Goal: Task Accomplishment & Management: Manage account settings

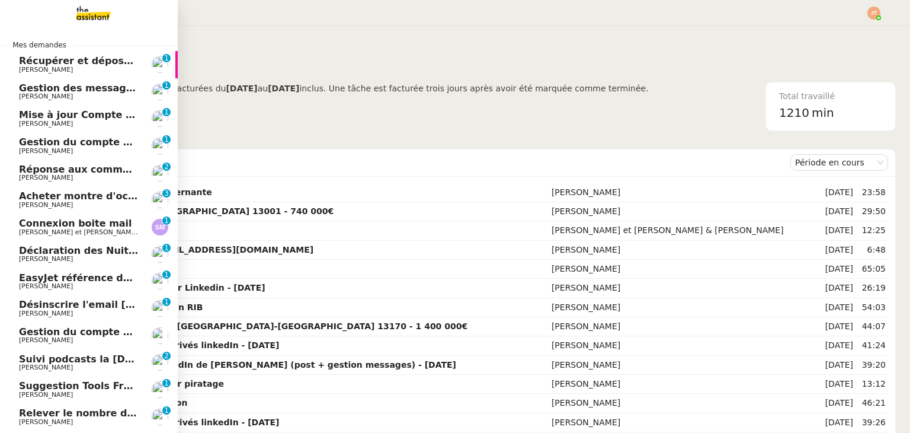
click at [79, 94] on span "[PERSON_NAME]" at bounding box center [79, 96] width 120 height 7
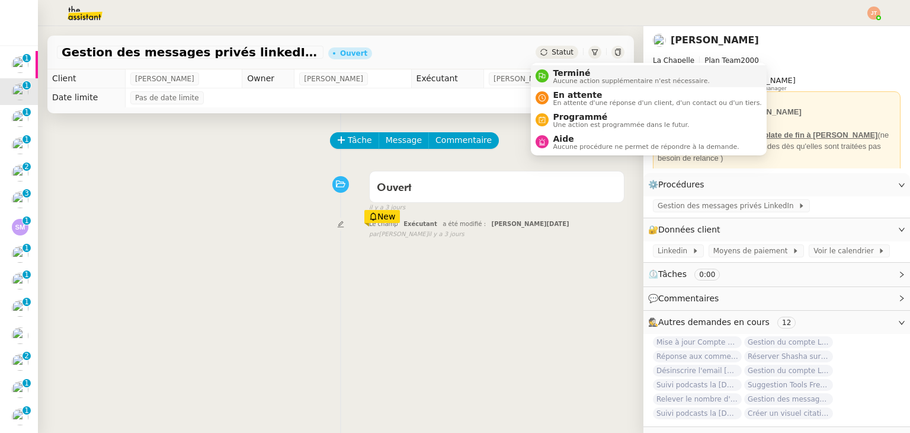
click at [563, 72] on span "Terminé" at bounding box center [631, 72] width 156 height 9
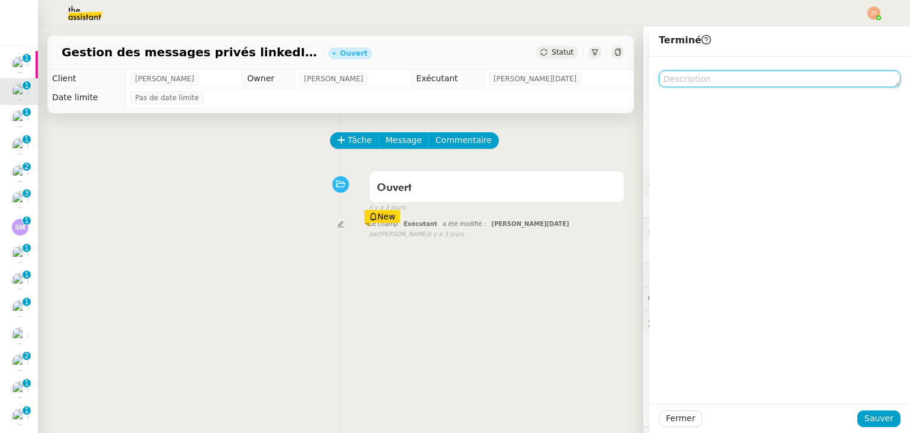
click at [694, 75] on textarea at bounding box center [780, 79] width 242 height 17
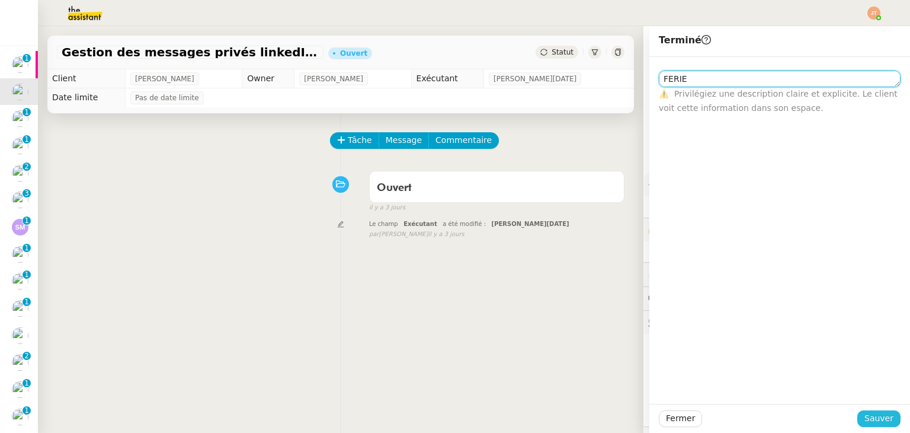
type textarea "FERIE"
click at [865, 418] on span "Sauver" at bounding box center [879, 418] width 29 height 14
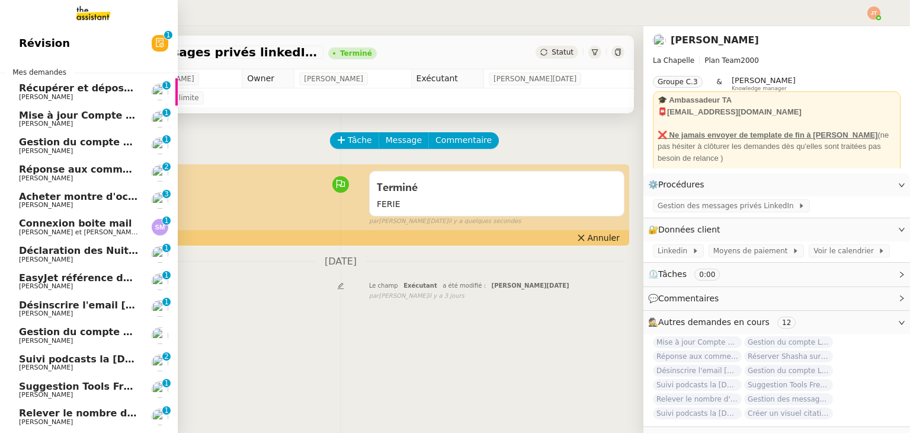
click at [62, 146] on span "Gestion du compte LinkedIn de [PERSON_NAME] (post + gestion messages) - [DATE]" at bounding box center [244, 141] width 450 height 11
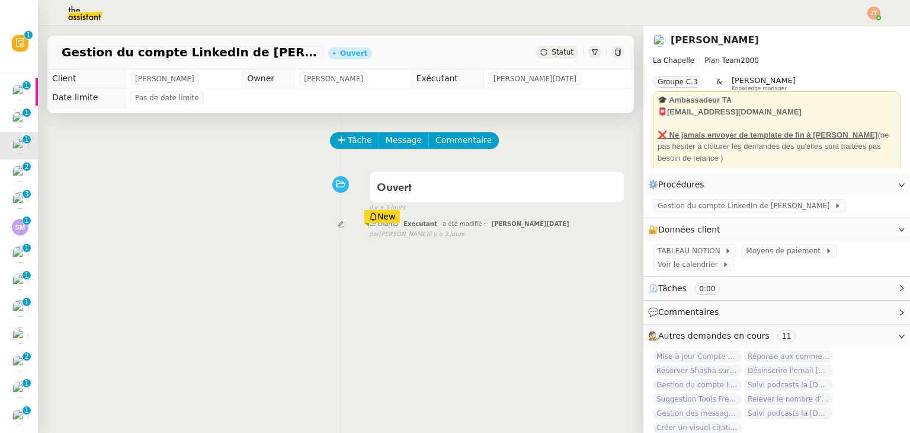
click at [552, 50] on span "Statut" at bounding box center [563, 52] width 22 height 8
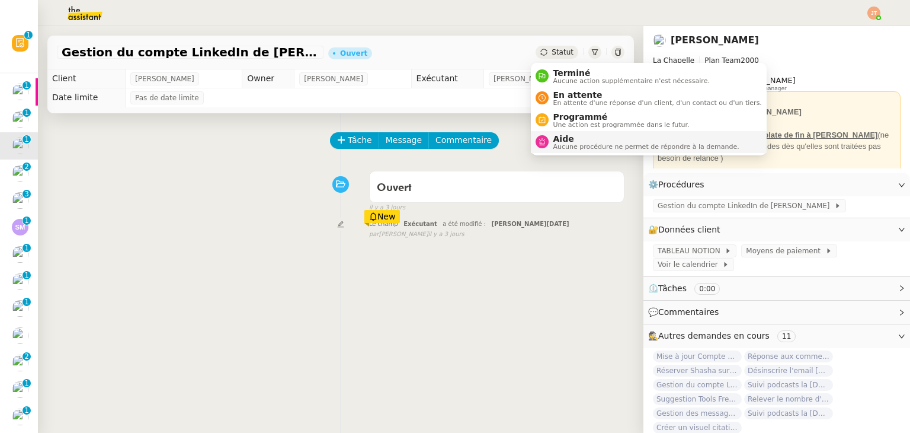
click at [562, 143] on span "Aucune procédure ne permet de répondre à la demande." at bounding box center [646, 146] width 186 height 7
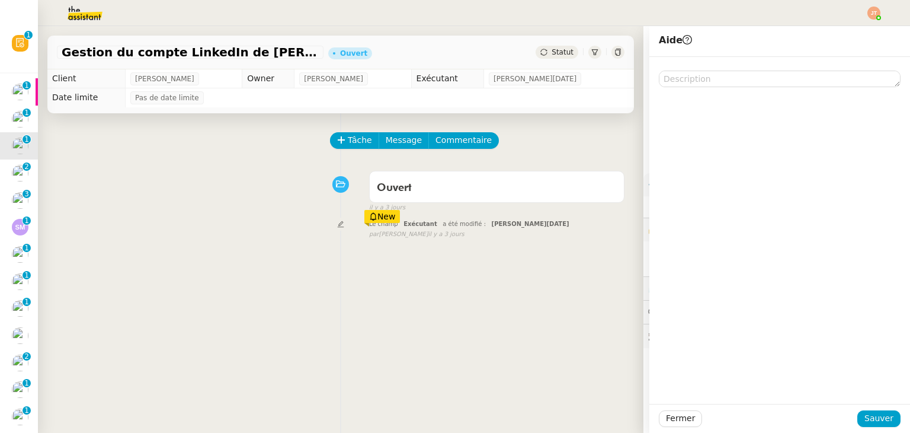
click at [552, 50] on span "Statut" at bounding box center [563, 52] width 22 height 8
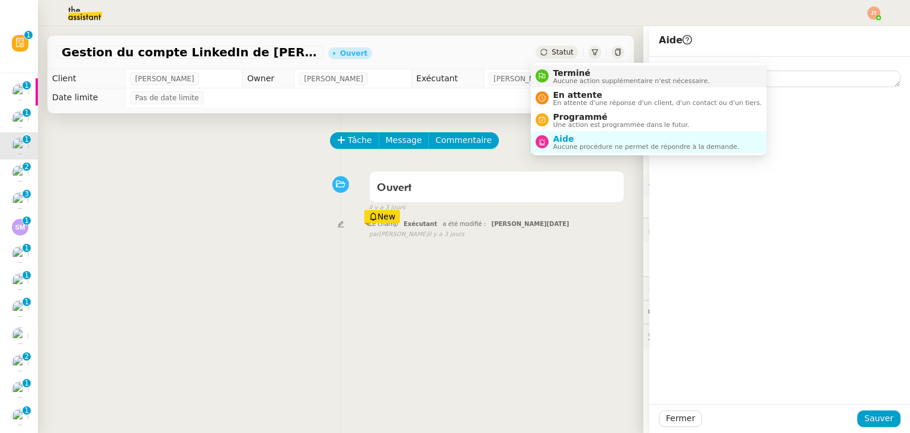
click at [564, 73] on span "Terminé" at bounding box center [631, 72] width 156 height 9
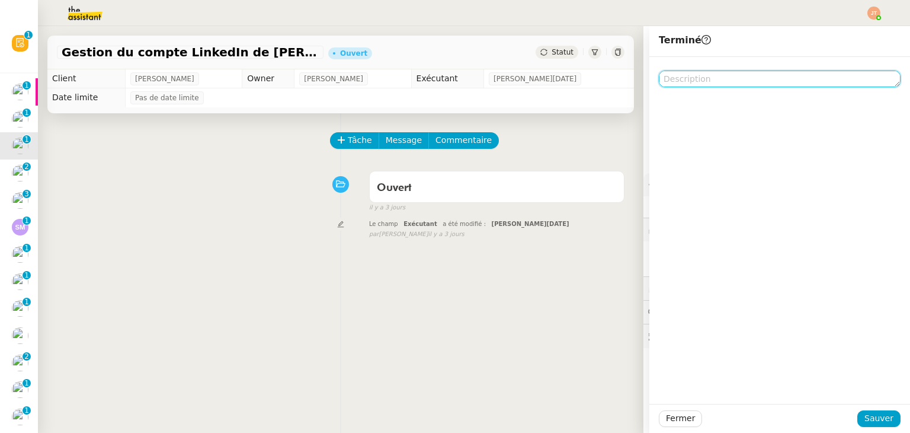
click at [683, 81] on textarea at bounding box center [780, 79] width 242 height 17
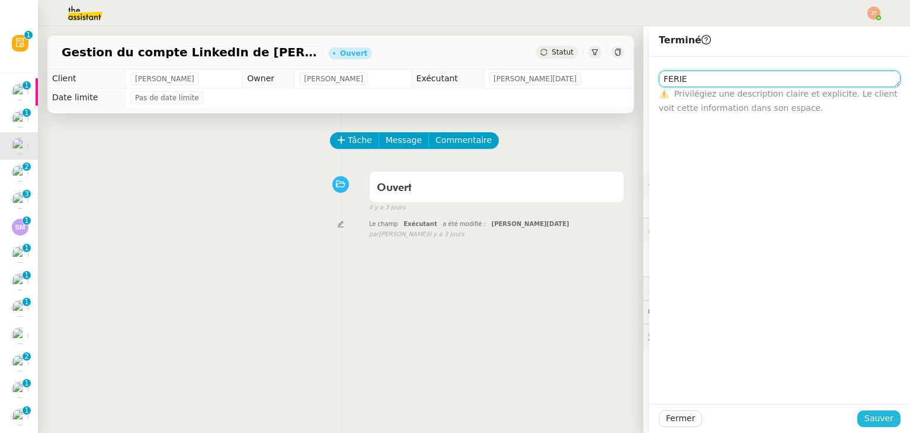
type textarea "FERIE"
click at [873, 414] on span "Sauver" at bounding box center [879, 418] width 29 height 14
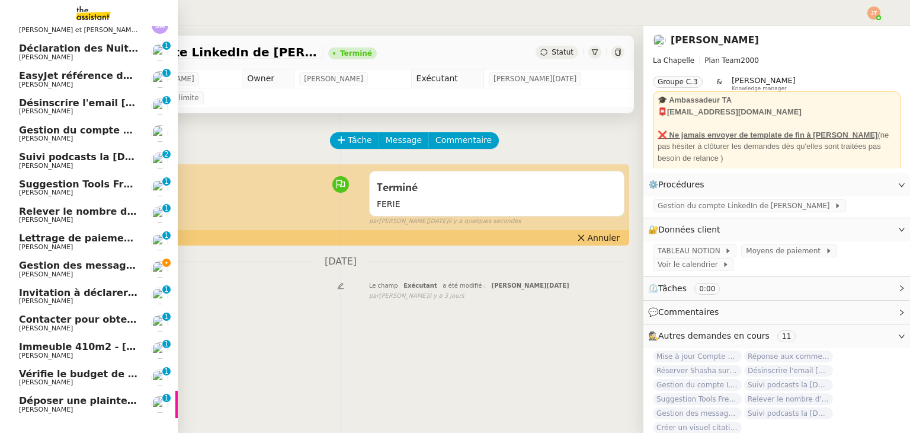
scroll to position [178, 0]
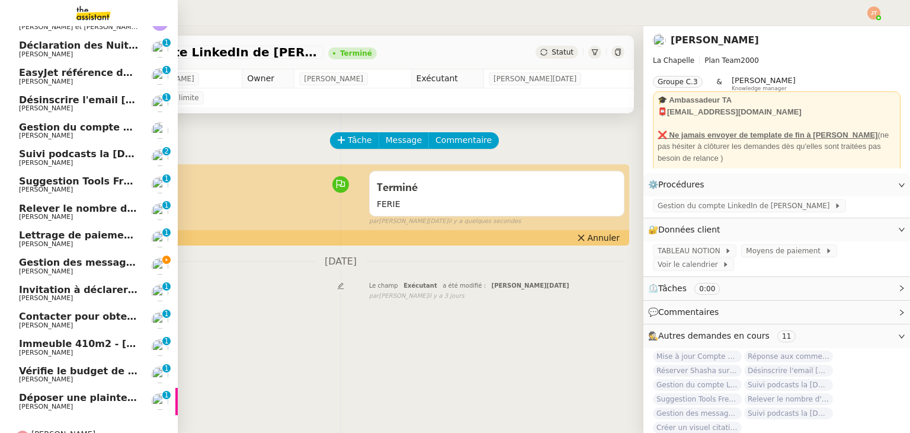
click at [63, 156] on span "Suivi podcasts la [DEMOGRAPHIC_DATA] radio [DATE]" at bounding box center [161, 153] width 284 height 11
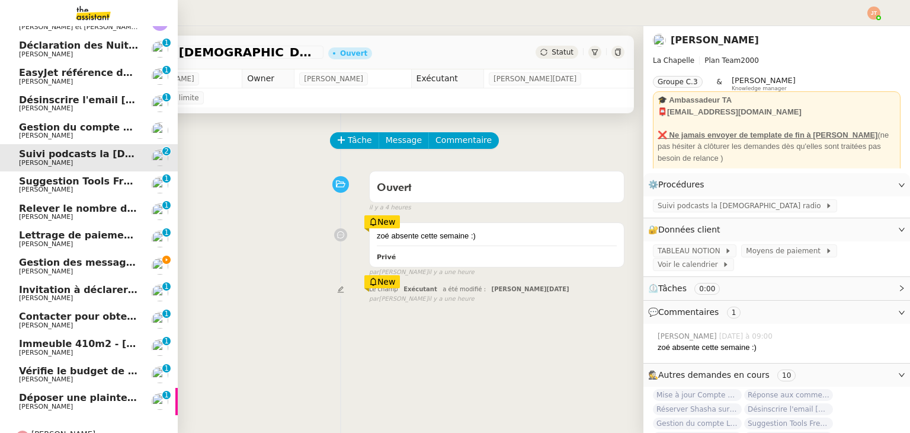
click at [69, 264] on span "Gestion des messages privés linkedIn - [DATE]" at bounding box center [143, 262] width 248 height 11
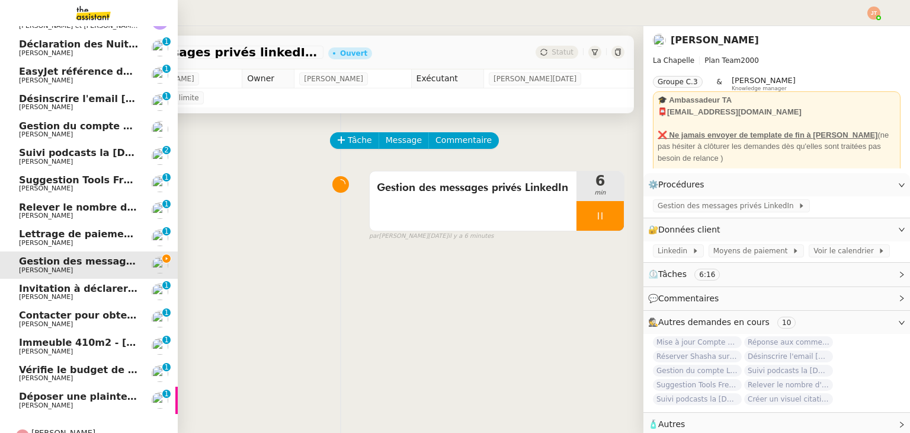
scroll to position [176, 0]
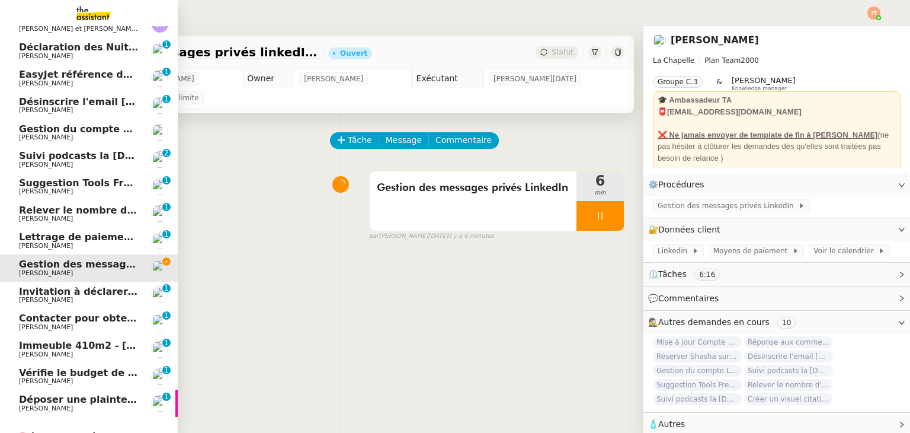
click at [70, 131] on span "Gestion du compte LinkedIn de [PERSON_NAME] (post + gestion messages) - [DATE]" at bounding box center [244, 128] width 450 height 11
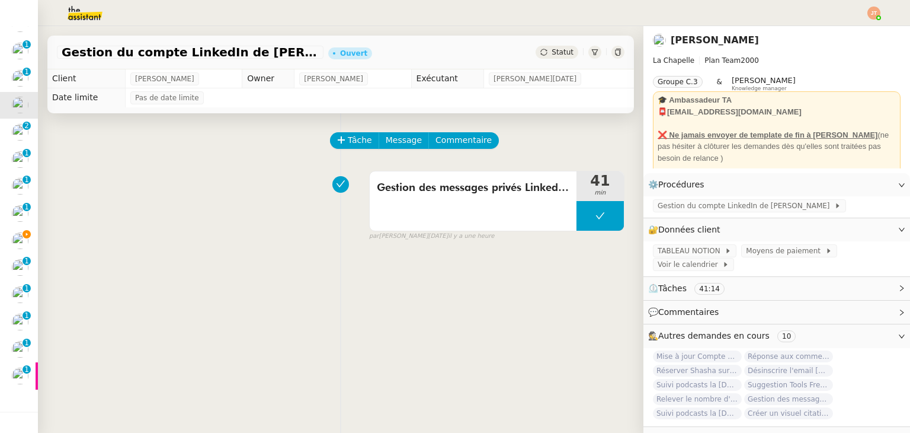
scroll to position [149, 0]
click at [83, 13] on img at bounding box center [76, 13] width 92 height 26
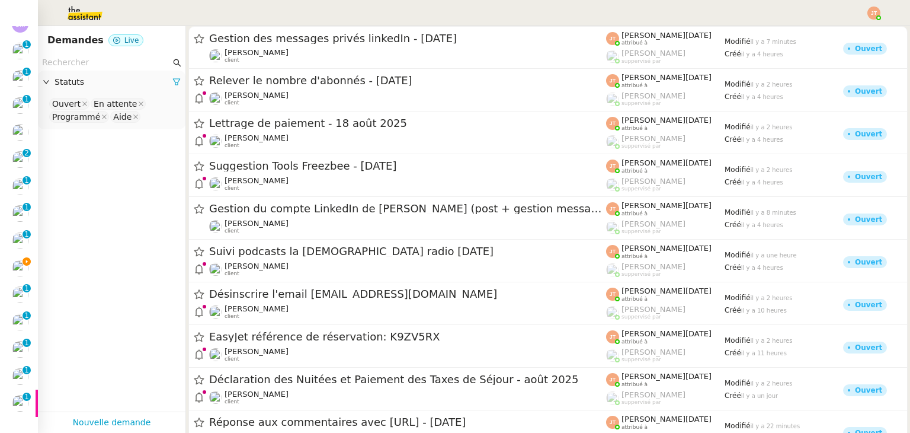
click at [95, 58] on input "text" at bounding box center [106, 63] width 129 height 14
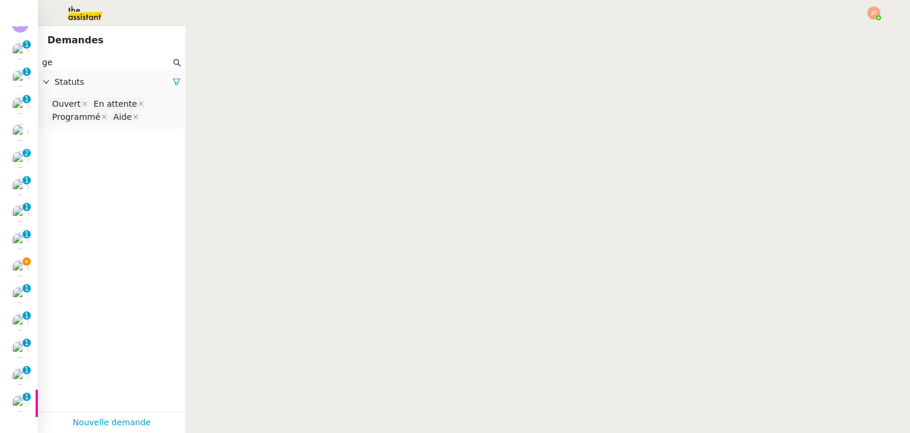
type input "g"
type input "bentz"
click at [161, 82] on span "Statuts" at bounding box center [114, 82] width 118 height 14
click at [172, 84] on icon at bounding box center [176, 82] width 8 height 8
click at [125, 95] on div "Please select" at bounding box center [112, 105] width 148 height 22
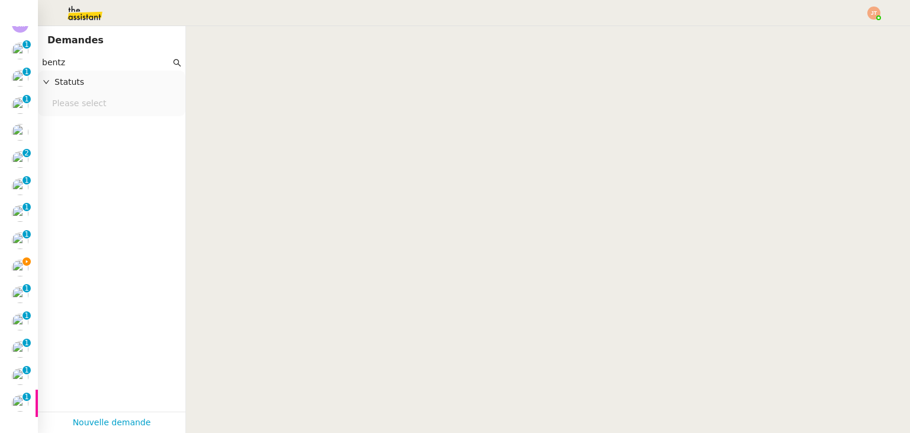
click at [120, 105] on nz-select-top-control "Please select" at bounding box center [111, 104] width 129 height 15
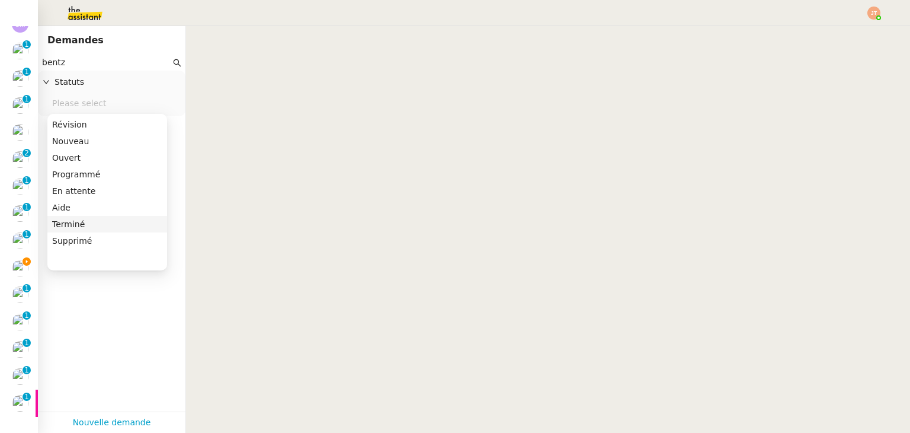
click at [63, 226] on div "Terminé" at bounding box center [107, 224] width 110 height 11
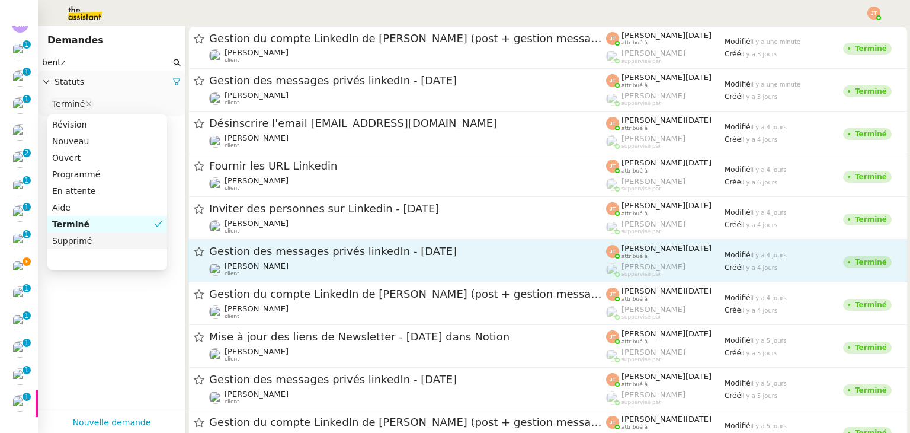
click at [296, 257] on div "Gestion des messages privés linkedIn - [DATE]" at bounding box center [407, 251] width 397 height 15
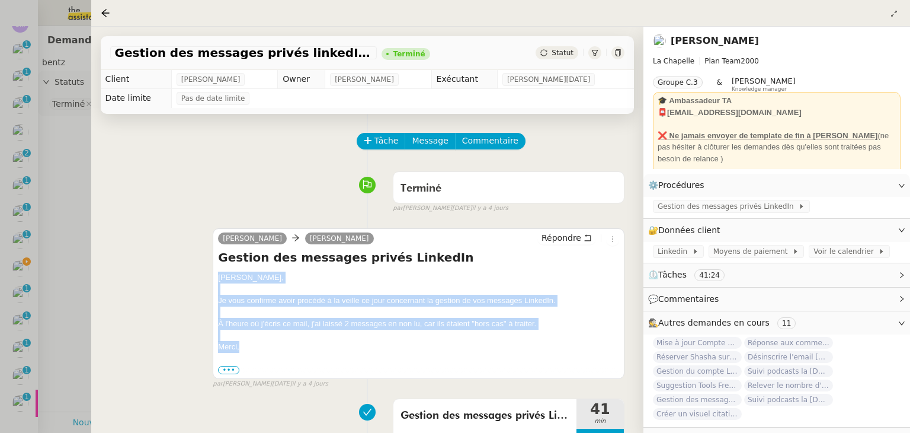
drag, startPoint x: 217, startPoint y: 279, endPoint x: 244, endPoint y: 348, distance: 74.5
click at [244, 348] on div "[PERSON_NAME] Répondre Gestion des messages privés LinkedIn [PERSON_NAME], Je v…" at bounding box center [419, 303] width 412 height 150
copy div "[PERSON_NAME], Je vous confirme avoir procédé à la veille ce jour concernant la…"
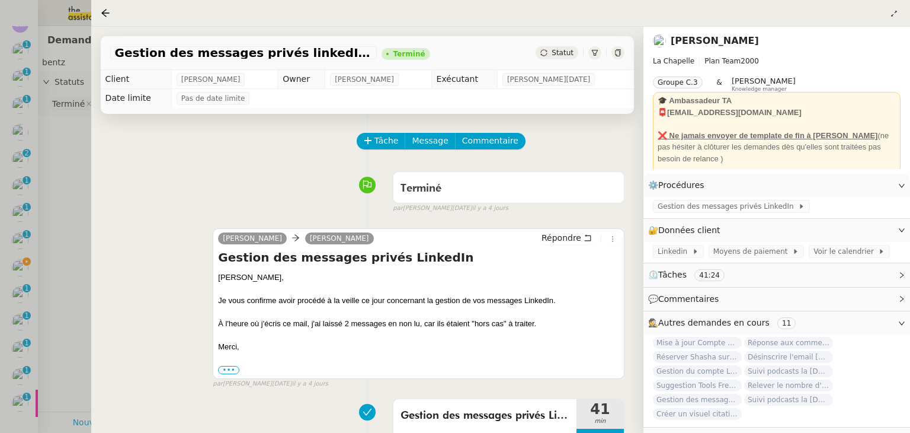
click at [7, 132] on div at bounding box center [455, 216] width 910 height 433
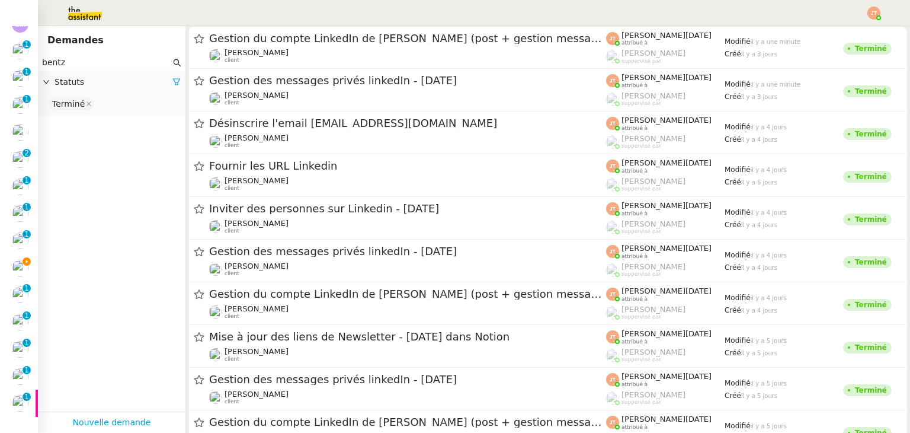
click at [10, 132] on span "Gestion du compte LinkedIn de [PERSON_NAME] (post + gestion messages) - [DATE]" at bounding box center [104, 128] width 450 height 11
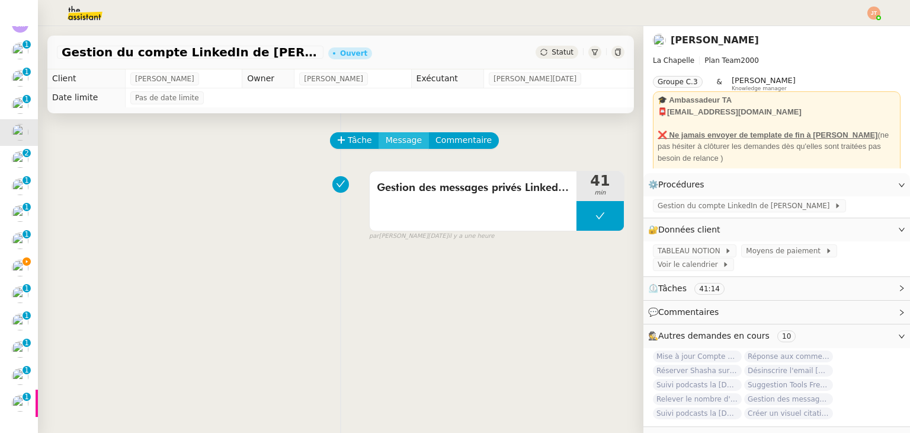
click at [386, 143] on span "Message" at bounding box center [404, 140] width 36 height 14
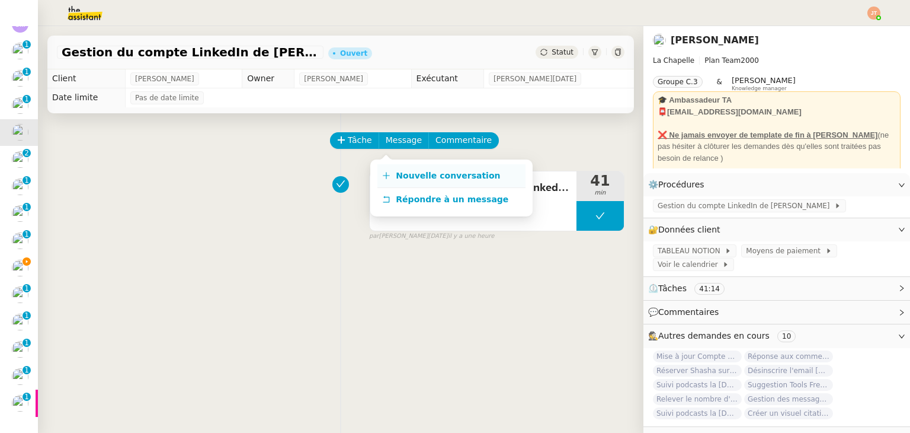
click at [419, 180] on span "Nouvelle conversation" at bounding box center [448, 175] width 104 height 9
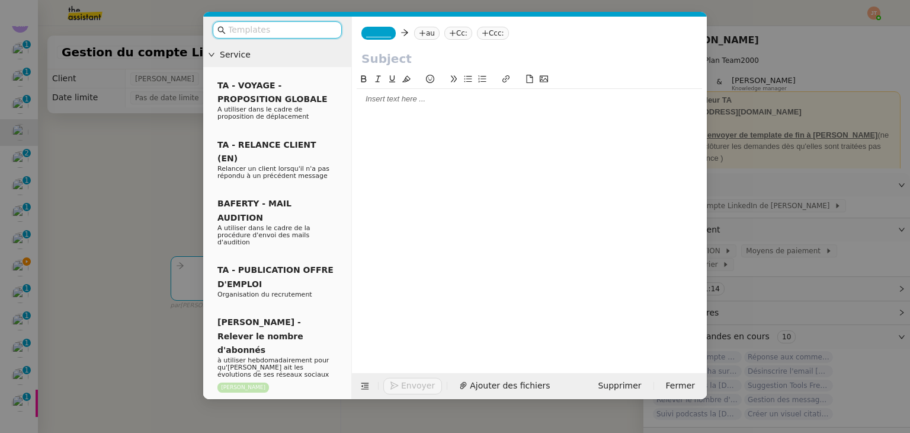
click at [424, 103] on div at bounding box center [529, 99] width 345 height 11
paste div
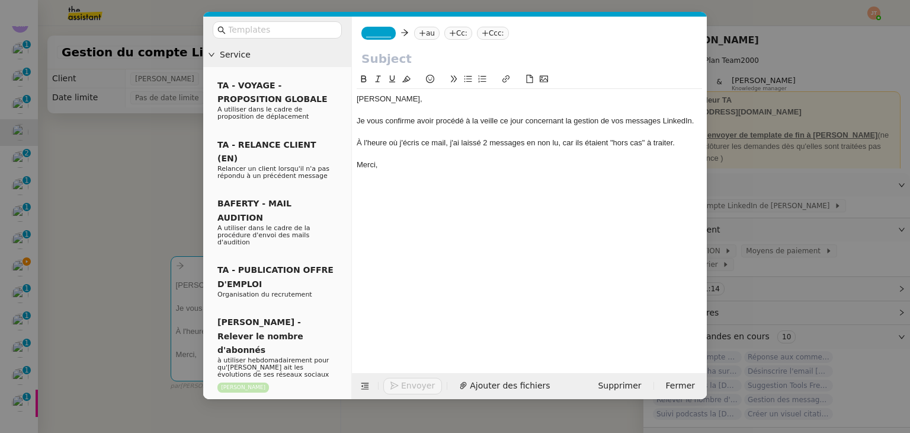
click at [486, 143] on div "À l'heure où j'écris ce mail, j'ai laissé 2 messages en non lu, car ils étaient…" at bounding box center [529, 142] width 345 height 11
click at [523, 143] on div "À l'heure où j'écris ce mail, j'ai laissé 0 messages en non lu, car ils étaient…" at bounding box center [529, 142] width 345 height 11
drag, startPoint x: 668, startPoint y: 140, endPoint x: 559, endPoint y: 142, distance: 108.4
click at [559, 142] on div "À l'heure où j'écris ce mail, j'ai laissé 0 message en non lu, car ils étaient …" at bounding box center [529, 142] width 345 height 11
click at [152, 141] on nz-modal-container "Service TA - VOYAGE - PROPOSITION GLOBALE A utiliser dans le cadre de propositi…" at bounding box center [455, 216] width 910 height 433
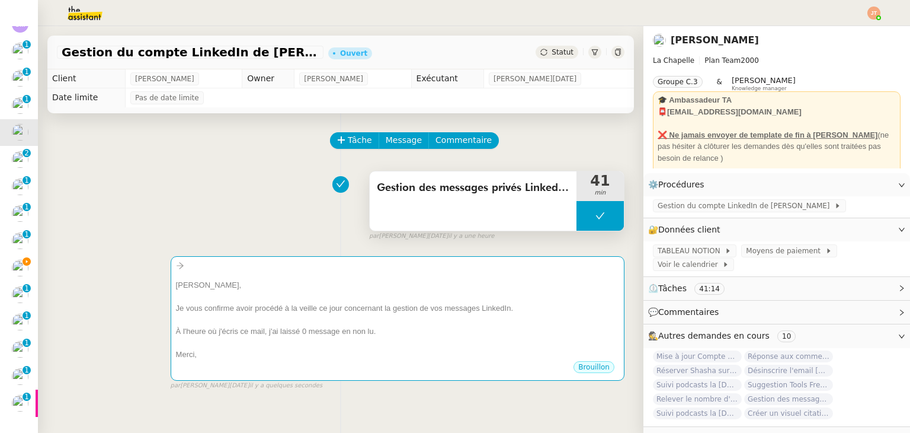
click at [398, 207] on div "Gestion des messages privés LinkedIn de [PERSON_NAME]" at bounding box center [473, 200] width 207 height 59
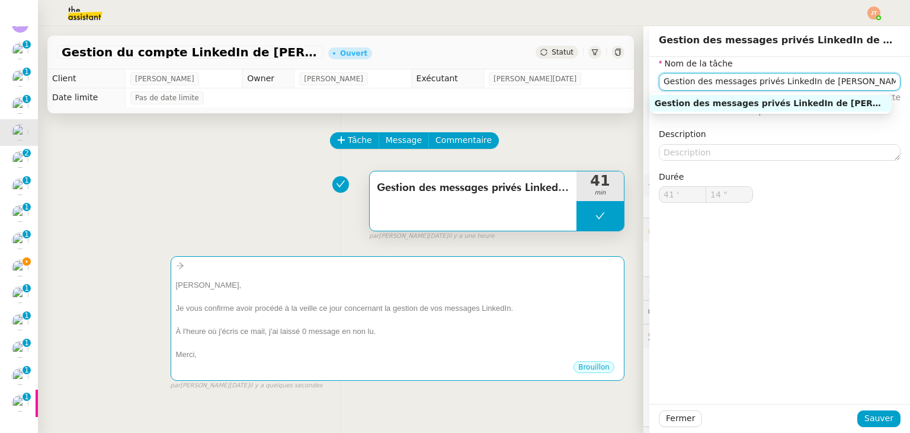
drag, startPoint x: 830, startPoint y: 81, endPoint x: 651, endPoint y: 85, distance: 179.0
click at [659, 85] on input "Gestion des messages privés LinkedIn de [PERSON_NAME]" at bounding box center [780, 81] width 242 height 17
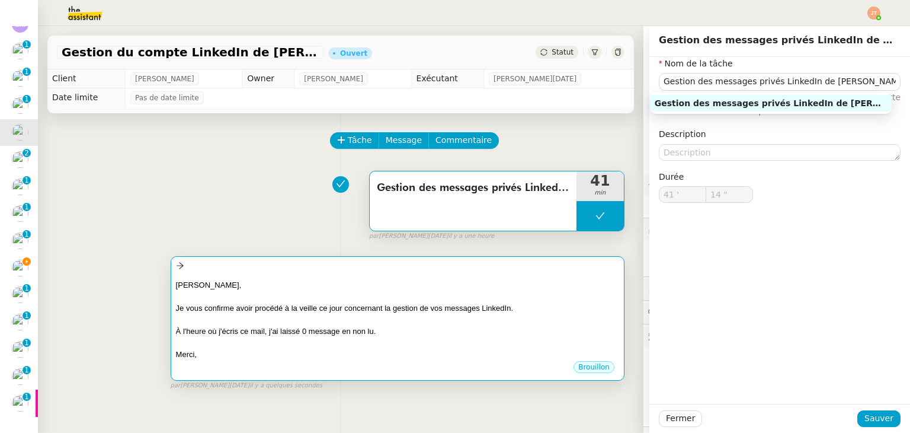
click at [361, 279] on div "[PERSON_NAME], Je vous confirme avoir procédé à la veille ce jour concernant la…" at bounding box center [397, 316] width 443 height 87
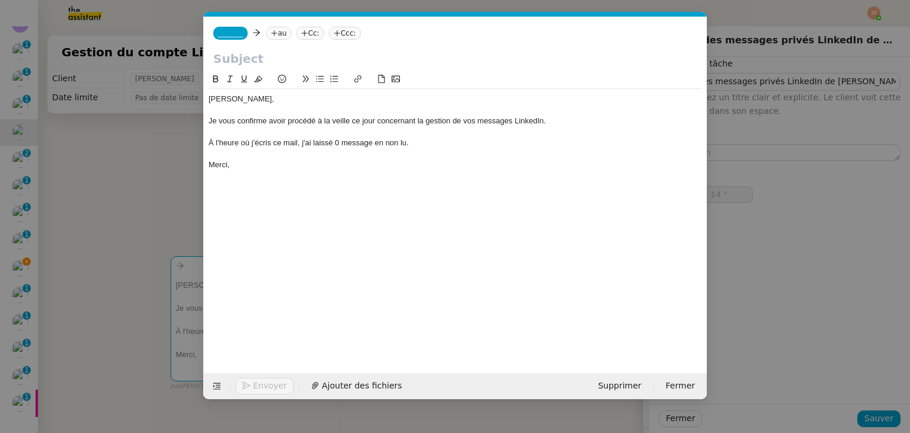
scroll to position [0, 25]
click at [292, 62] on input "text" at bounding box center [455, 59] width 484 height 18
paste input "Gestion des messages privés LinkedIn de [PERSON_NAME]"
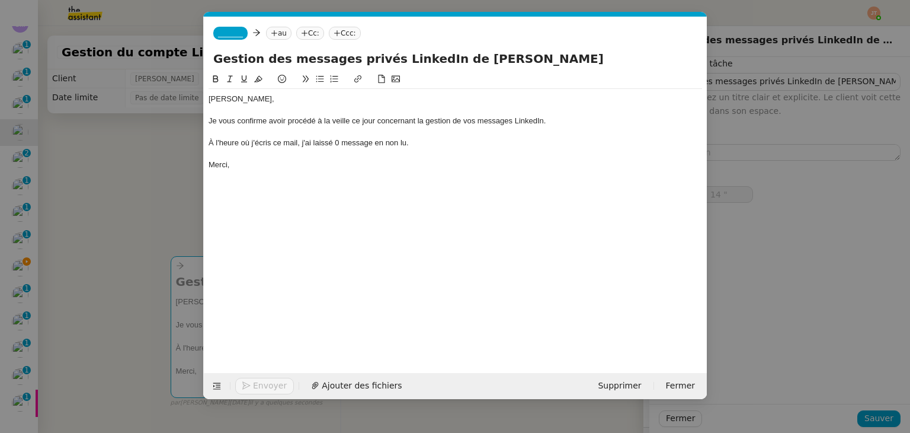
type input "Gestion des messages privés LinkedIn de [PERSON_NAME]"
click at [225, 36] on span "_______" at bounding box center [230, 33] width 25 height 8
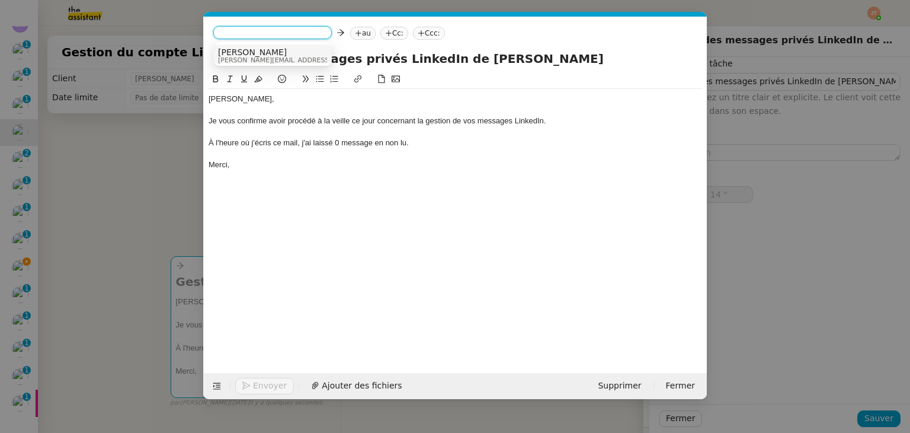
click at [245, 57] on span "[PERSON_NAME][EMAIL_ADDRESS][DOMAIN_NAME]" at bounding box center [302, 60] width 168 height 7
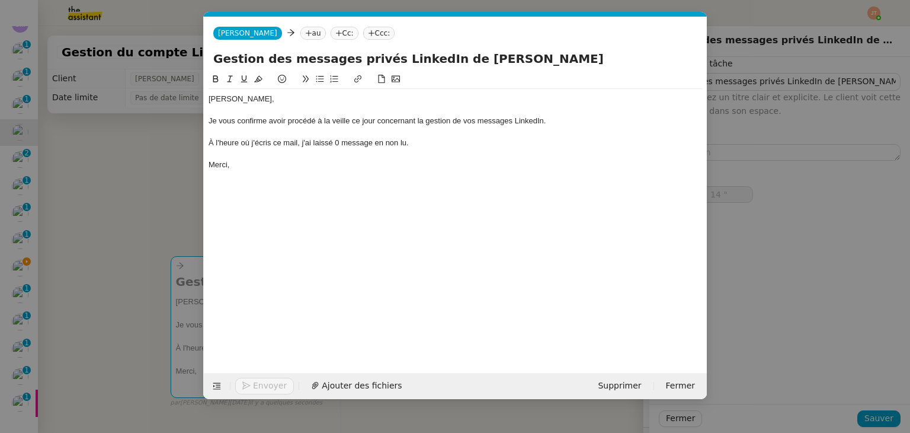
click at [300, 38] on nz-tag "au" at bounding box center [312, 33] width 25 height 13
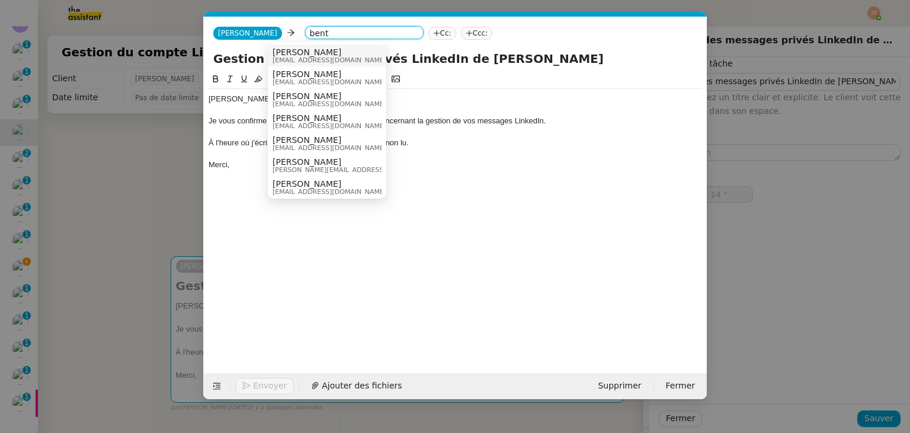
type input "bent"
click at [293, 57] on span "[EMAIL_ADDRESS][DOMAIN_NAME]" at bounding box center [330, 60] width 114 height 7
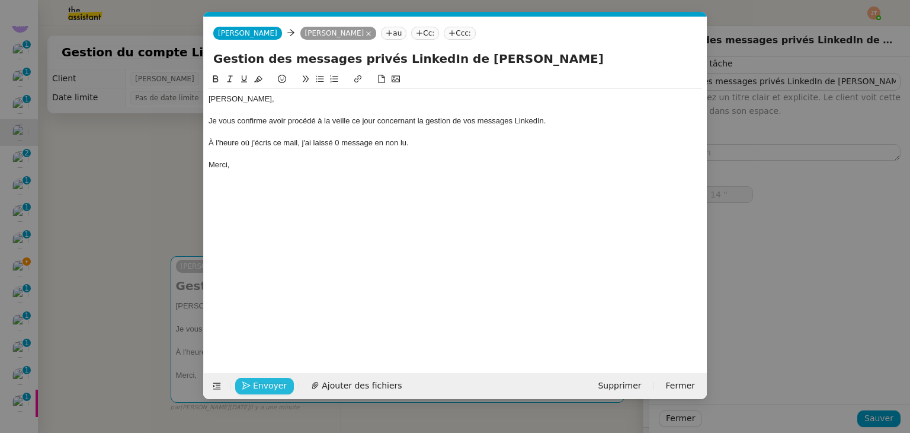
click at [269, 382] on span "Envoyer" at bounding box center [270, 386] width 34 height 14
click at [269, 382] on span "Confirmer l'envoi" at bounding box center [288, 386] width 71 height 14
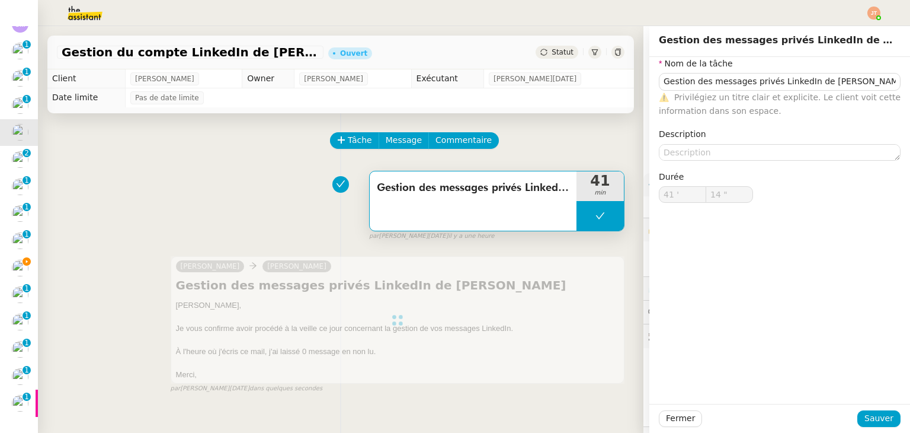
type input "Gestion des messages privés LinkedIn de [PERSON_NAME]"
type input "41 '"
type input "14 ""
click at [677, 417] on span "Fermer" at bounding box center [680, 418] width 29 height 14
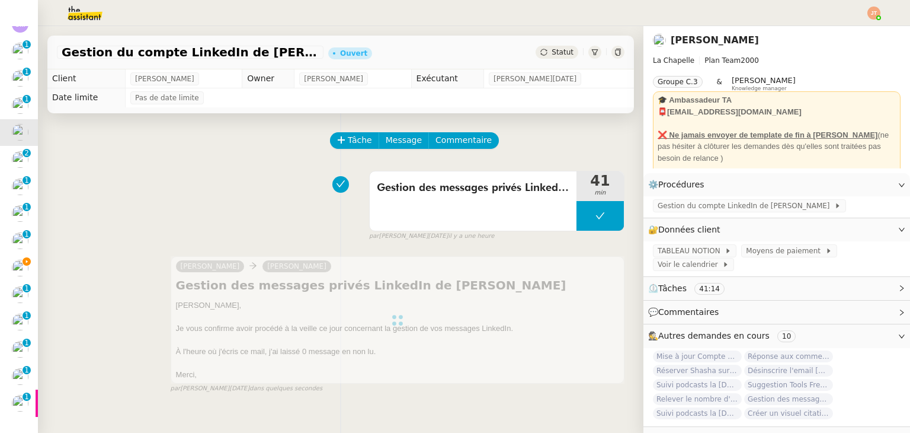
click at [549, 44] on div "Gestion du compte LinkedIn de [PERSON_NAME] (post + gestion messages) - [DATE] …" at bounding box center [340, 53] width 587 height 34
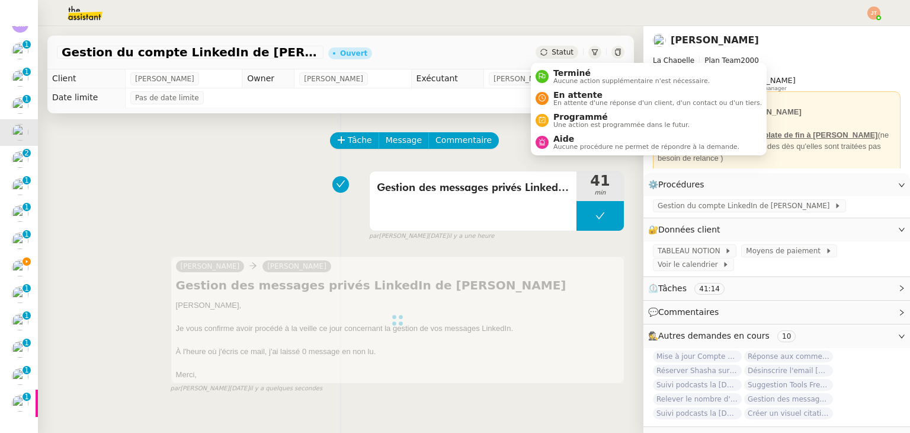
click at [552, 49] on span "Statut" at bounding box center [563, 52] width 22 height 8
click at [550, 77] on div "Terminé Aucune action supplémentaire n'est nécessaire." at bounding box center [629, 76] width 161 height 16
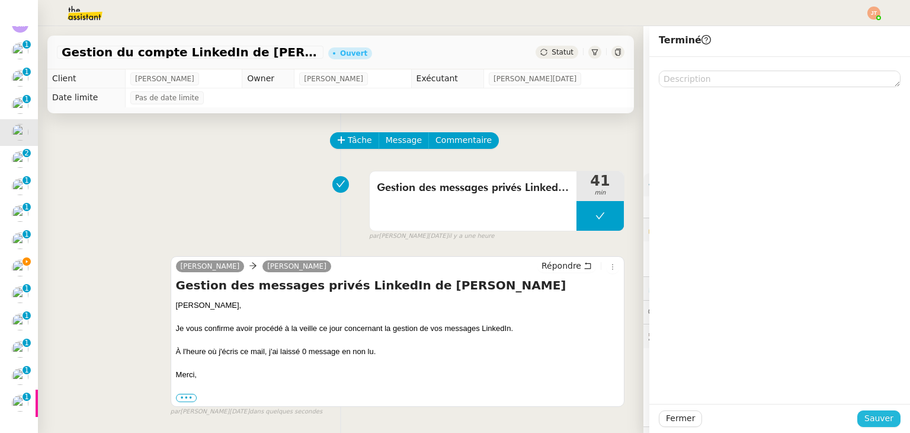
click at [859, 418] on button "Sauver" at bounding box center [878, 418] width 43 height 17
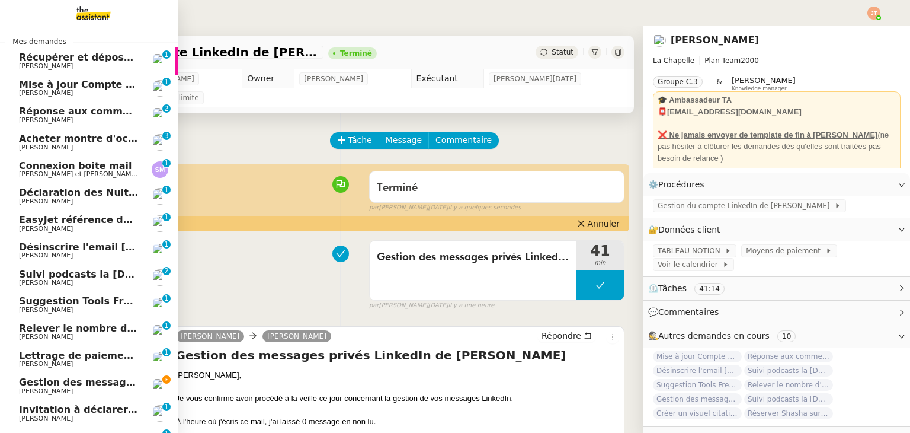
scroll to position [31, 0]
click at [69, 273] on span "Suivi podcasts la [DEMOGRAPHIC_DATA] radio [DATE]" at bounding box center [161, 273] width 284 height 11
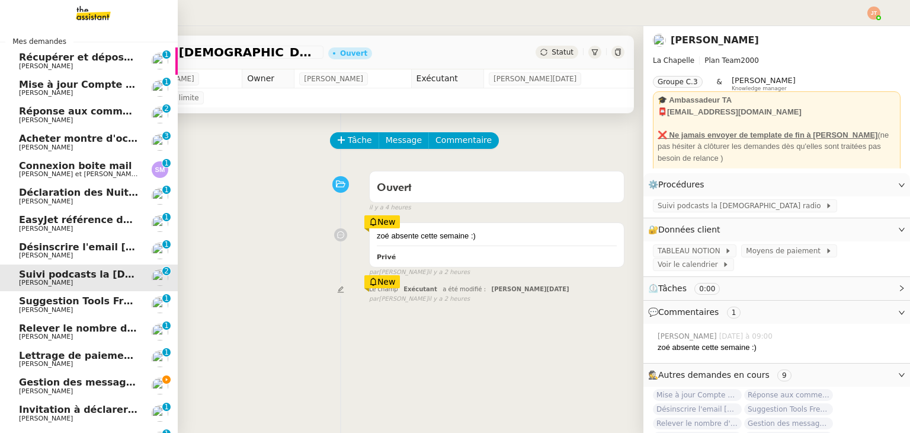
scroll to position [4, 0]
click at [75, 252] on span "[PERSON_NAME]" at bounding box center [79, 255] width 120 height 7
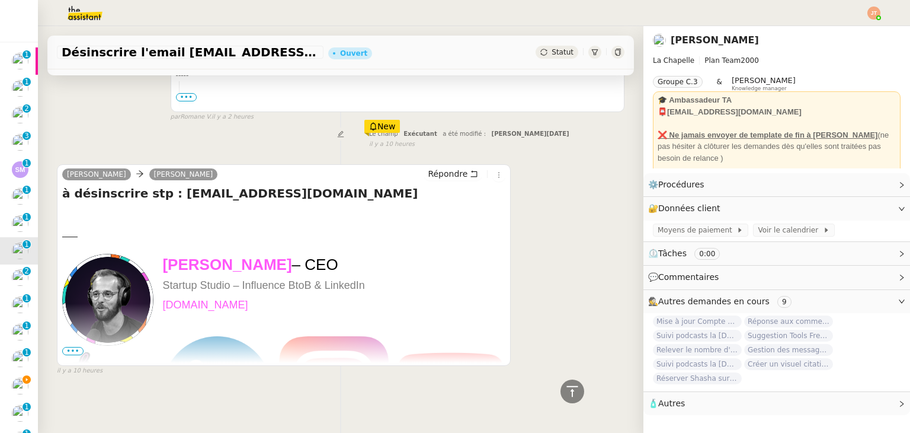
scroll to position [28, 0]
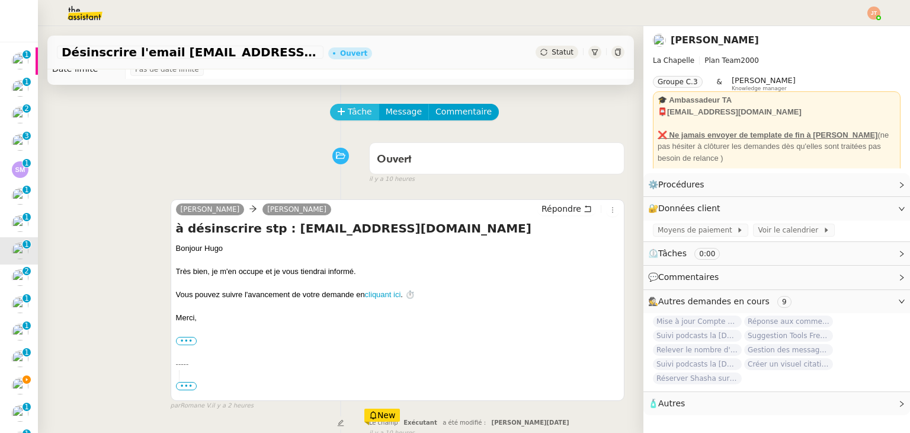
click at [359, 111] on span "Tâche" at bounding box center [360, 112] width 24 height 14
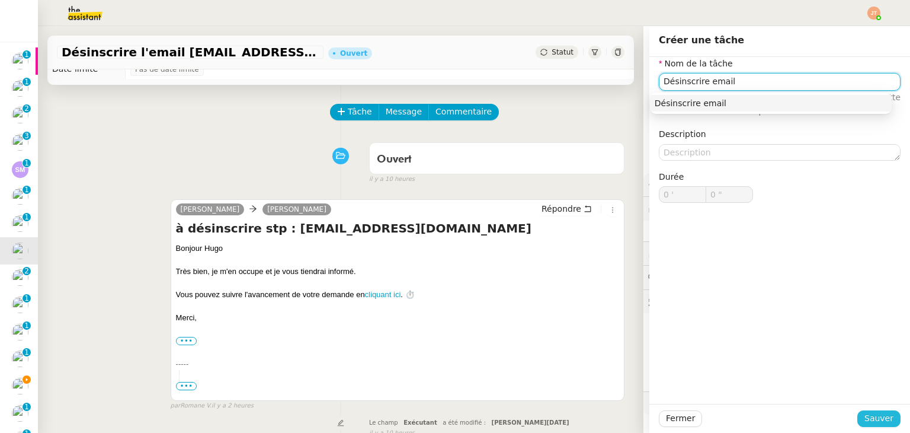
type input "Désinscrire email"
drag, startPoint x: 869, startPoint y: 423, endPoint x: 824, endPoint y: 387, distance: 57.4
click at [869, 423] on span "Sauver" at bounding box center [879, 418] width 29 height 14
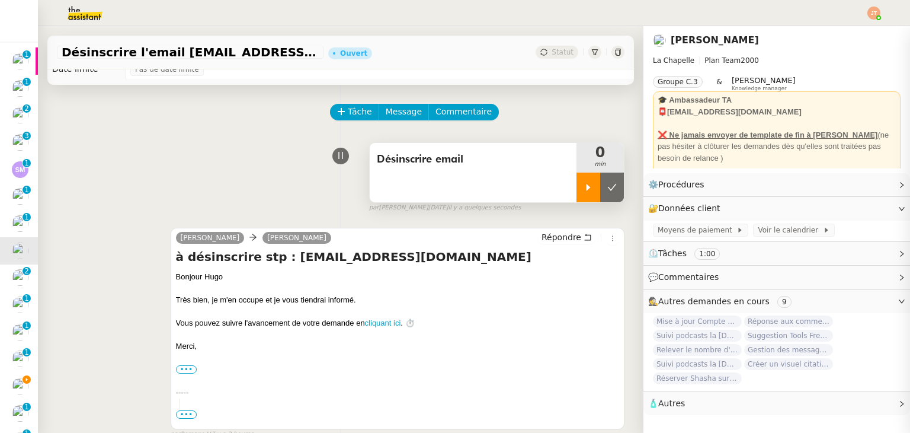
click at [577, 179] on div at bounding box center [589, 187] width 24 height 30
click at [859, 187] on link "Modifier" at bounding box center [870, 185] width 34 height 14
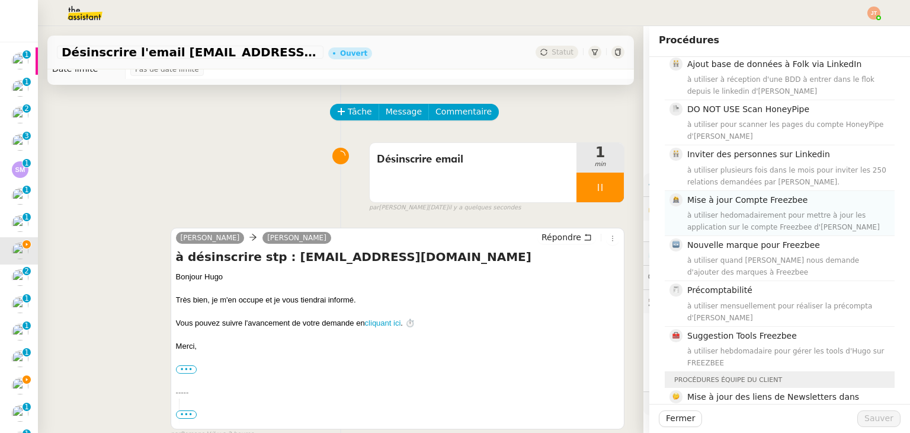
scroll to position [237, 0]
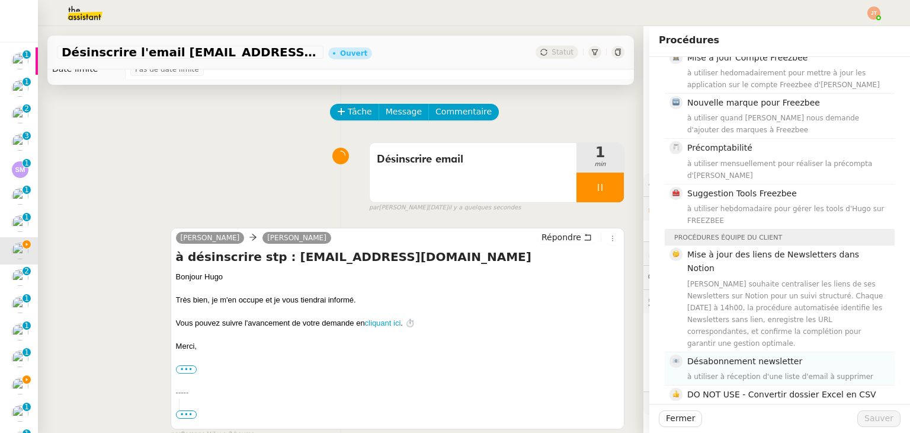
click at [726, 354] on h4 "Désabonnement newsletter" at bounding box center [787, 361] width 200 height 14
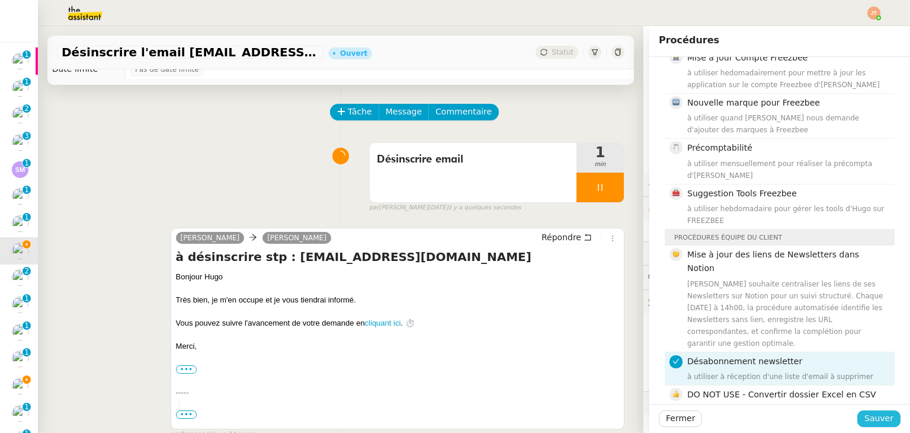
click at [868, 413] on span "Sauver" at bounding box center [879, 418] width 29 height 14
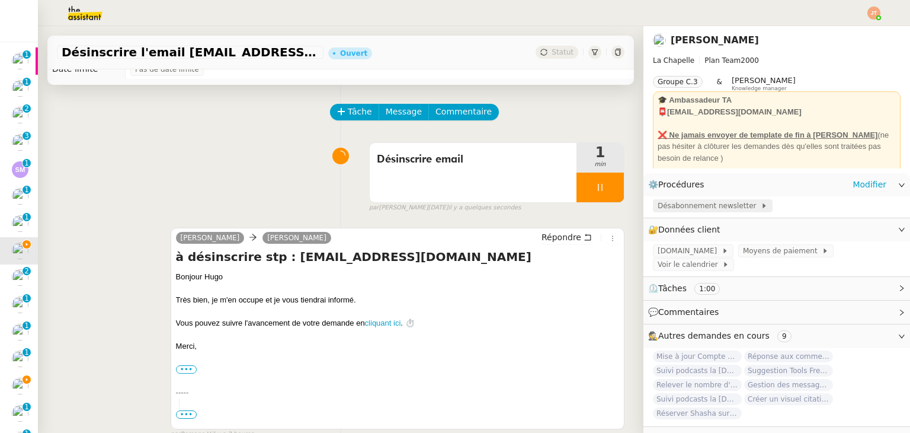
click at [682, 207] on span "Désabonnement newsletter" at bounding box center [709, 206] width 103 height 12
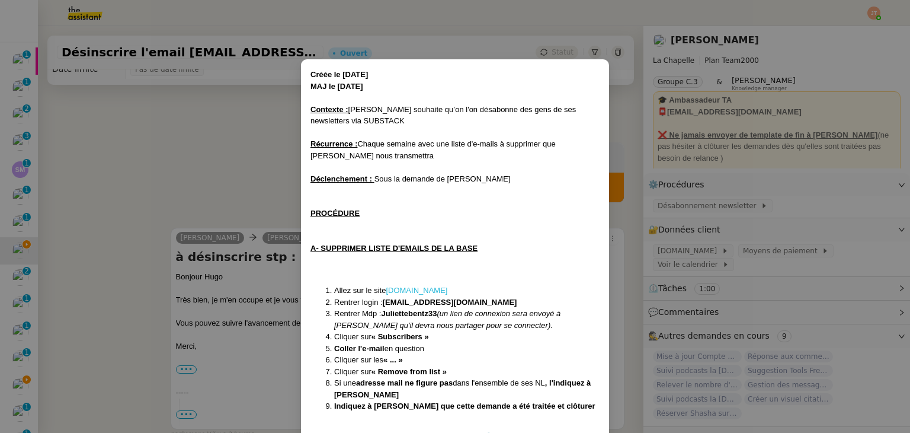
click at [409, 290] on link "[DOMAIN_NAME]" at bounding box center [417, 290] width 62 height 9
click at [164, 146] on nz-modal-container "Créée le [DATE] MAJ le [DATE] Contexte : [PERSON_NAME] souhaite qu’on l'on désa…" at bounding box center [455, 216] width 910 height 433
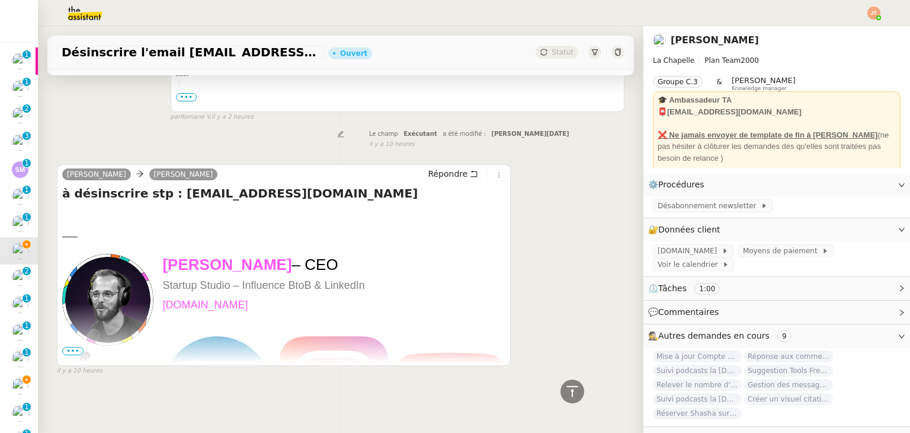
scroll to position [353, 0]
drag, startPoint x: 279, startPoint y: 188, endPoint x: 159, endPoint y: 188, distance: 120.3
click at [159, 188] on h4 "à désinscrire stp : [EMAIL_ADDRESS][DOMAIN_NAME]" at bounding box center [283, 193] width 443 height 17
copy h4 "[EMAIL_ADDRESS][DOMAIN_NAME]"
click at [343, 219] on div at bounding box center [283, 225] width 443 height 12
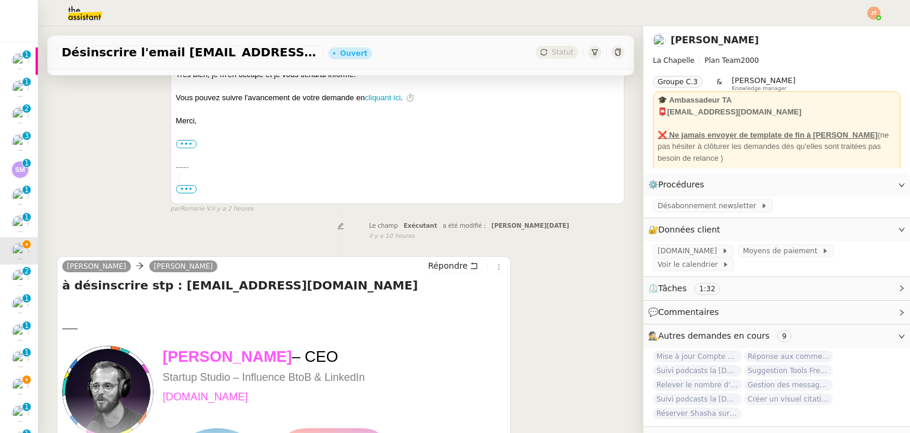
scroll to position [296, 0]
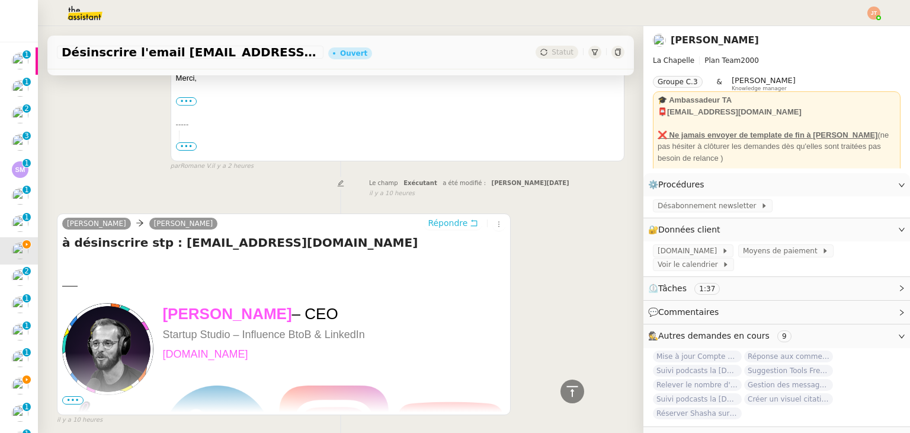
click at [440, 228] on span "Répondre" at bounding box center [448, 223] width 40 height 12
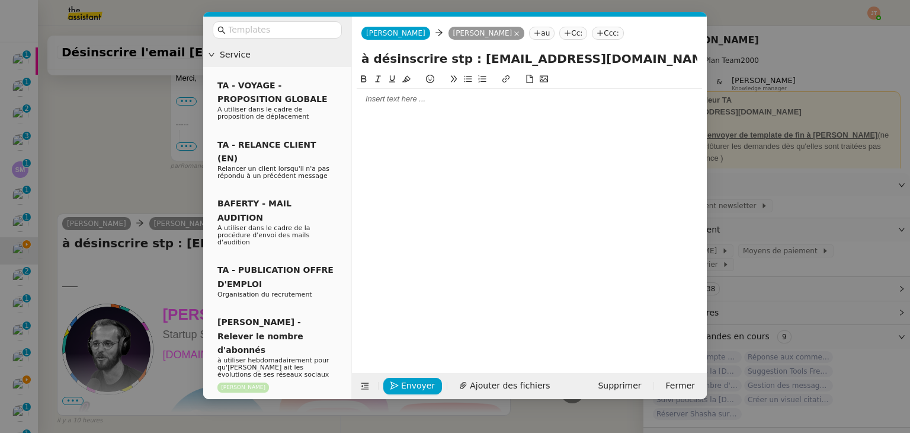
scroll to position [388, 0]
click at [386, 99] on div at bounding box center [529, 99] width 345 height 11
click at [149, 167] on nz-modal-container "Service TA - VOYAGE - PROPOSITION GLOBALE A utiliser dans le cadre de propositi…" at bounding box center [455, 216] width 910 height 433
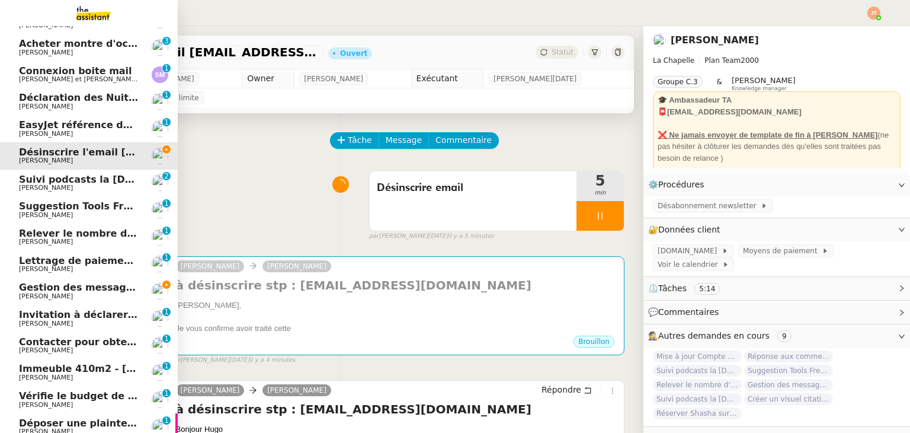
scroll to position [181, 0]
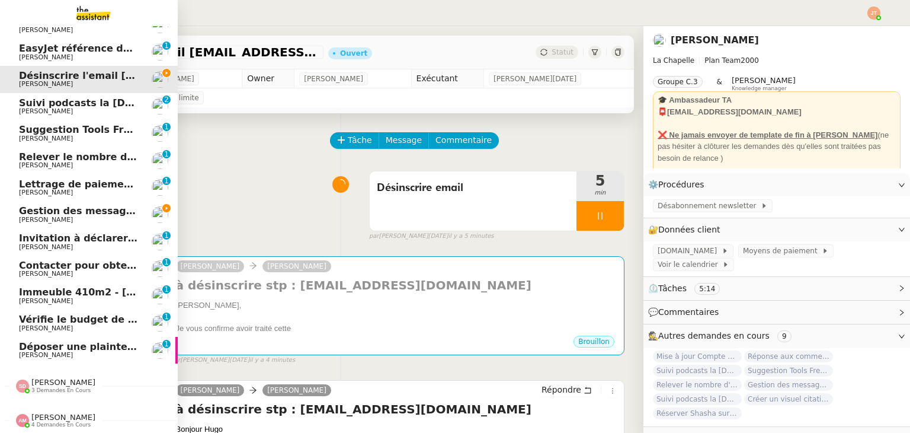
click at [47, 421] on span "4 demandes en cours" at bounding box center [60, 424] width 59 height 7
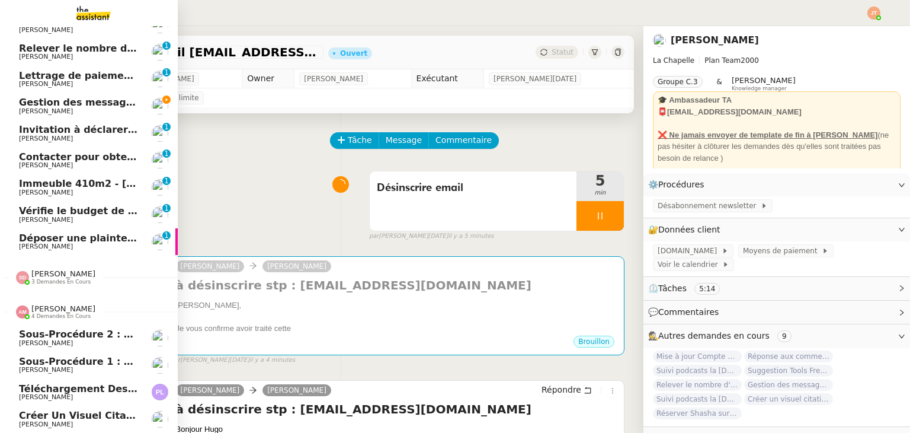
scroll to position [289, 0]
click at [56, 305] on span "[PERSON_NAME]" at bounding box center [63, 308] width 64 height 9
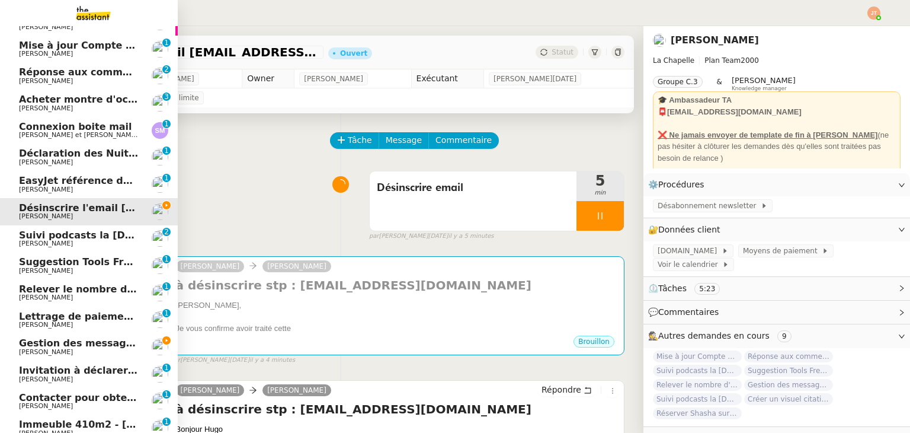
scroll to position [0, 0]
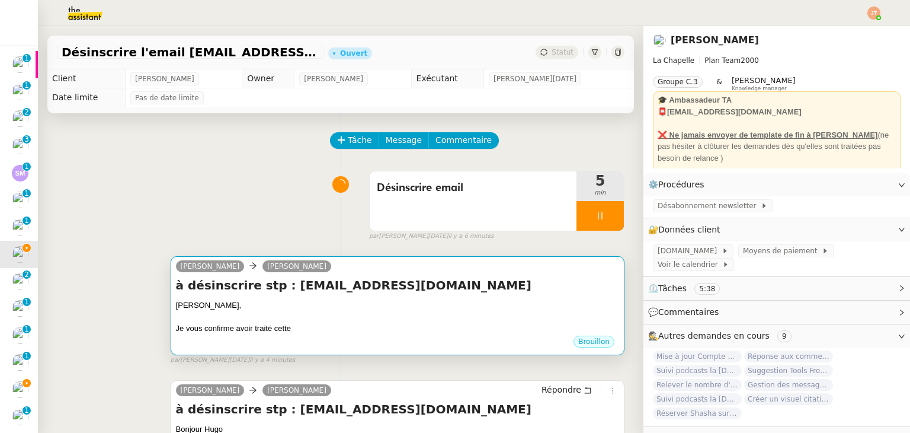
click at [272, 316] on div at bounding box center [397, 317] width 443 height 12
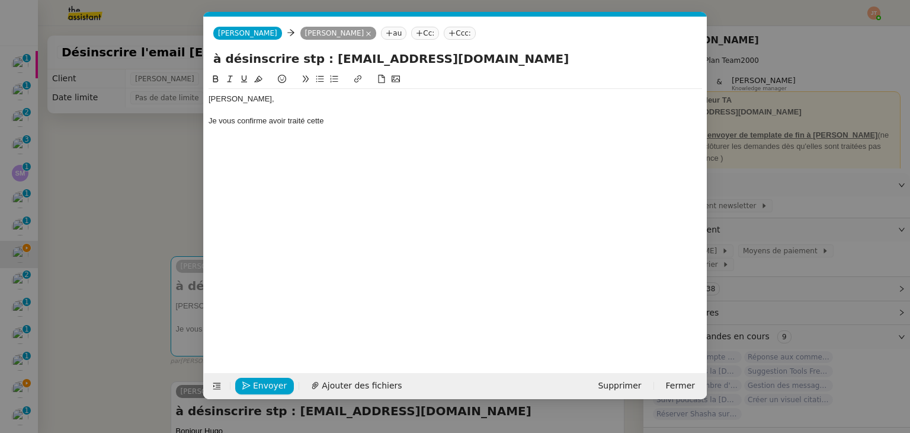
scroll to position [0, 25]
click at [350, 121] on div "Je vous confirme avoir traité cette" at bounding box center [456, 121] width 494 height 11
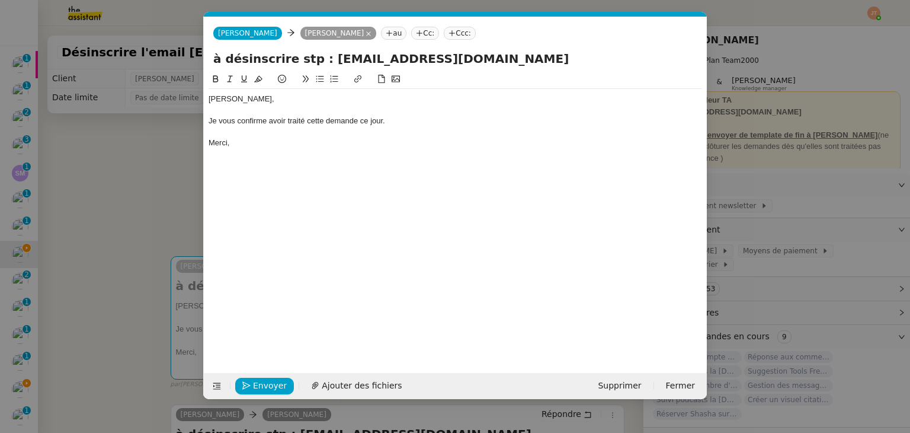
click at [148, 197] on nz-modal-container "Service TA - VOYAGE - PROPOSITION GLOBALE A utiliser dans le cadre de propositi…" at bounding box center [455, 216] width 910 height 433
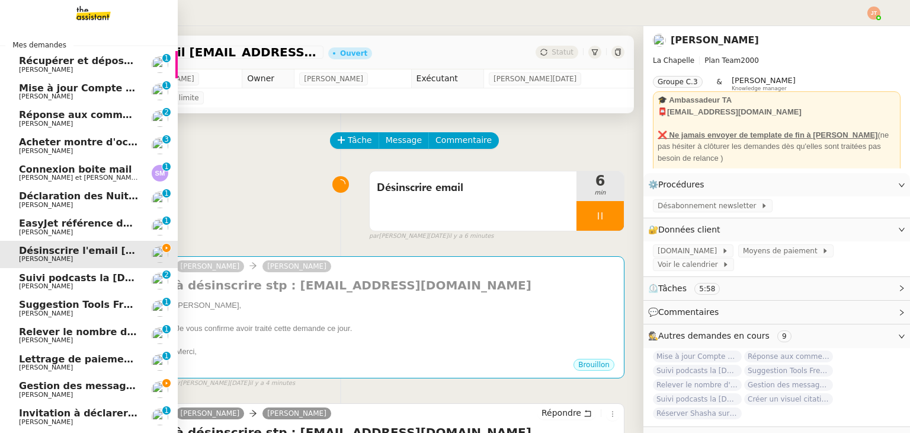
click at [81, 395] on span "[PERSON_NAME]" at bounding box center [79, 394] width 120 height 7
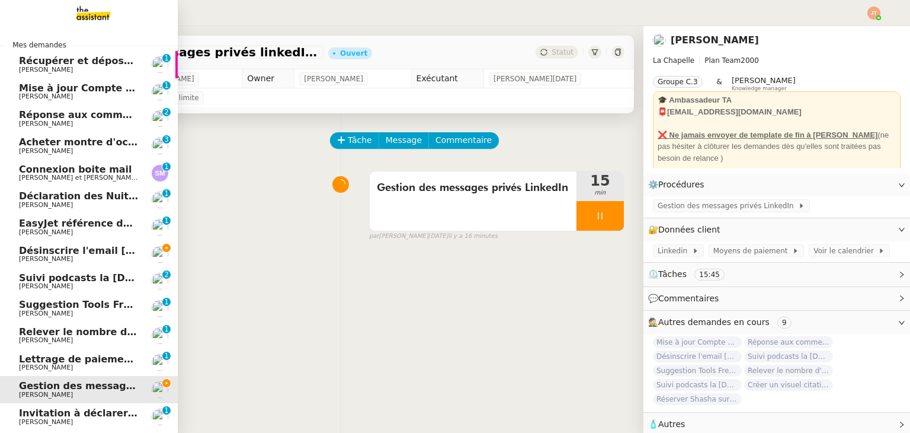
click at [92, 253] on span "Désinscrire l'email [EMAIL_ADDRESS][DOMAIN_NAME]" at bounding box center [162, 250] width 287 height 11
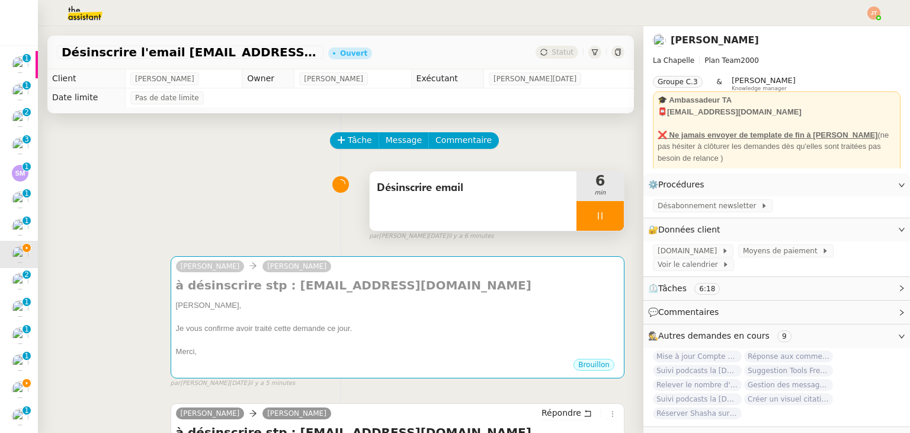
click at [578, 219] on div at bounding box center [600, 216] width 47 height 30
click at [600, 219] on button at bounding box center [612, 216] width 24 height 30
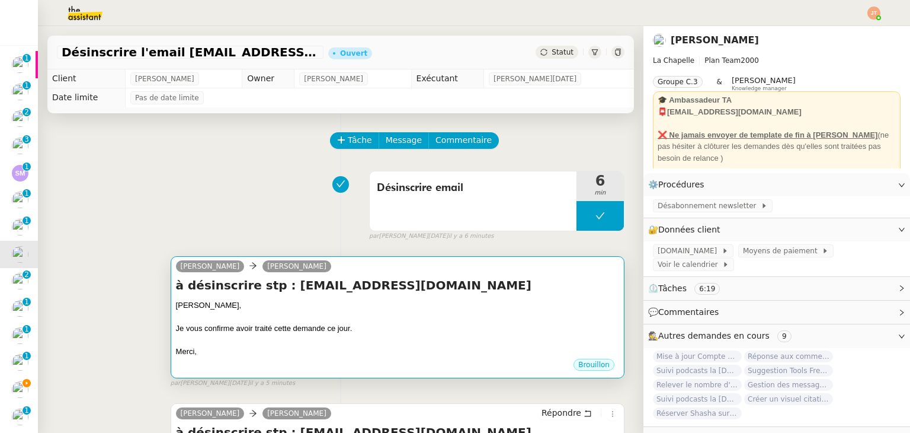
click at [471, 306] on div "[PERSON_NAME]," at bounding box center [397, 305] width 443 height 12
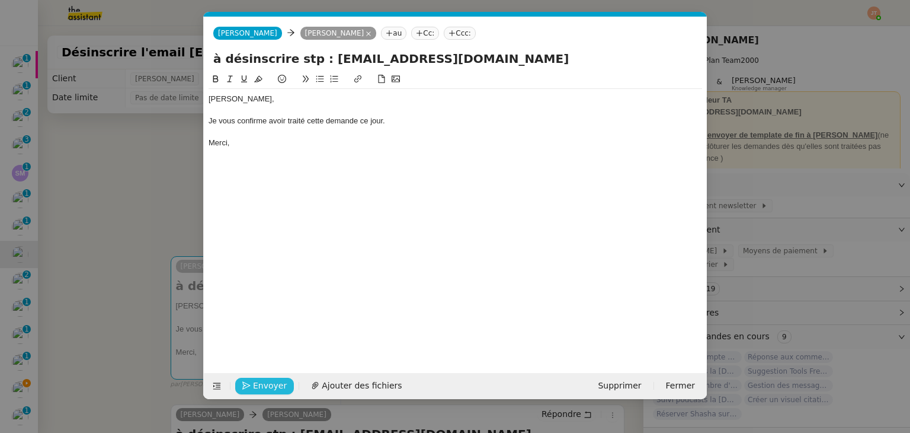
scroll to position [0, 25]
click at [261, 383] on span "Envoyer" at bounding box center [270, 386] width 34 height 14
click at [261, 383] on span "Confirmer l'envoi" at bounding box center [288, 386] width 71 height 14
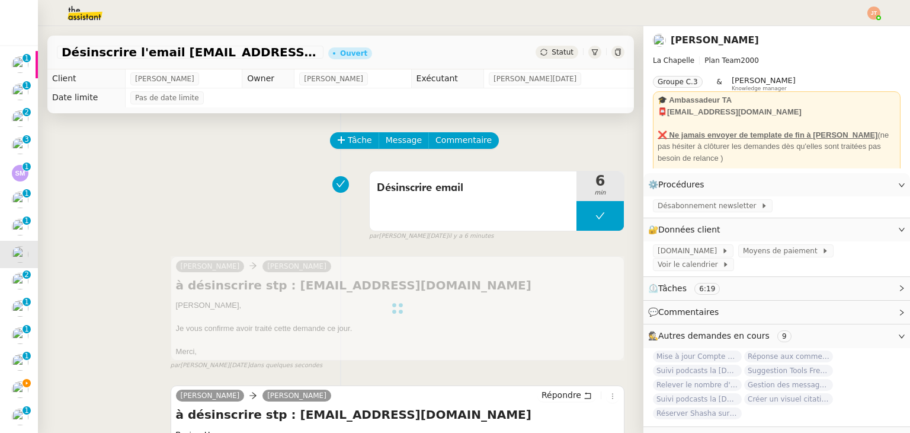
click at [556, 49] on span "Statut" at bounding box center [563, 52] width 22 height 8
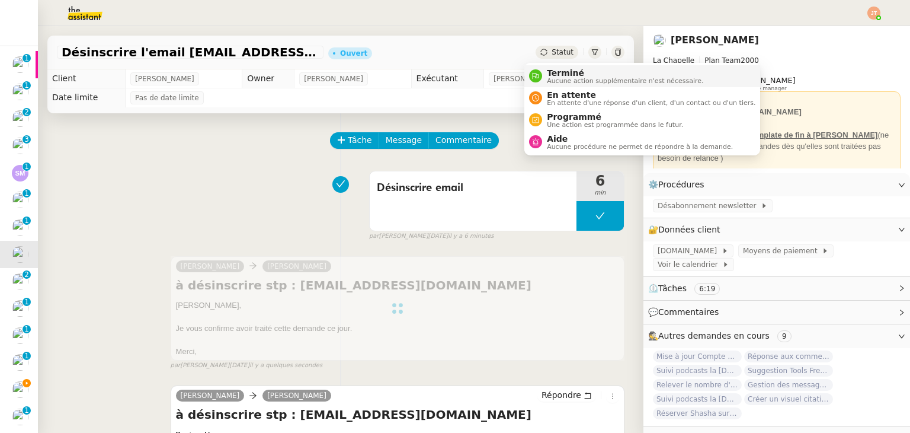
click at [548, 81] on span "Aucune action supplémentaire n'est nécessaire." at bounding box center [625, 81] width 156 height 7
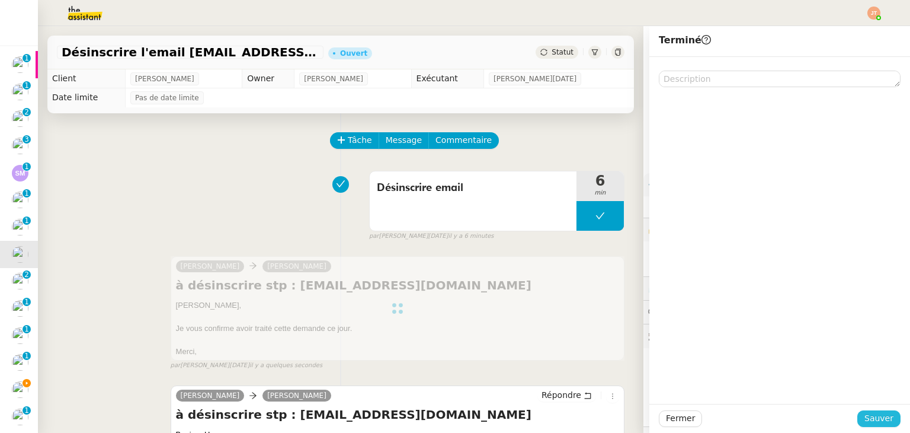
click at [876, 420] on span "Sauver" at bounding box center [879, 418] width 29 height 14
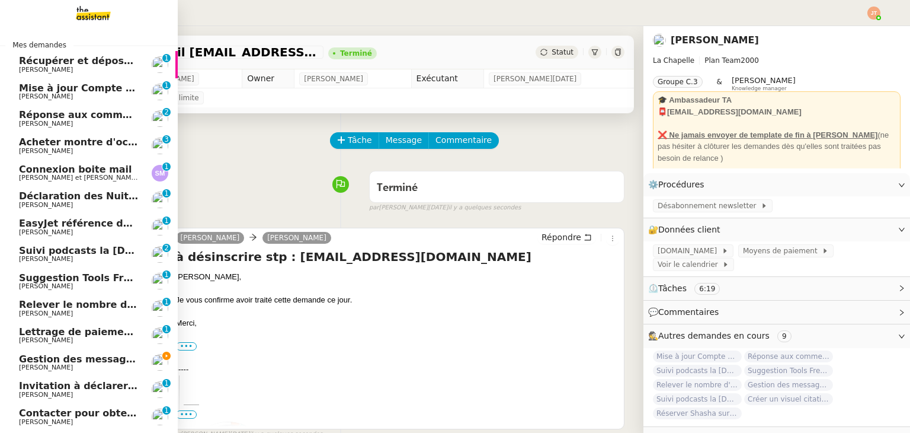
click at [58, 306] on span "Relever le nombre d'abonnés - [DATE]" at bounding box center [120, 304] width 203 height 11
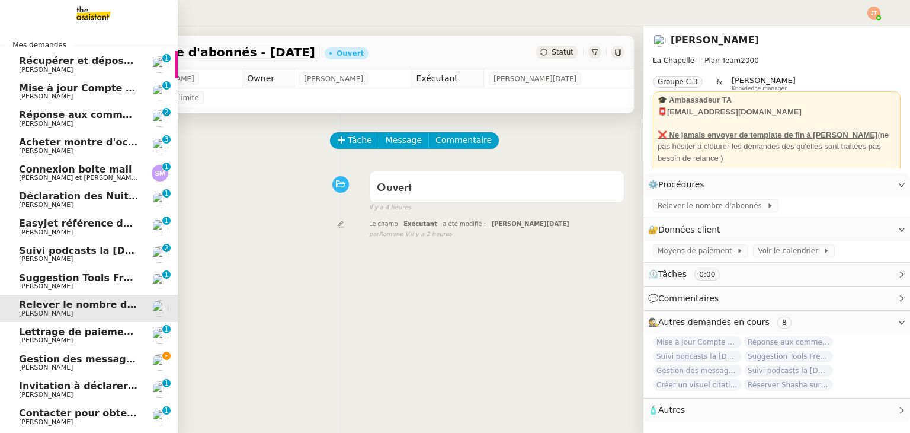
click at [69, 249] on span "Suivi podcasts la [DEMOGRAPHIC_DATA] radio [DATE]" at bounding box center [161, 250] width 284 height 11
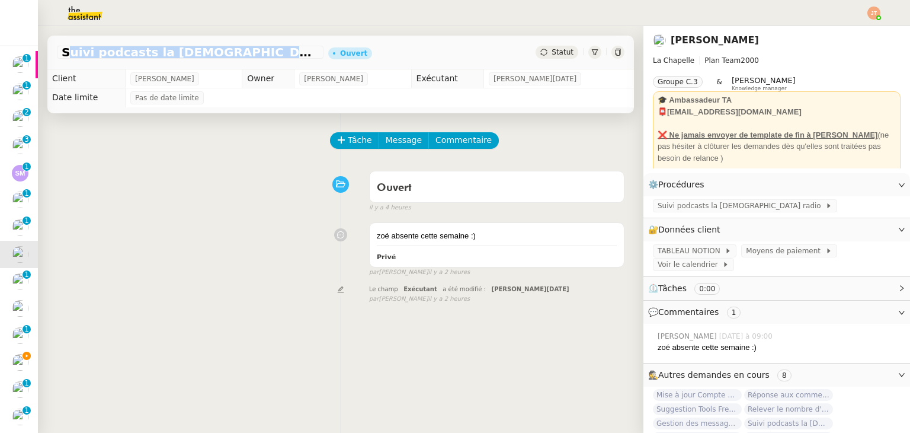
drag, startPoint x: 63, startPoint y: 50, endPoint x: 229, endPoint y: 50, distance: 165.9
click at [229, 50] on span "Suivi podcasts la [DEMOGRAPHIC_DATA] radio [DATE]" at bounding box center [190, 52] width 257 height 12
copy span "Suivi podcasts la [DEMOGRAPHIC_DATA] radio"
click at [348, 143] on span "Tâche" at bounding box center [360, 140] width 24 height 14
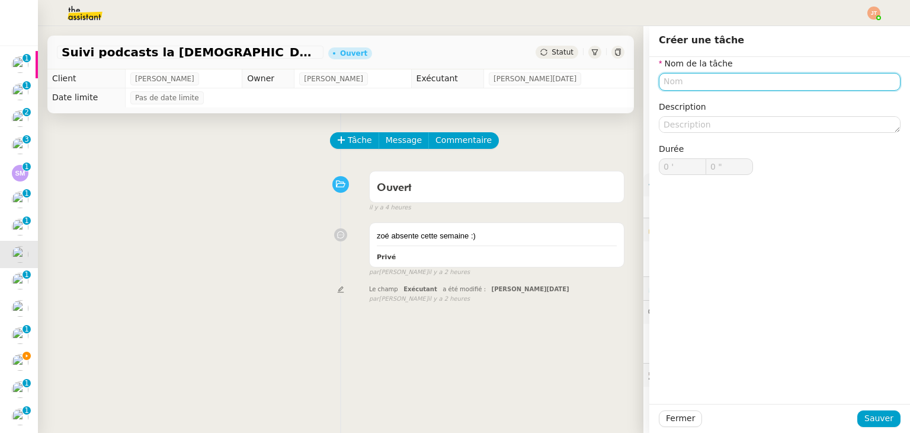
click at [687, 76] on input "text" at bounding box center [780, 81] width 242 height 17
click at [666, 416] on span "Fermer" at bounding box center [680, 418] width 29 height 14
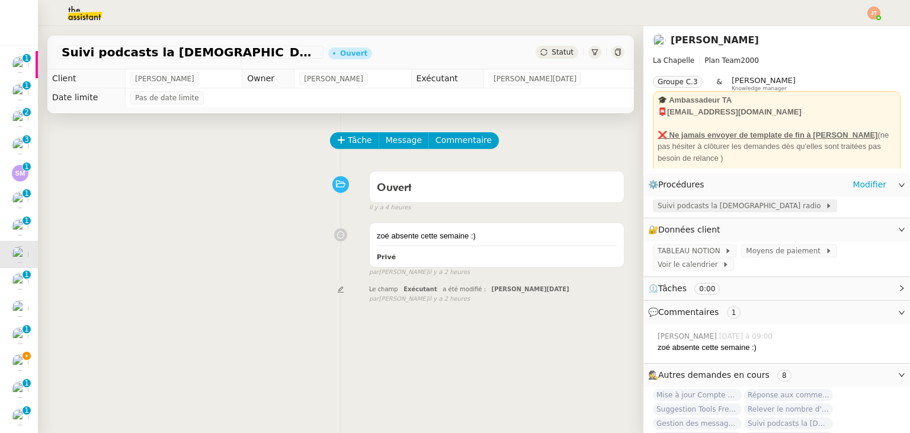
click at [693, 207] on span "Suivi podcasts la [DEMOGRAPHIC_DATA] radio" at bounding box center [742, 206] width 168 height 12
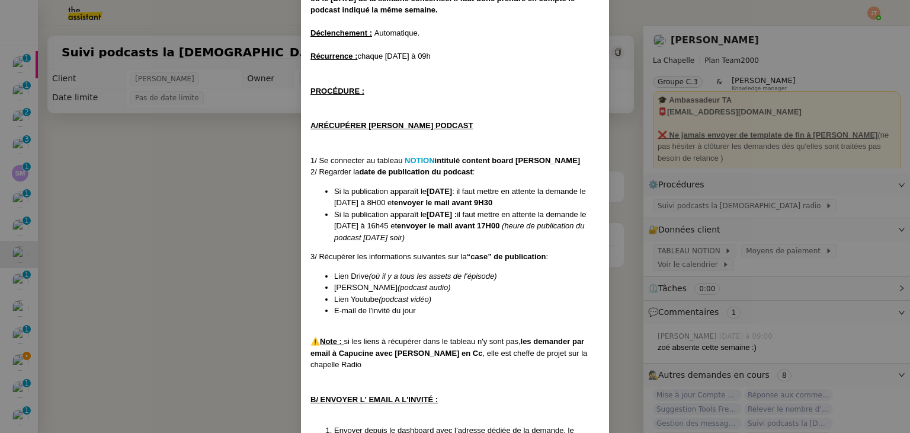
scroll to position [237, 0]
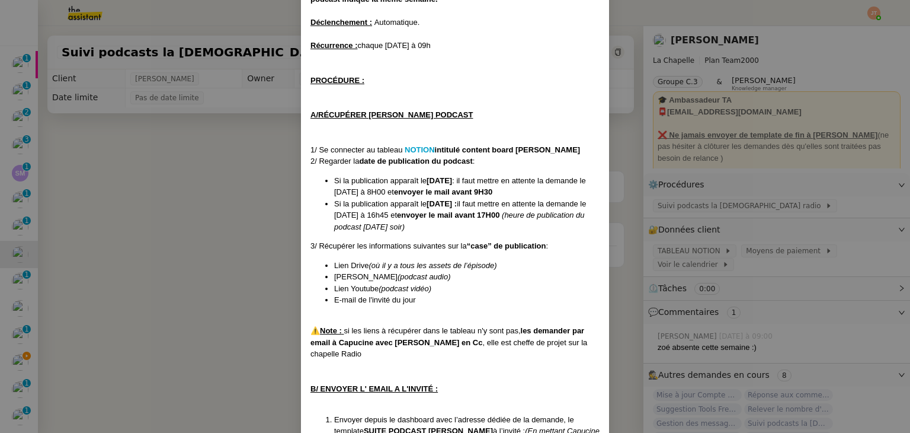
click at [257, 204] on nz-modal-container "Créée le [DATE] MAJ le [DATE] Contexte : Chaque semaine, un nouvel épisode du p…" at bounding box center [455, 216] width 910 height 433
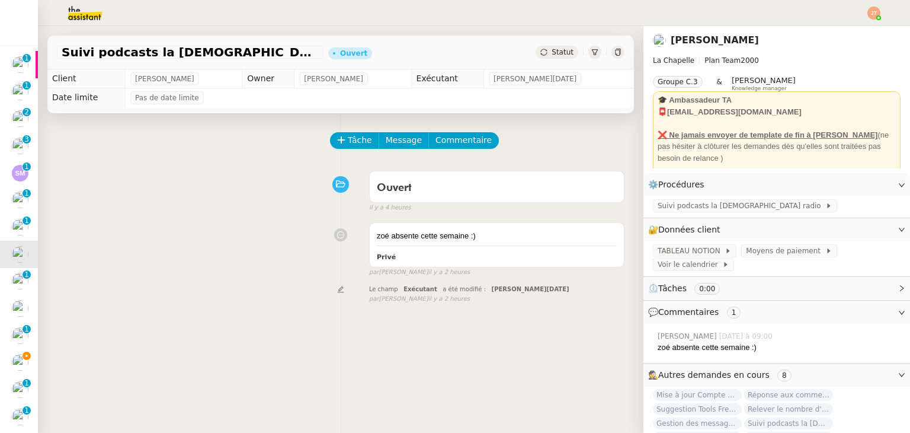
click at [552, 51] on span "Statut" at bounding box center [563, 52] width 22 height 8
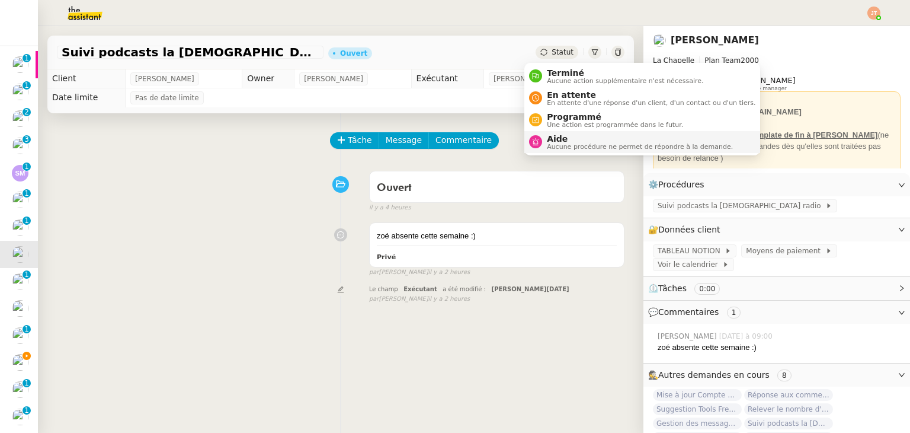
click at [565, 148] on span "Aucune procédure ne permet de répondre à la demande." at bounding box center [640, 146] width 186 height 7
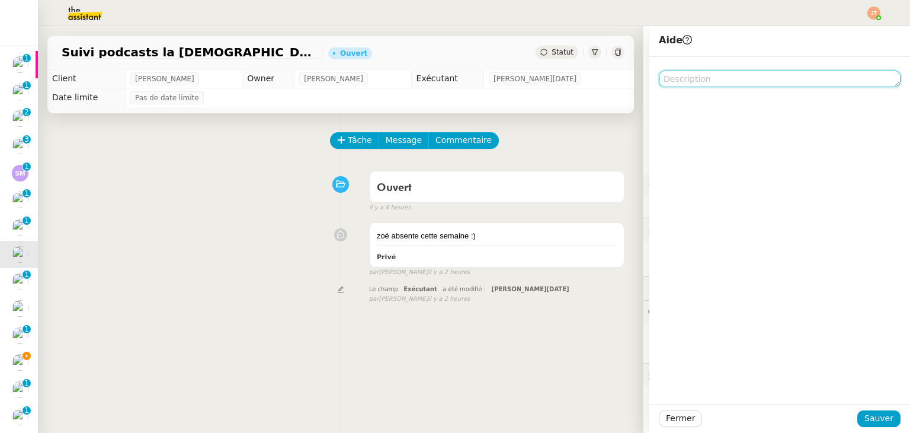
click at [680, 86] on textarea at bounding box center [780, 79] width 242 height 17
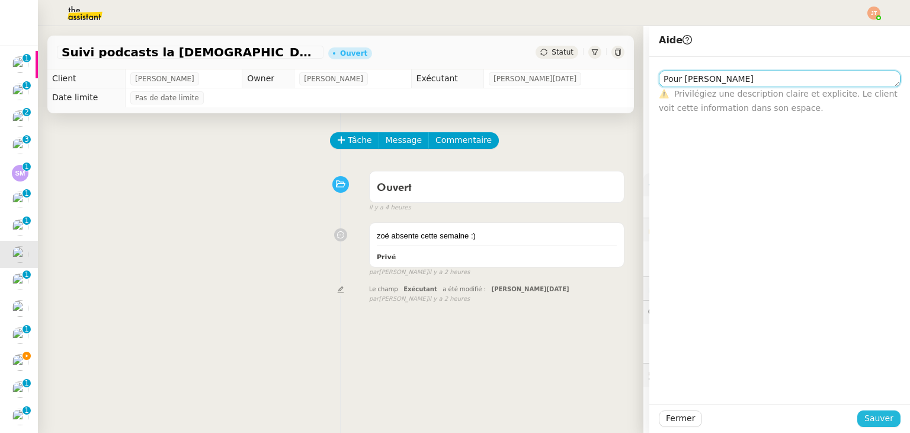
type textarea "Pour [PERSON_NAME]"
click at [865, 417] on span "Sauver" at bounding box center [879, 418] width 29 height 14
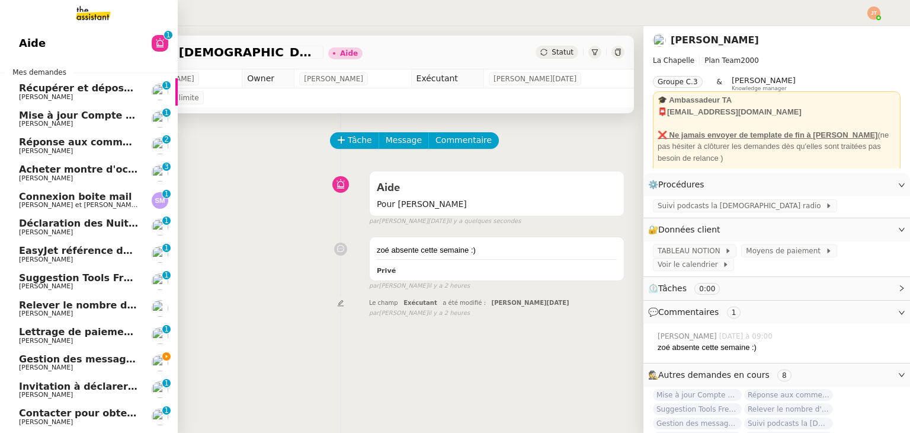
click at [74, 119] on span "Mise à jour Compte Freezbee - [DATE]" at bounding box center [120, 115] width 202 height 11
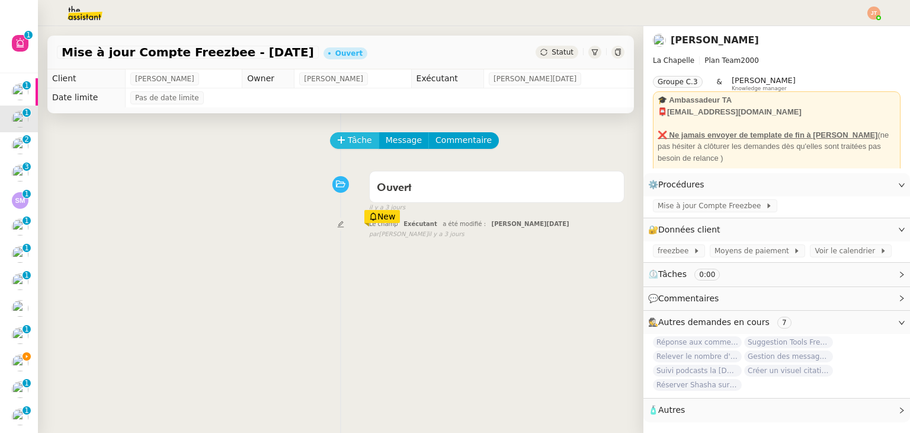
click at [348, 147] on span "Tâche" at bounding box center [360, 140] width 24 height 14
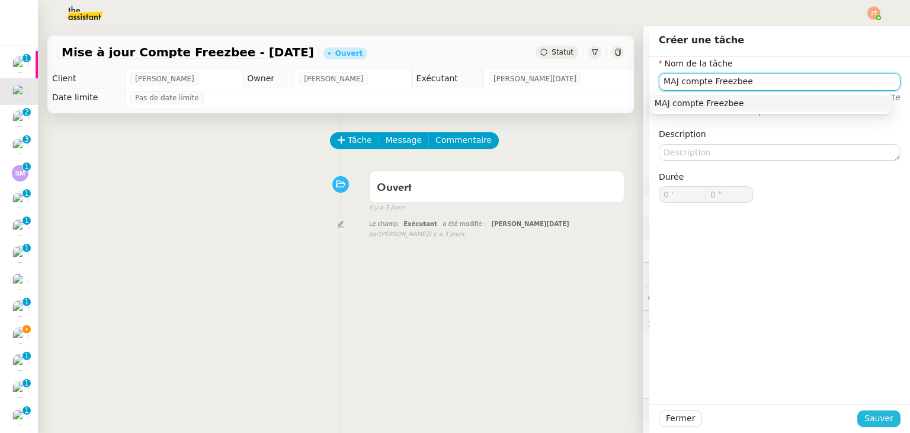
type input "MAJ compte Freezbee"
click at [879, 420] on span "Sauver" at bounding box center [879, 418] width 29 height 14
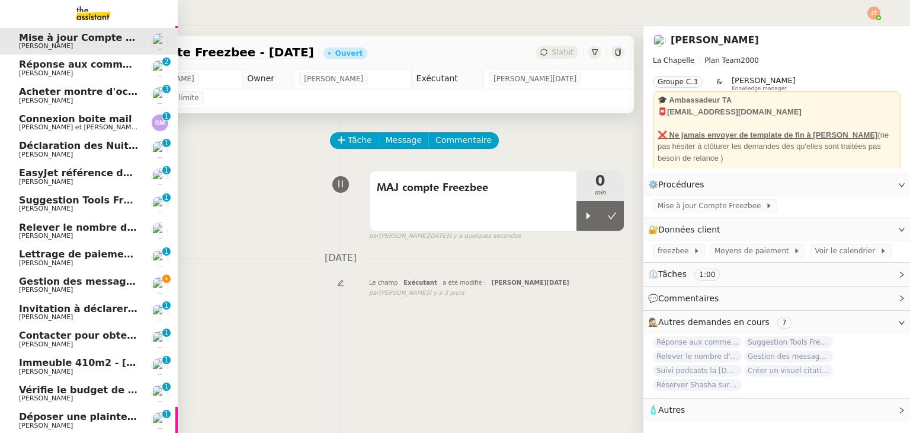
scroll to position [127, 0]
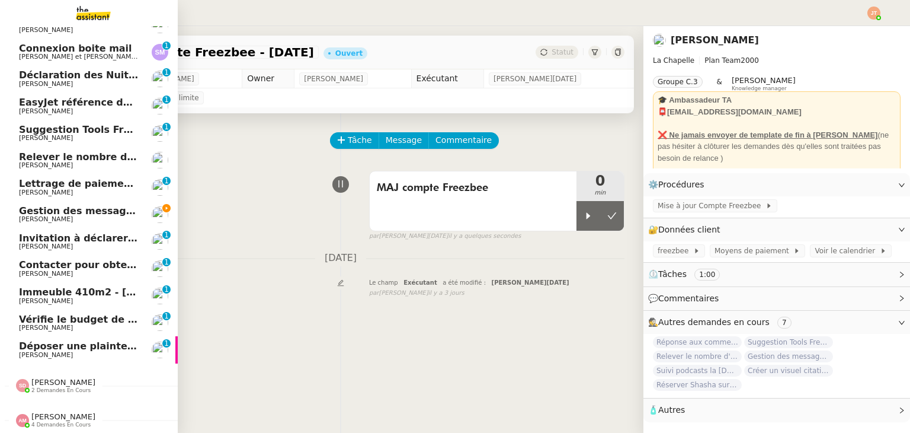
click at [52, 412] on span "[PERSON_NAME]" at bounding box center [63, 416] width 64 height 9
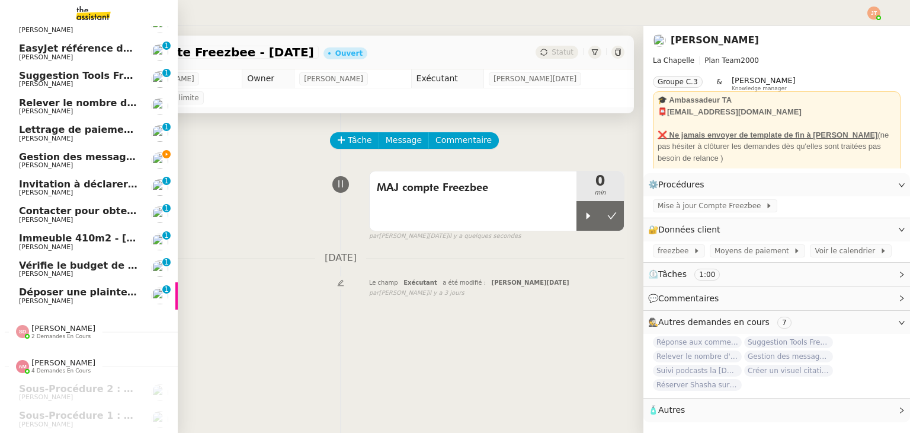
scroll to position [235, 0]
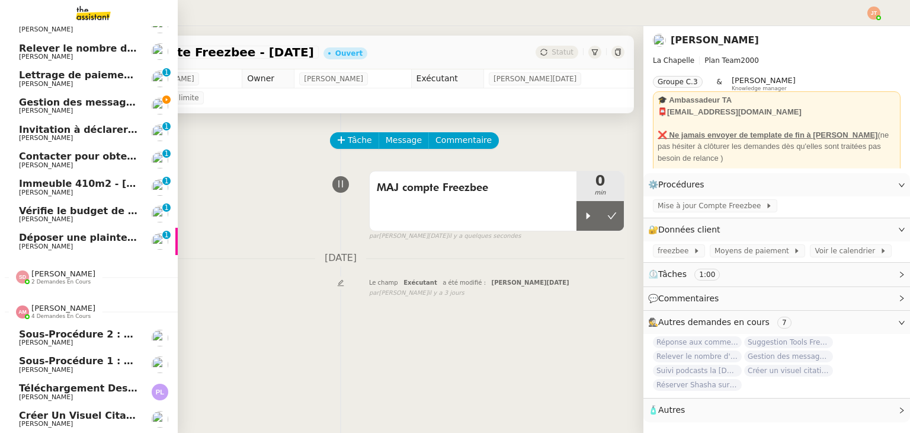
click at [50, 305] on span "[PERSON_NAME]" at bounding box center [63, 307] width 64 height 9
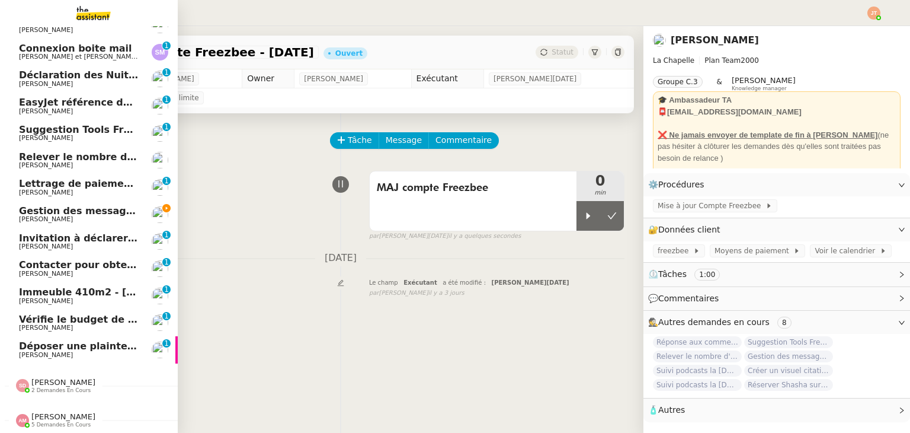
scroll to position [127, 0]
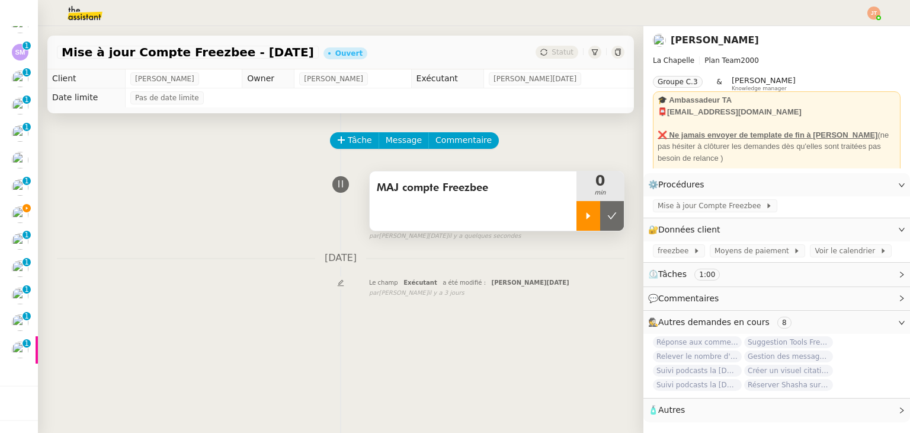
click at [584, 214] on icon at bounding box center [588, 215] width 9 height 9
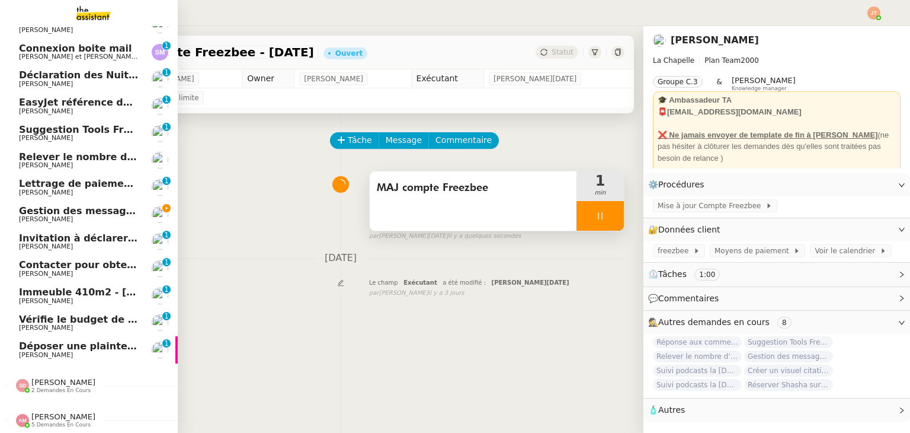
click at [56, 387] on span "2 demandes en cours" at bounding box center [60, 390] width 59 height 7
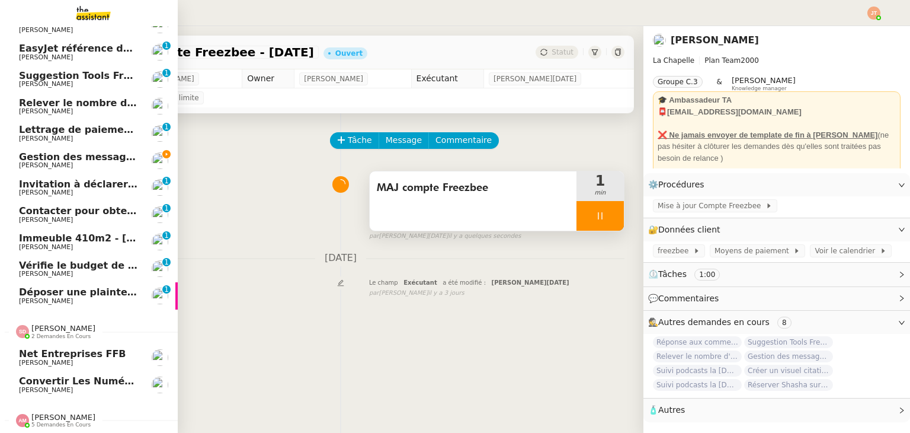
click at [69, 324] on span "[PERSON_NAME]" at bounding box center [63, 328] width 64 height 9
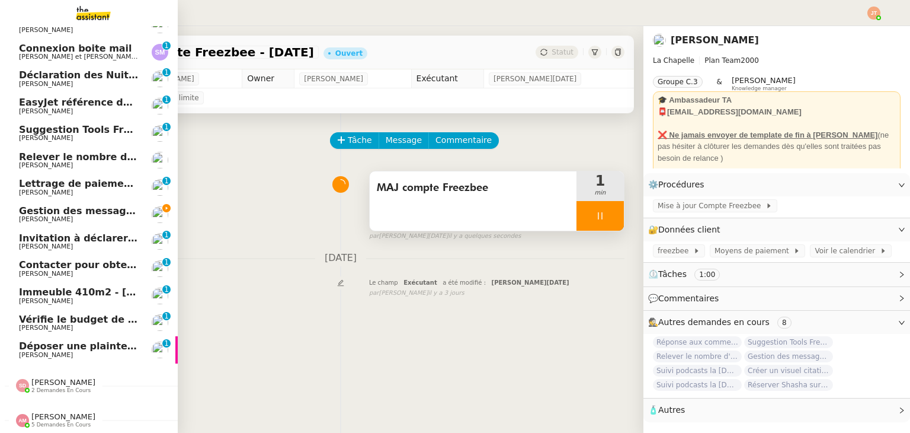
click at [52, 412] on span "[PERSON_NAME]" at bounding box center [63, 416] width 64 height 9
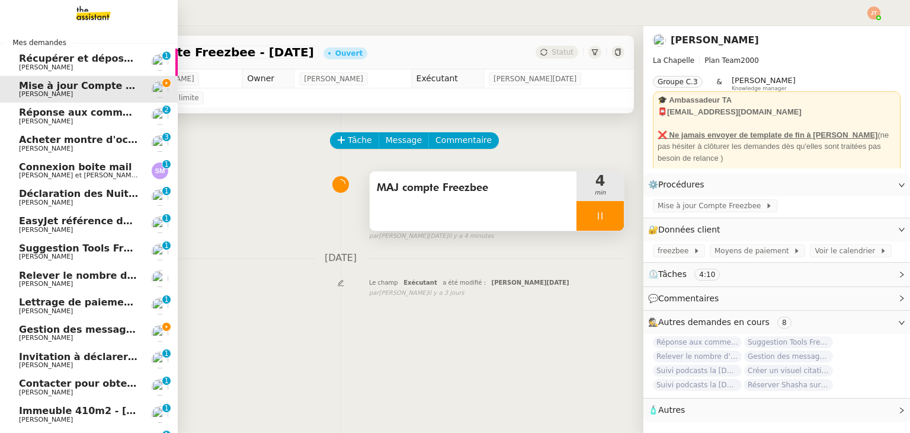
scroll to position [0, 0]
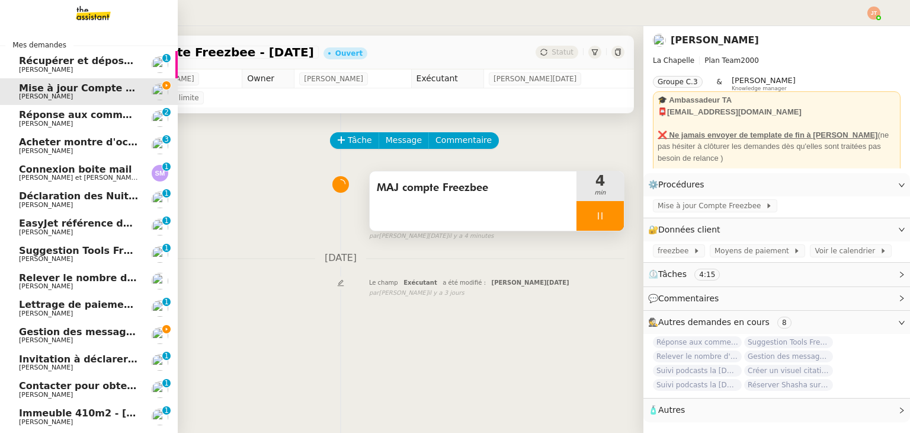
click at [85, 342] on span "[PERSON_NAME]" at bounding box center [79, 340] width 120 height 7
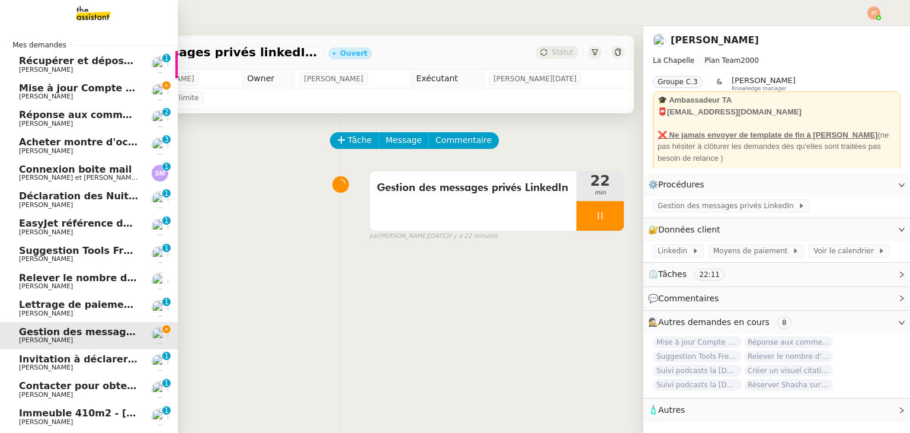
click at [96, 100] on span "[PERSON_NAME]" at bounding box center [79, 96] width 120 height 7
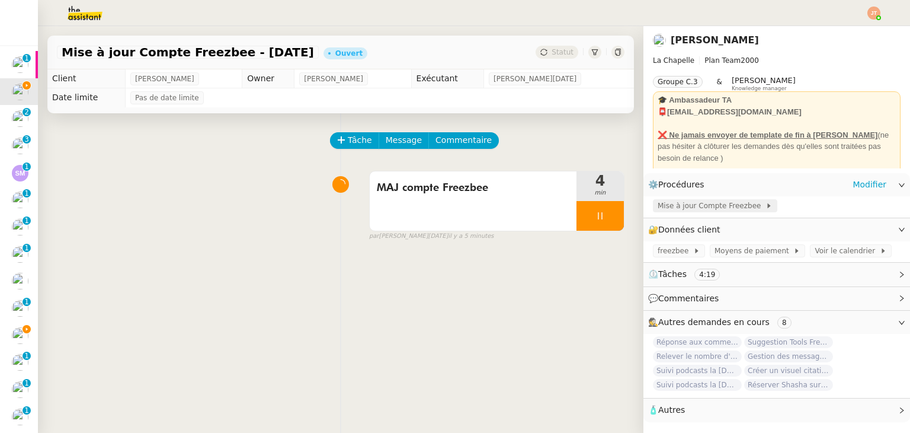
click at [690, 209] on span "Mise à jour Compte Freezbee" at bounding box center [712, 206] width 108 height 12
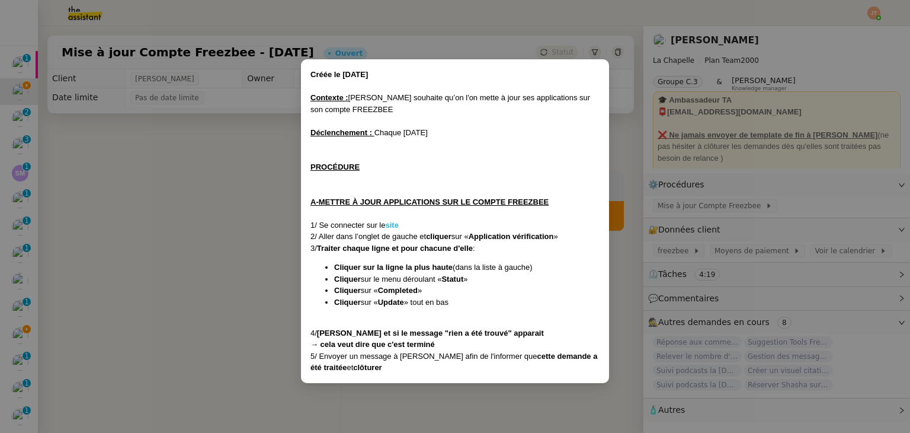
click at [393, 223] on strong "site" at bounding box center [391, 224] width 13 height 9
click at [213, 193] on nz-modal-container "Créée le [DATE] Contexte : [PERSON_NAME] souhaite qu’on l'on mette à jour ses a…" at bounding box center [455, 216] width 910 height 433
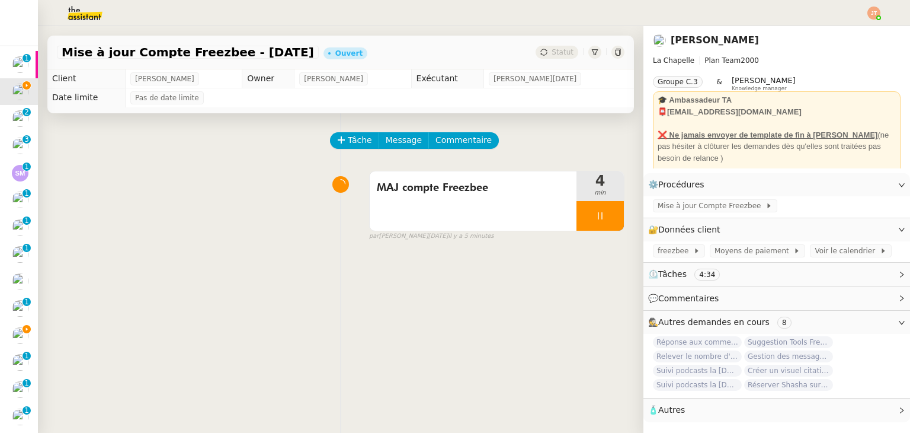
click at [187, 233] on div "MAJ compte Freezbee 4 min false par [PERSON_NAME][DATE] il y a 5 minutes" at bounding box center [341, 203] width 568 height 76
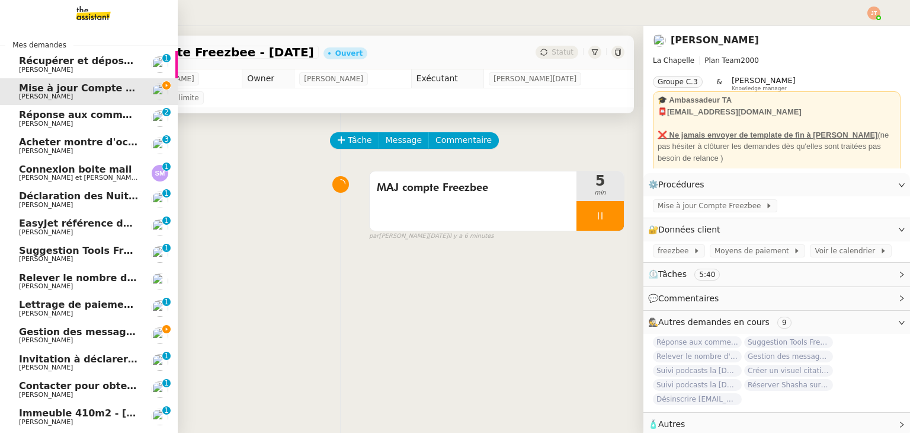
click at [71, 338] on span "[PERSON_NAME]" at bounding box center [79, 340] width 120 height 7
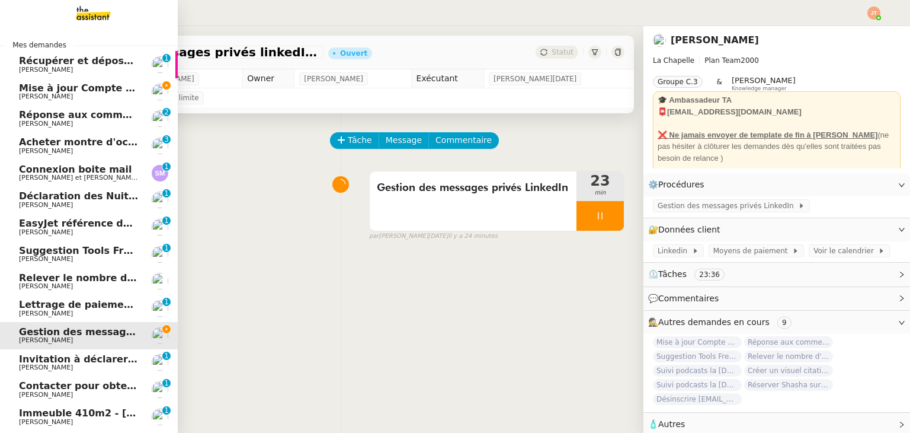
click at [55, 87] on span "Mise à jour Compte Freezbee - [DATE]" at bounding box center [120, 87] width 202 height 11
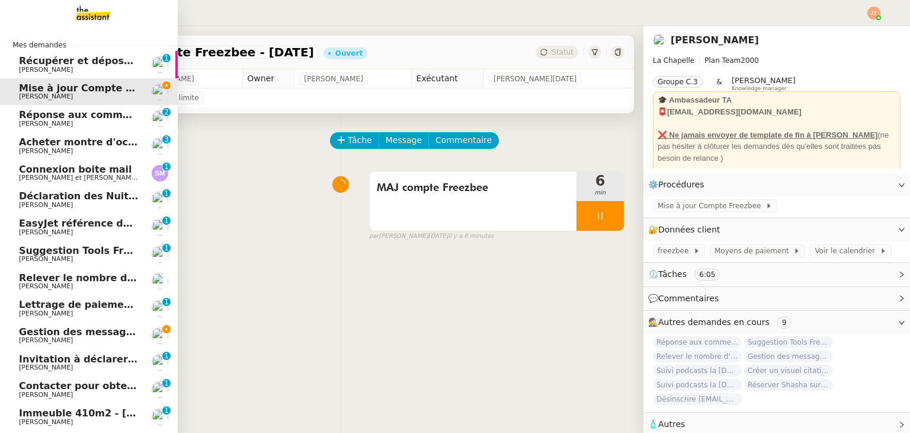
click at [87, 330] on span "Gestion des messages privés linkedIn - [DATE]" at bounding box center [143, 331] width 248 height 11
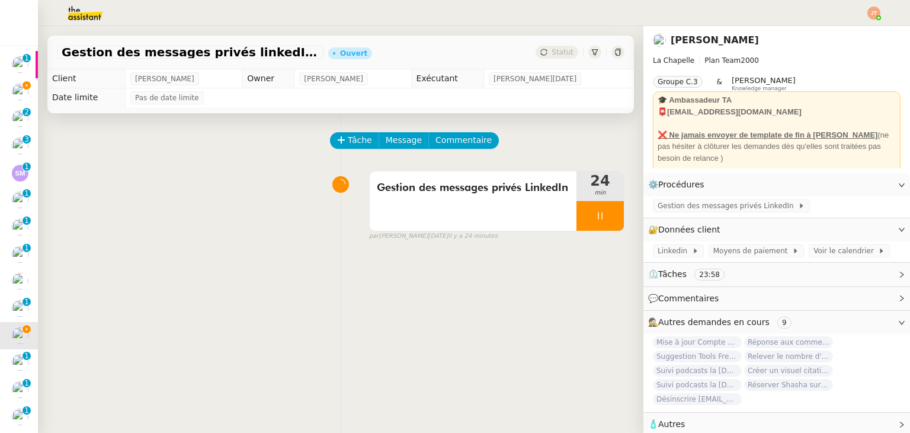
click at [83, 9] on img at bounding box center [76, 13] width 92 height 26
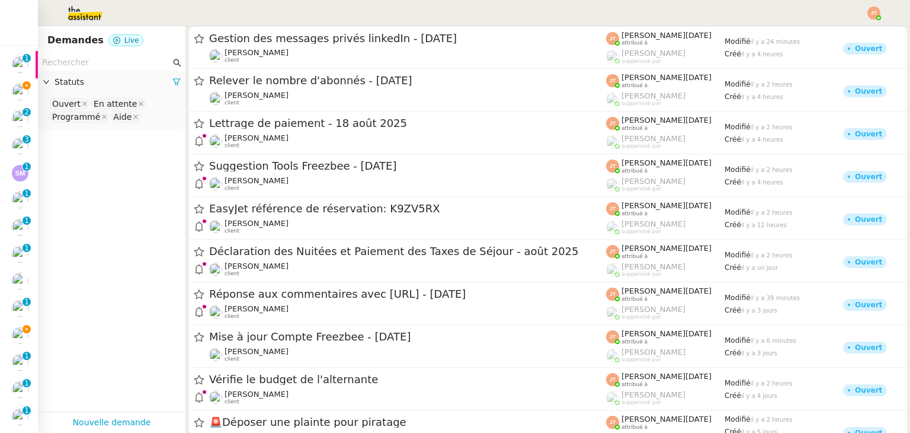
click at [118, 65] on input "text" at bounding box center [106, 63] width 129 height 14
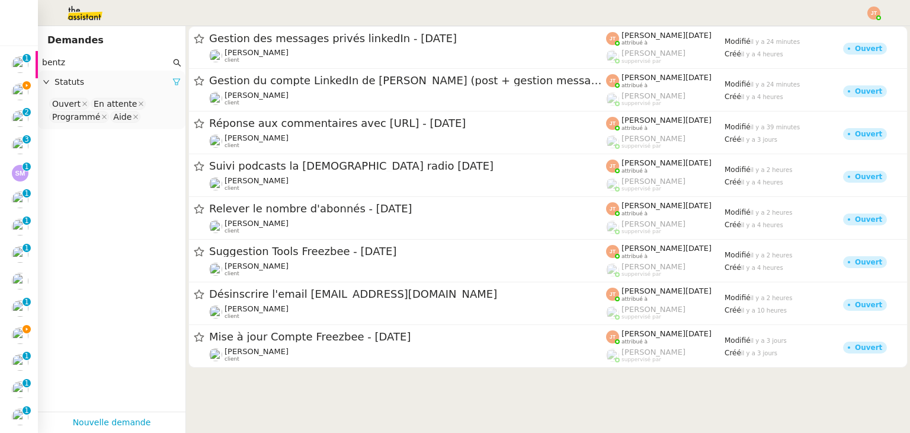
type input "bentz"
click at [172, 78] on link at bounding box center [176, 81] width 8 height 9
click at [167, 81] on span "Statuts" at bounding box center [118, 82] width 126 height 14
click at [127, 107] on nz-select-top-control "Please select" at bounding box center [111, 104] width 129 height 15
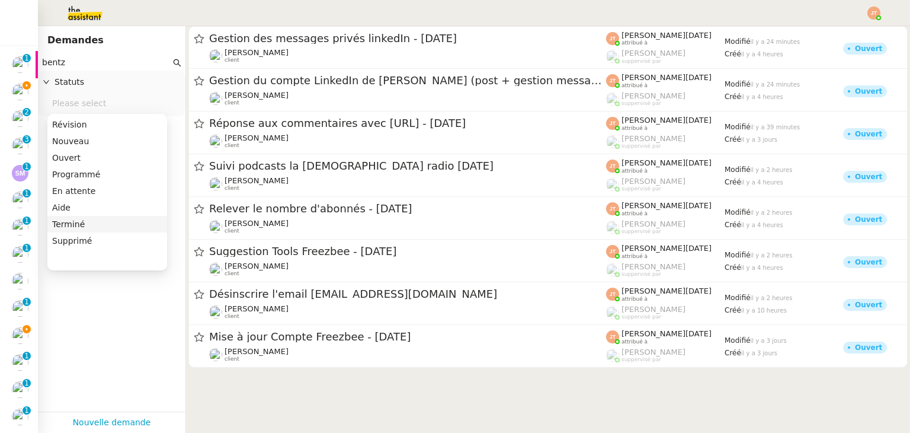
click at [81, 225] on div "Terminé" at bounding box center [107, 224] width 110 height 11
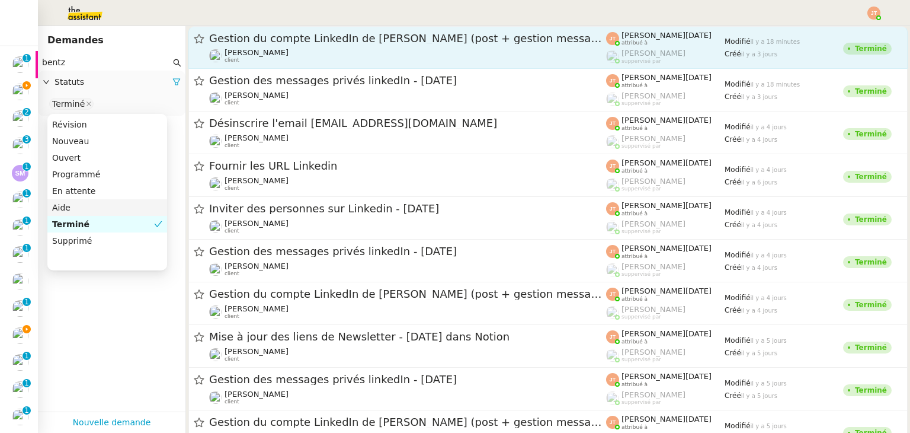
click at [271, 39] on span "Gestion du compte LinkedIn de [PERSON_NAME] (post + gestion messages) - [DATE]" at bounding box center [407, 38] width 397 height 11
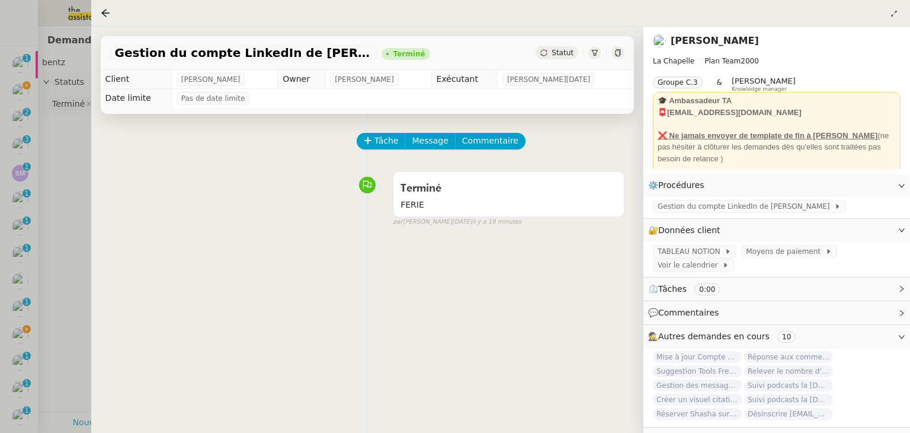
click at [78, 165] on div at bounding box center [455, 216] width 910 height 433
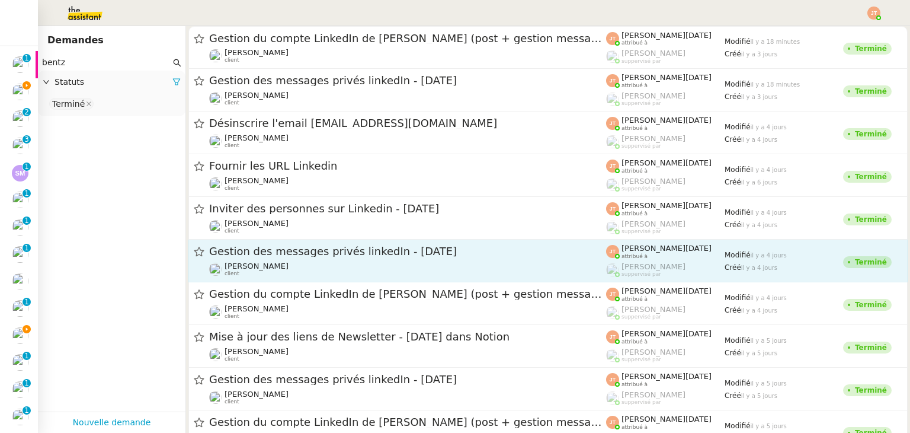
click at [297, 263] on div "[PERSON_NAME] client" at bounding box center [407, 268] width 397 height 15
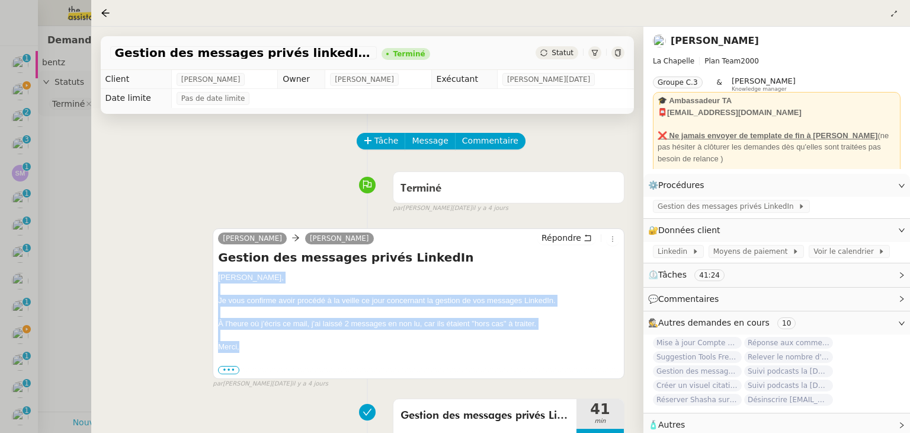
drag, startPoint x: 216, startPoint y: 278, endPoint x: 258, endPoint y: 344, distance: 78.6
click at [258, 344] on div "[PERSON_NAME] Répondre Gestion des messages privés LinkedIn [PERSON_NAME], Je v…" at bounding box center [419, 303] width 412 height 150
copy div "[PERSON_NAME], Je vous confirme avoir procédé à la veille ce jour concernant la…"
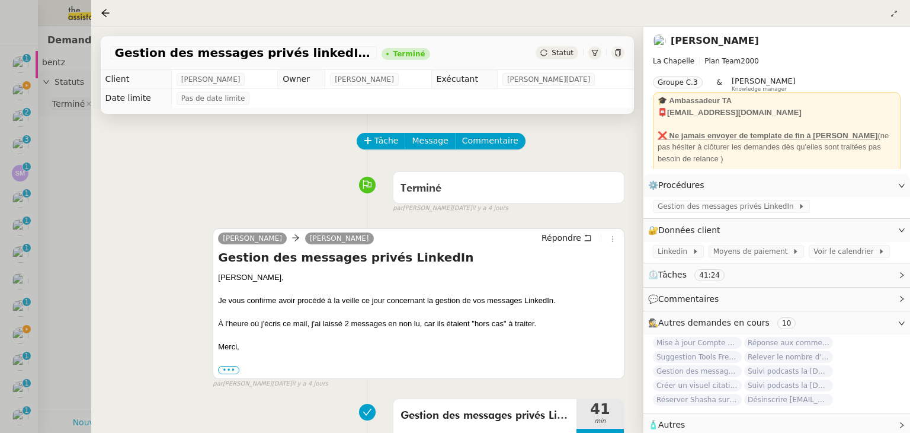
click at [69, 230] on div at bounding box center [455, 216] width 910 height 433
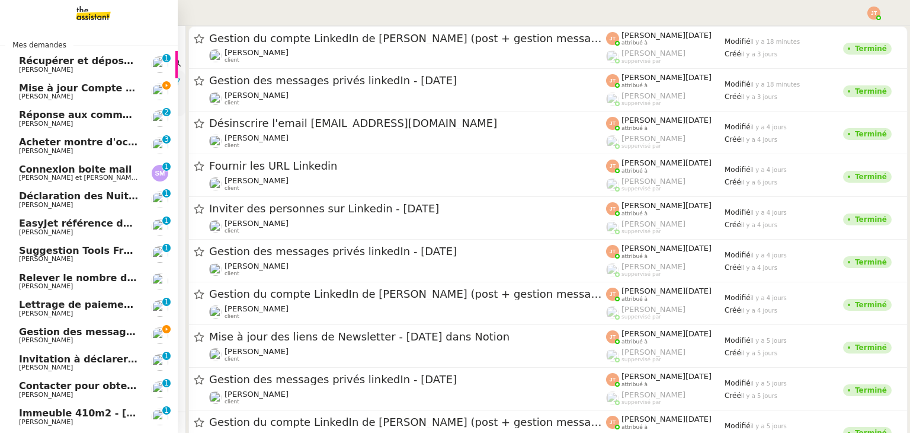
click at [65, 339] on span "[PERSON_NAME]" at bounding box center [79, 340] width 120 height 7
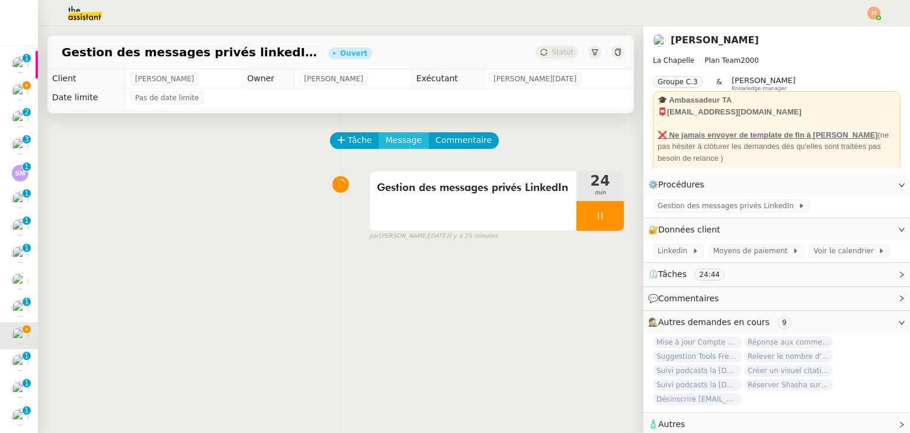
click at [398, 137] on span "Message" at bounding box center [404, 140] width 36 height 14
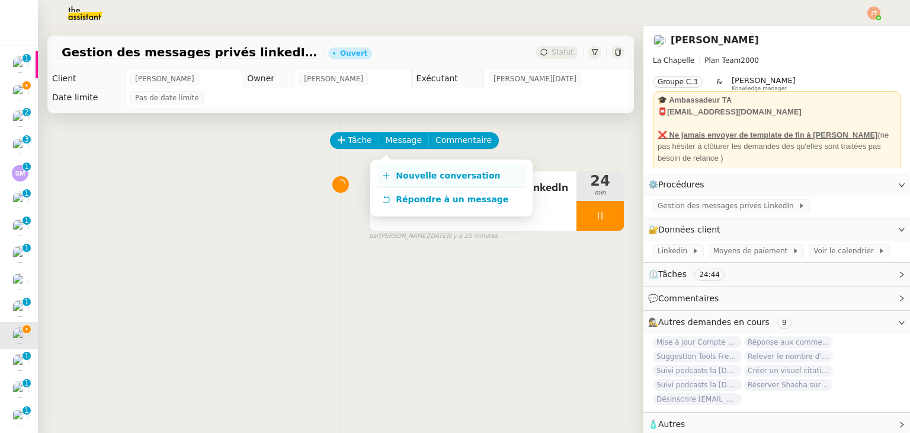
click at [412, 181] on link "Nouvelle conversation" at bounding box center [451, 176] width 148 height 24
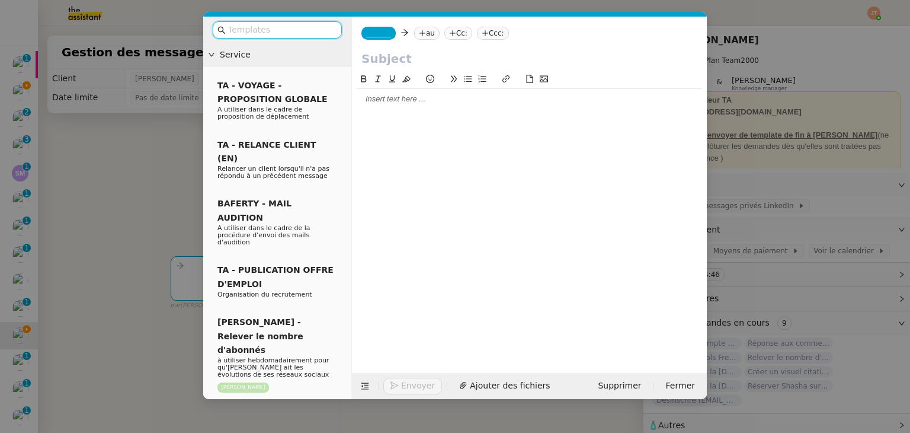
click at [386, 93] on div at bounding box center [529, 99] width 345 height 20
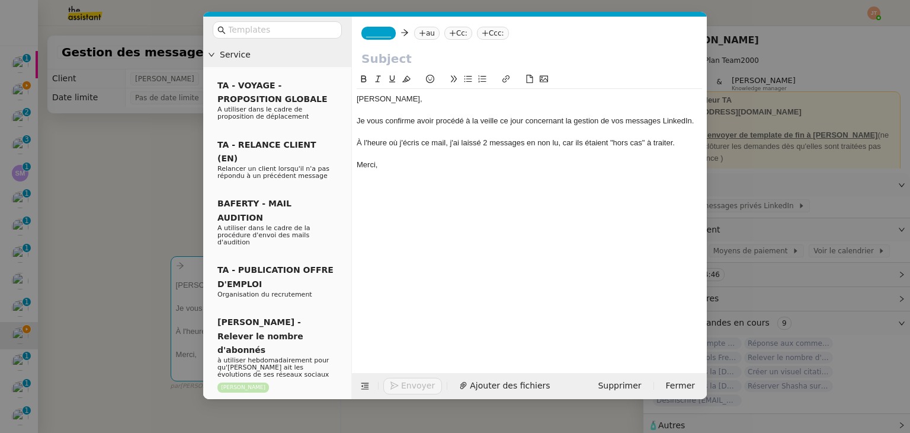
click at [148, 179] on nz-modal-container "Service TA - VOYAGE - PROPOSITION GLOBALE A utiliser dans le cadre de propositi…" at bounding box center [455, 216] width 910 height 433
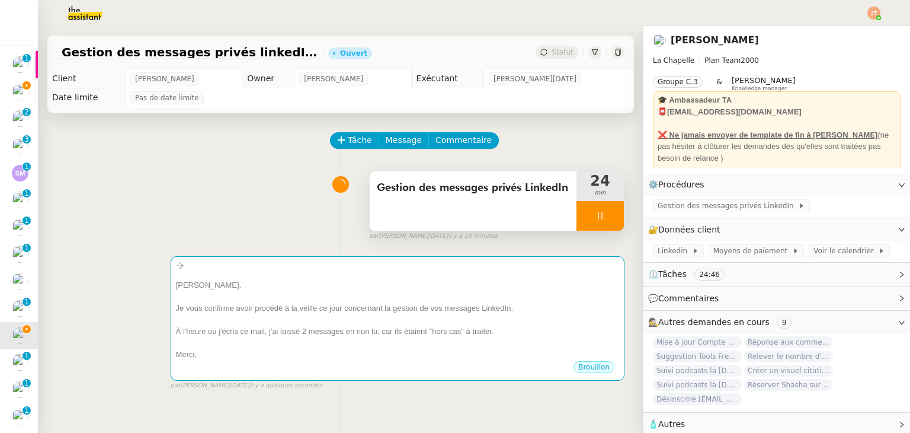
click at [411, 201] on div "Gestion des messages privés LinkedIn" at bounding box center [473, 200] width 207 height 59
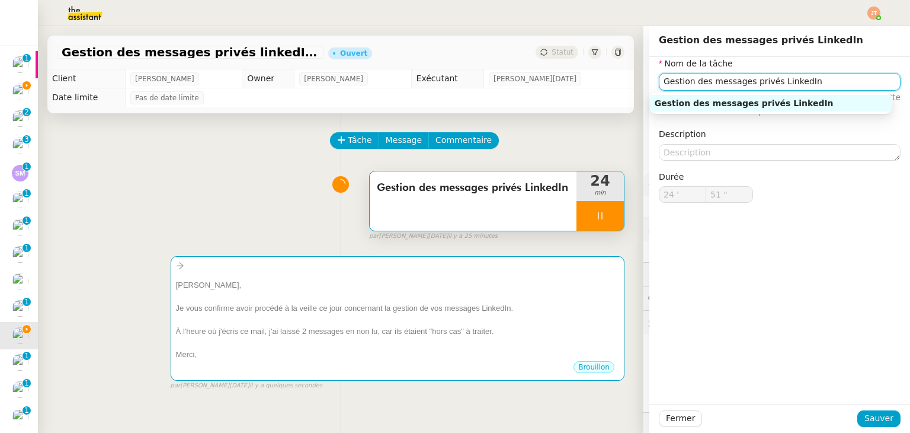
drag, startPoint x: 804, startPoint y: 81, endPoint x: 641, endPoint y: 81, distance: 163.5
click at [649, 81] on div "Nom de la tâche Gestion des messages privés LinkedIn ⚠️ Privilégiez un titre cl…" at bounding box center [779, 139] width 261 height 165
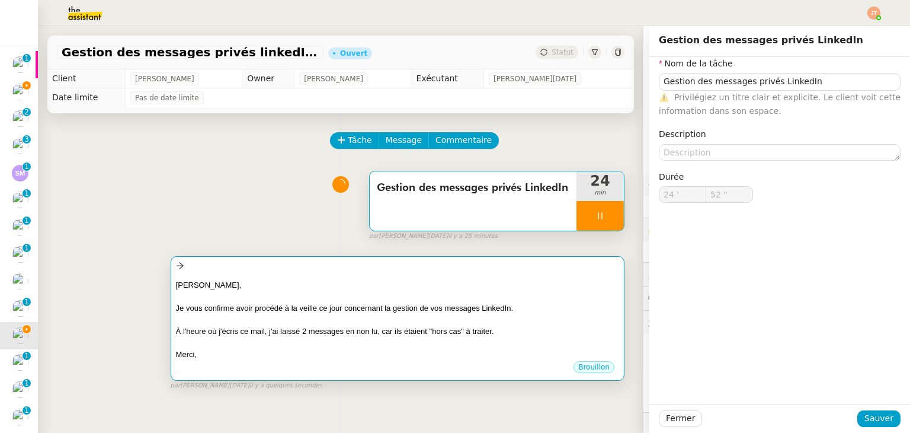
click at [345, 305] on div "Je vous confirme avoir procédé à la veille ce jour concernant la gestion de vos…" at bounding box center [397, 308] width 443 height 12
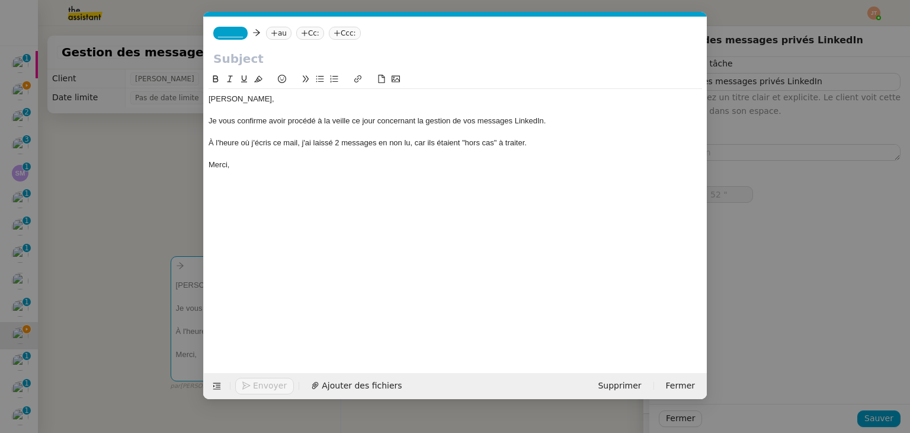
scroll to position [0, 25]
type input "53 ""
click at [299, 51] on input "text" at bounding box center [455, 59] width 484 height 18
paste input "Gestion des messages privés LinkedIn"
type input "Gestion des messages privés LinkedIn"
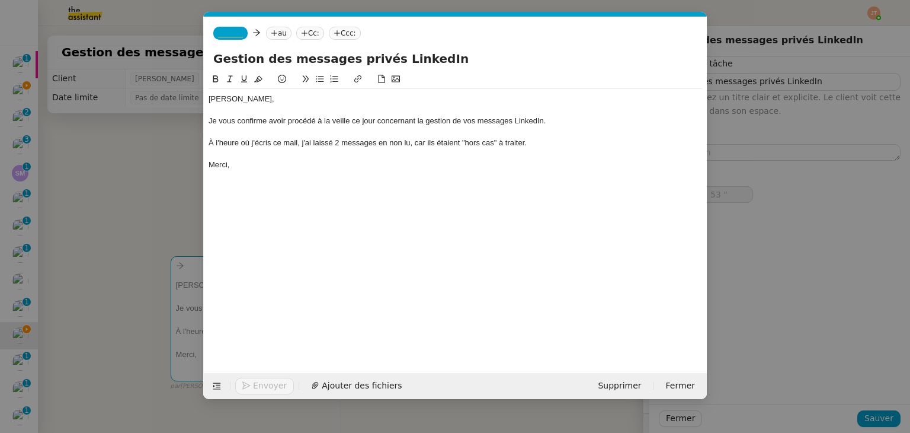
click at [280, 36] on nz-tag "au" at bounding box center [278, 33] width 25 height 13
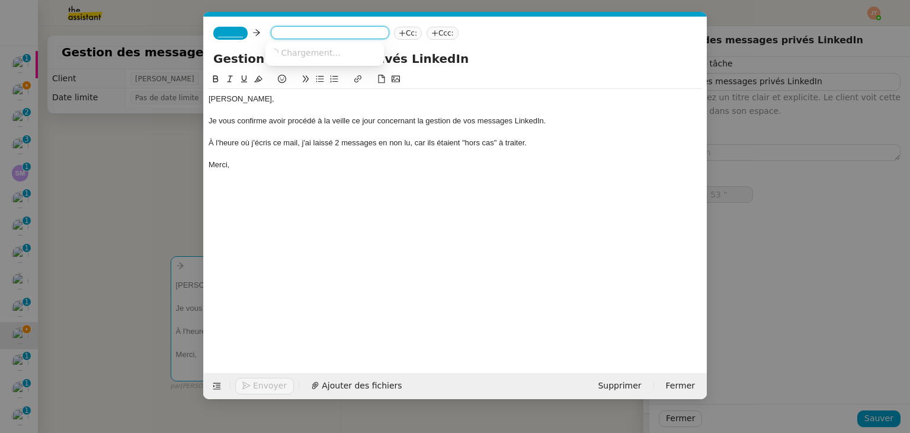
type input "54 ""
type input "be"
type input "55 ""
type input "bent"
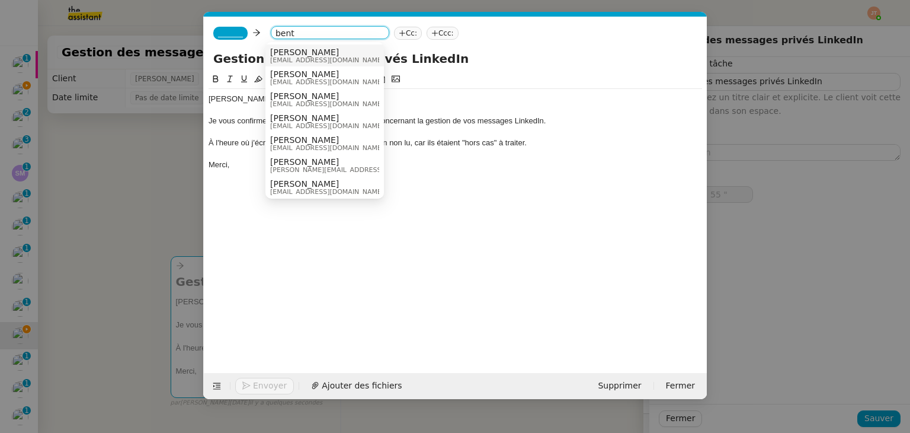
type input "56 ""
type input "bent"
click at [290, 50] on span "[PERSON_NAME]" at bounding box center [327, 51] width 114 height 9
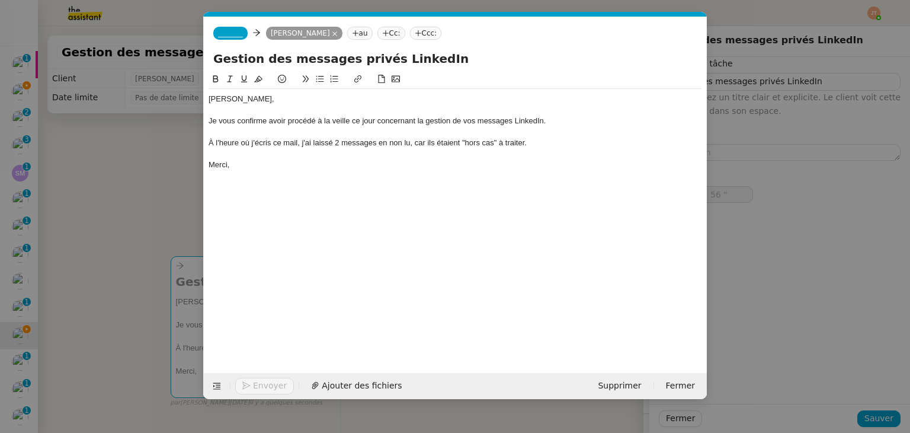
click at [239, 31] on nz-tag "_______" at bounding box center [230, 33] width 34 height 13
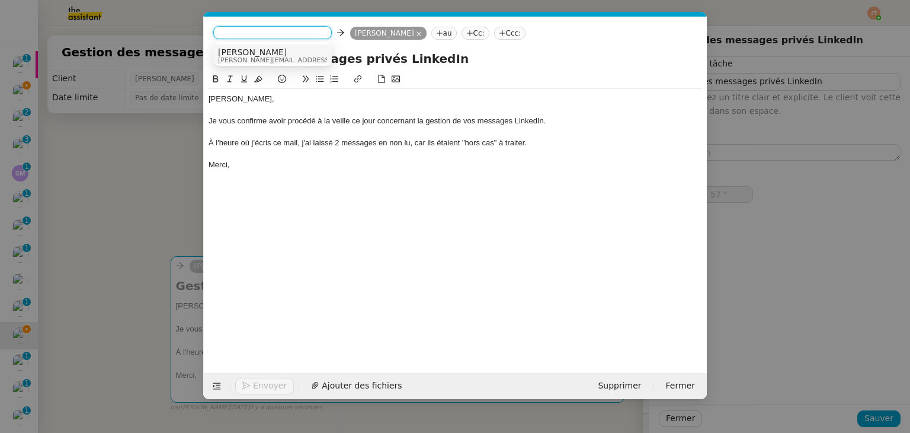
click at [247, 52] on span "[PERSON_NAME]" at bounding box center [302, 51] width 168 height 9
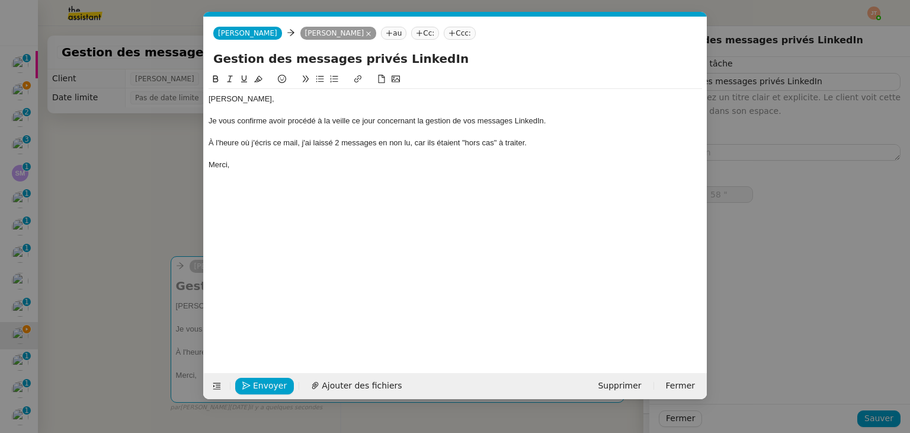
click at [159, 190] on nz-modal-container "Service TA - VOYAGE - PROPOSITION GLOBALE A utiliser dans le cadre de propositi…" at bounding box center [455, 216] width 910 height 433
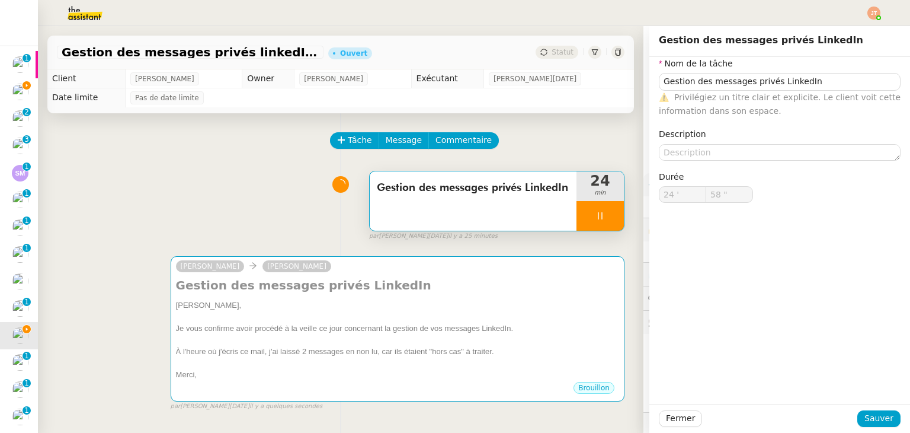
type input "59 ""
type input "25 '"
type input "21 ""
click at [671, 418] on span "Fermer" at bounding box center [680, 418] width 29 height 14
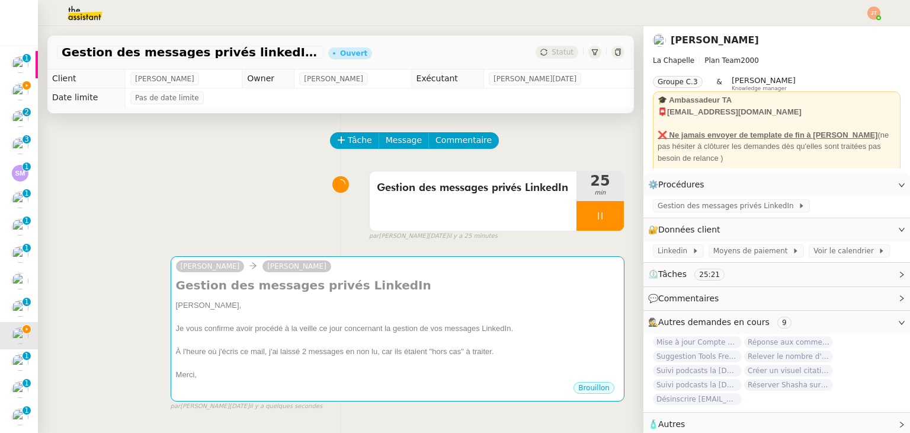
click at [178, 156] on div "Tâche Message Commentaire" at bounding box center [341, 146] width 568 height 28
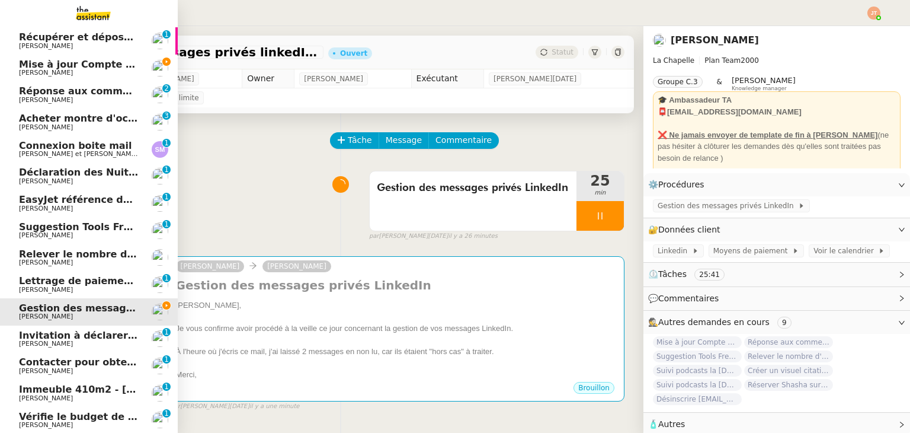
scroll to position [92, 0]
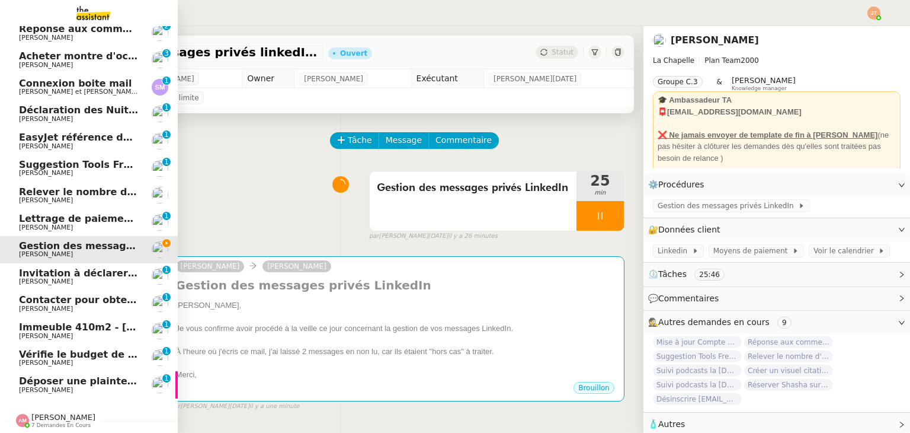
click at [50, 422] on span "7 demandes en cours" at bounding box center [60, 425] width 59 height 7
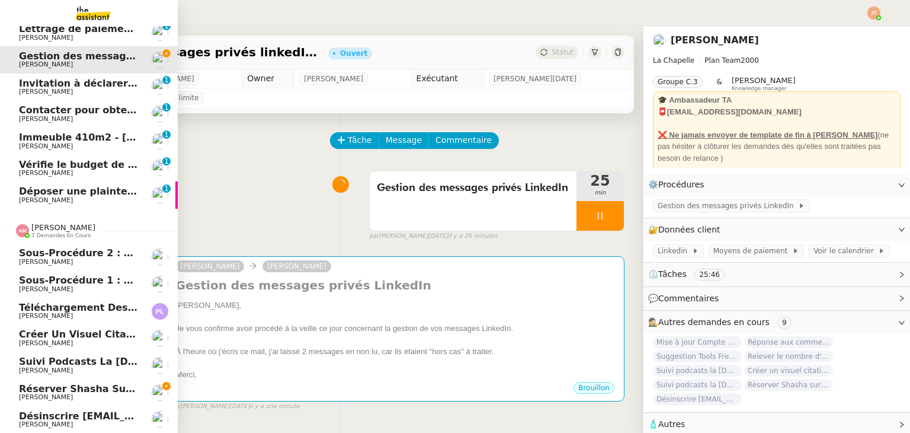
scroll to position [282, 0]
click at [81, 410] on span "Désinscrire [EMAIL_ADDRESS][DOMAIN_NAME]" at bounding box center [143, 415] width 249 height 11
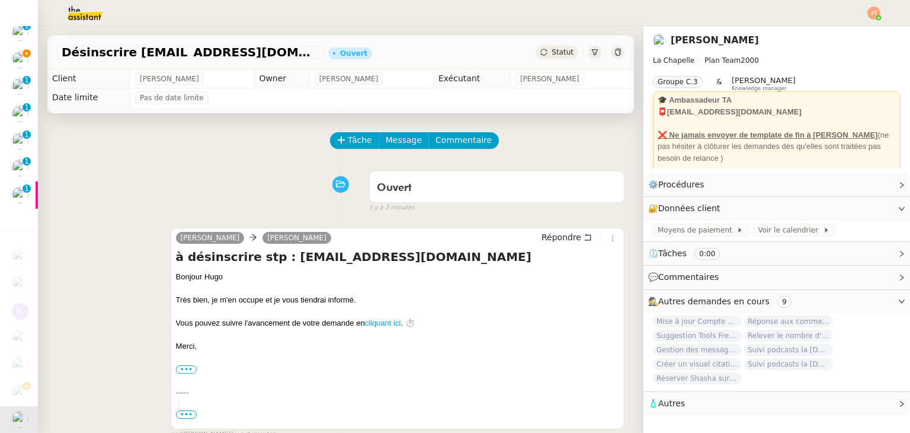
scroll to position [237, 0]
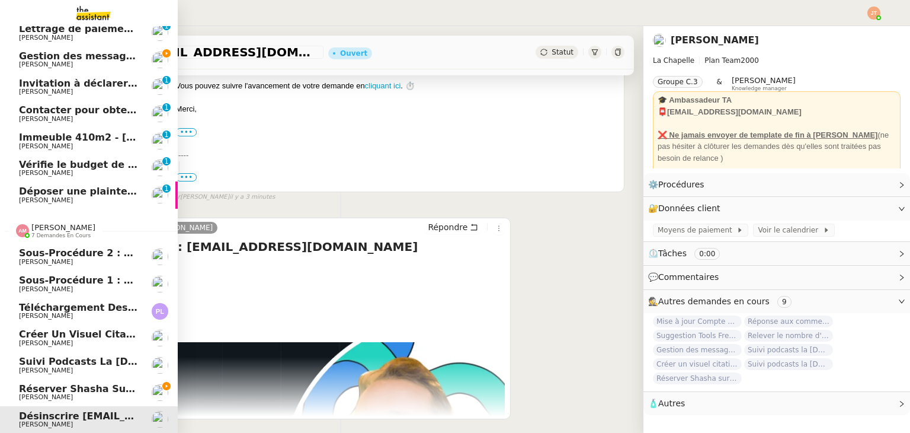
click at [57, 232] on span "7 demandes en cours" at bounding box center [60, 235] width 59 height 7
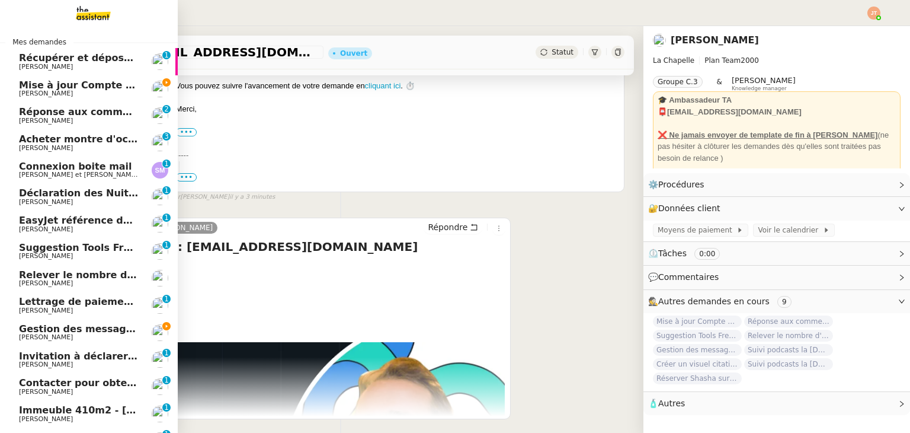
scroll to position [0, 0]
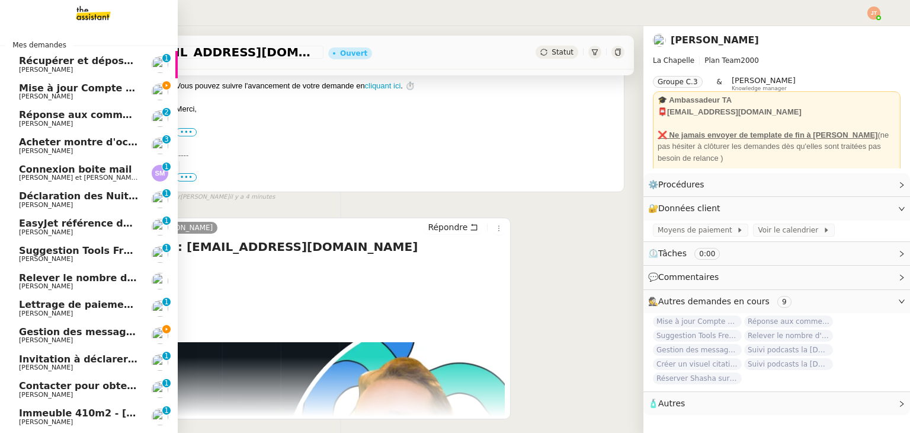
click at [91, 95] on span "[PERSON_NAME]" at bounding box center [79, 96] width 120 height 7
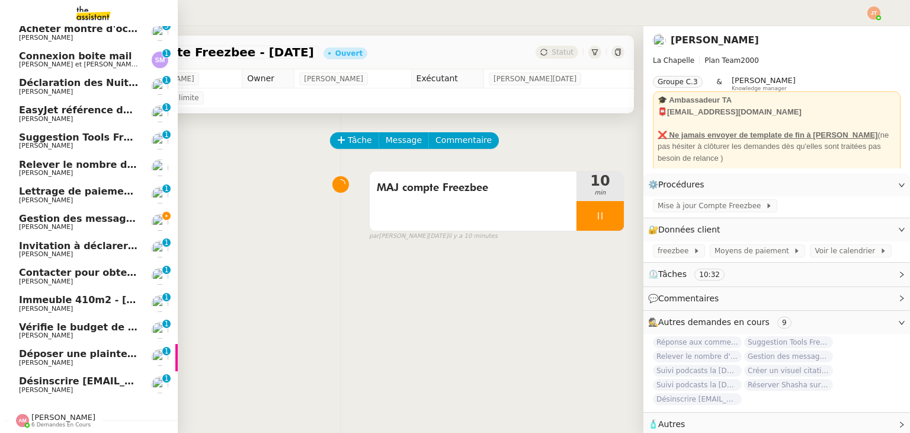
scroll to position [120, 0]
click at [55, 412] on span "[PERSON_NAME]" at bounding box center [63, 416] width 64 height 9
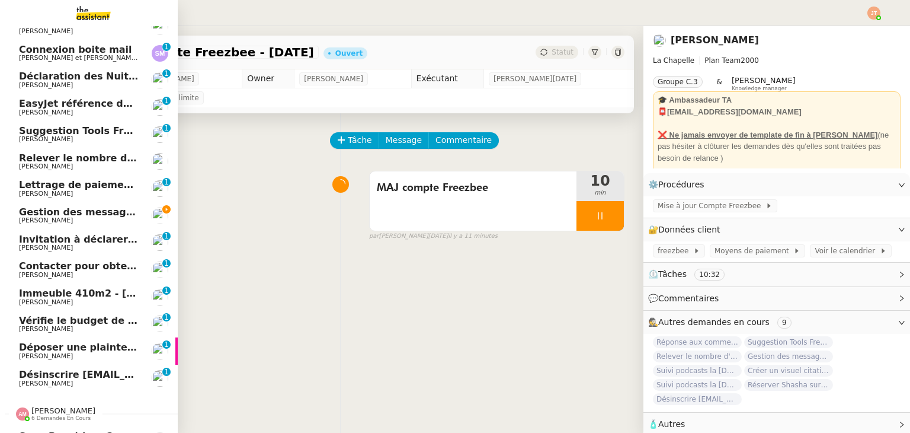
scroll to position [282, 0]
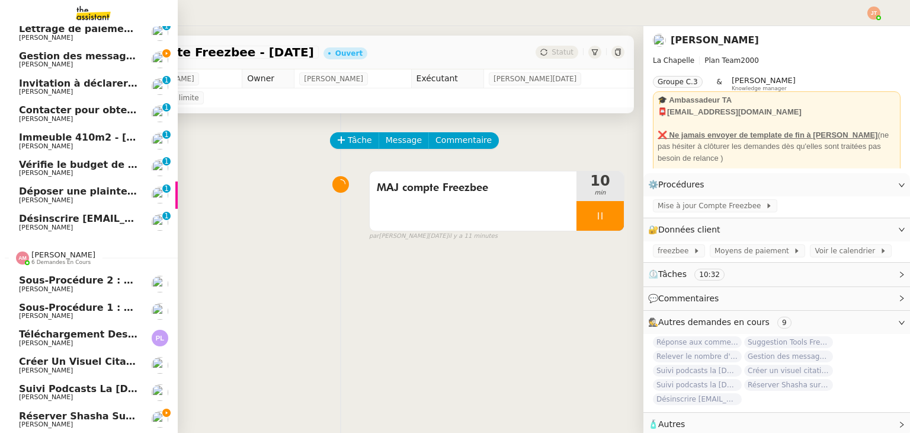
click at [59, 251] on span "[PERSON_NAME]" at bounding box center [63, 254] width 64 height 9
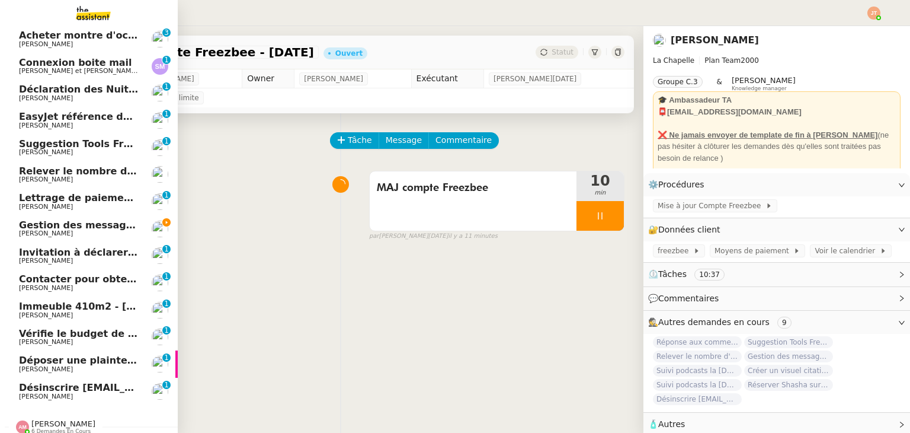
scroll to position [120, 0]
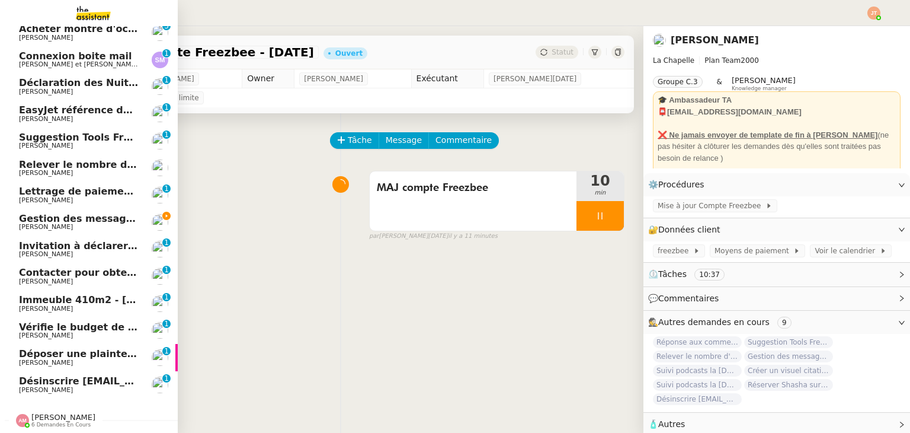
click at [83, 371] on link "Désinscrire [PERSON_NAME][EMAIL_ADDRESS][DOMAIN_NAME] [PERSON_NAME] 0 1 2 3 4 5…" at bounding box center [89, 384] width 178 height 27
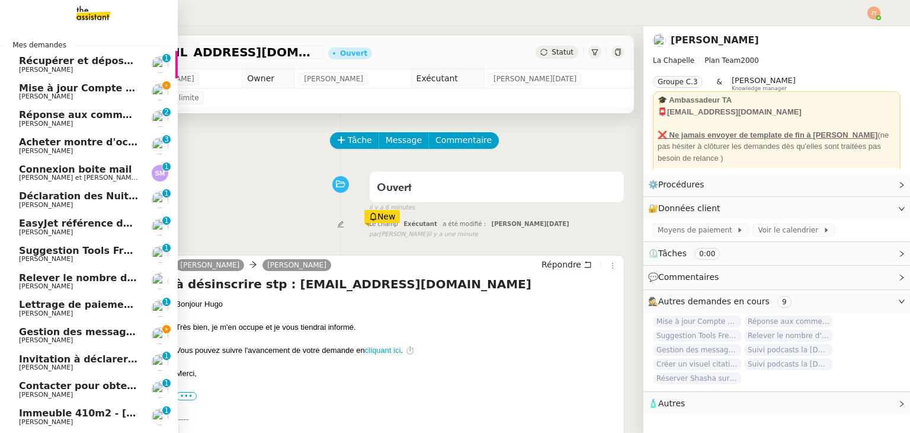
click at [82, 88] on span "Mise à jour Compte Freezbee - [DATE]" at bounding box center [120, 87] width 202 height 11
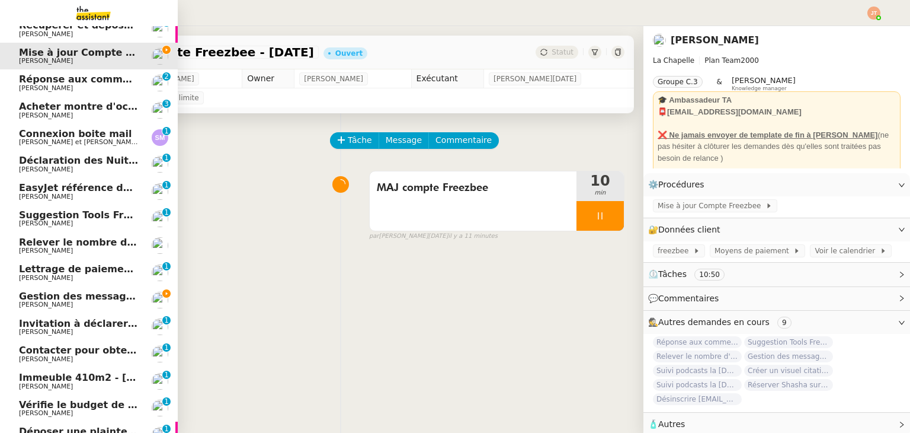
scroll to position [120, 0]
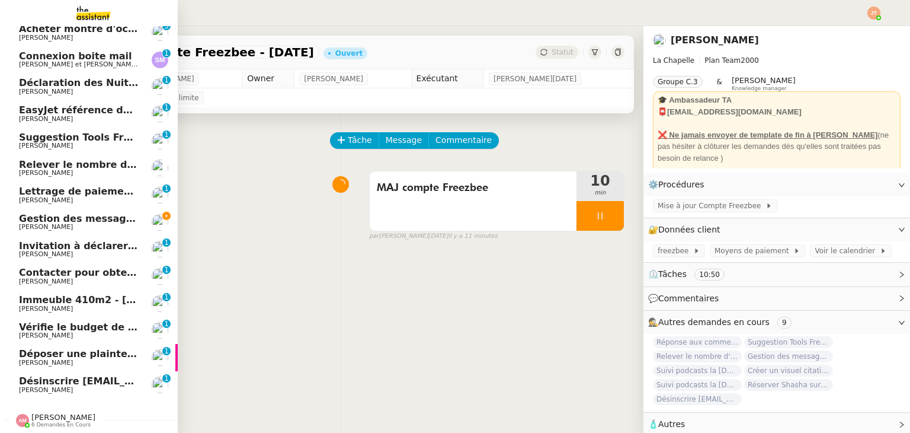
click at [82, 375] on span "Désinscrire [EMAIL_ADDRESS][DOMAIN_NAME]" at bounding box center [143, 380] width 249 height 11
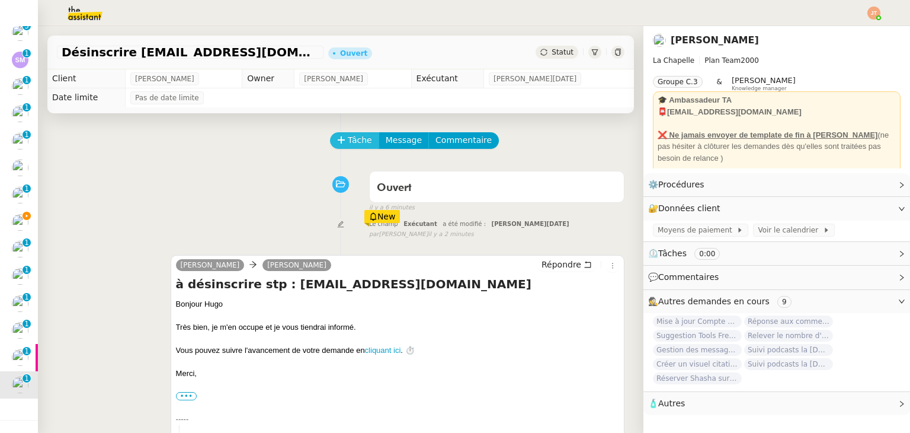
click at [348, 140] on span "Tâche" at bounding box center [360, 140] width 24 height 14
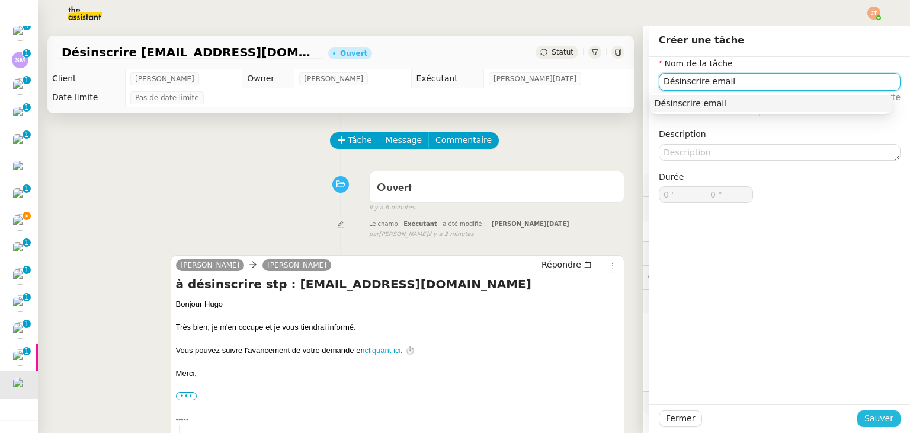
type input "Désinscrire email"
click at [876, 414] on span "Sauver" at bounding box center [879, 418] width 29 height 14
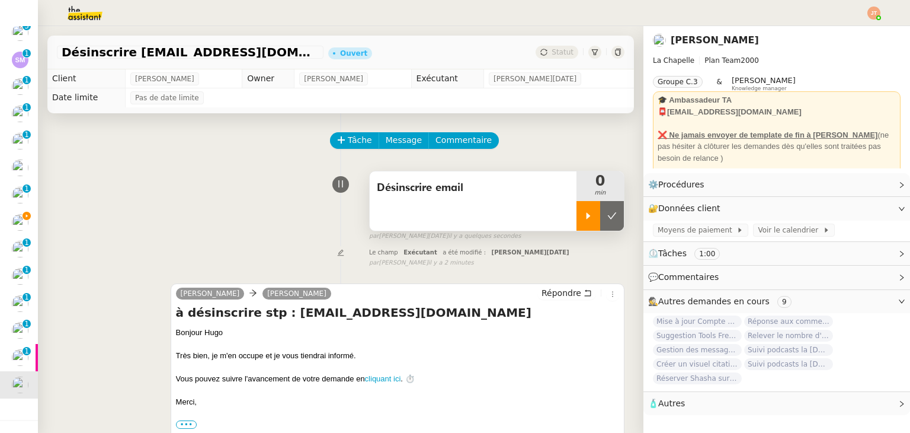
click at [578, 217] on div at bounding box center [589, 216] width 24 height 30
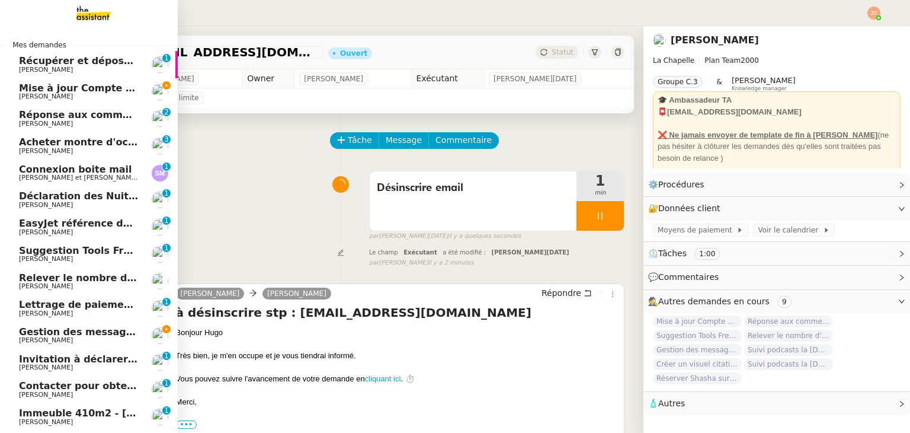
click at [92, 88] on span "Mise à jour Compte Freezbee - [DATE]" at bounding box center [120, 87] width 202 height 11
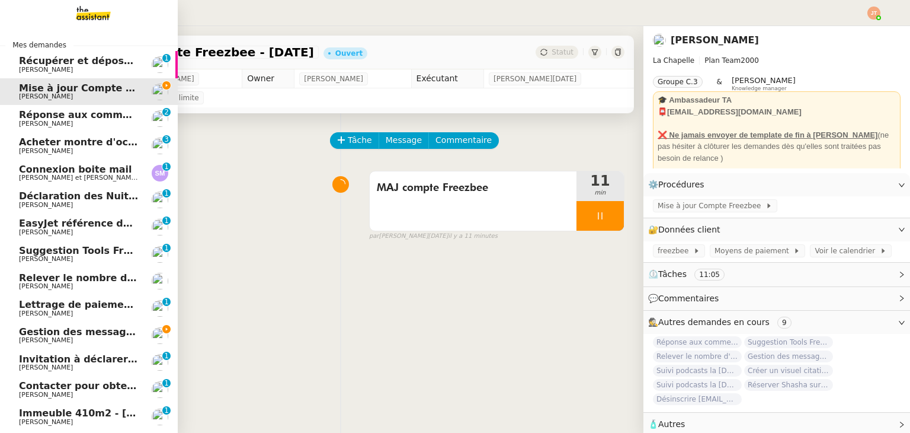
click at [91, 334] on span "Gestion des messages privés linkedIn - [DATE]" at bounding box center [143, 331] width 248 height 11
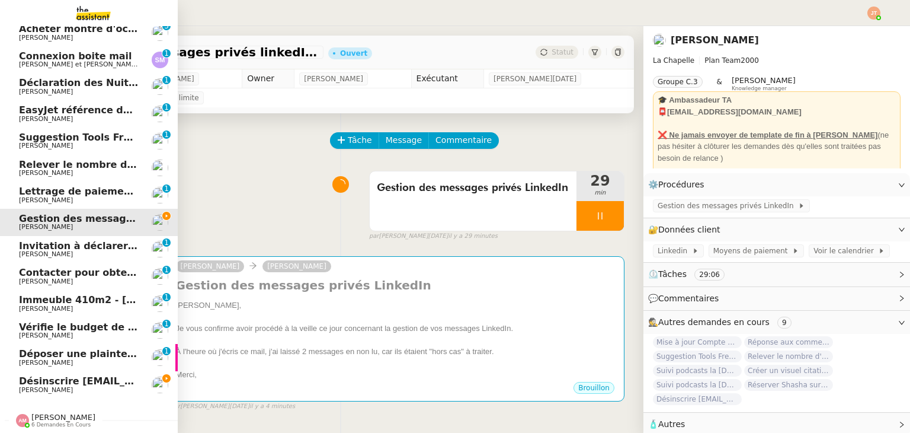
scroll to position [120, 0]
click at [77, 375] on span "Désinscrire [EMAIL_ADDRESS][DOMAIN_NAME]" at bounding box center [143, 380] width 249 height 11
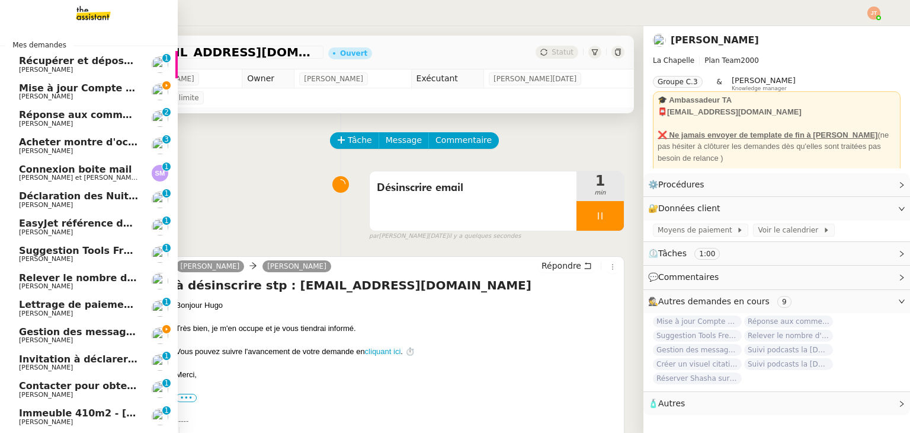
click at [89, 88] on span "Mise à jour Compte Freezbee - [DATE]" at bounding box center [120, 87] width 202 height 11
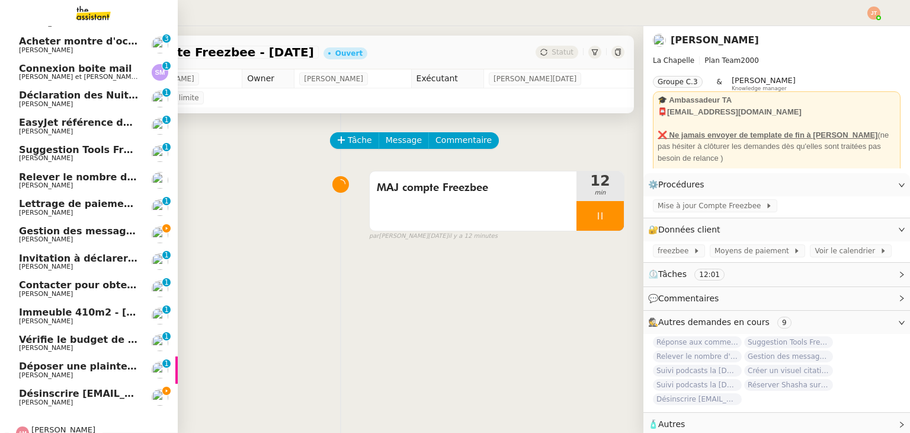
scroll to position [120, 0]
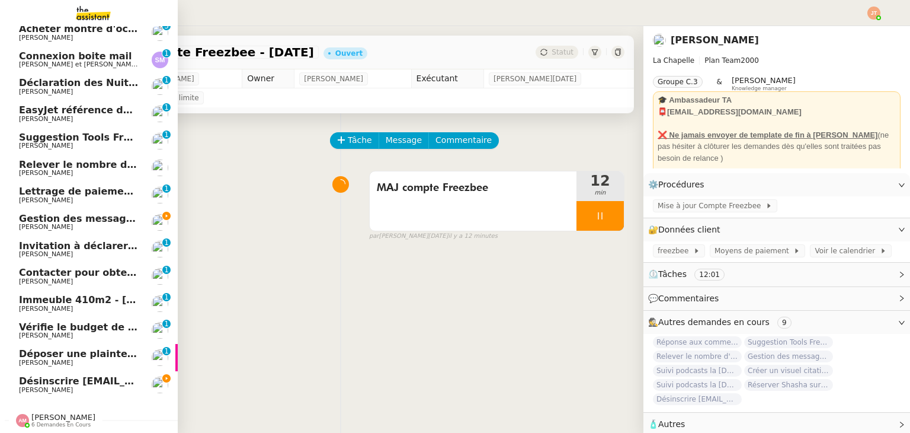
click at [79, 215] on span "Gestion des messages privés linkedIn - [DATE]" at bounding box center [143, 218] width 248 height 11
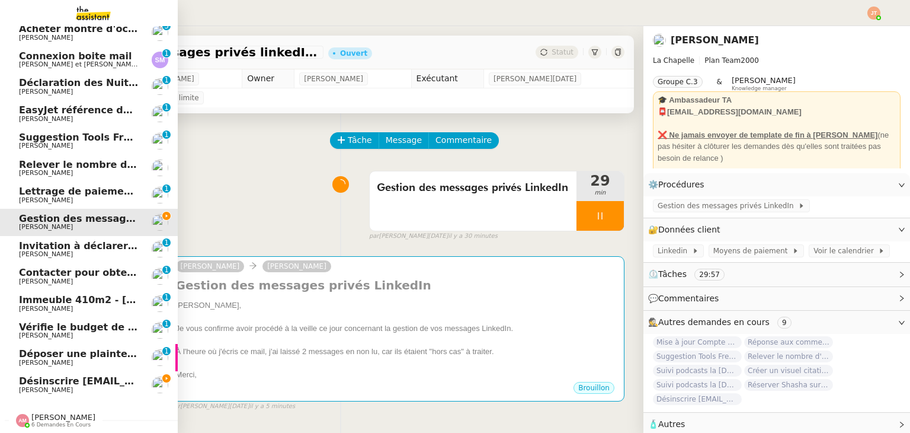
click at [41, 386] on span "[PERSON_NAME]" at bounding box center [46, 390] width 54 height 8
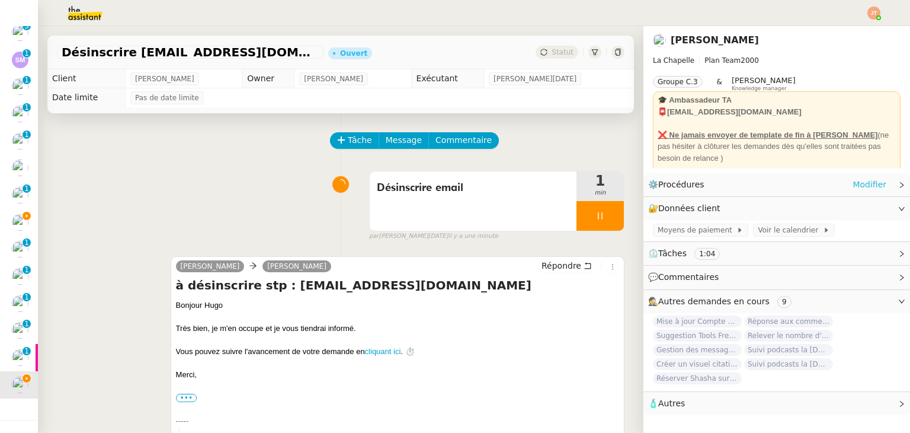
click at [857, 186] on link "Modifier" at bounding box center [870, 185] width 34 height 14
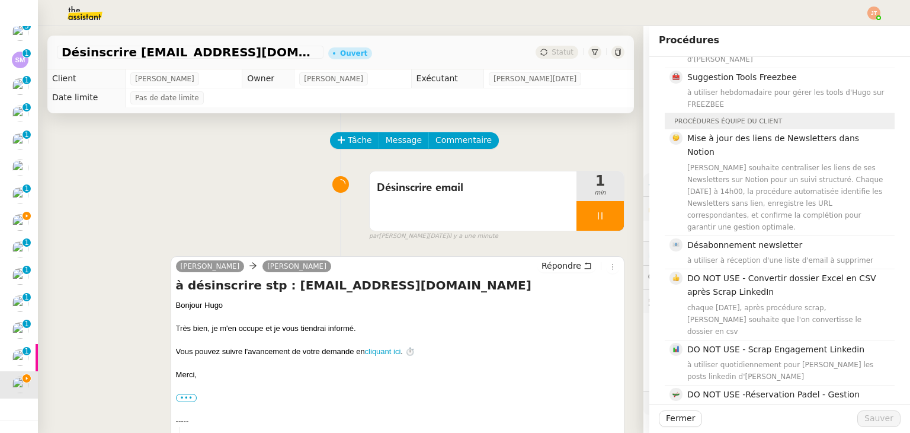
scroll to position [356, 0]
click at [730, 252] on div "à utiliser à réception d'une liste d'email à supprimer" at bounding box center [787, 258] width 200 height 12
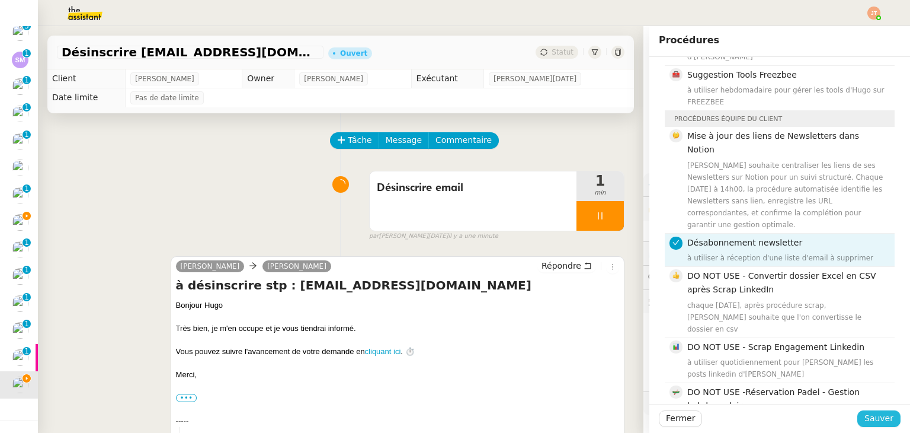
click at [870, 421] on span "Sauver" at bounding box center [879, 418] width 29 height 14
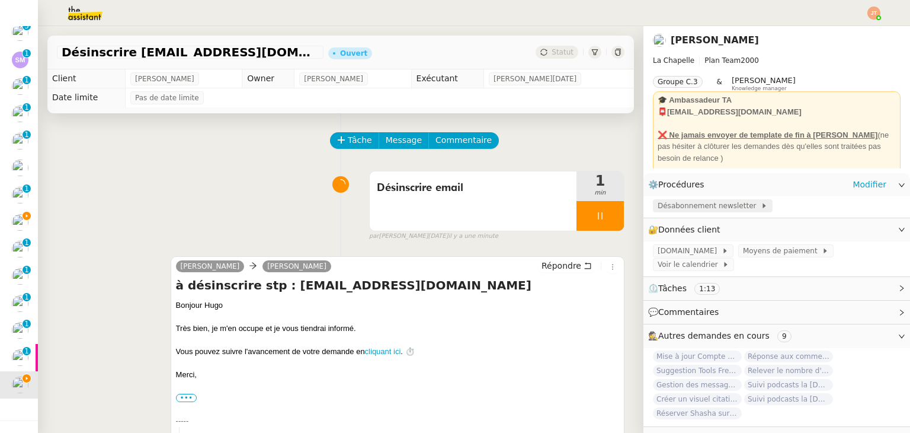
click at [674, 205] on span "Désabonnement newsletter" at bounding box center [709, 206] width 103 height 12
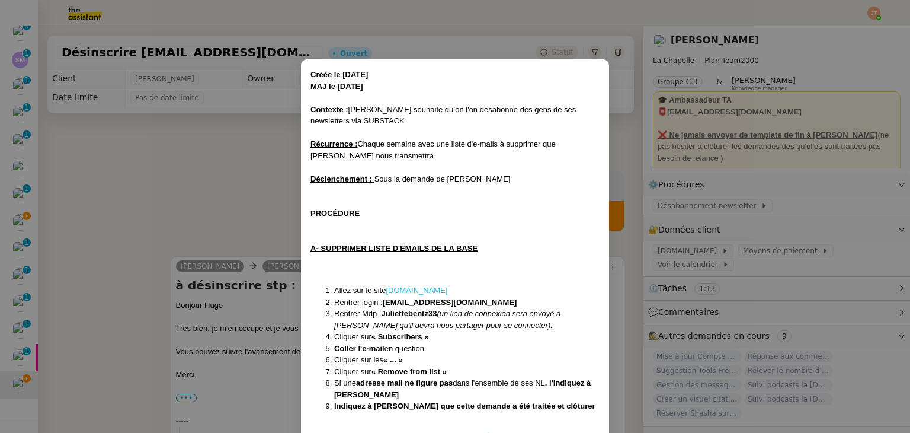
click at [409, 287] on link "[DOMAIN_NAME]" at bounding box center [417, 290] width 62 height 9
click at [142, 174] on nz-modal-container "Créée le [DATE] MAJ le [DATE] Contexte : [PERSON_NAME] souhaite qu’on l'on désa…" at bounding box center [455, 216] width 910 height 433
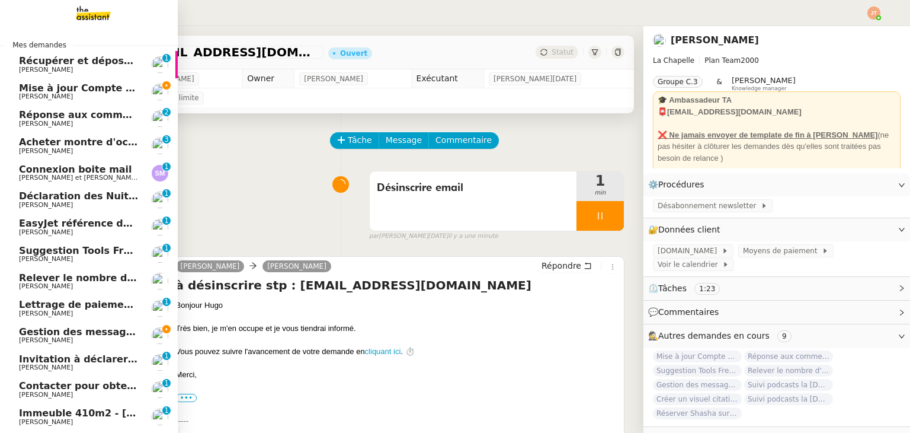
click at [112, 95] on span "[PERSON_NAME]" at bounding box center [79, 96] width 120 height 7
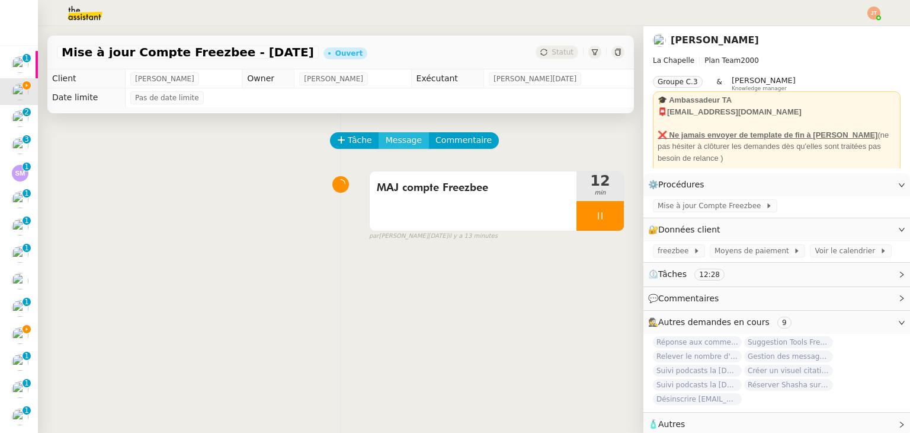
click at [386, 140] on span "Message" at bounding box center [404, 140] width 36 height 14
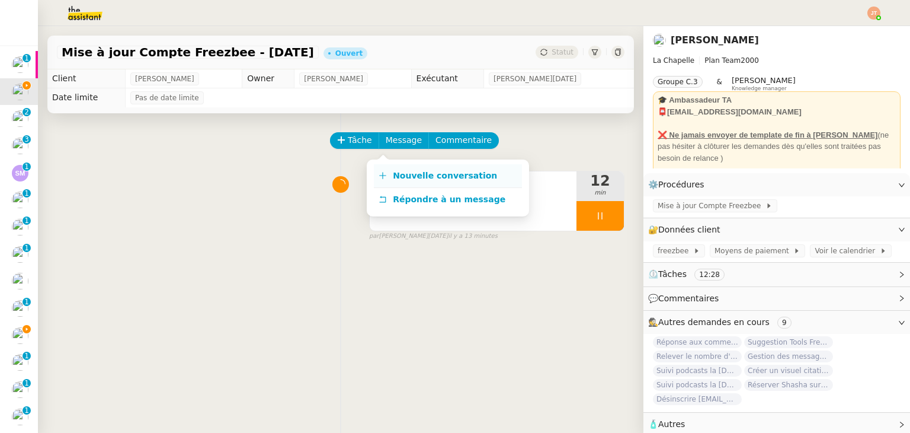
click at [434, 175] on span "Nouvelle conversation" at bounding box center [445, 175] width 104 height 9
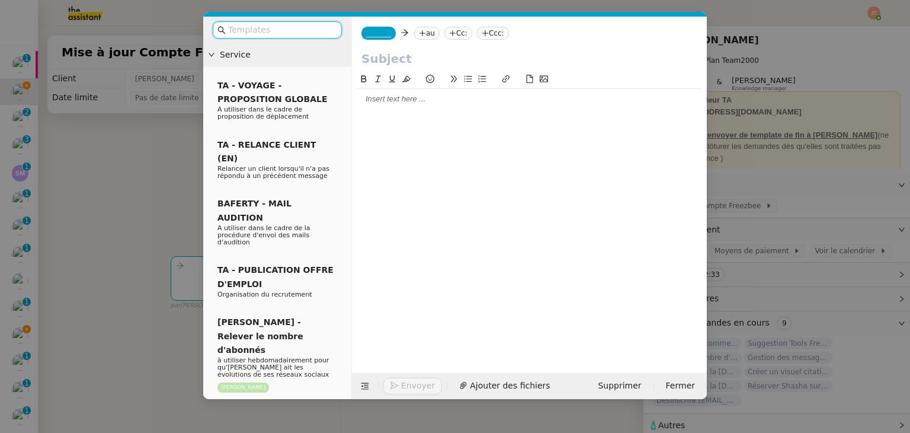
click at [398, 96] on div at bounding box center [529, 99] width 345 height 11
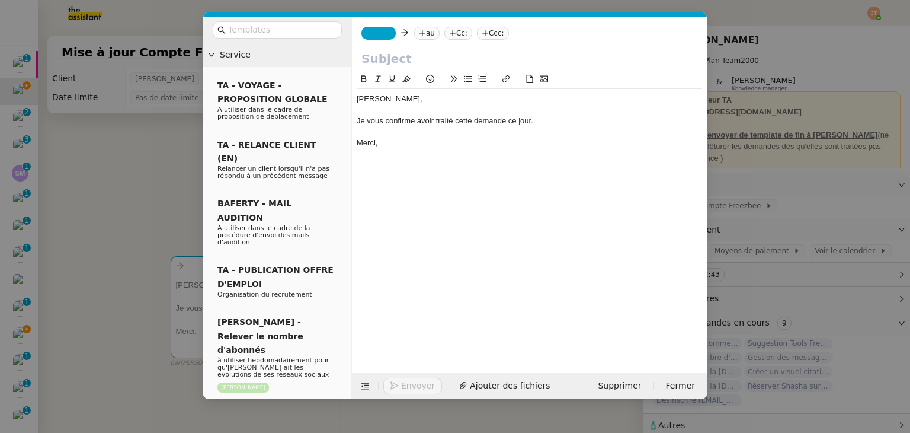
click at [431, 35] on nz-tag "au" at bounding box center [426, 33] width 25 height 13
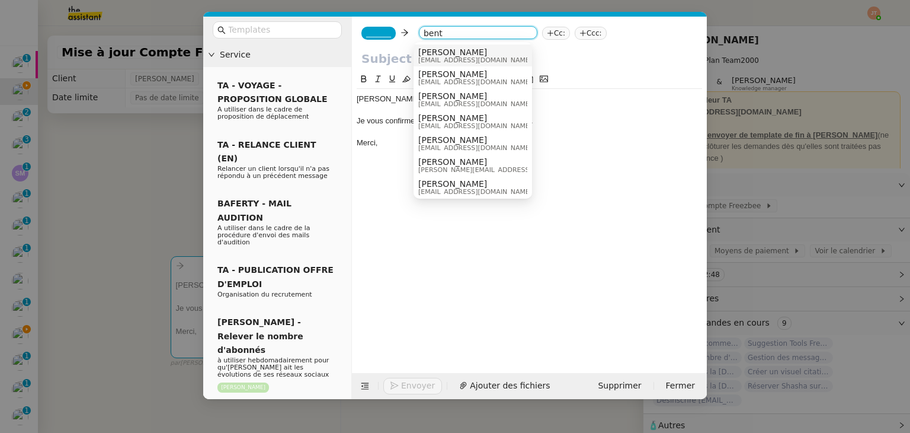
type input "bent"
click at [439, 59] on span "[EMAIL_ADDRESS][DOMAIN_NAME]" at bounding box center [475, 60] width 114 height 7
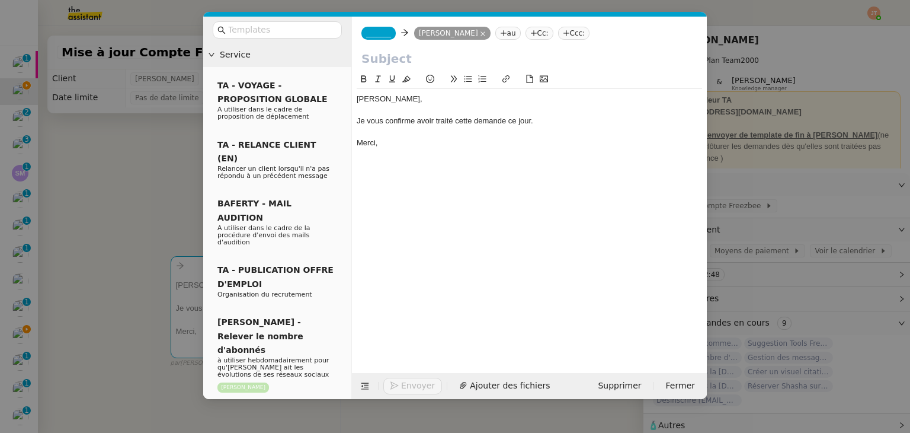
click at [375, 36] on span "_______" at bounding box center [378, 33] width 25 height 8
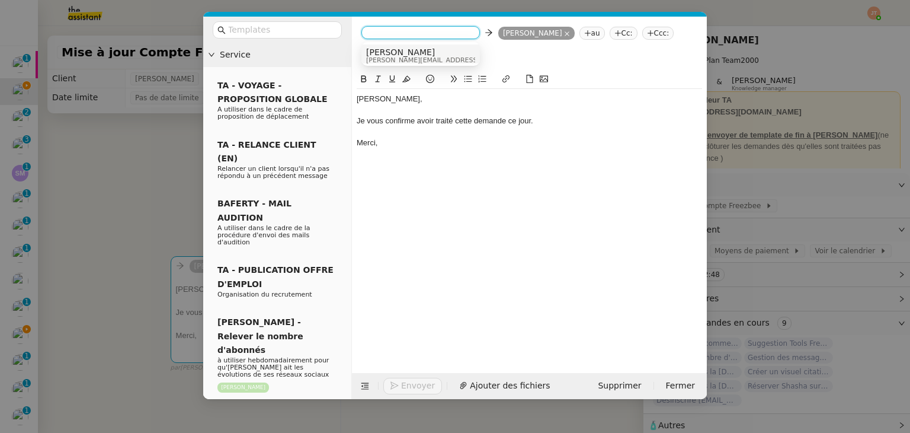
click at [389, 55] on span "[PERSON_NAME]" at bounding box center [450, 51] width 168 height 9
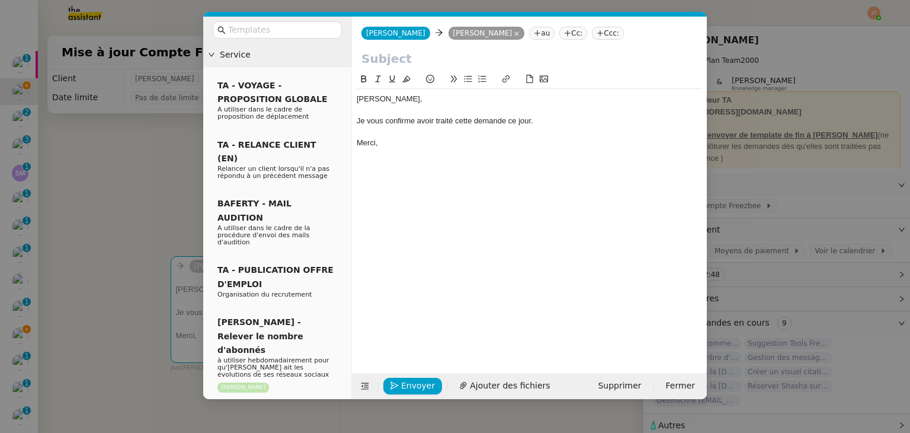
click at [82, 185] on nz-modal-container "Service TA - VOYAGE - PROPOSITION GLOBALE A utiliser dans le cadre de propositi…" at bounding box center [455, 216] width 910 height 433
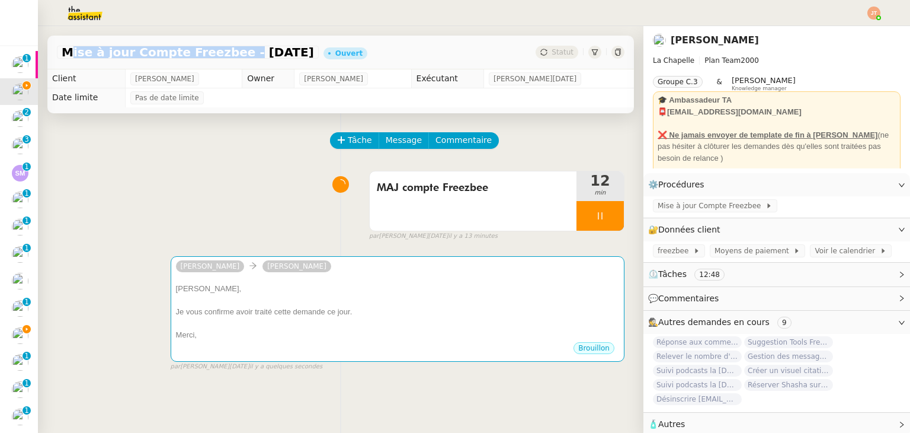
drag, startPoint x: 62, startPoint y: 50, endPoint x: 220, endPoint y: 55, distance: 157.7
click at [220, 55] on span "Mise à jour Compte Freezbee - [DATE]" at bounding box center [188, 52] width 252 height 12
copy span "Mise à jour Compte Freezbee"
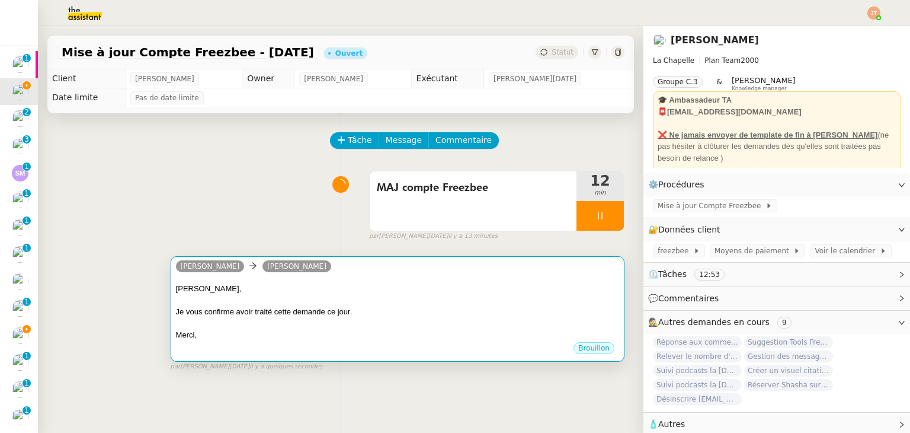
click at [279, 302] on div at bounding box center [397, 301] width 443 height 12
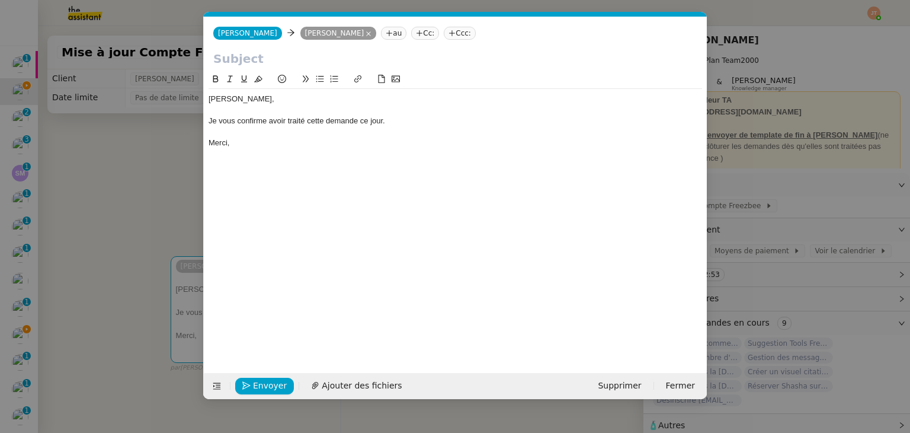
scroll to position [0, 25]
click at [270, 57] on input "text" at bounding box center [455, 59] width 484 height 18
paste input "Mise à jour Compte Freezbee"
type input "Mise à jour Compte Freezbee"
click at [151, 185] on nz-modal-container "Service TA - VOYAGE - PROPOSITION GLOBALE A utiliser dans le cadre de propositi…" at bounding box center [455, 216] width 910 height 433
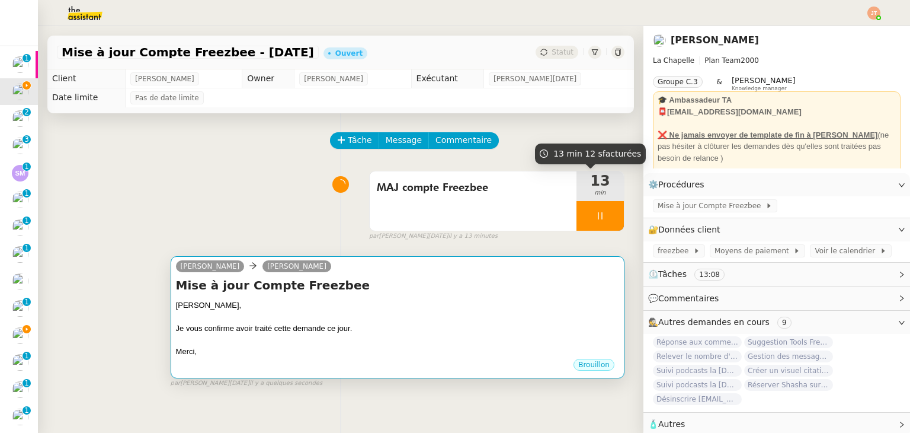
click at [411, 319] on div at bounding box center [397, 317] width 443 height 12
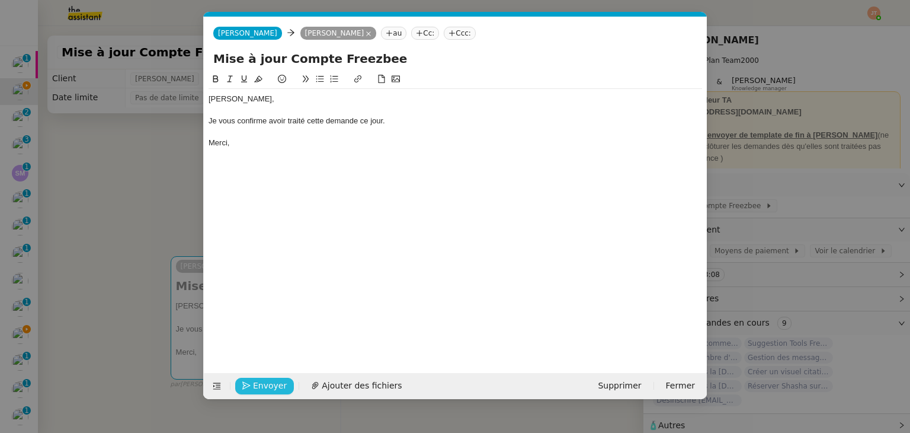
click at [278, 379] on span "Envoyer" at bounding box center [270, 386] width 34 height 14
click at [278, 379] on span "Confirmer l'envoi" at bounding box center [288, 386] width 71 height 14
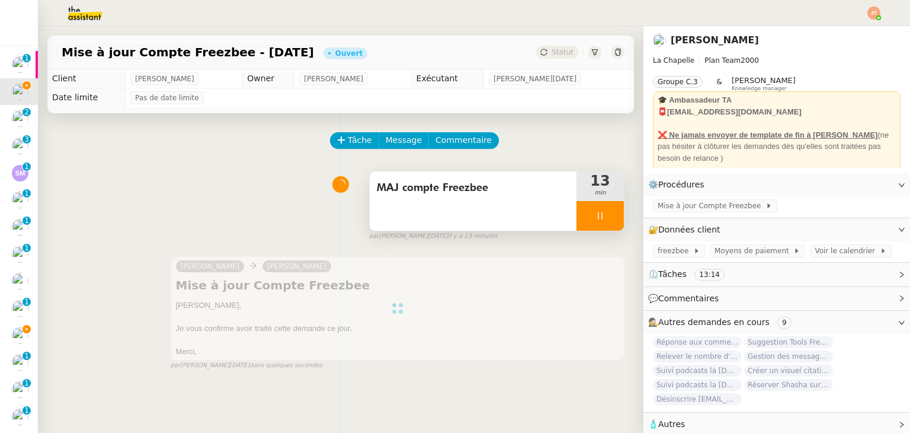
click at [579, 213] on div at bounding box center [600, 216] width 47 height 30
click at [600, 215] on button at bounding box center [612, 216] width 24 height 30
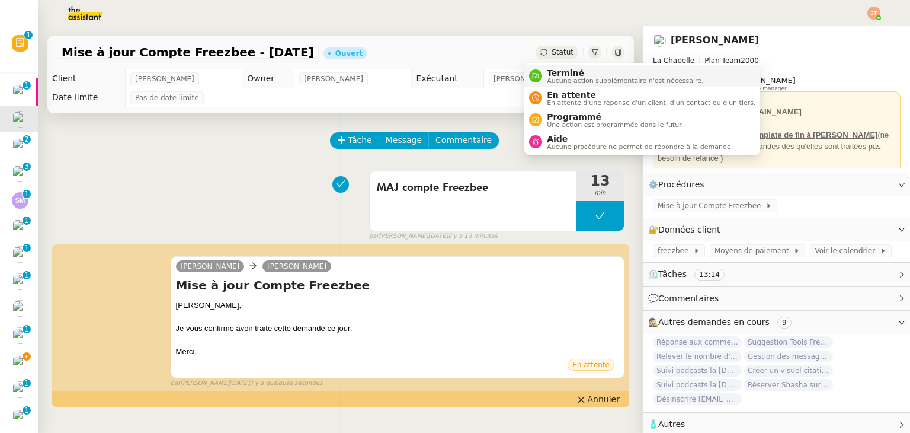
click at [559, 75] on span "Terminé" at bounding box center [625, 72] width 156 height 9
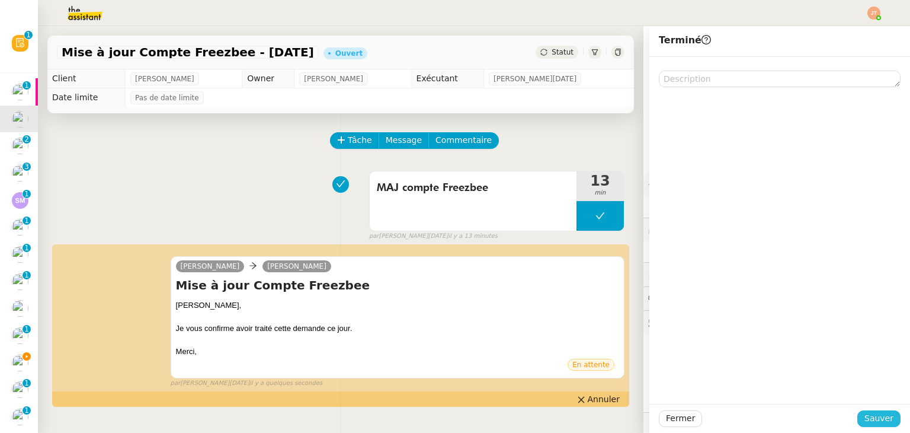
click at [872, 424] on span "Sauver" at bounding box center [879, 418] width 29 height 14
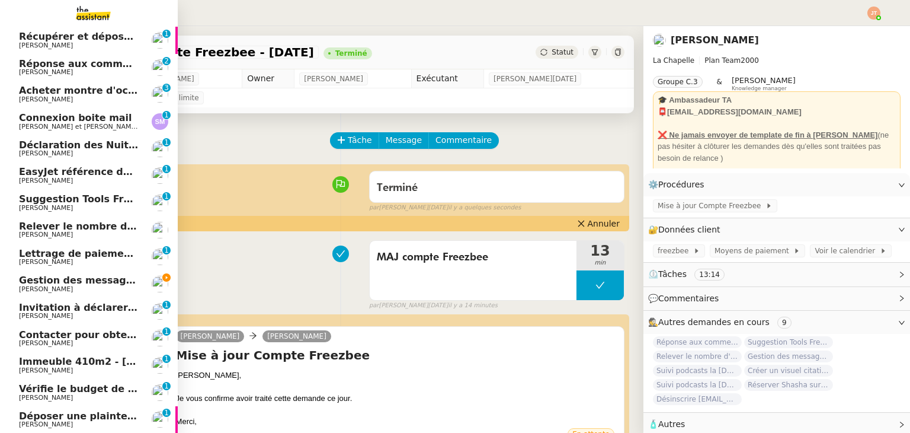
scroll to position [120, 0]
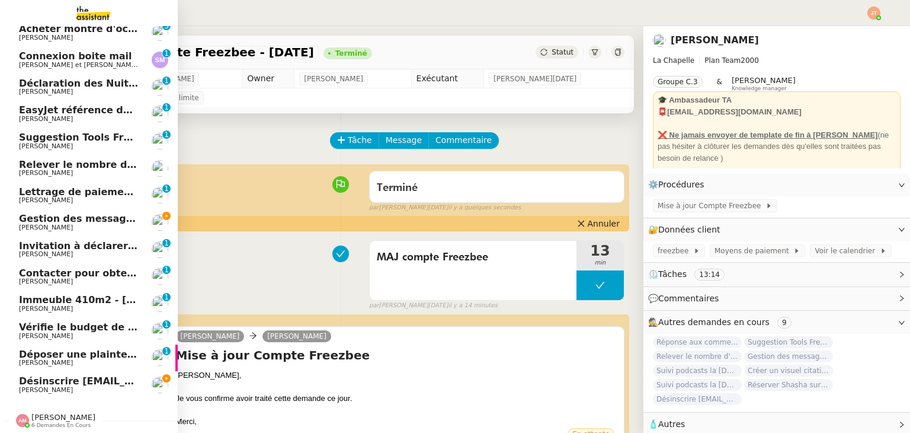
click at [88, 386] on span "[PERSON_NAME]" at bounding box center [79, 389] width 120 height 7
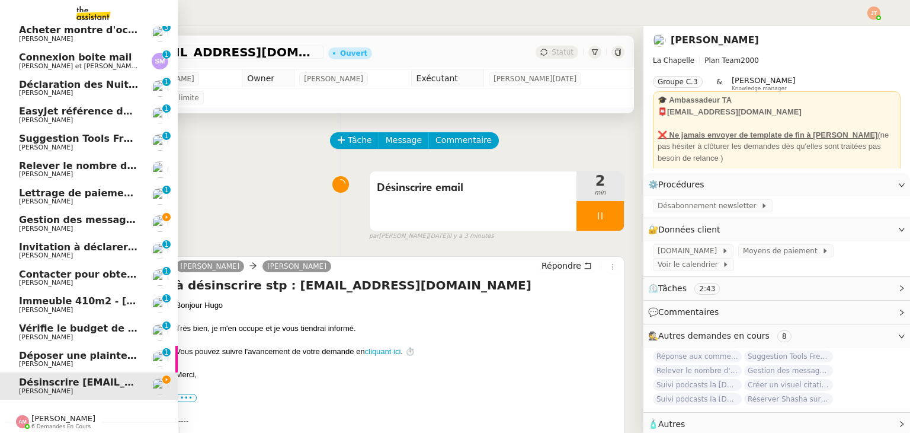
scroll to position [120, 0]
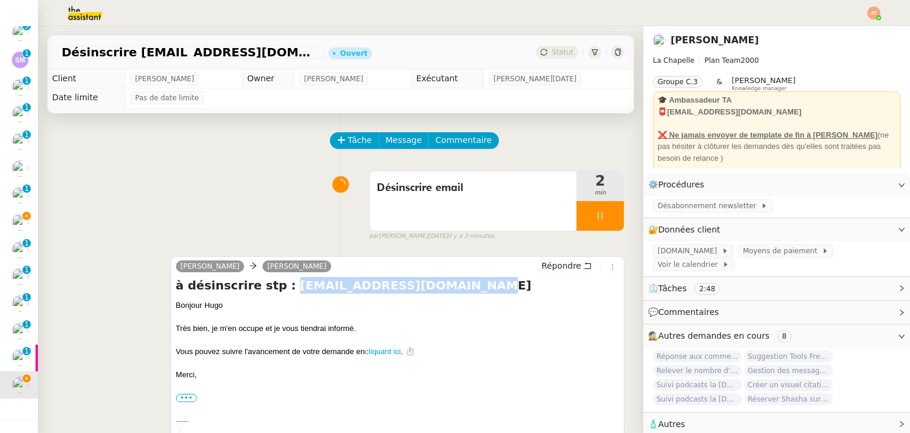
drag, startPoint x: 449, startPoint y: 287, endPoint x: 269, endPoint y: 290, distance: 179.6
click at [269, 290] on h4 "à désinscrire stp : [EMAIL_ADDRESS][DOMAIN_NAME]" at bounding box center [397, 285] width 443 height 17
copy h4 "[EMAIL_ADDRESS][DOMAIN_NAME]"
click at [200, 199] on div "Désinscrire email 3 min false par [PERSON_NAME][DATE] il y a 4 minutes" at bounding box center [341, 203] width 568 height 76
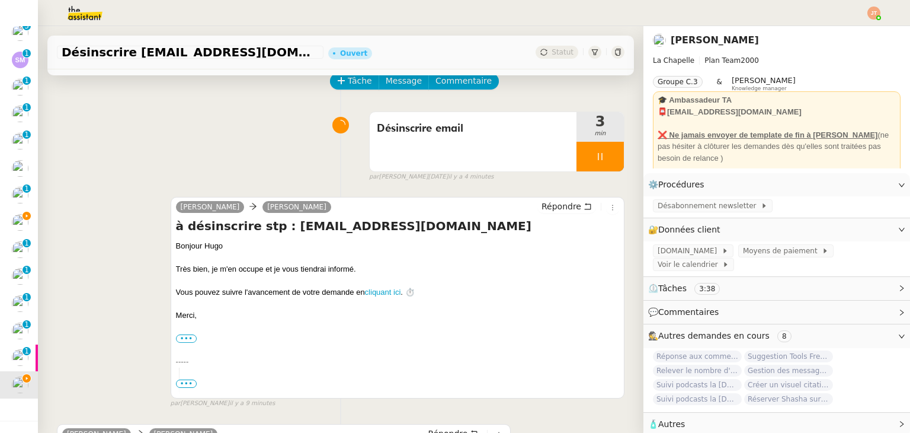
scroll to position [296, 0]
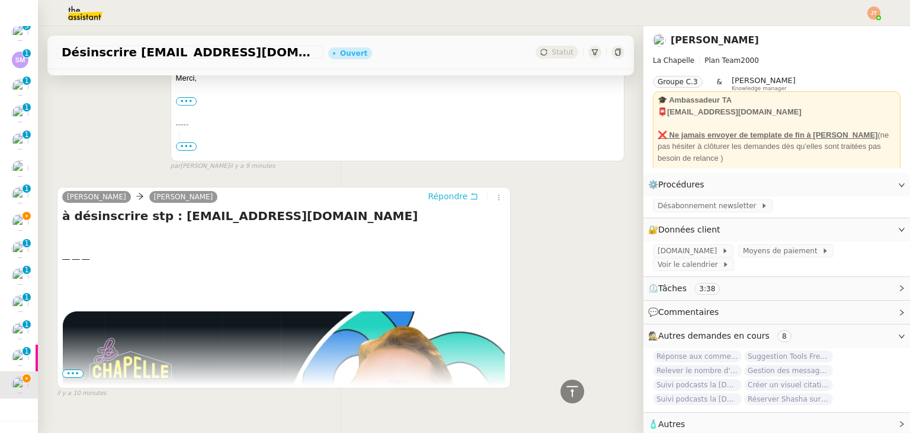
click at [429, 200] on span "Répondre" at bounding box center [448, 196] width 40 height 12
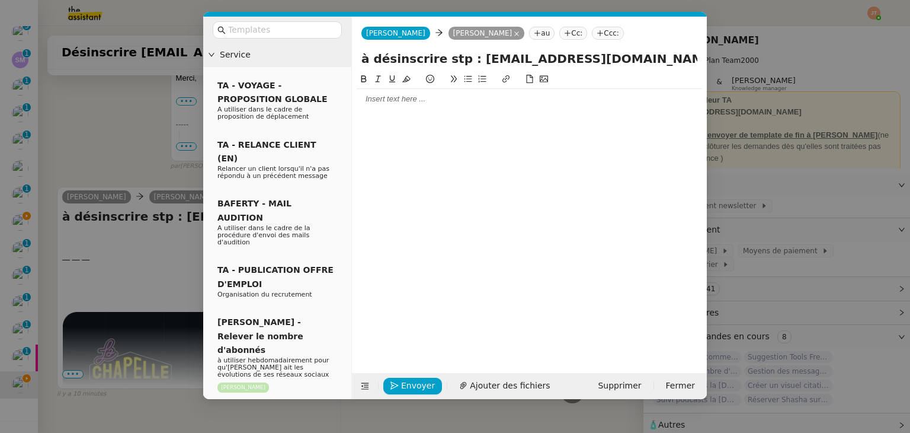
scroll to position [388, 0]
click at [395, 102] on div at bounding box center [529, 99] width 345 height 11
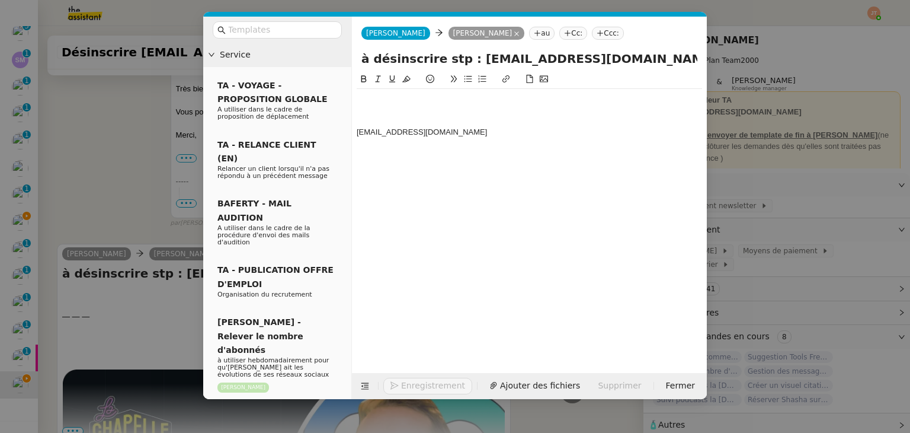
scroll to position [446, 0]
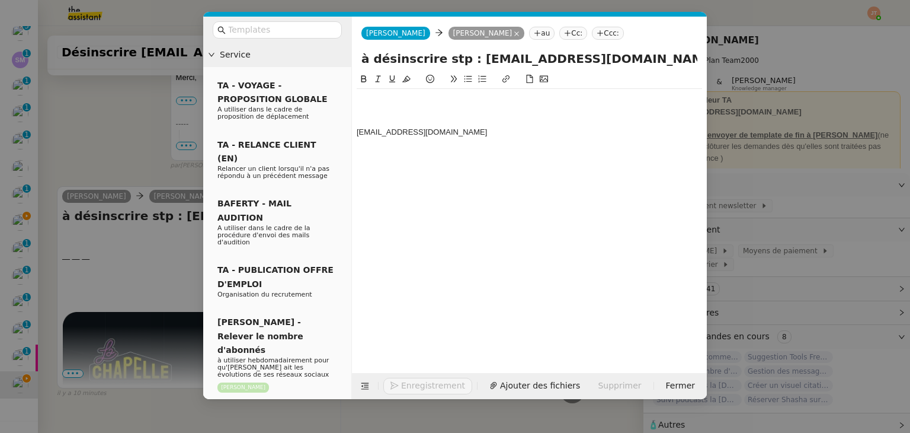
click at [389, 97] on div at bounding box center [529, 99] width 345 height 11
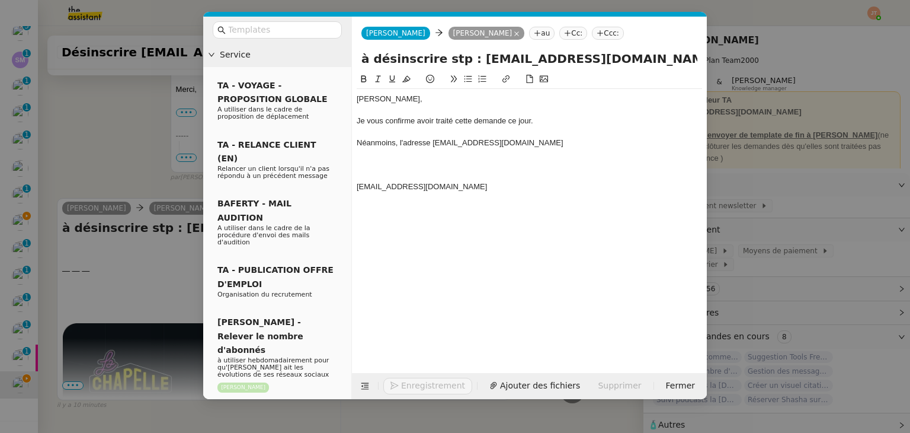
scroll to position [503, 0]
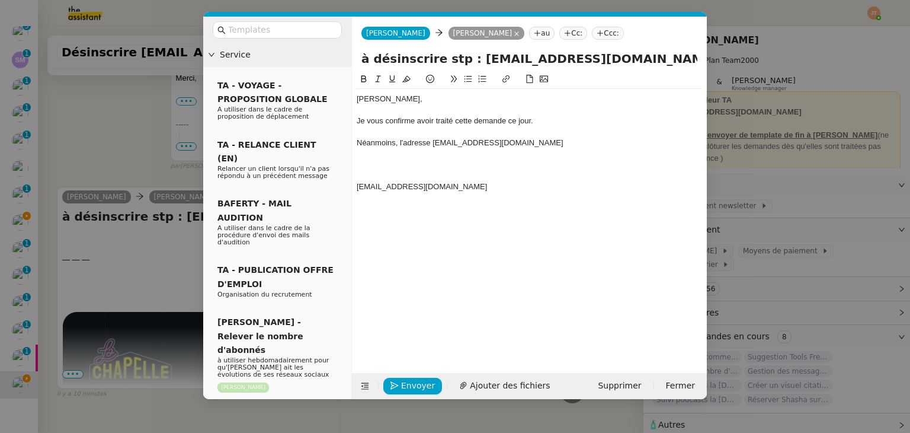
click at [572, 140] on div "Néanmoins, l'adresse [EMAIL_ADDRESS][DOMAIN_NAME]" at bounding box center [529, 142] width 345 height 11
drag, startPoint x: 491, startPoint y: 188, endPoint x: 353, endPoint y: 187, distance: 138.1
click at [353, 187] on nz-spin "[PERSON_NAME], Je vous confirme avoir traité cette demande ce jour. Néanmoins, …" at bounding box center [529, 215] width 355 height 287
click at [136, 121] on nz-modal-container "Service TA - VOYAGE - PROPOSITION GLOBALE A utiliser dans le cadre de propositi…" at bounding box center [455, 216] width 910 height 433
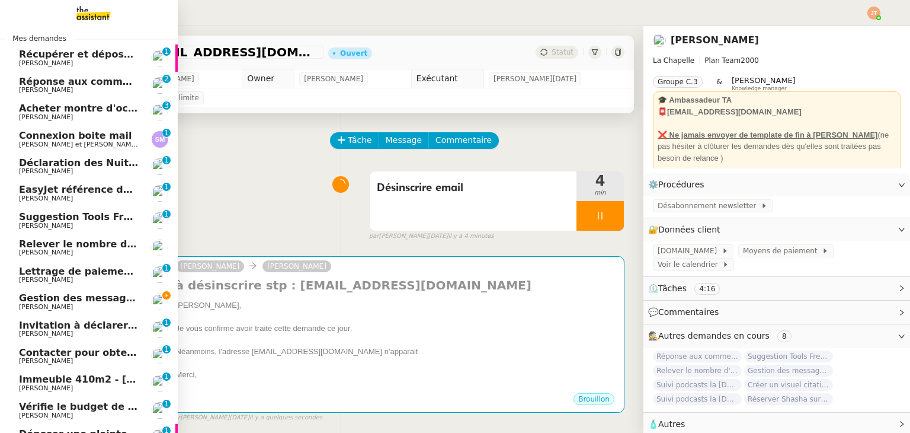
scroll to position [0, 0]
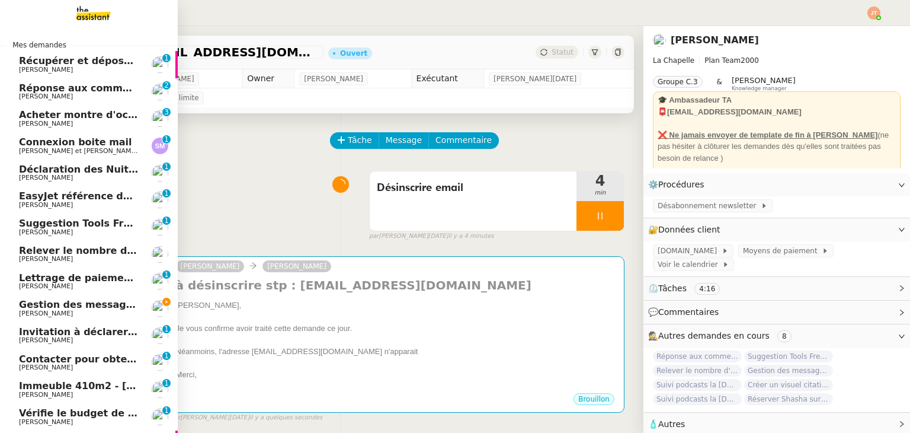
click at [92, 313] on span "[PERSON_NAME]" at bounding box center [79, 313] width 120 height 7
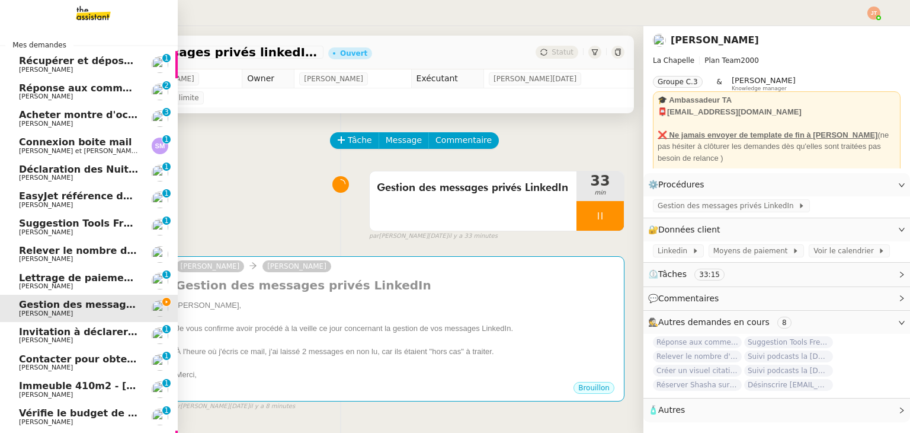
click at [85, 98] on span "[PERSON_NAME]" at bounding box center [79, 96] width 120 height 7
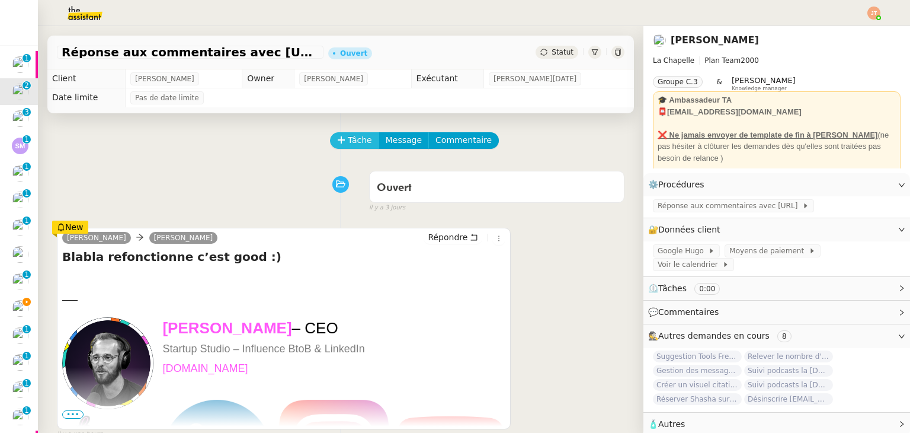
click at [352, 139] on span "Tâche" at bounding box center [360, 140] width 24 height 14
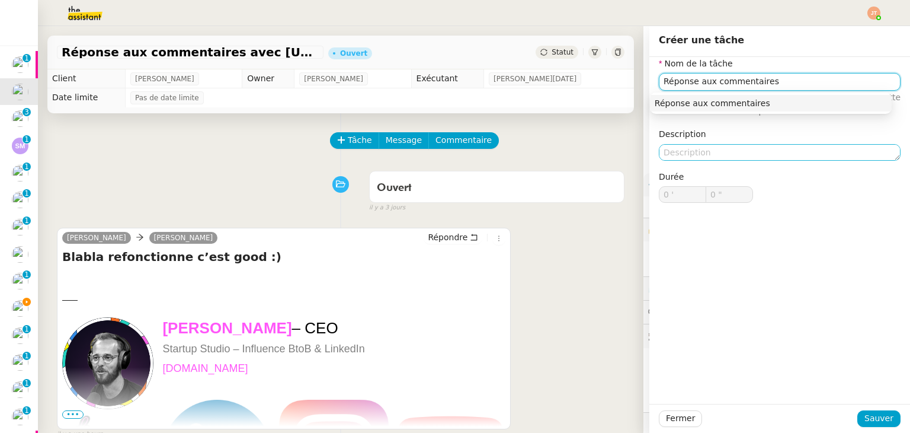
type input "Réponse aux commentaires"
click at [673, 152] on textarea at bounding box center [780, 152] width 242 height 17
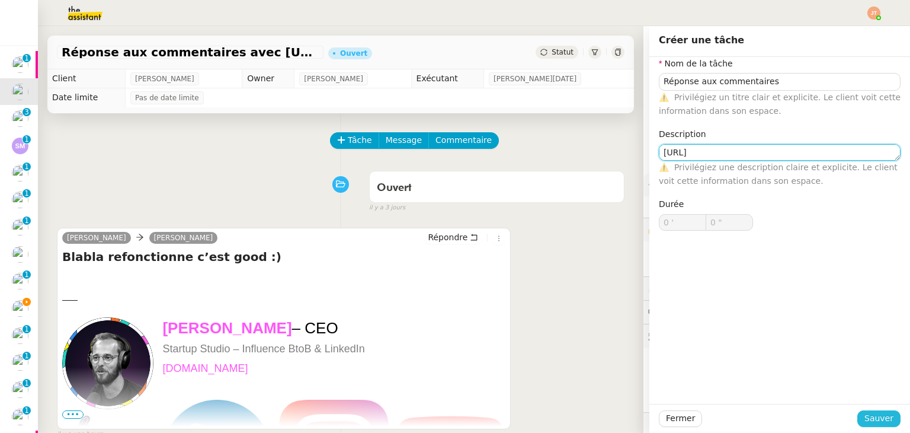
type textarea "[URL]"
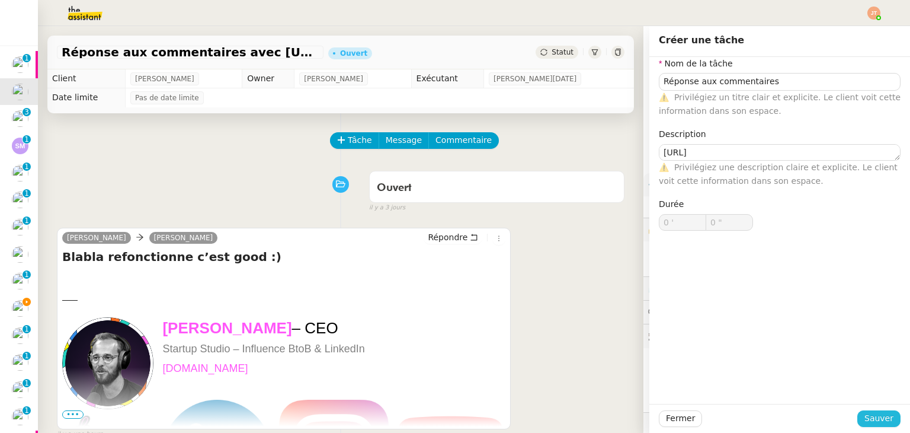
click at [870, 414] on span "Sauver" at bounding box center [879, 418] width 29 height 14
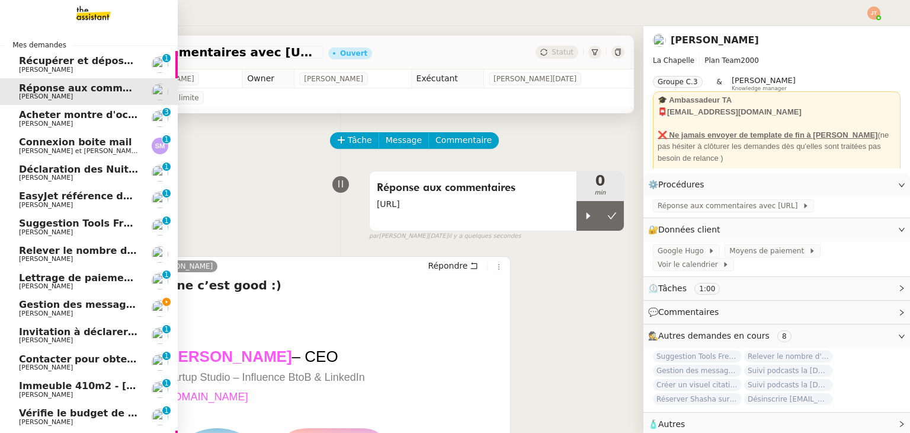
click at [95, 251] on span "Relever le nombre d'abonnés - [DATE]" at bounding box center [120, 250] width 203 height 11
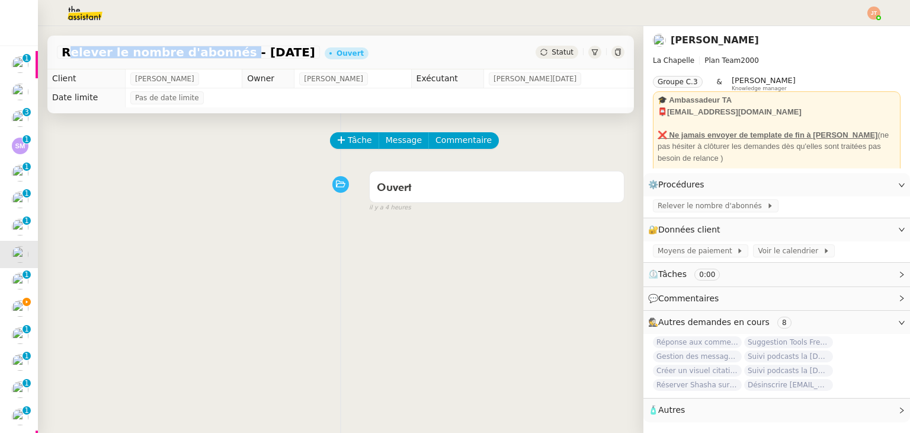
drag, startPoint x: 63, startPoint y: 53, endPoint x: 217, endPoint y: 56, distance: 154.7
click at [217, 56] on span "Relever le nombre d'abonnés - [DATE]" at bounding box center [189, 52] width 254 height 12
copy span "Relever le nombre d'abonnés"
click at [348, 143] on span "Tâche" at bounding box center [360, 140] width 24 height 14
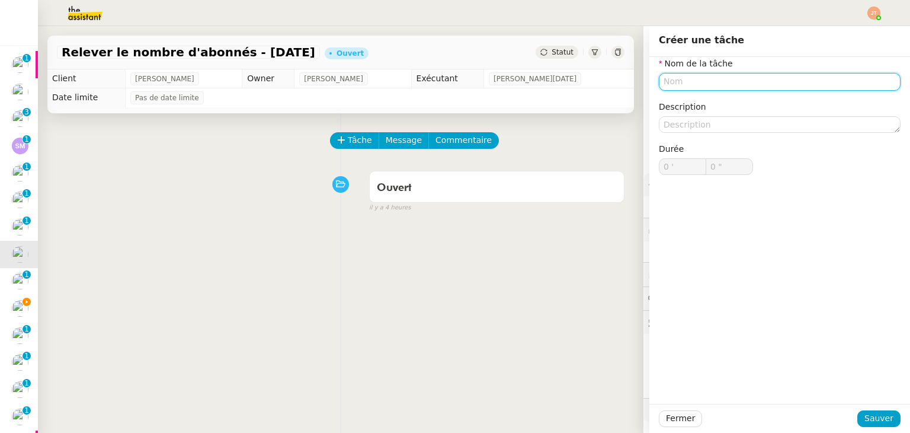
click at [683, 87] on input "text" at bounding box center [780, 81] width 242 height 17
paste input "Relever le nombre d'abonnés"
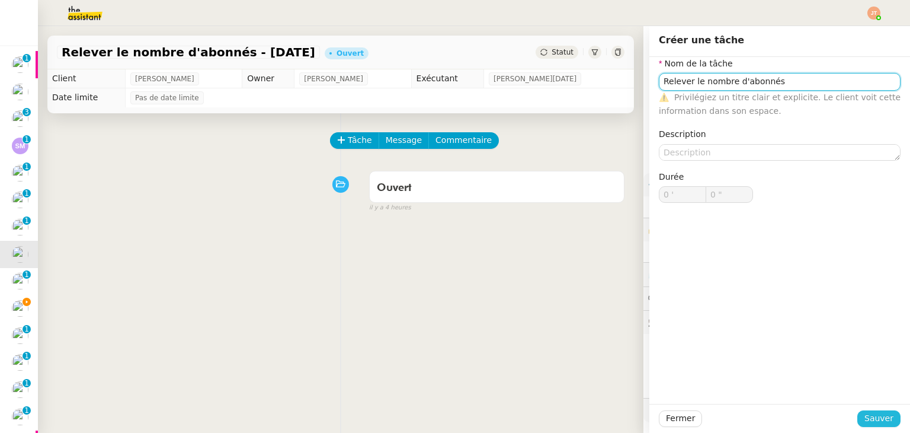
type input "Relever le nombre d'abonnés"
click at [884, 415] on span "Sauver" at bounding box center [879, 418] width 29 height 14
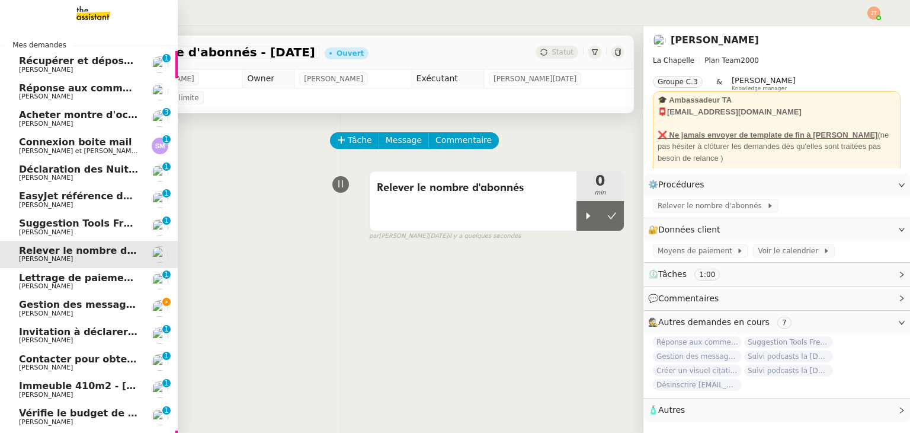
click at [76, 226] on span "Suggestion Tools Freezbee - [DATE]" at bounding box center [113, 222] width 189 height 11
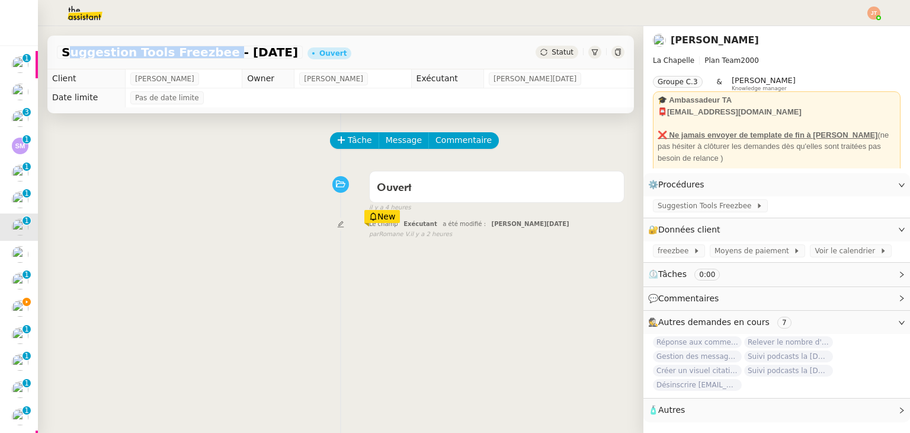
drag, startPoint x: 62, startPoint y: 53, endPoint x: 203, endPoint y: 55, distance: 141.1
click at [203, 55] on span "Suggestion Tools Freezbee - [DATE]" at bounding box center [180, 52] width 236 height 12
copy span "Suggestion Tools Freezbee"
click at [351, 145] on span "Tâche" at bounding box center [360, 140] width 24 height 14
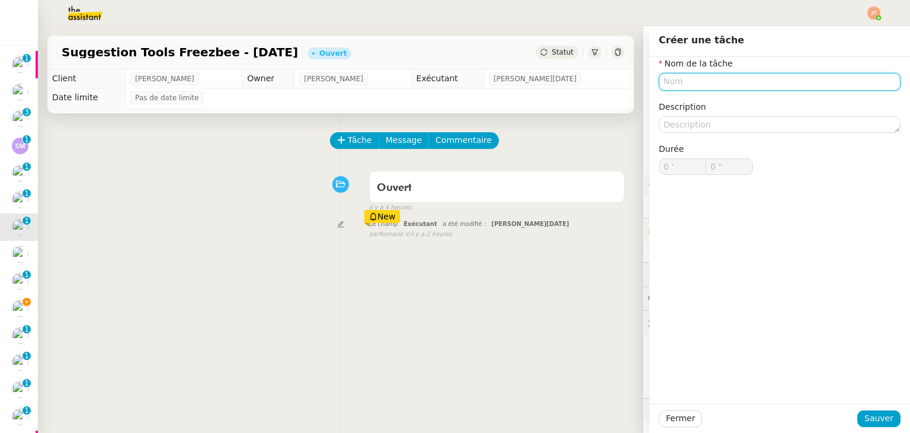
click at [670, 77] on input "text" at bounding box center [780, 81] width 242 height 17
paste input "Suggestion Tools Freezbee"
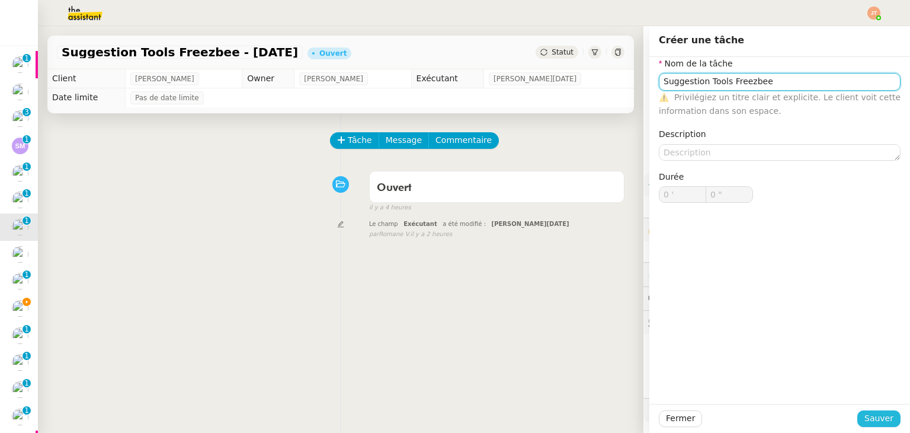
type input "Suggestion Tools Freezbee"
click at [865, 419] on span "Sauver" at bounding box center [879, 418] width 29 height 14
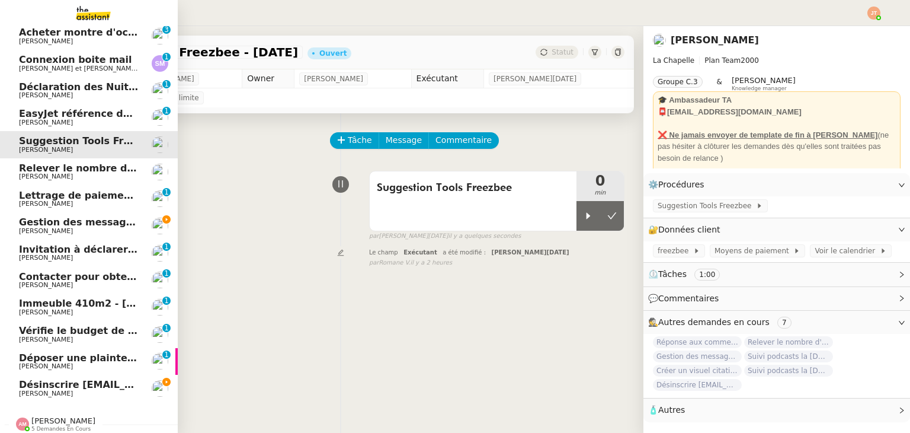
scroll to position [92, 0]
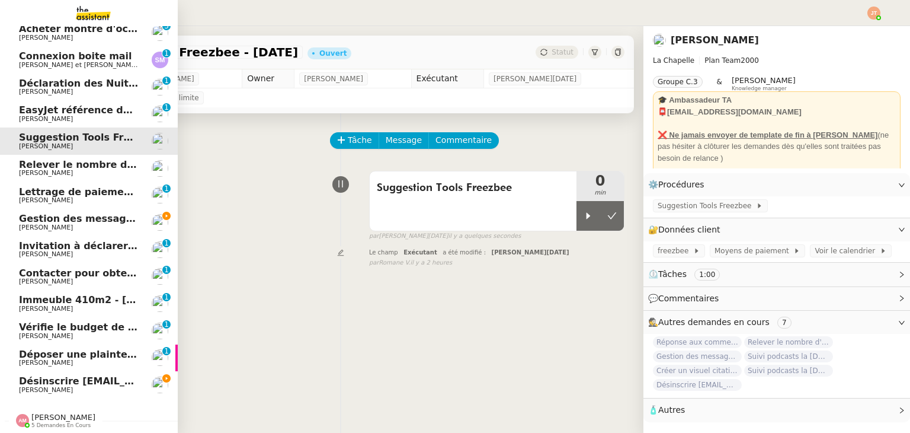
click at [111, 375] on span "Désinscrire [EMAIL_ADDRESS][DOMAIN_NAME]" at bounding box center [143, 380] width 249 height 11
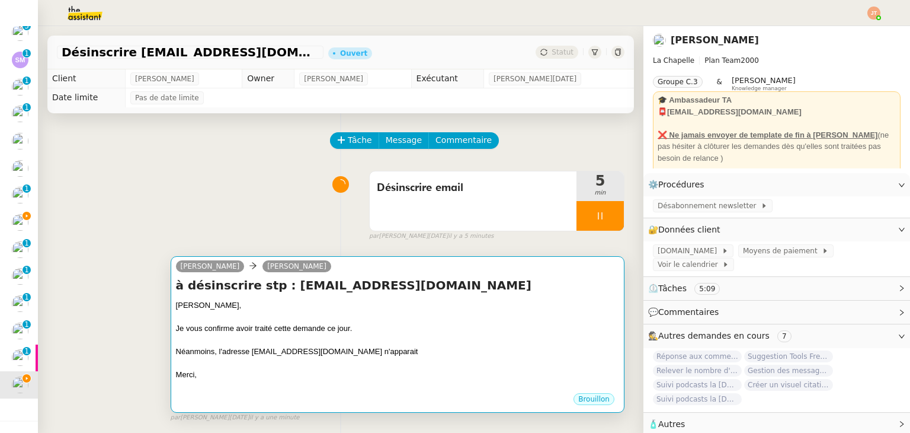
click at [267, 350] on div "Néanmoins, l'adresse [EMAIL_ADDRESS][DOMAIN_NAME] n'apparait" at bounding box center [397, 351] width 443 height 12
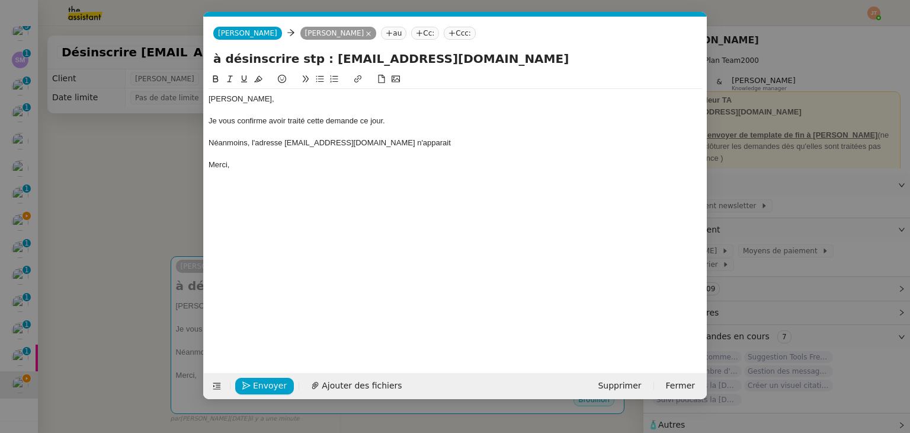
scroll to position [0, 25]
click at [446, 145] on div "Néanmoins, l'adresse [EMAIL_ADDRESS][DOMAIN_NAME] n'apparait" at bounding box center [456, 142] width 494 height 11
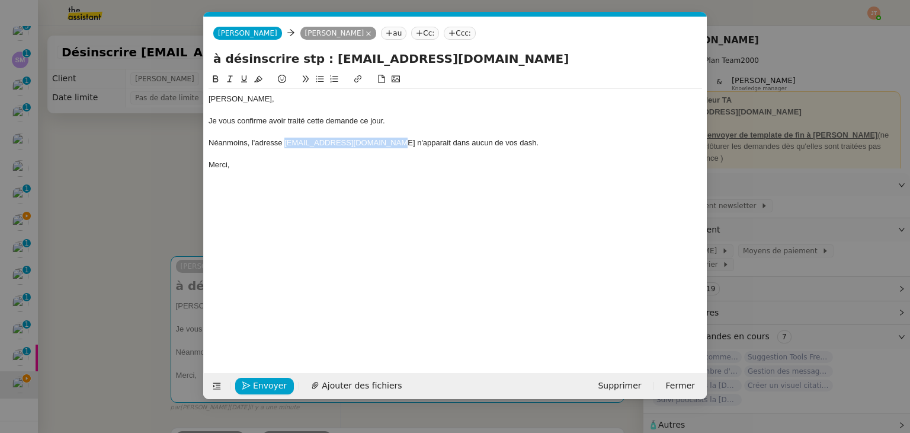
drag, startPoint x: 387, startPoint y: 142, endPoint x: 284, endPoint y: 142, distance: 102.5
click at [284, 142] on div "Néanmoins, l'adresse [EMAIL_ADDRESS][DOMAIN_NAME] n'apparait dans aucun de vos …" at bounding box center [456, 142] width 494 height 11
click at [357, 82] on icon at bounding box center [358, 79] width 8 height 8
type input "mailto:[EMAIL_ADDRESS][DOMAIN_NAME]"
click at [417, 163] on link at bounding box center [406, 164] width 27 height 9
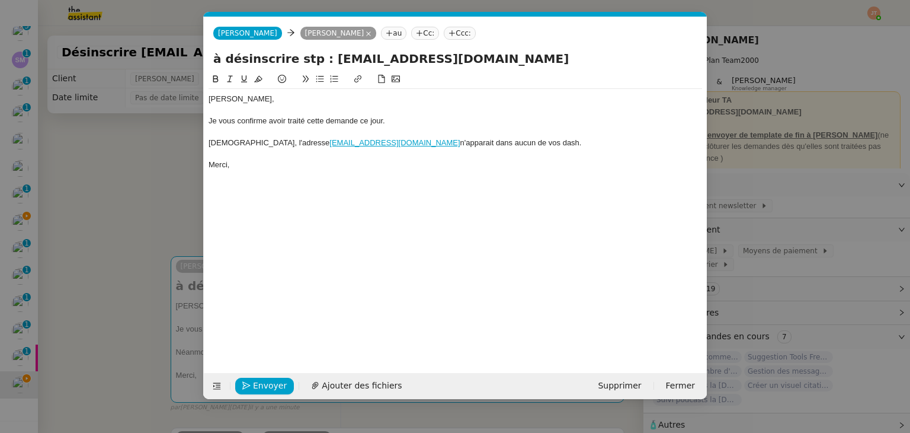
click at [335, 175] on div "[PERSON_NAME], Je vous confirme avoir traité cette demande ce jour. Néanmoins, …" at bounding box center [456, 213] width 494 height 282
click at [254, 164] on div "Merci," at bounding box center [456, 164] width 494 height 11
click at [164, 178] on nz-modal-container "Service TA - VOYAGE - PROPOSITION GLOBALE A utiliser dans le cadre de propositi…" at bounding box center [455, 216] width 910 height 433
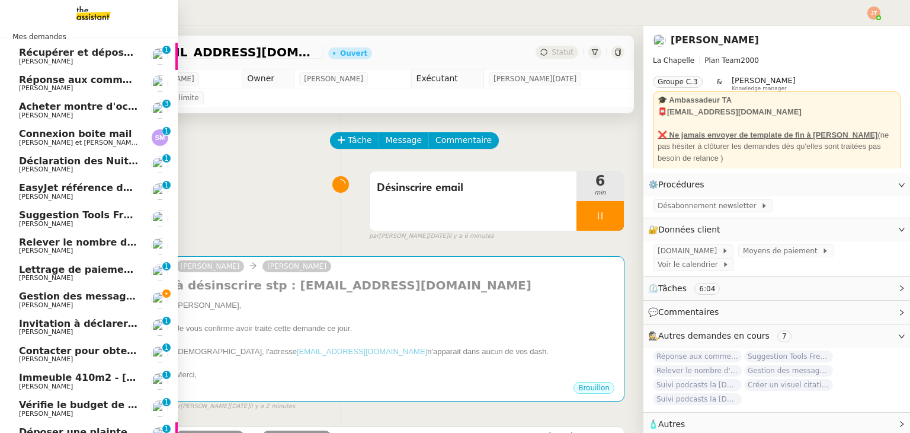
scroll to position [0, 0]
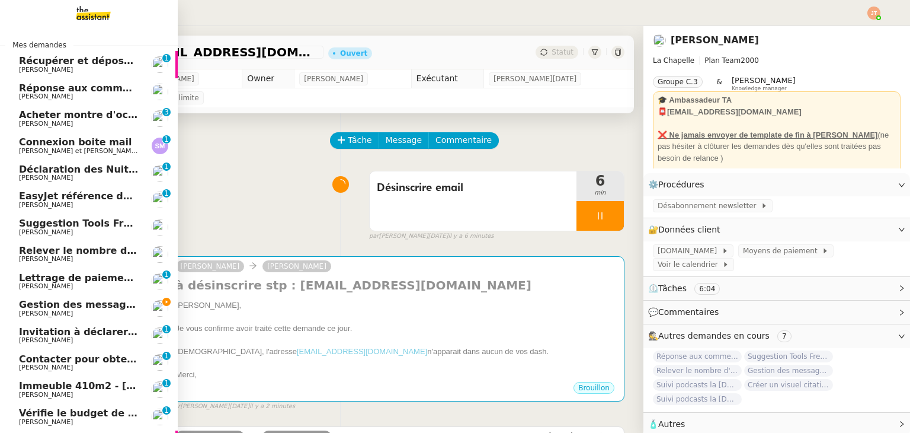
click at [94, 85] on span "Réponse aux commentaires avec [URL] - [DATE]" at bounding box center [146, 87] width 255 height 11
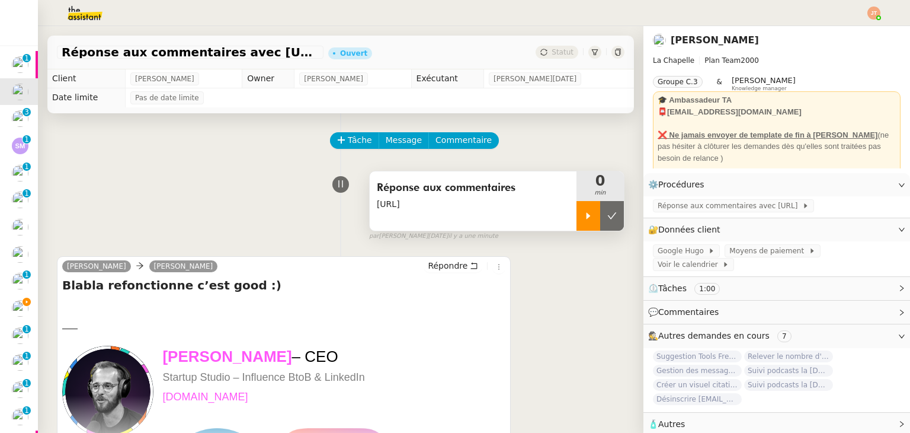
click at [577, 218] on div at bounding box center [589, 216] width 24 height 30
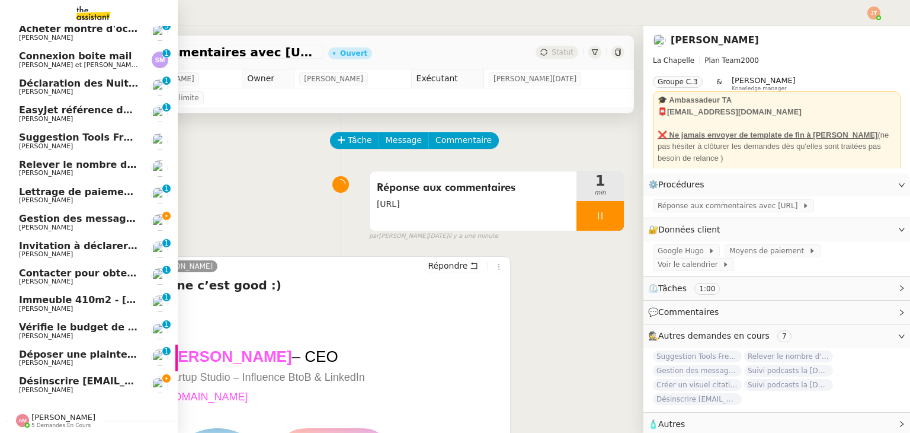
scroll to position [92, 0]
click at [96, 377] on span "Désinscrire [EMAIL_ADDRESS][DOMAIN_NAME]" at bounding box center [143, 380] width 249 height 11
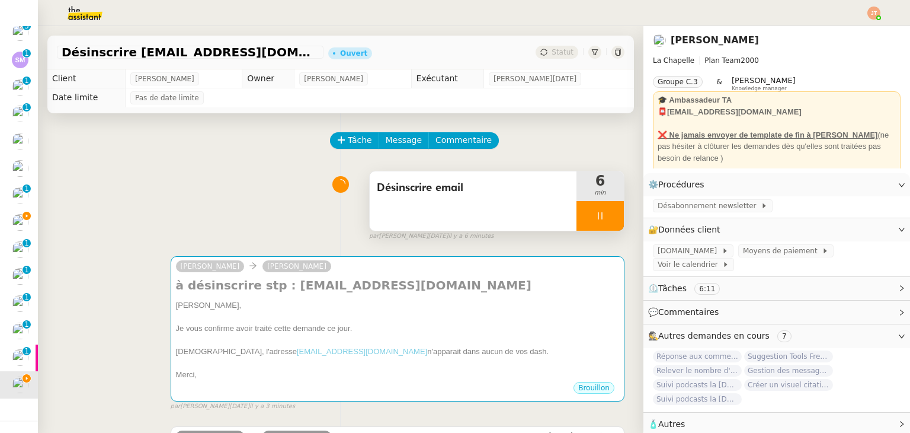
click at [598, 215] on icon at bounding box center [600, 215] width 4 height 7
click at [607, 214] on icon at bounding box center [611, 215] width 9 height 9
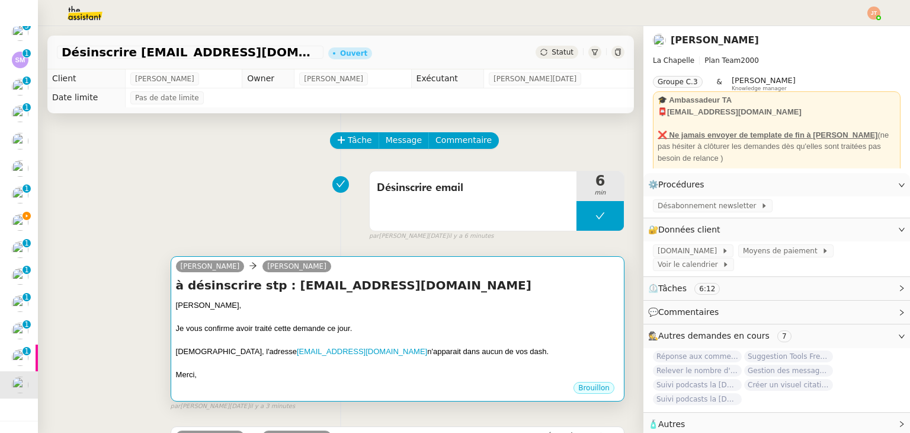
click at [492, 309] on div "[PERSON_NAME]," at bounding box center [397, 305] width 443 height 12
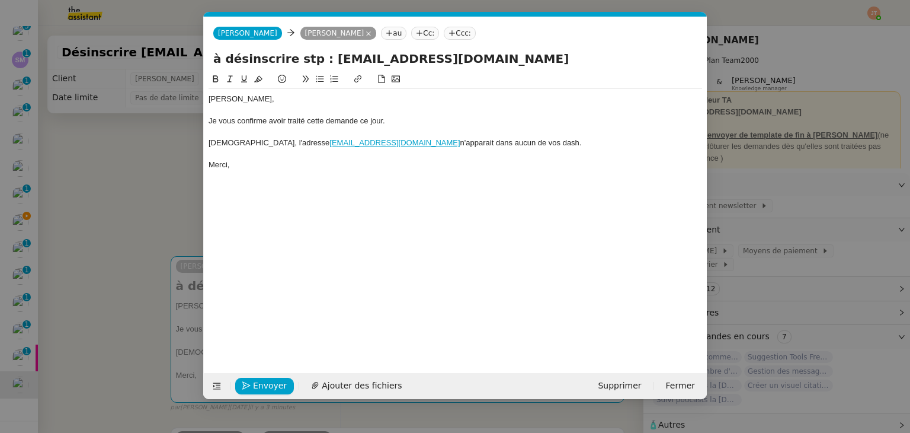
scroll to position [0, 25]
click at [269, 377] on button "Envoyer" at bounding box center [264, 385] width 59 height 17
click at [269, 377] on button "Confirmer l'envoi" at bounding box center [283, 385] width 96 height 17
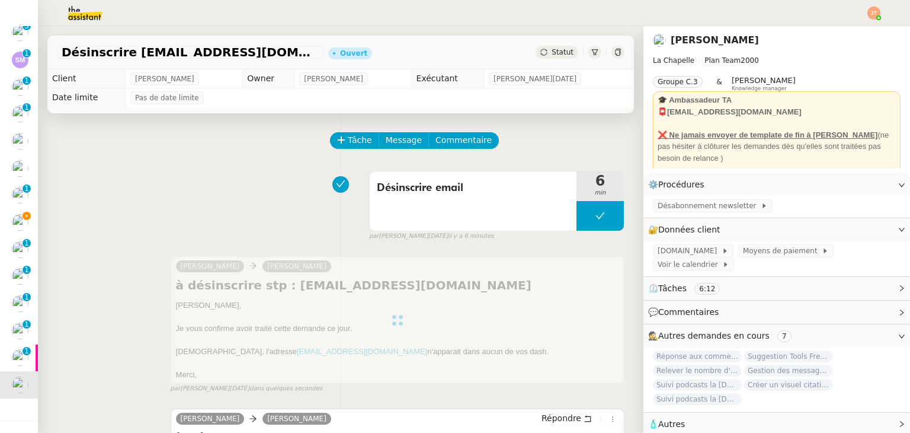
click at [552, 55] on span "Statut" at bounding box center [563, 52] width 22 height 8
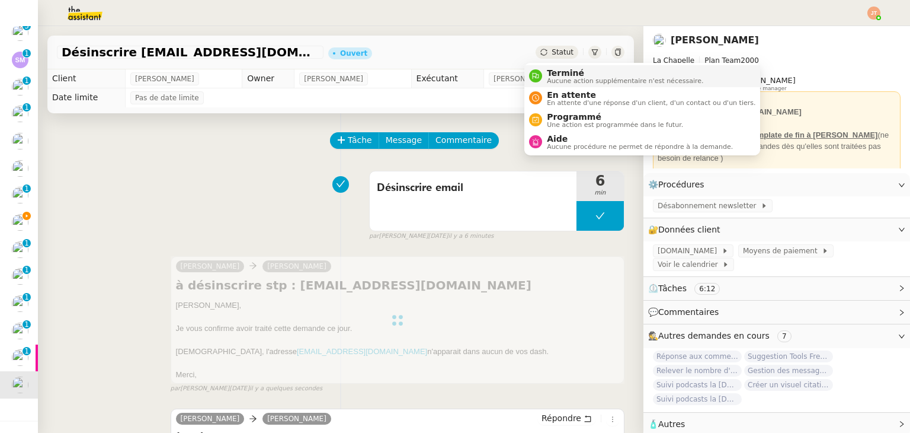
click at [555, 78] on span "Aucune action supplémentaire n'est nécessaire." at bounding box center [625, 81] width 156 height 7
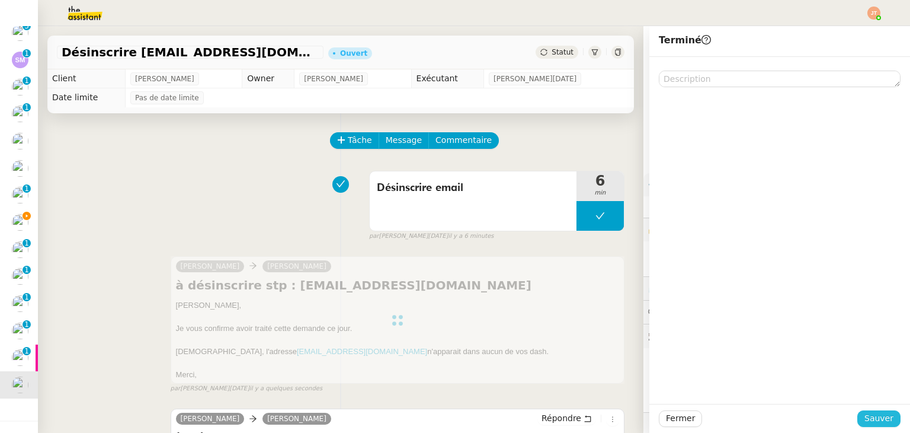
click at [865, 420] on span "Sauver" at bounding box center [879, 418] width 29 height 14
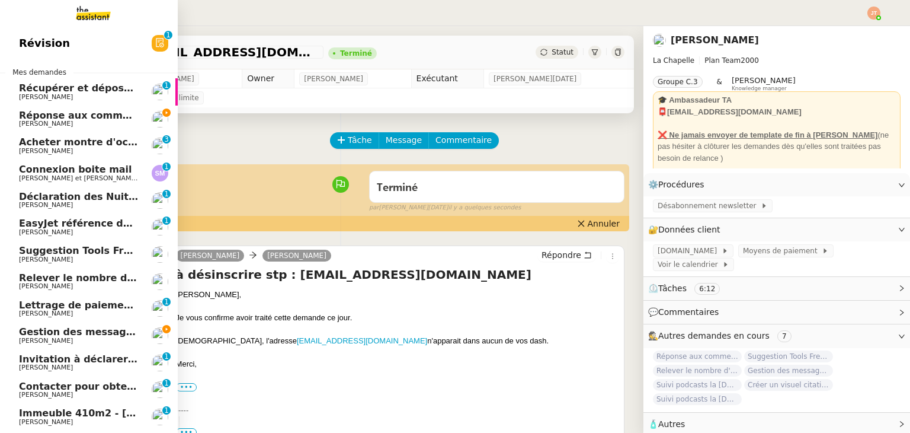
click at [108, 332] on span "Gestion des messages privés linkedIn - [DATE]" at bounding box center [143, 331] width 248 height 11
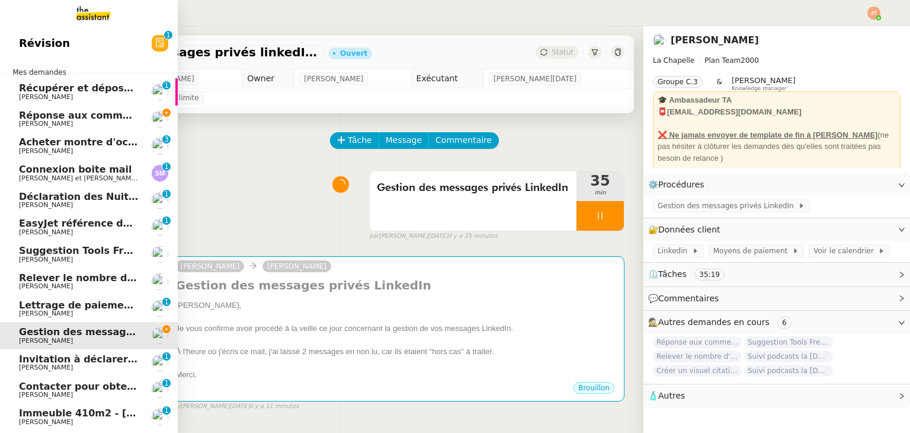
click at [94, 121] on span "[PERSON_NAME]" at bounding box center [79, 123] width 120 height 7
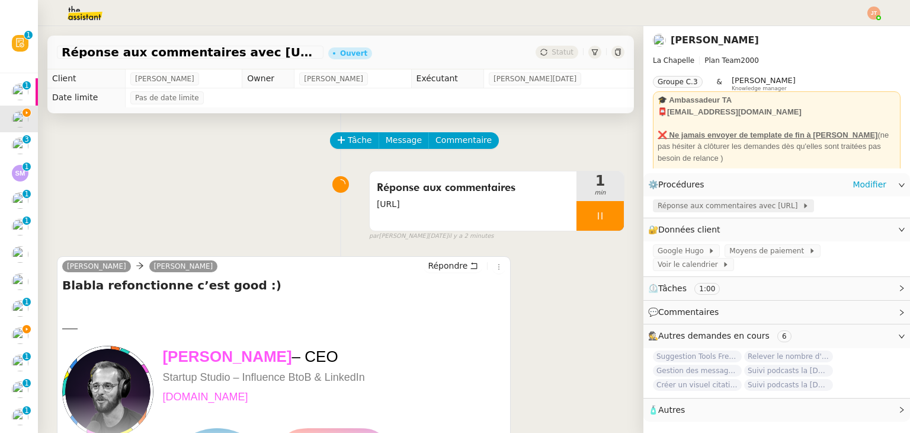
click at [692, 210] on span "Réponse aux commentaires avec [URL]" at bounding box center [730, 206] width 145 height 12
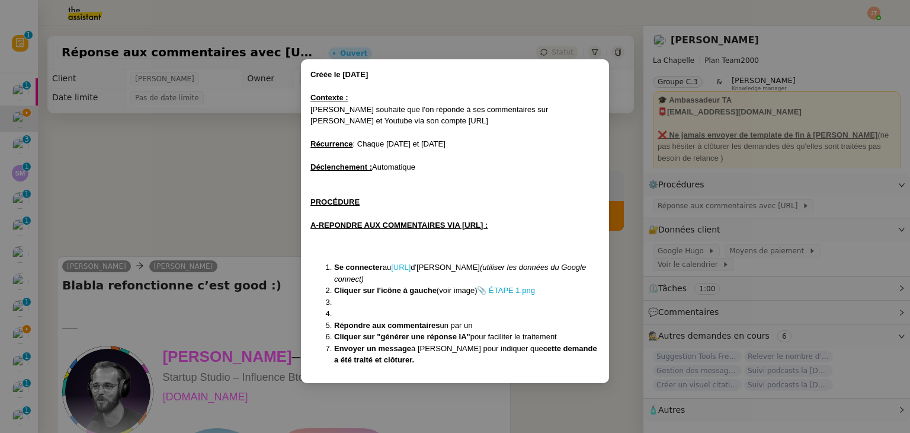
click at [411, 268] on link "[URL]" at bounding box center [401, 267] width 20 height 9
click at [223, 185] on nz-modal-container "Créée le [DATE] Contexte : [PERSON_NAME] souhaite que l'on réponde à ses commen…" at bounding box center [455, 216] width 910 height 433
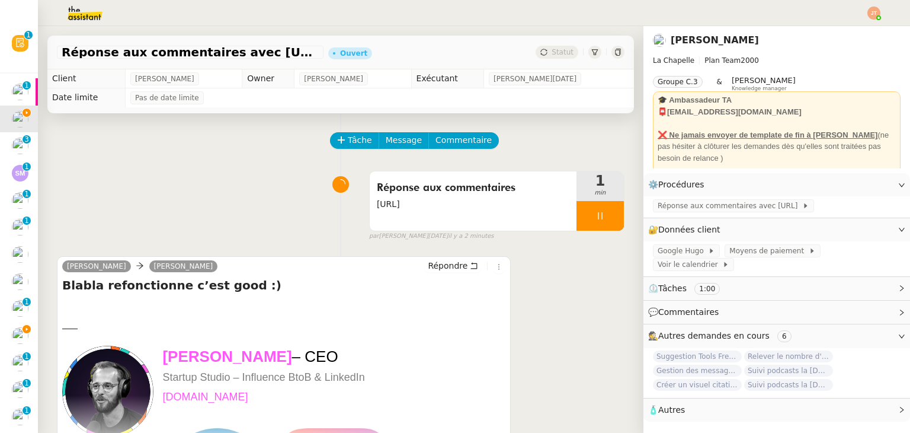
click at [221, 147] on div "Tâche Message Commentaire" at bounding box center [341, 146] width 568 height 28
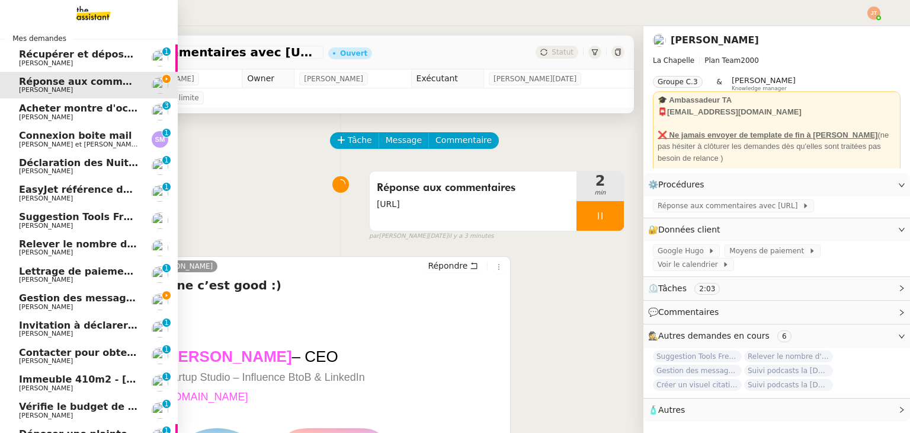
scroll to position [92, 0]
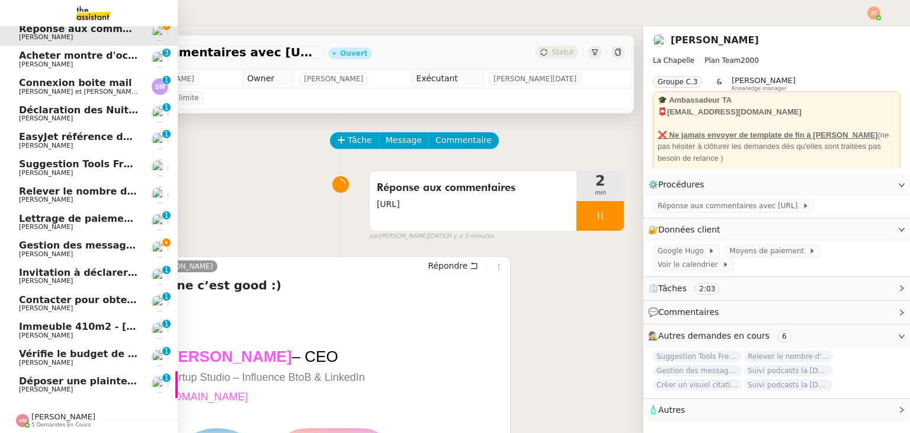
click at [90, 241] on span "Gestion des messages privés linkedIn - [DATE]" at bounding box center [143, 244] width 248 height 11
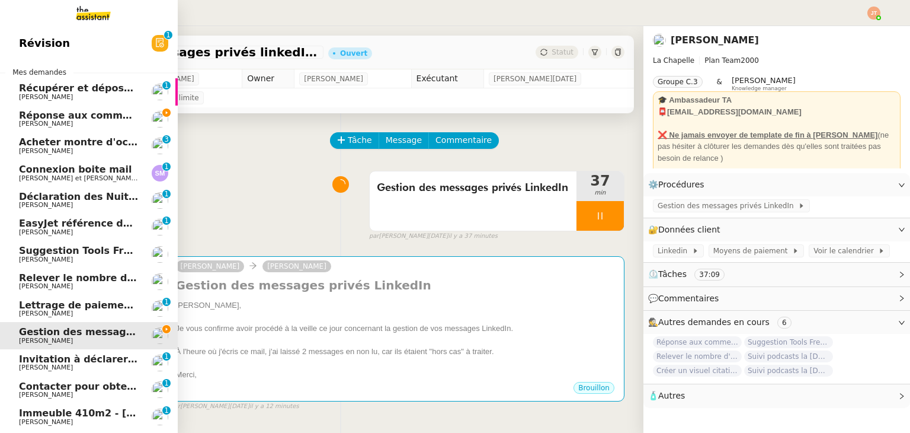
click at [104, 114] on span "Réponse aux commentaires avec [URL] - [DATE]" at bounding box center [146, 115] width 255 height 11
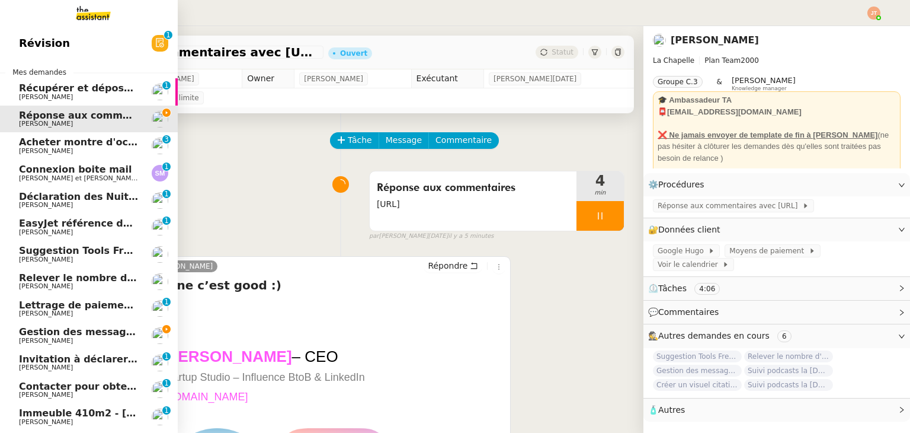
click at [61, 328] on span "Gestion des messages privés linkedIn - [DATE]" at bounding box center [143, 331] width 248 height 11
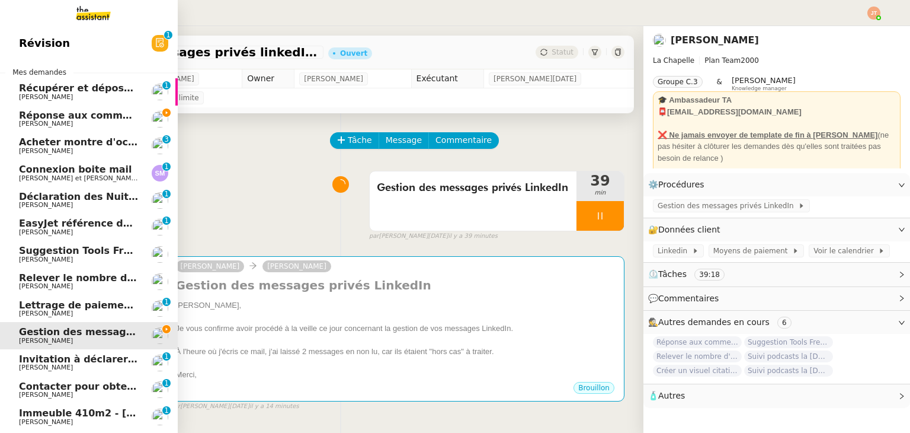
click at [59, 115] on span "Réponse aux commentaires avec [URL] - [DATE]" at bounding box center [146, 115] width 255 height 11
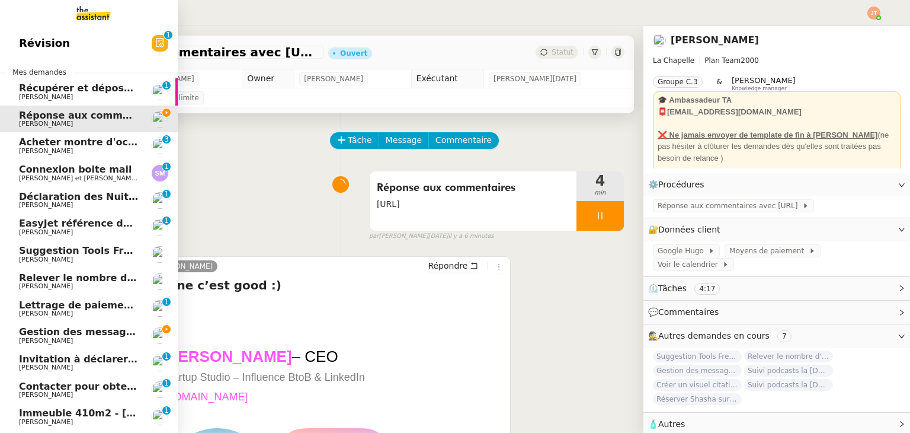
click at [59, 339] on span "[PERSON_NAME]" at bounding box center [79, 340] width 120 height 7
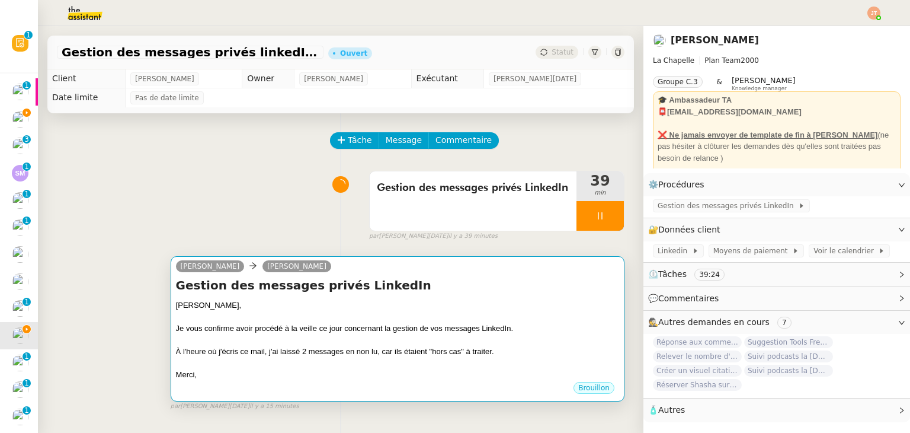
click at [308, 373] on div "Merci," at bounding box center [397, 375] width 443 height 12
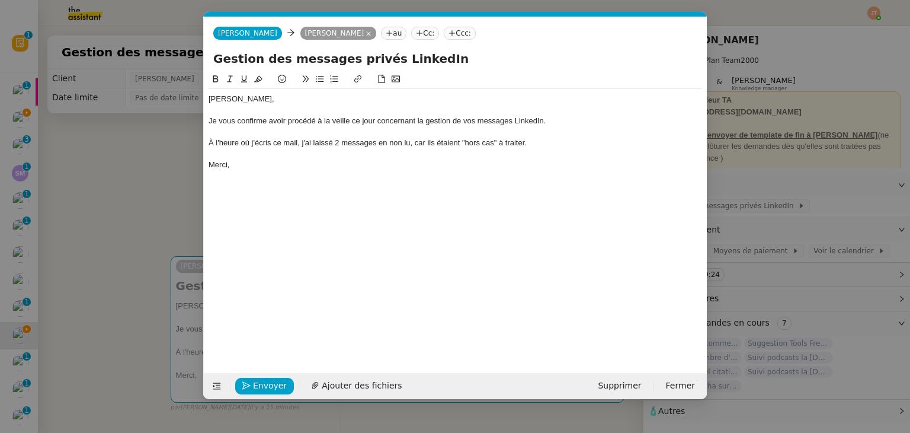
scroll to position [0, 25]
click at [337, 148] on div "À l'heure où j'écris ce mail, j'ai laissé 2 messages en non lu, car ils étaient…" at bounding box center [456, 142] width 494 height 11
click at [376, 143] on div "À l'heure où j'écris ce mail, j'ai laissé 0 messages en non lu, car ils étaient…" at bounding box center [456, 142] width 494 height 11
drag, startPoint x: 519, startPoint y: 141, endPoint x: 462, endPoint y: 145, distance: 57.0
click at [462, 145] on div "À l'heure où j'écris ce mail, j'ai laissé 0 message en non lu, car ils étaient …" at bounding box center [456, 142] width 494 height 11
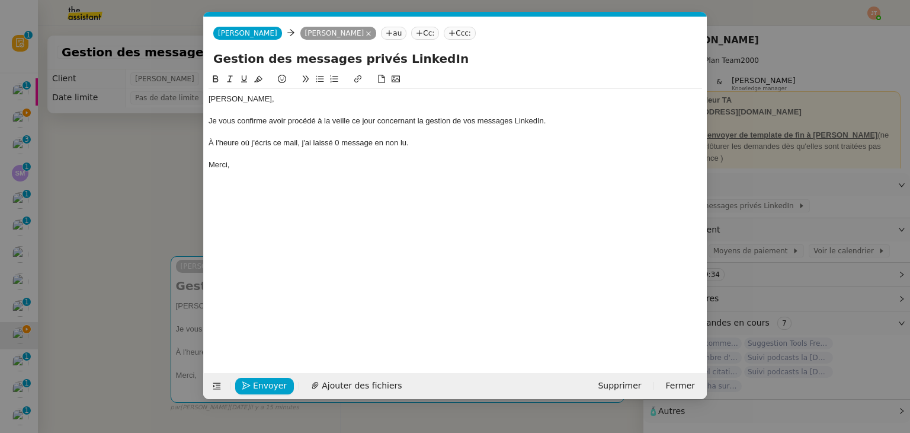
click at [284, 168] on div "Merci," at bounding box center [456, 164] width 494 height 11
click at [130, 175] on nz-modal-container "Service TA - VOYAGE - PROPOSITION GLOBALE A utiliser dans le cadre de propositi…" at bounding box center [455, 216] width 910 height 433
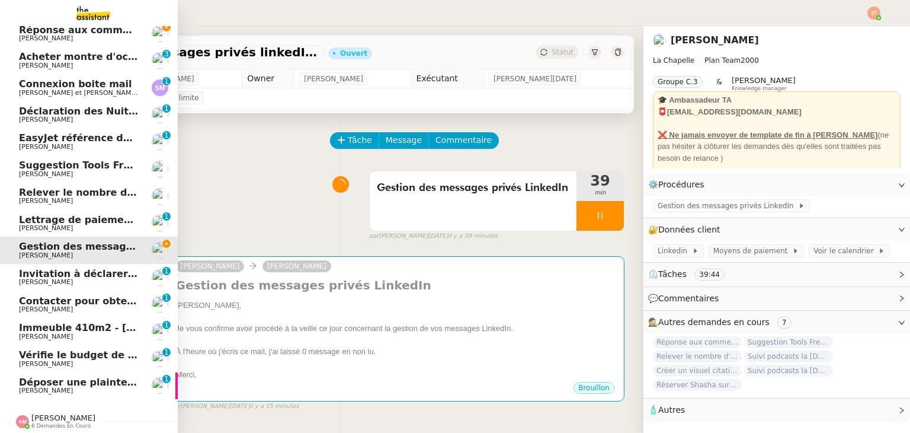
scroll to position [65, 0]
click at [63, 421] on span "6 demandes en cours" at bounding box center [60, 424] width 59 height 7
click at [60, 413] on span "[PERSON_NAME]" at bounding box center [63, 416] width 64 height 9
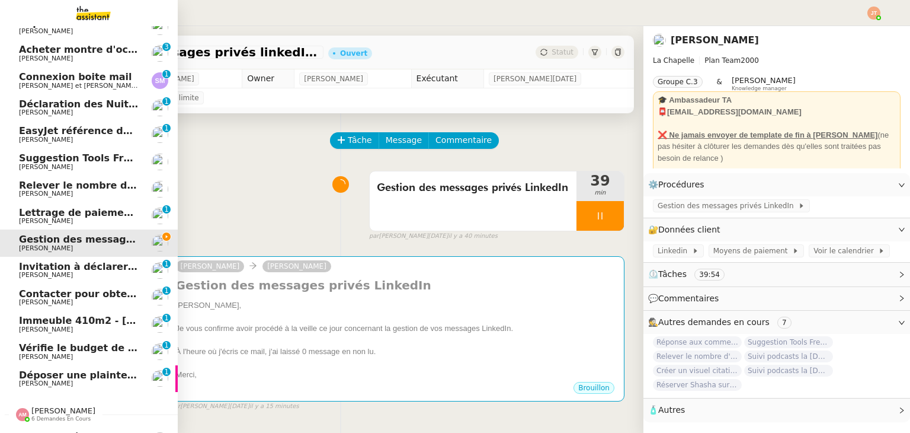
scroll to position [228, 0]
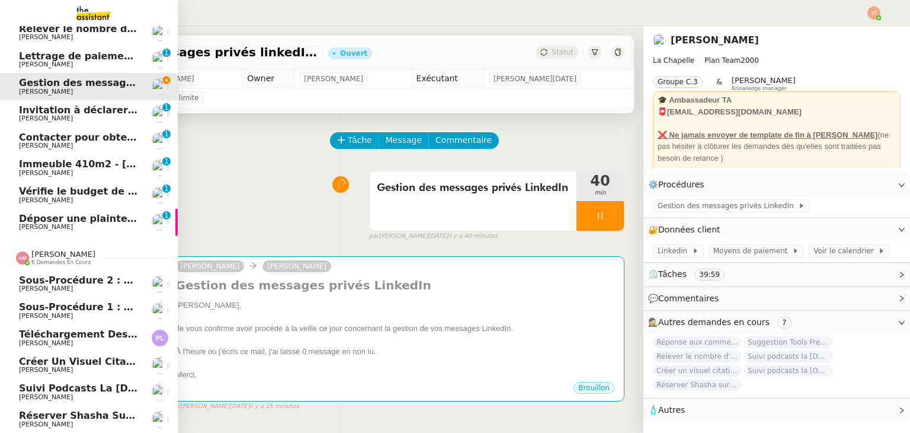
click at [81, 330] on span "Téléchargement des factures - août 2025" at bounding box center [130, 333] width 223 height 11
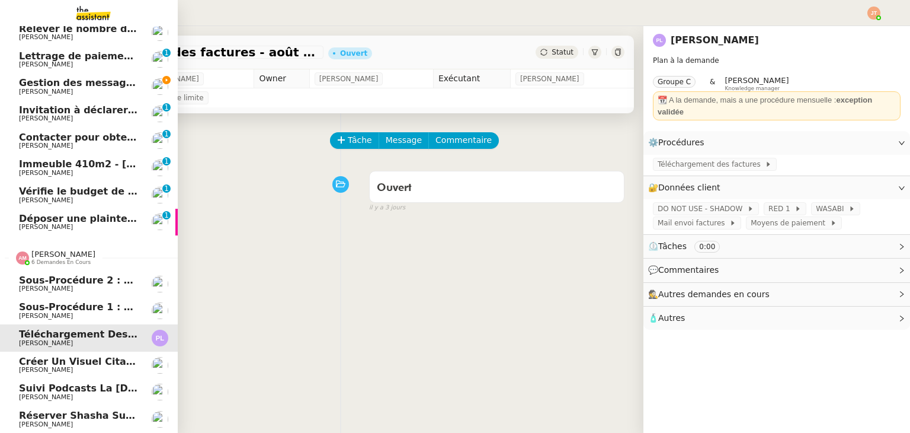
click at [65, 259] on span "6 demandes en cours" at bounding box center [60, 262] width 59 height 7
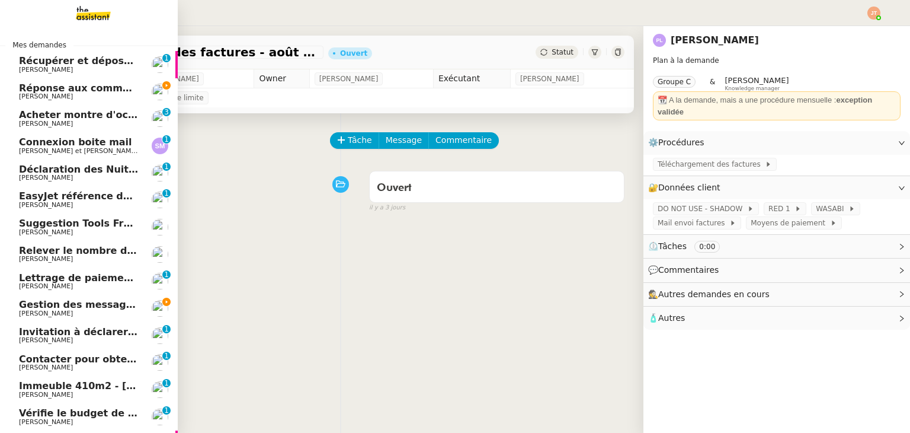
click at [84, 309] on span "Gestion des messages privés linkedIn - [DATE]" at bounding box center [143, 304] width 248 height 11
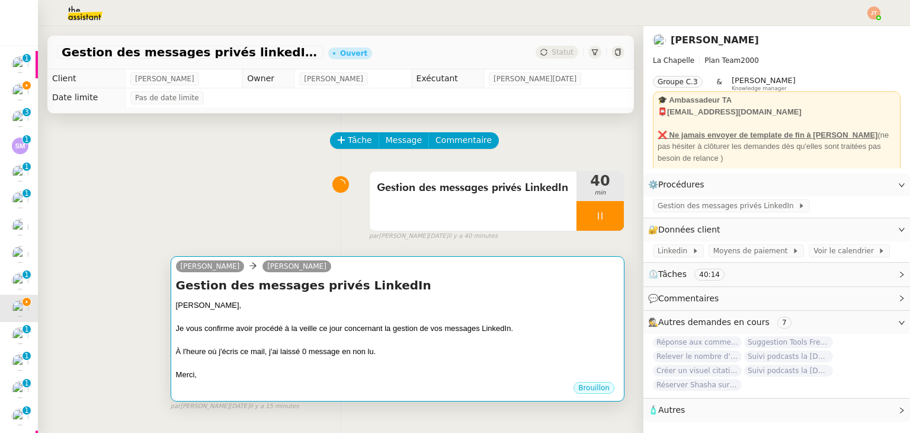
click at [415, 334] on div "Je vous confirme avoir procédé à la veille ce jour concernant la gestion de vos…" at bounding box center [397, 328] width 443 height 12
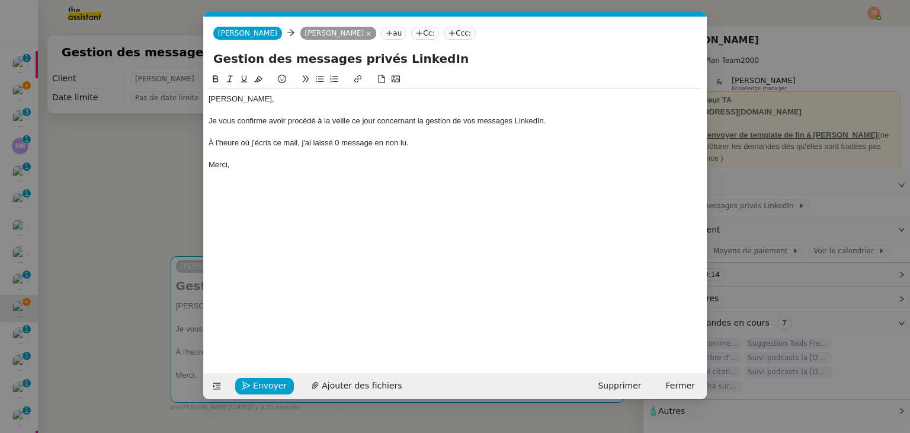
scroll to position [0, 25]
click at [255, 384] on span "Envoyer" at bounding box center [270, 386] width 34 height 14
click at [255, 384] on span "Confirmer l'envoi" at bounding box center [288, 386] width 71 height 14
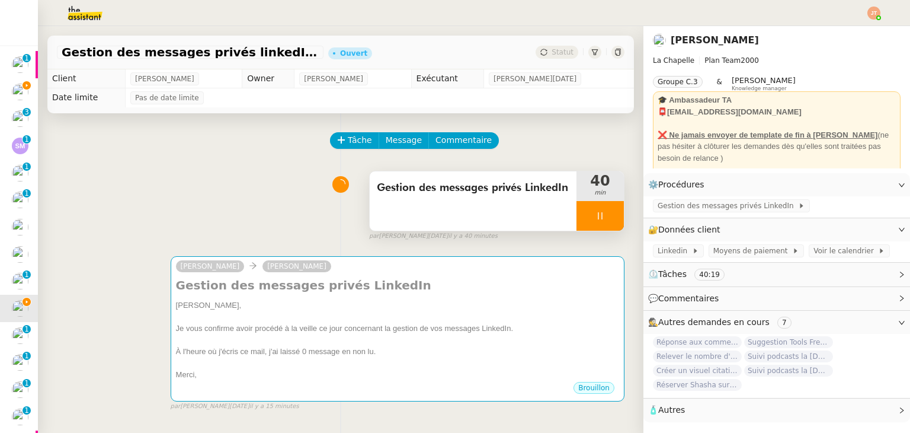
click at [577, 216] on div at bounding box center [600, 216] width 47 height 30
click at [583, 216] on div at bounding box center [589, 216] width 24 height 30
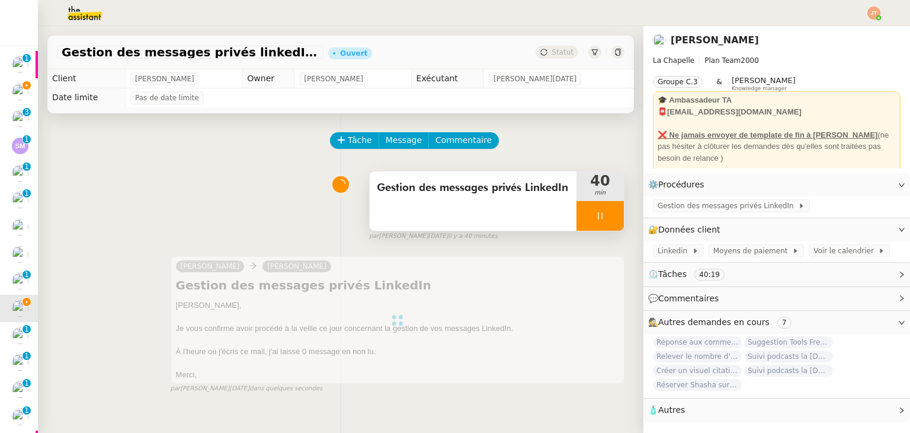
click at [578, 221] on div at bounding box center [600, 216] width 47 height 30
click at [607, 219] on icon at bounding box center [611, 215] width 9 height 9
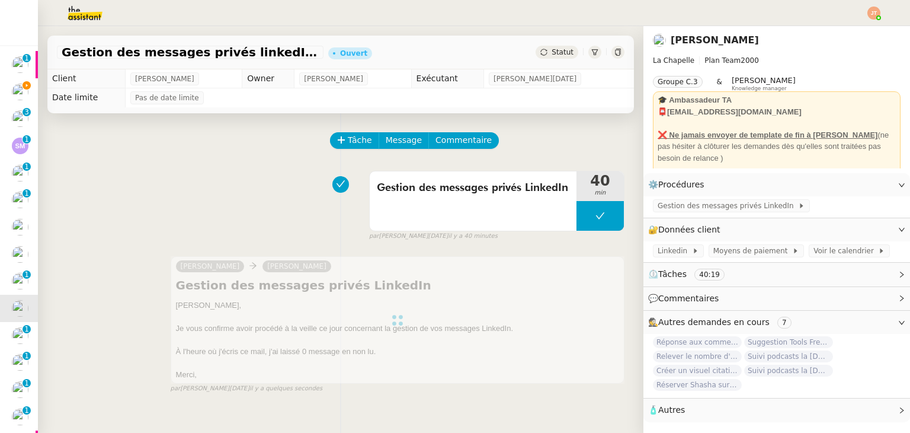
click at [557, 55] on span "Statut" at bounding box center [563, 52] width 22 height 8
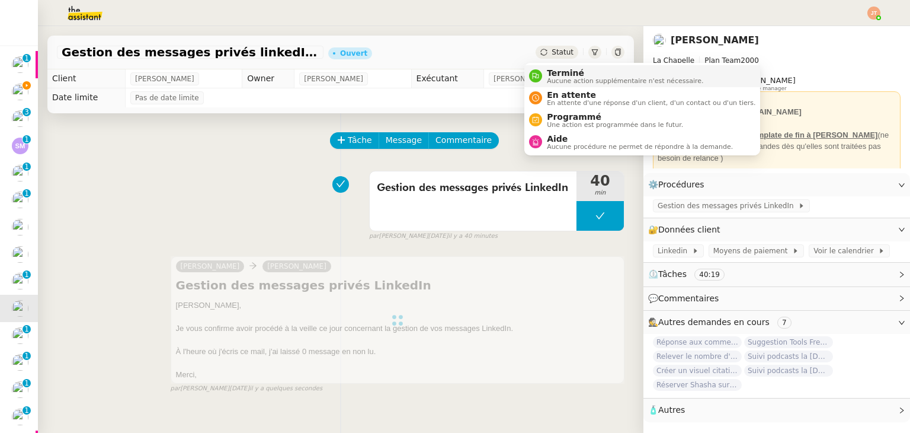
click at [559, 79] on span "Aucune action supplémentaire n'est nécessaire." at bounding box center [625, 81] width 156 height 7
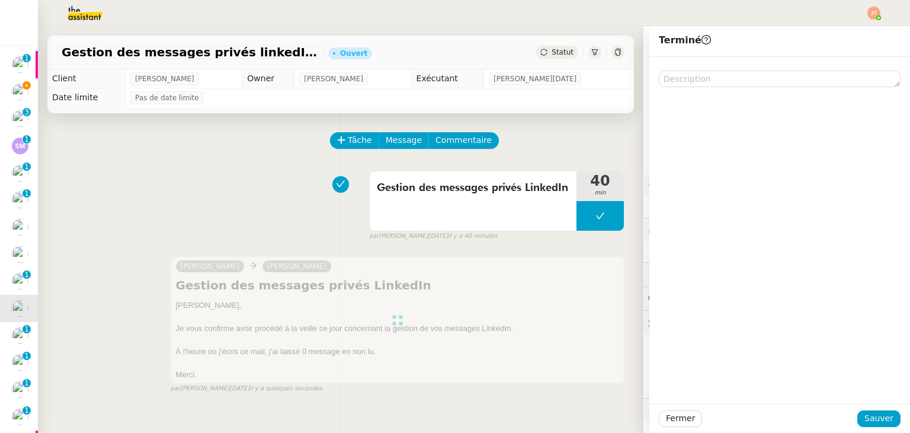
click at [869, 428] on div "Fermer Sauver" at bounding box center [779, 418] width 261 height 29
click at [869, 419] on span "Sauver" at bounding box center [879, 418] width 29 height 14
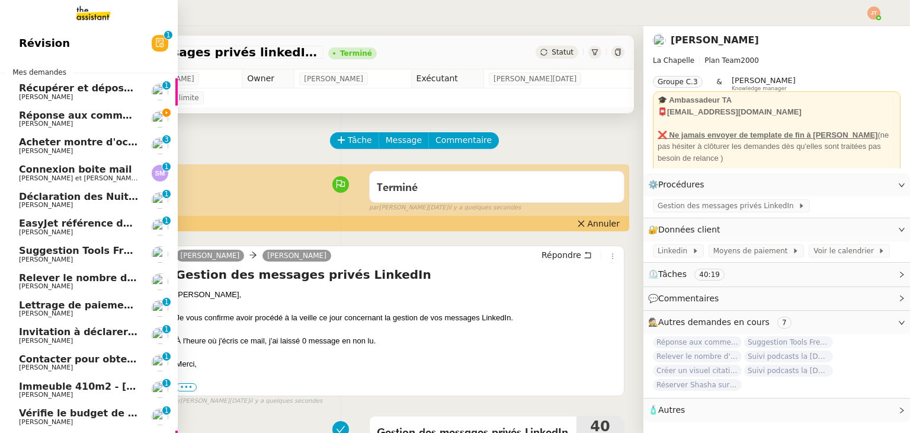
click at [65, 256] on span "[PERSON_NAME]" at bounding box center [79, 259] width 120 height 7
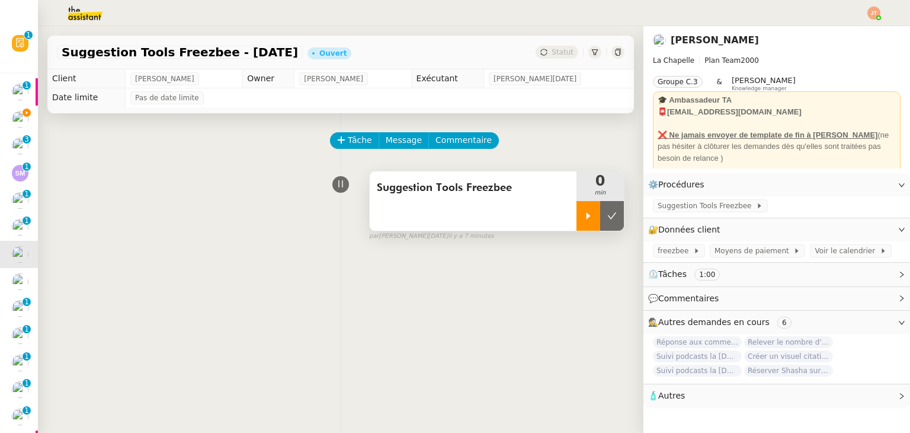
click at [584, 213] on icon at bounding box center [588, 215] width 9 height 9
click at [665, 207] on span "Suggestion Tools Freezbee" at bounding box center [707, 206] width 98 height 12
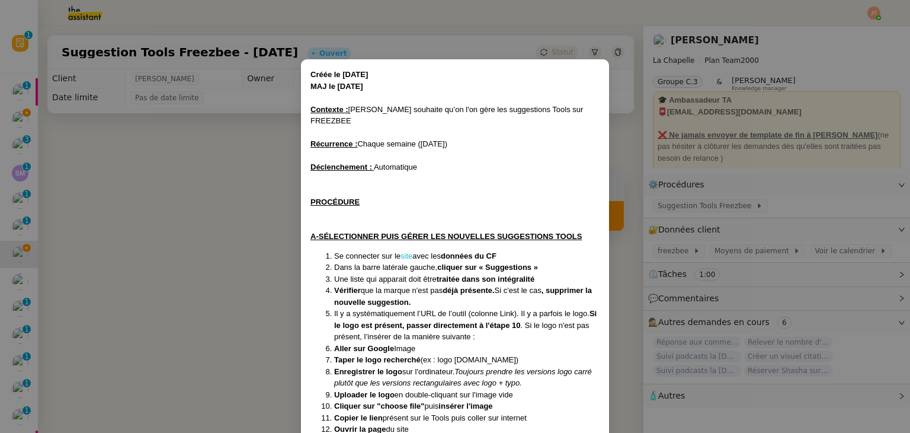
click at [405, 251] on link "site" at bounding box center [407, 255] width 12 height 9
click at [175, 216] on nz-modal-container "Créée le [DATE] MAJ le [DATE] Contexte : [PERSON_NAME] souhaite qu’on l'on gère…" at bounding box center [455, 216] width 910 height 433
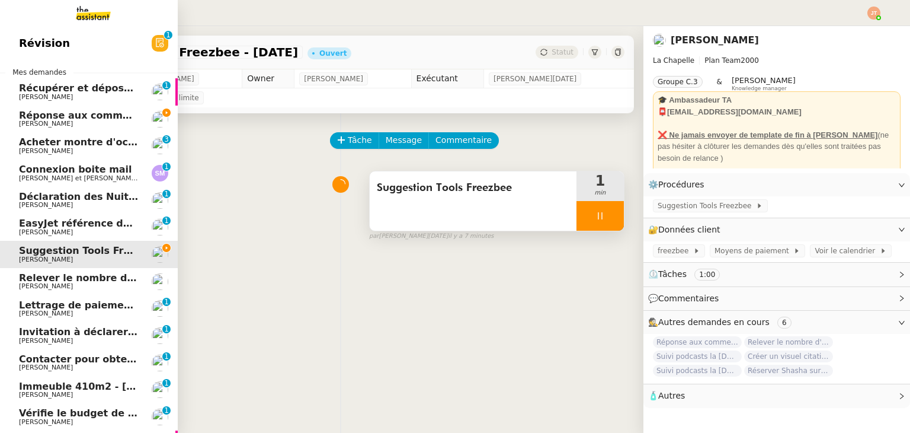
click at [79, 121] on span "[PERSON_NAME]" at bounding box center [79, 123] width 120 height 7
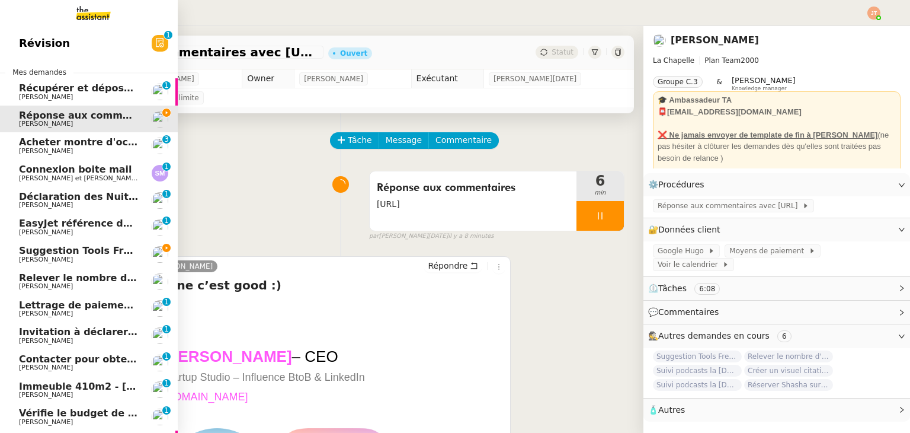
click at [60, 248] on span "Suggestion Tools Freezbee - [DATE]" at bounding box center [113, 250] width 189 height 11
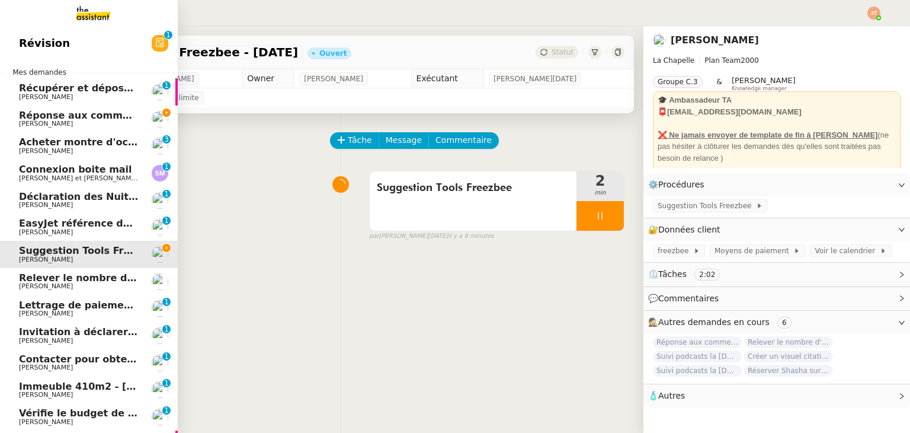
click at [107, 114] on span "Réponse aux commentaires avec [URL] - [DATE]" at bounding box center [146, 115] width 255 height 11
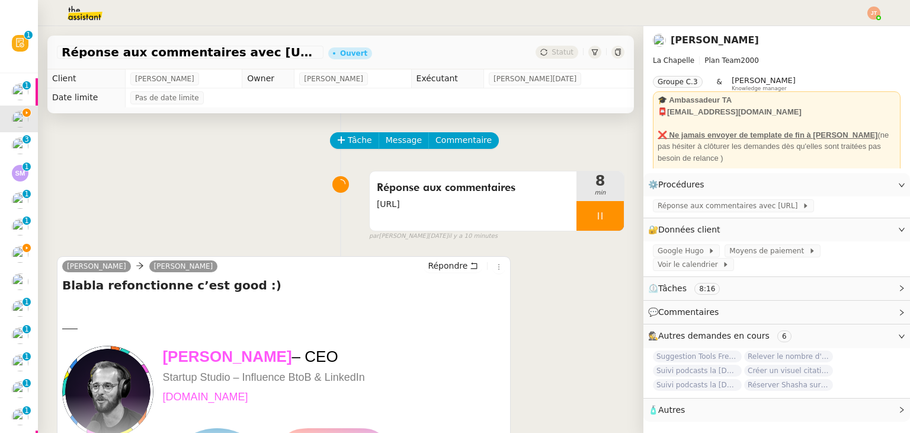
click at [284, 188] on div "Réponse aux commentaires [URL] 8 min false par [PERSON_NAME][DATE] il y a 10 mi…" at bounding box center [341, 203] width 568 height 76
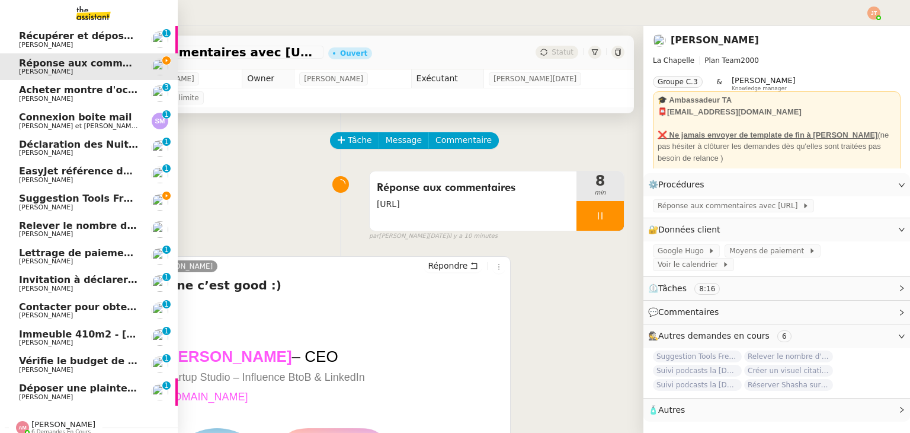
scroll to position [66, 0]
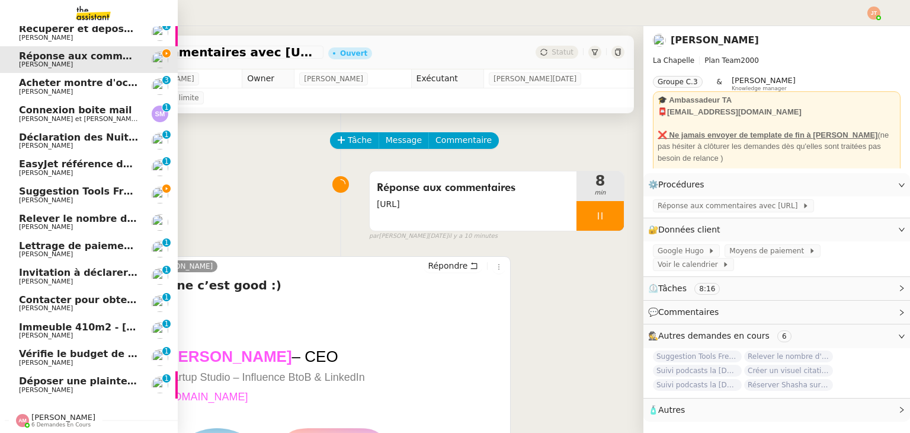
click at [62, 423] on div "[PERSON_NAME] 6 demandes en cours" at bounding box center [89, 415] width 178 height 34
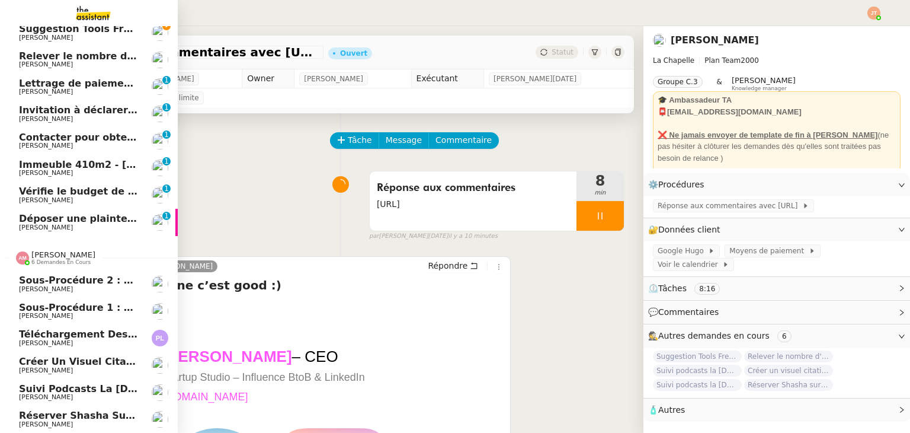
scroll to position [228, 0]
click at [50, 259] on span "6 demandes en cours" at bounding box center [60, 262] width 59 height 7
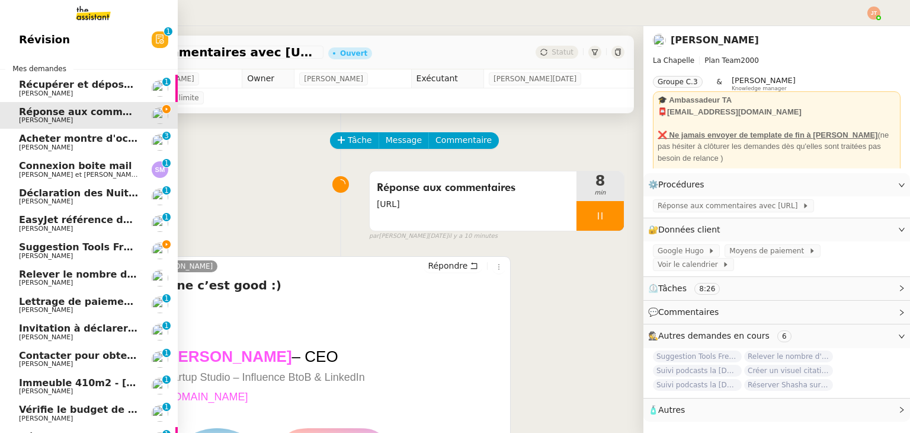
scroll to position [0, 0]
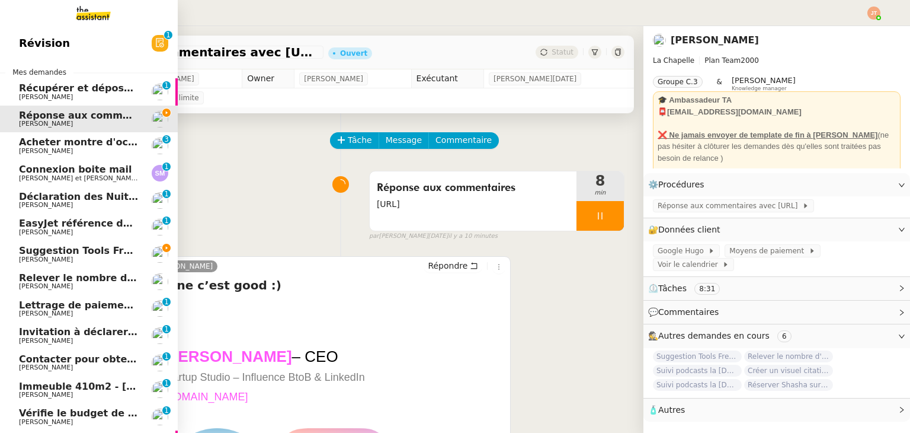
click at [93, 254] on span "Suggestion Tools Freezbee - [DATE]" at bounding box center [113, 250] width 189 height 11
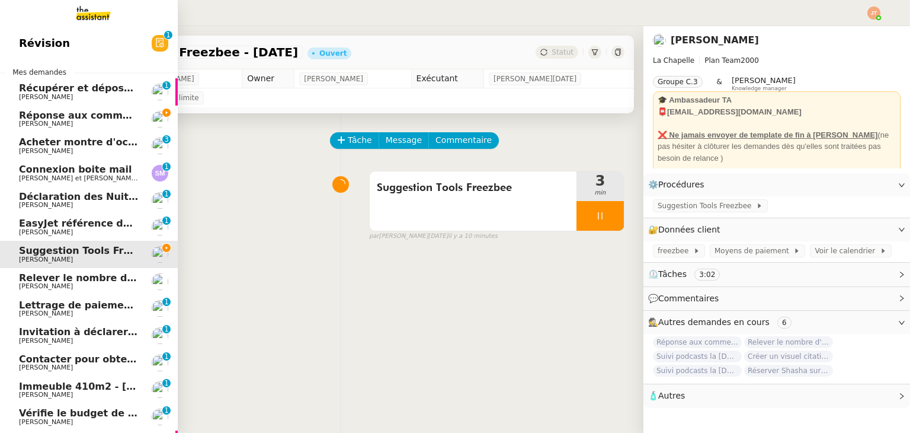
click at [92, 116] on span "Réponse aux commentaires avec [URL] - [DATE]" at bounding box center [146, 115] width 255 height 11
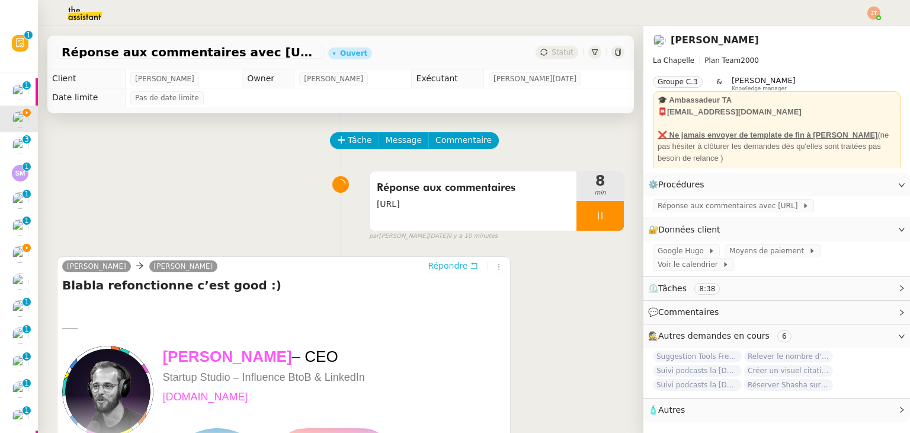
click at [439, 264] on span "Répondre" at bounding box center [448, 266] width 40 height 12
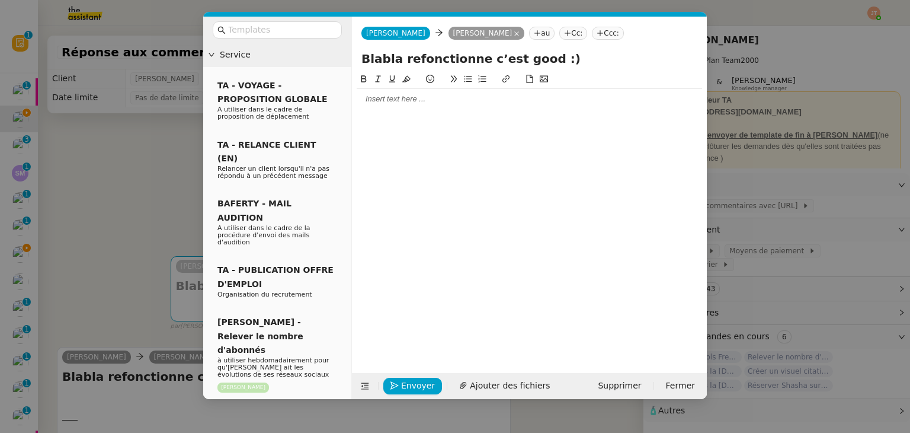
click at [402, 101] on div at bounding box center [529, 99] width 345 height 11
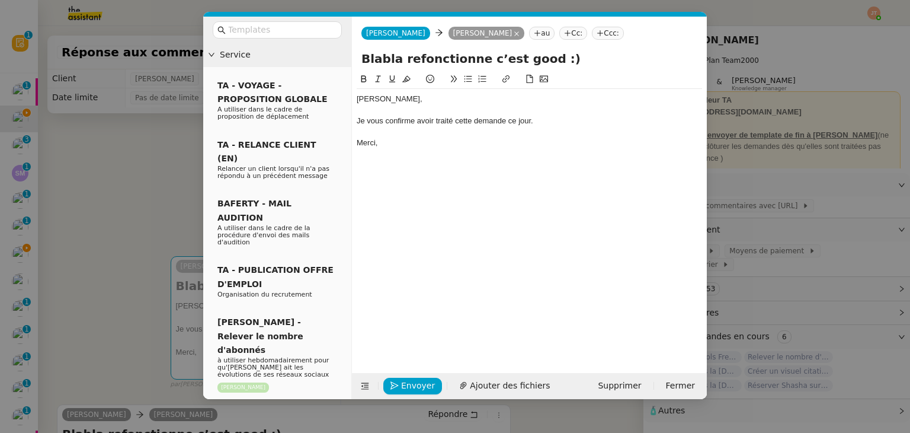
click at [126, 140] on nz-modal-container "Service TA - VOYAGE - PROPOSITION GLOBALE A utiliser dans le cadre de propositi…" at bounding box center [455, 216] width 910 height 433
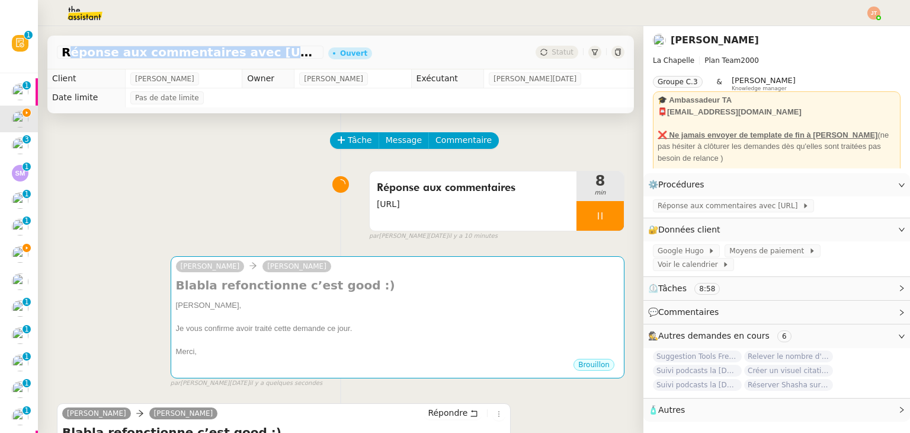
drag, startPoint x: 62, startPoint y: 50, endPoint x: 286, endPoint y: 50, distance: 223.4
click at [286, 50] on span "Réponse aux commentaires avec [URL] - [DATE]" at bounding box center [190, 52] width 257 height 12
copy span "Réponse aux commentaires avec [URL]"
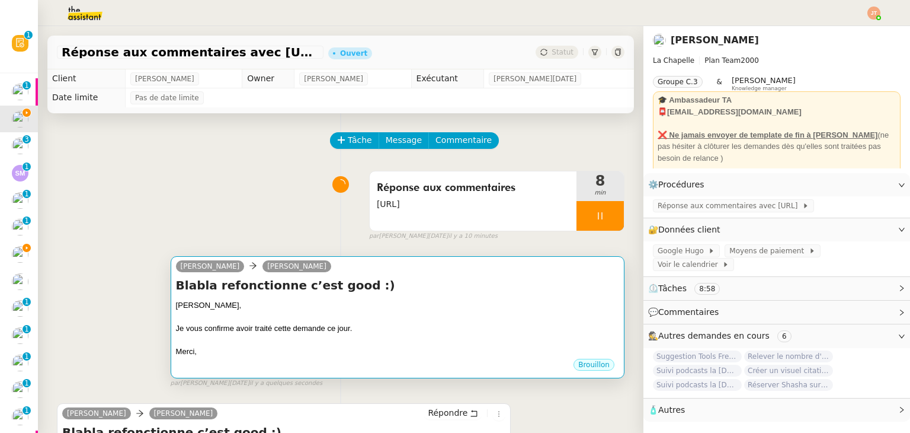
click at [327, 295] on div "Blabla refonctionne c’est good :) [PERSON_NAME], Je vous confirme avoir traité …" at bounding box center [397, 317] width 443 height 81
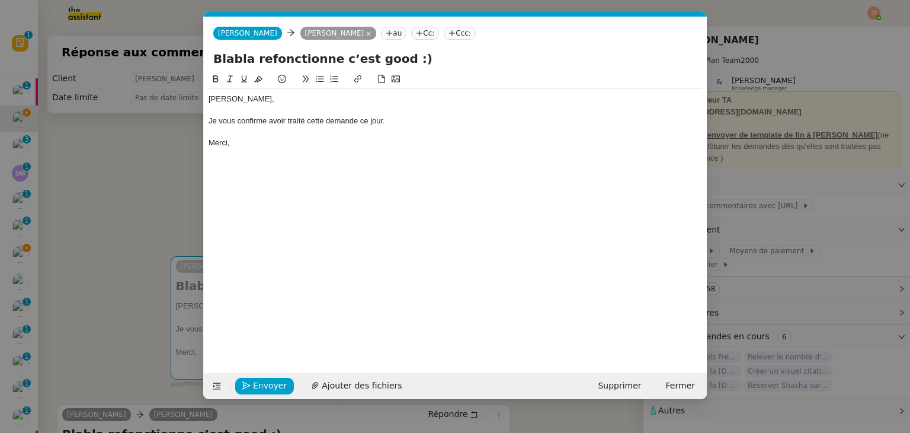
scroll to position [0, 25]
drag, startPoint x: 405, startPoint y: 55, endPoint x: 207, endPoint y: 58, distance: 198.0
click at [207, 58] on div "Blabla refonctionne c’est good :)" at bounding box center [455, 61] width 503 height 23
paste input "Réponse aux commentaires avec [URL]"
type input "Réponse aux commentaires avec [URL]"
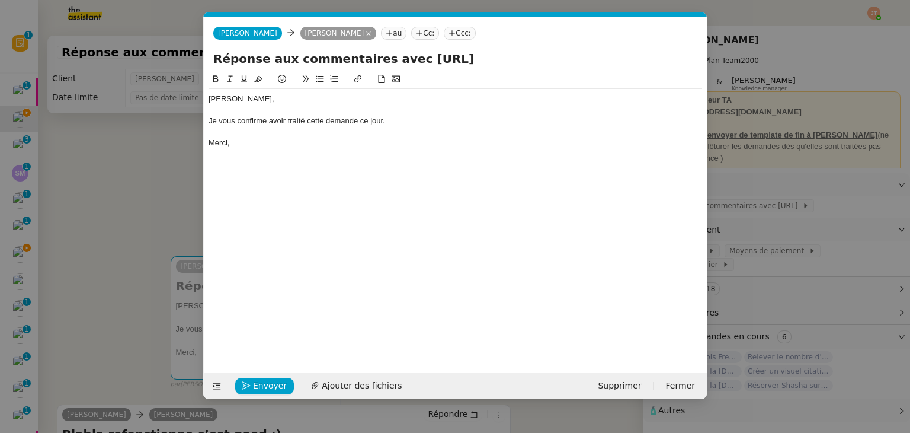
click at [159, 165] on nz-modal-container "Service TA - VOYAGE - PROPOSITION GLOBALE A utiliser dans le cadre de propositi…" at bounding box center [455, 216] width 910 height 433
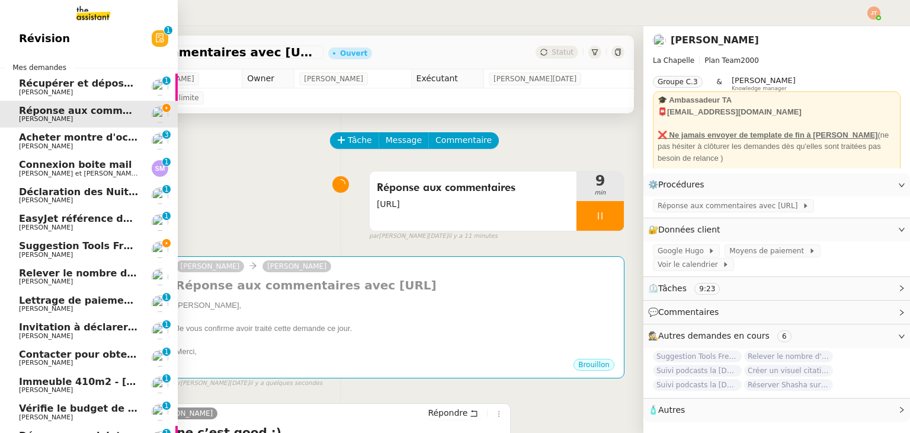
scroll to position [0, 0]
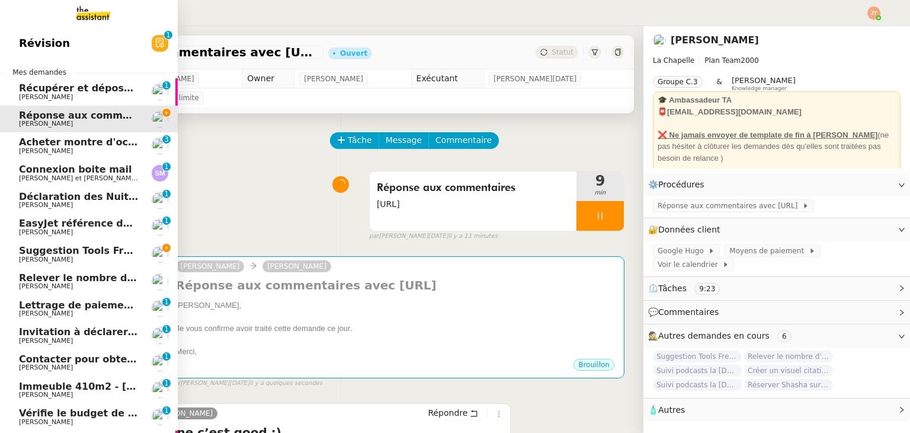
click at [89, 113] on span "Réponse aux commentaires avec [URL] - [DATE]" at bounding box center [146, 115] width 255 height 11
click at [90, 247] on span "Suggestion Tools Freezbee - [DATE]" at bounding box center [113, 250] width 189 height 11
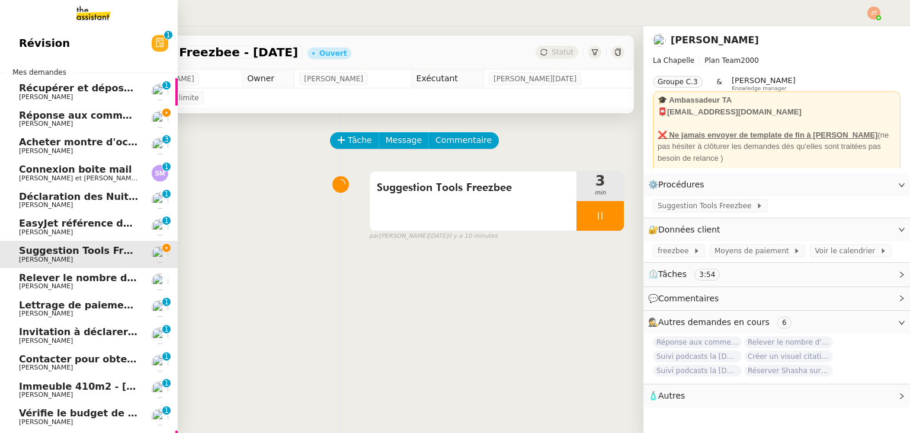
click at [37, 122] on span "[PERSON_NAME]" at bounding box center [46, 124] width 54 height 8
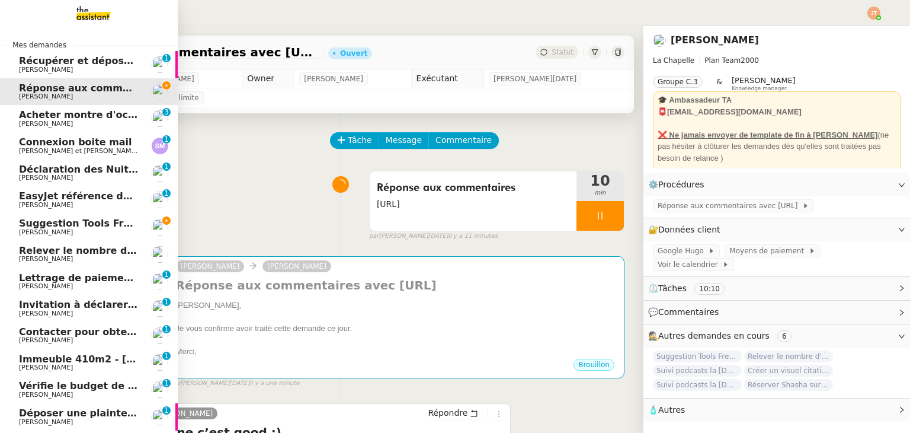
click at [104, 229] on span "[PERSON_NAME]" at bounding box center [79, 232] width 120 height 7
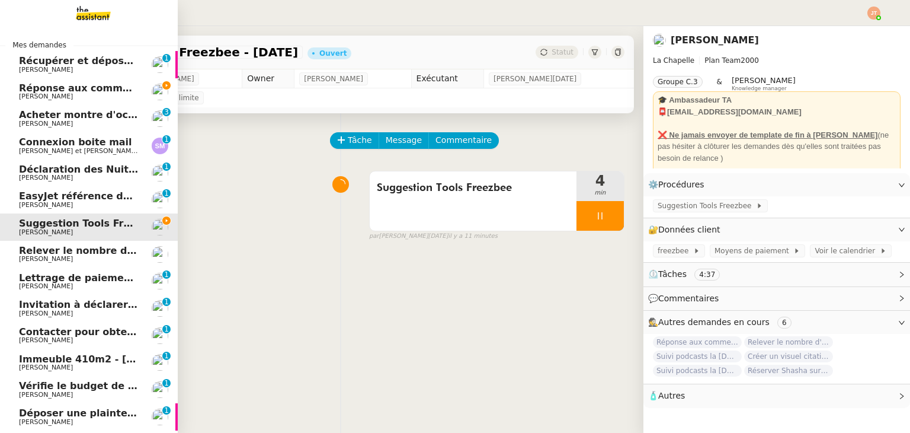
click at [105, 94] on span "[PERSON_NAME]" at bounding box center [79, 96] width 120 height 7
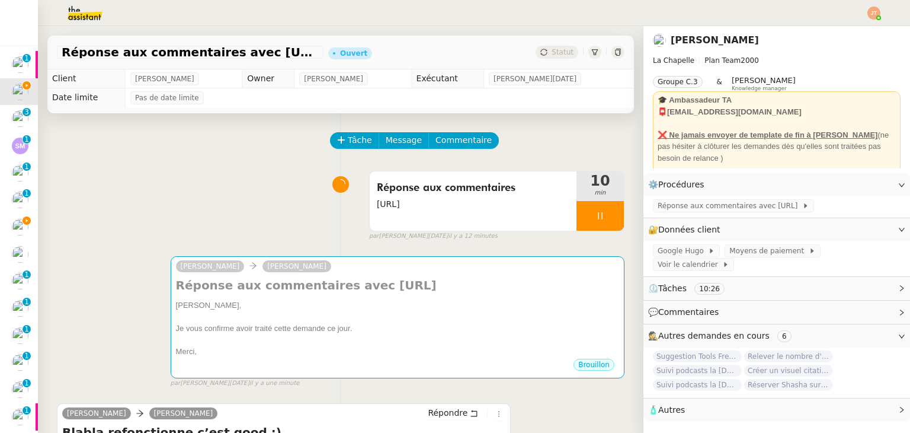
click at [172, 163] on div "Tâche Message Commentaire Veuillez patienter une erreur s'est produite 👌👌👌 mess…" at bounding box center [341, 373] width 606 height 520
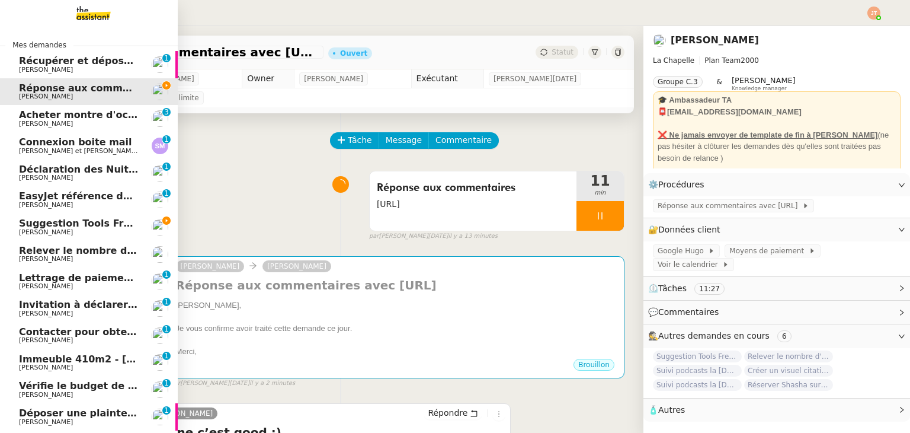
click at [49, 218] on link "Suggestion Tools Freezbee - [DATE] [PERSON_NAME]" at bounding box center [89, 226] width 178 height 27
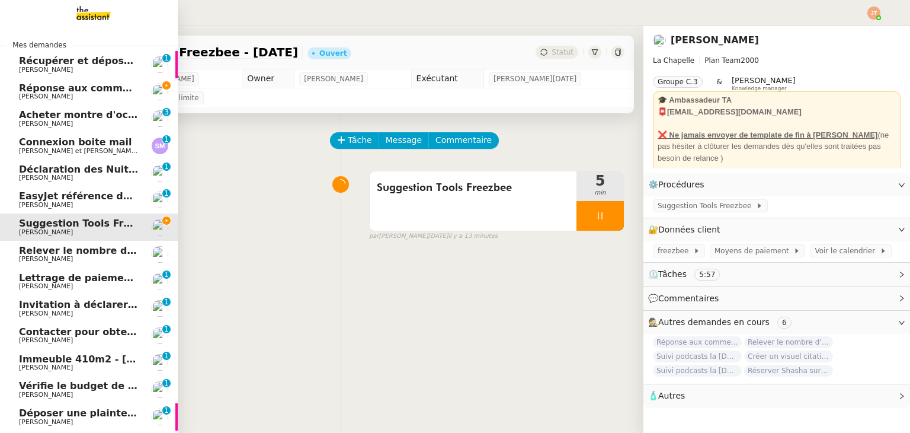
click at [105, 93] on span "[PERSON_NAME]" at bounding box center [79, 96] width 120 height 7
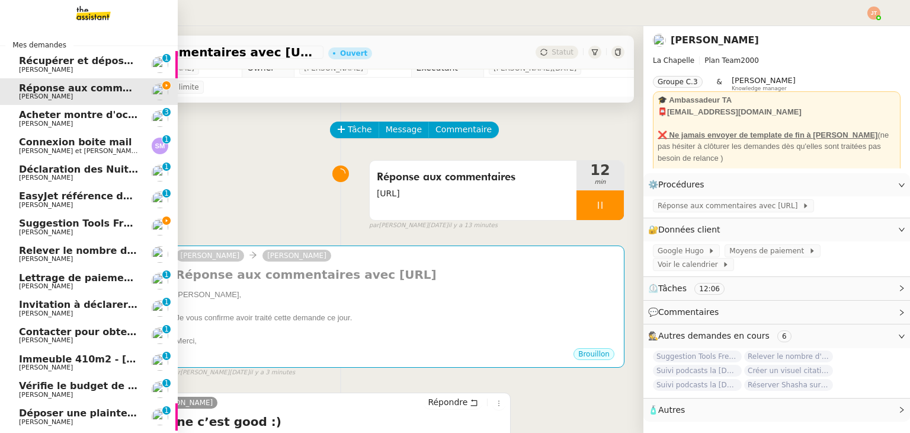
click at [100, 226] on span "Suggestion Tools Freezbee - [DATE]" at bounding box center [113, 222] width 189 height 11
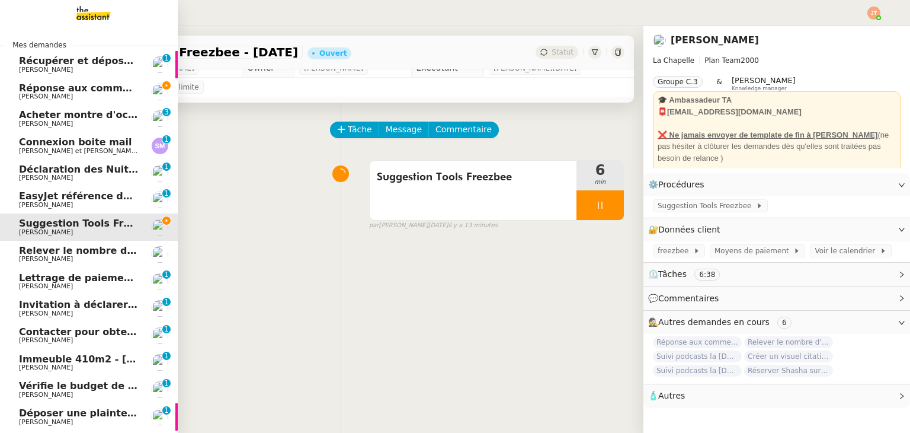
click at [105, 100] on span "[PERSON_NAME]" at bounding box center [79, 96] width 120 height 7
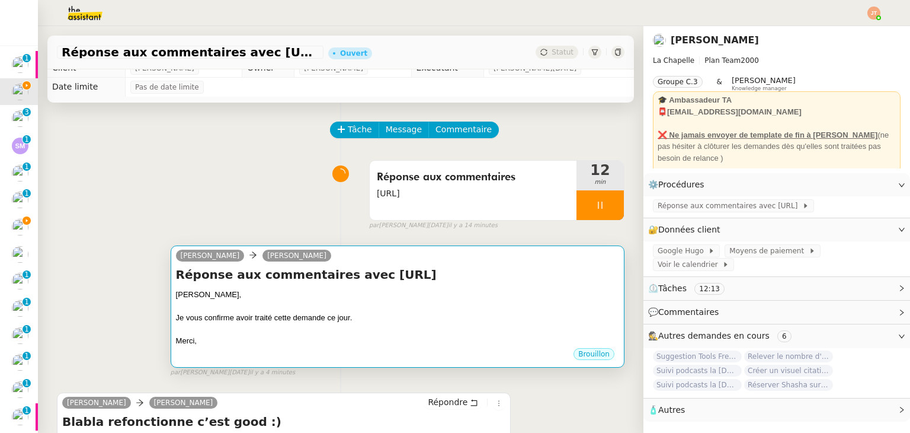
click at [346, 292] on div "[PERSON_NAME]," at bounding box center [397, 295] width 443 height 12
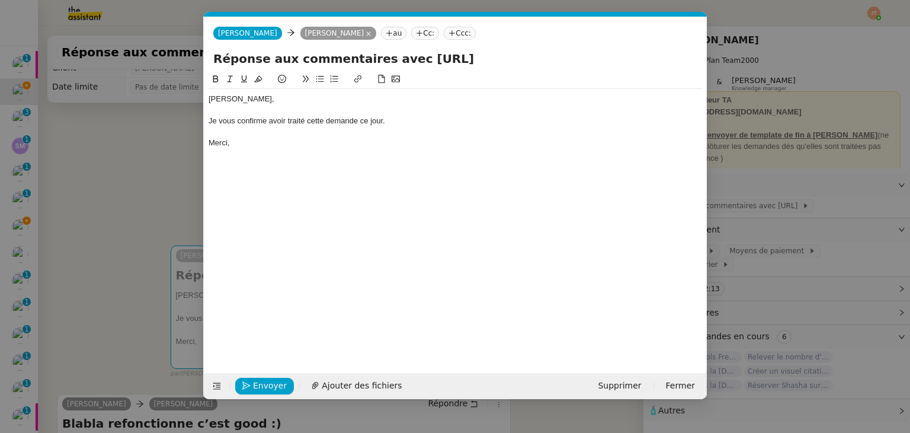
scroll to position [0, 25]
click at [269, 379] on span "Envoyer" at bounding box center [270, 386] width 34 height 14
click at [269, 379] on span "Confirmer l'envoi" at bounding box center [288, 386] width 71 height 14
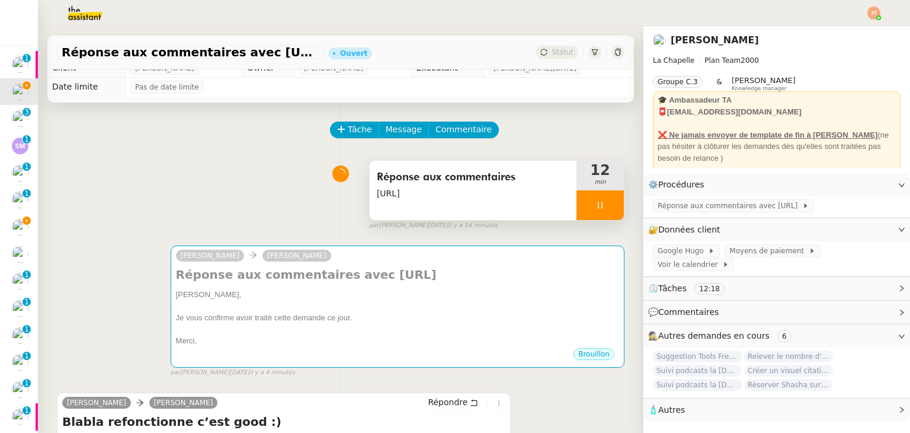
click at [577, 206] on div at bounding box center [600, 205] width 47 height 30
click at [607, 206] on icon at bounding box center [611, 204] width 9 height 9
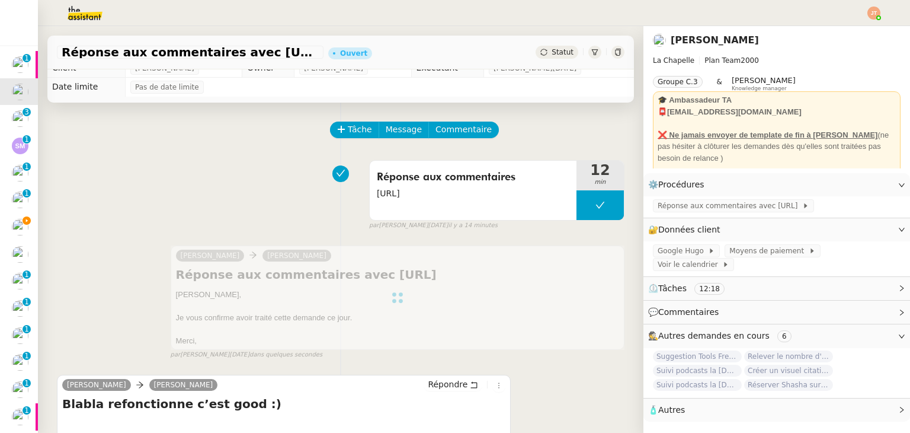
click at [552, 49] on span "Statut" at bounding box center [563, 52] width 22 height 8
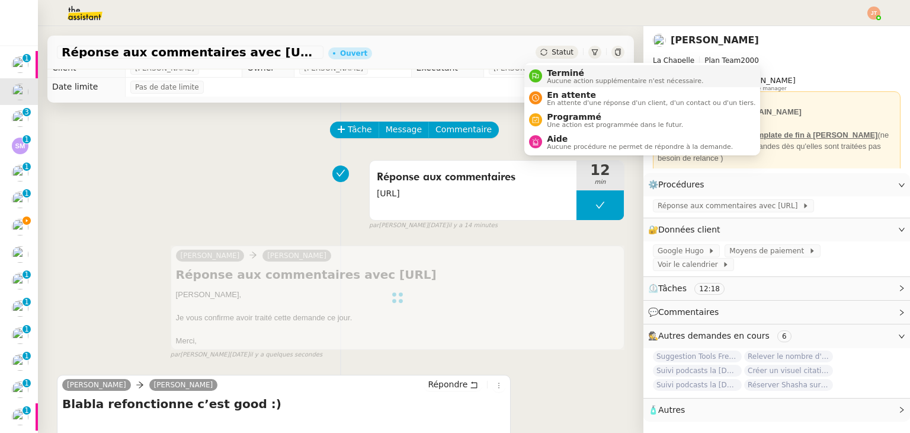
click at [555, 74] on span "Terminé" at bounding box center [625, 72] width 156 height 9
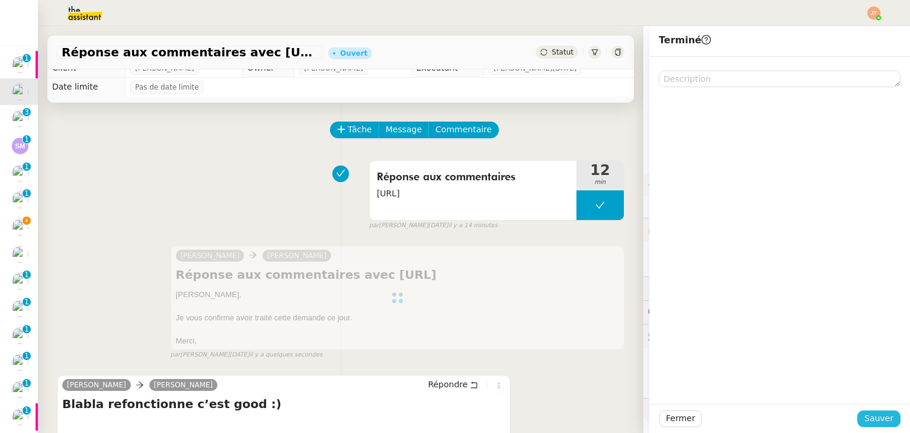
click at [872, 416] on span "Sauver" at bounding box center [879, 418] width 29 height 14
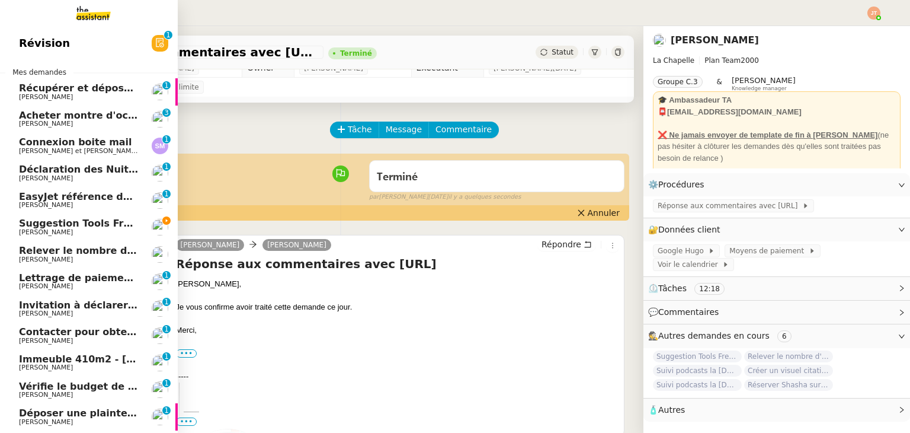
click at [81, 253] on span "Relever le nombre d'abonnés - [DATE]" at bounding box center [120, 250] width 203 height 11
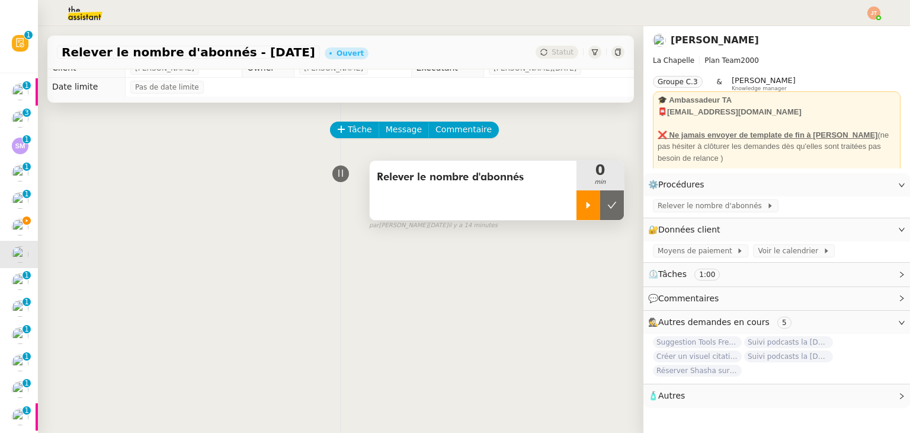
click at [587, 206] on icon at bounding box center [589, 204] width 4 height 7
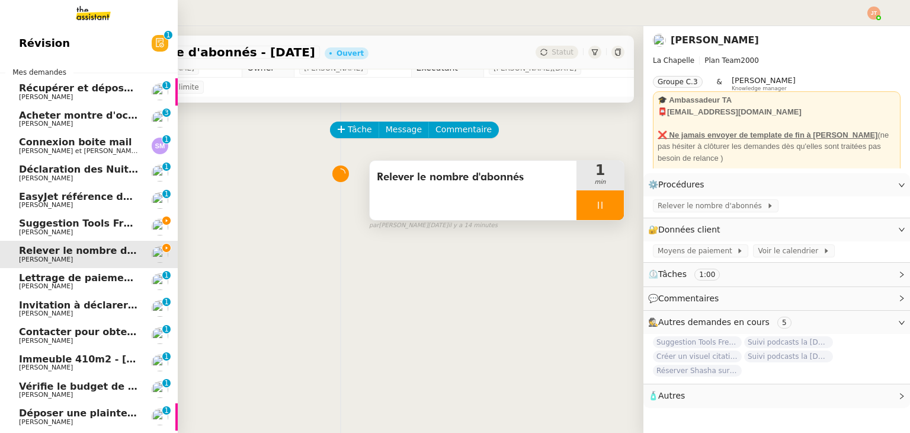
click at [62, 232] on span "[PERSON_NAME]" at bounding box center [79, 232] width 120 height 7
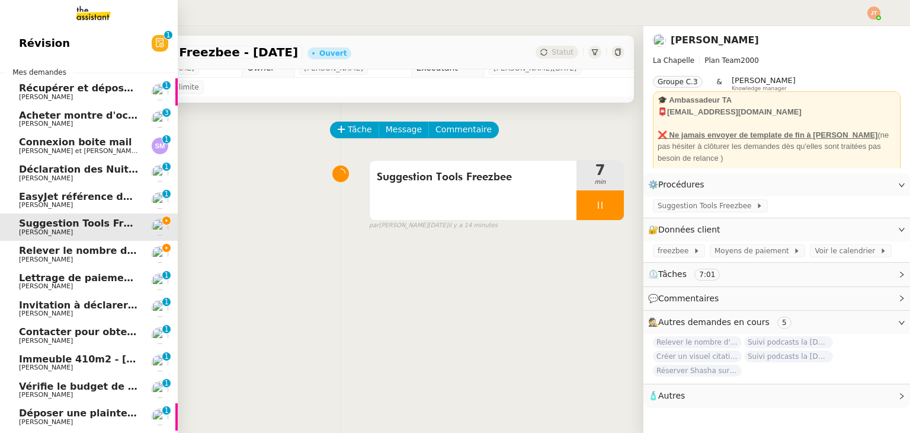
click at [95, 259] on span "[PERSON_NAME]" at bounding box center [79, 259] width 120 height 7
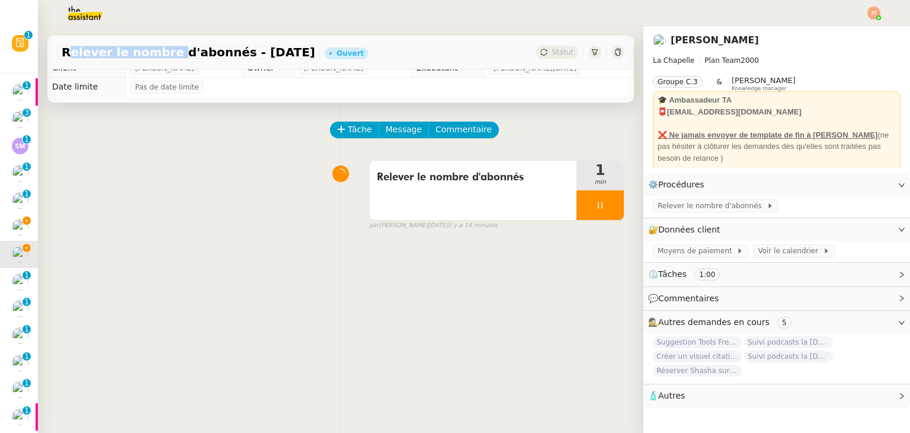
drag, startPoint x: 62, startPoint y: 53, endPoint x: 159, endPoint y: 53, distance: 96.6
click at [159, 53] on span "Relever le nombre d'abonnés - [DATE]" at bounding box center [189, 52] width 254 height 12
copy span "Relever le nombre"
click at [79, 17] on img at bounding box center [76, 13] width 92 height 26
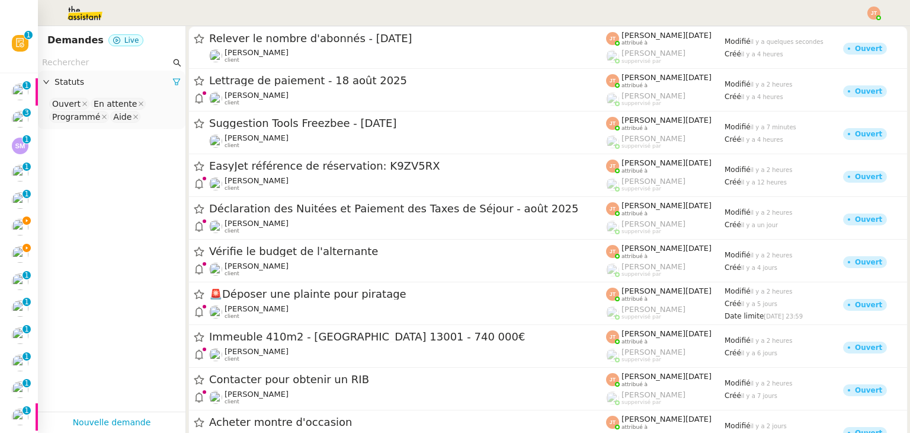
click at [86, 61] on input "text" at bounding box center [106, 63] width 129 height 14
paste input "Relever le nombre"
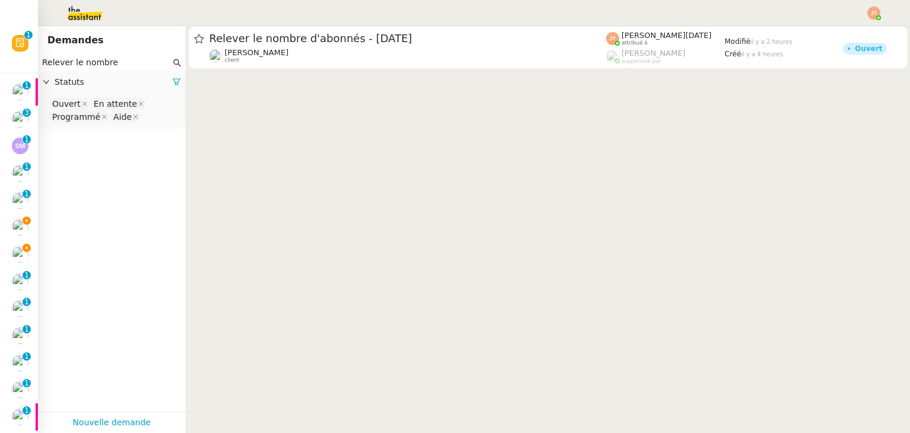
type input "Relever le nombre"
click at [172, 83] on div "Statuts" at bounding box center [112, 82] width 148 height 23
click at [117, 90] on div "Statuts" at bounding box center [112, 82] width 148 height 23
click at [172, 77] on link at bounding box center [176, 81] width 8 height 9
click at [68, 81] on span "Statuts" at bounding box center [118, 82] width 126 height 14
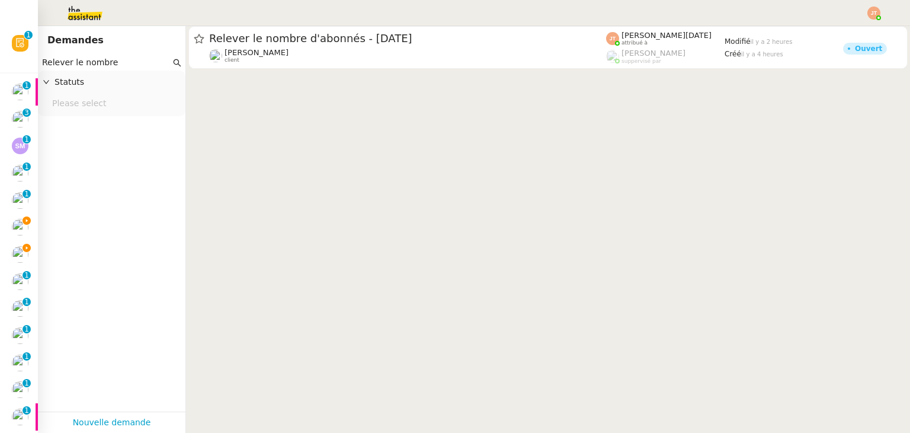
click at [77, 104] on nz-select-top-control "Please select" at bounding box center [111, 104] width 129 height 15
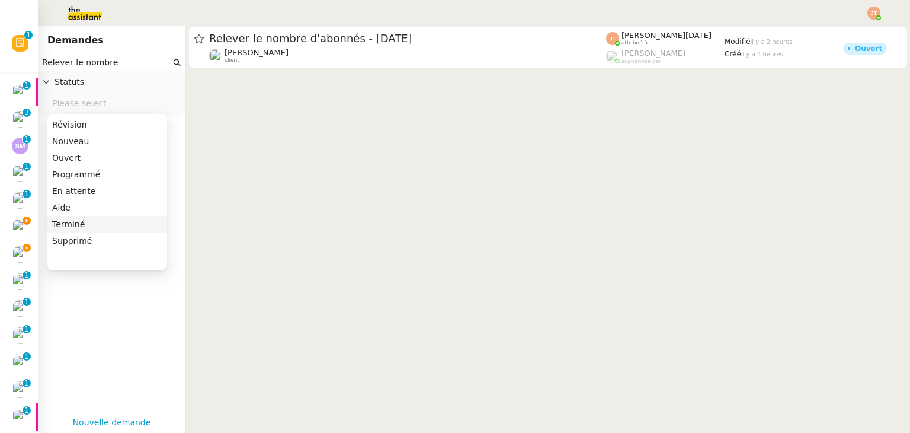
click at [71, 221] on div "Terminé" at bounding box center [107, 224] width 110 height 11
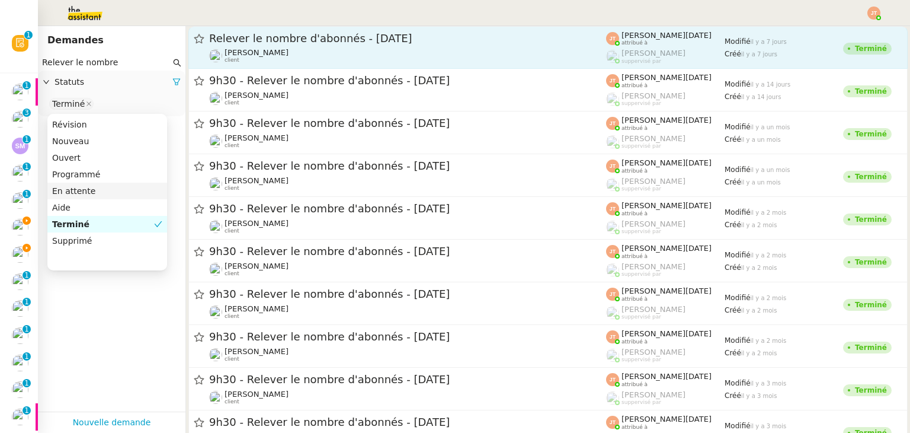
click at [308, 41] on span "Relever le nombre d'abonnés - [DATE]" at bounding box center [407, 38] width 397 height 11
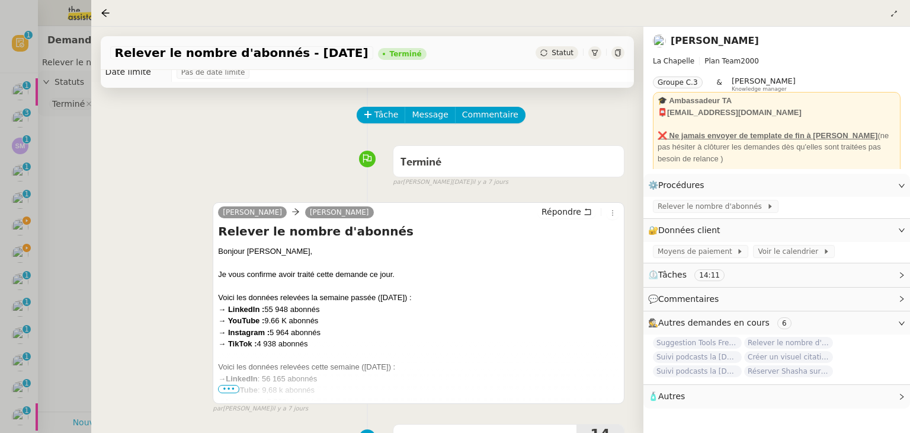
scroll to position [119, 0]
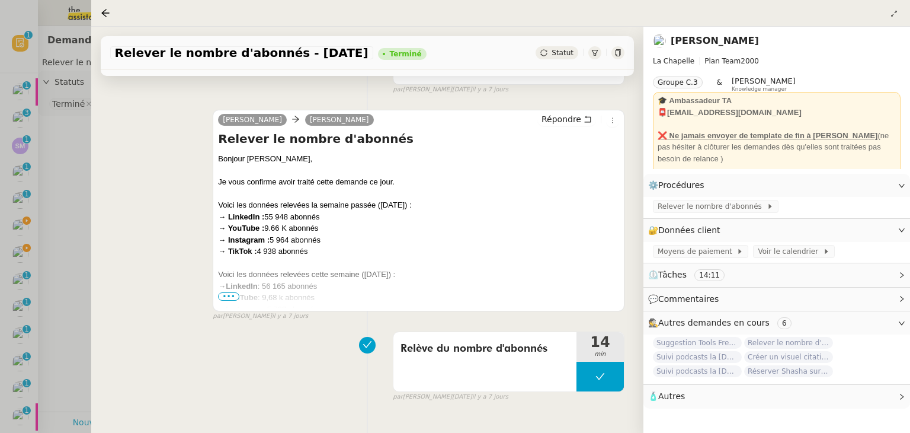
click at [233, 299] on span "•••" at bounding box center [228, 296] width 21 height 8
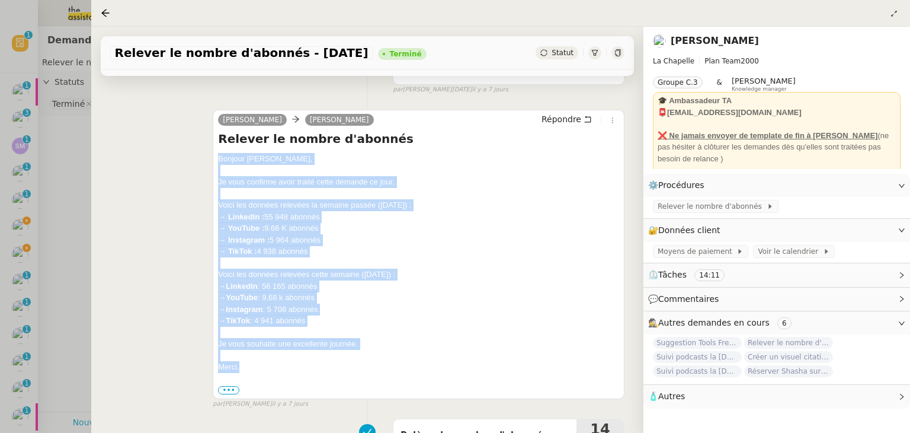
drag, startPoint x: 217, startPoint y: 160, endPoint x: 255, endPoint y: 364, distance: 208.0
click at [255, 364] on div "Bonjour [PERSON_NAME], Je vous confirme avoir traité cette demande ce jour. Voi…" at bounding box center [418, 274] width 401 height 242
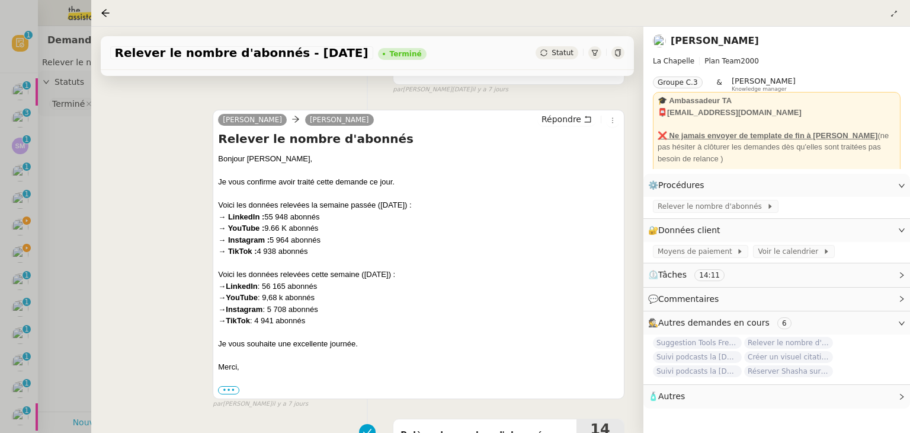
click at [58, 216] on div at bounding box center [455, 216] width 910 height 433
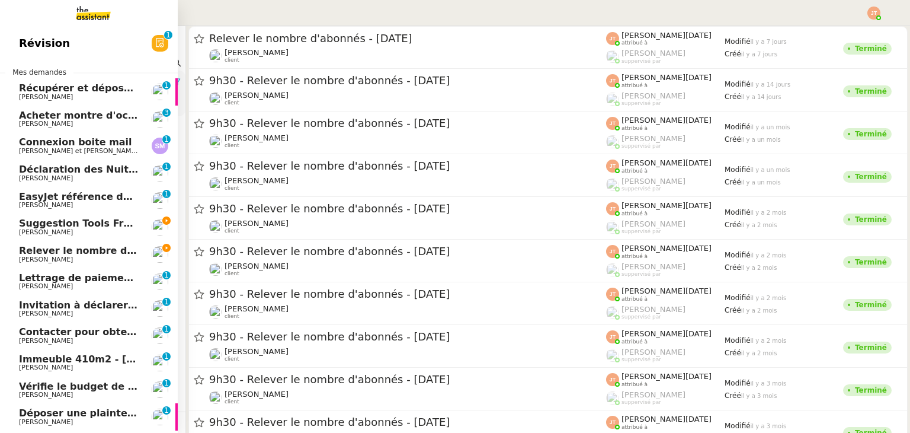
click at [55, 252] on span "Relever le nombre d'abonnés - [DATE]" at bounding box center [120, 250] width 203 height 11
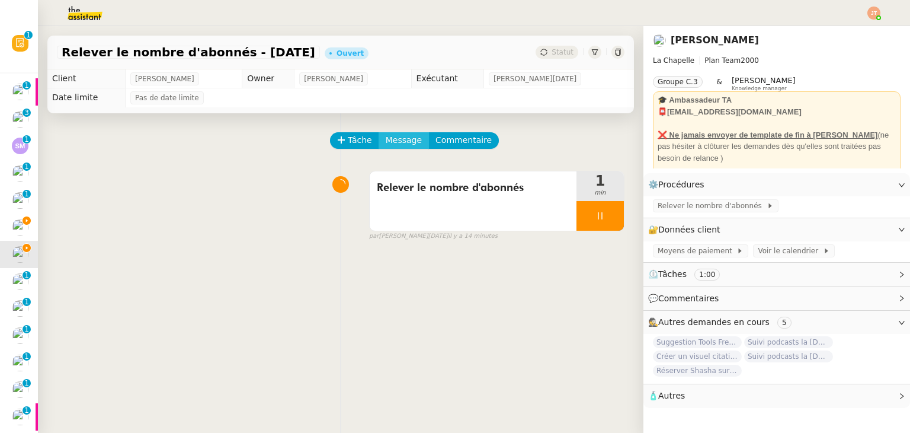
click at [399, 144] on span "Message" at bounding box center [404, 140] width 36 height 14
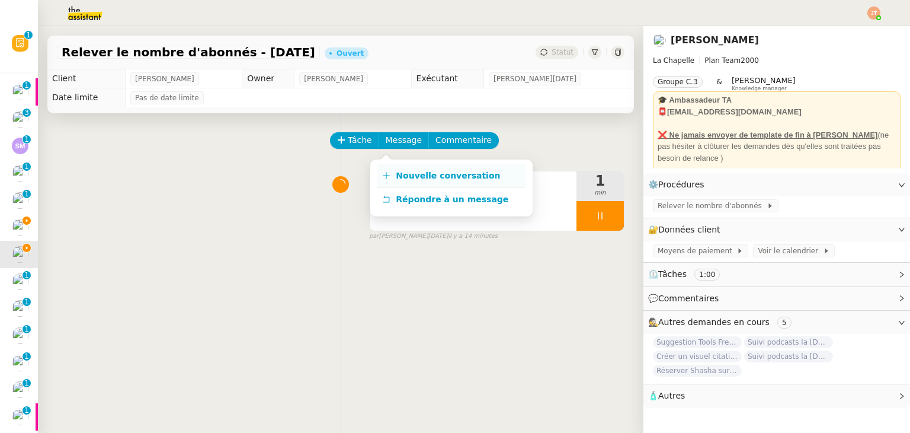
click at [414, 174] on span "Nouvelle conversation" at bounding box center [448, 175] width 104 height 9
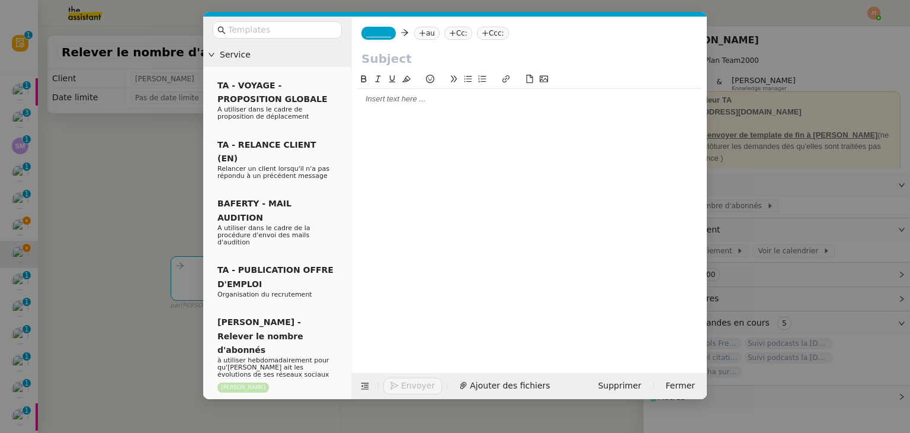
click at [398, 98] on div at bounding box center [529, 99] width 345 height 11
paste div
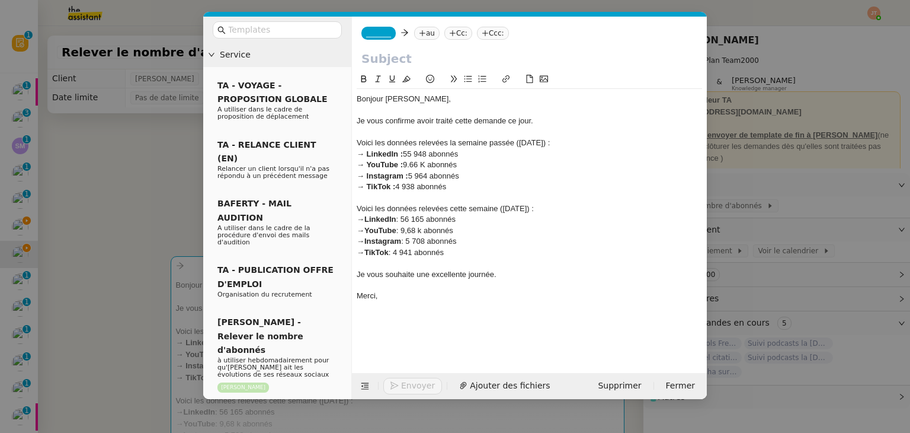
click at [127, 148] on nz-modal-container "Service TA - VOYAGE - PROPOSITION GLOBALE A utiliser dans le cadre de propositi…" at bounding box center [455, 216] width 910 height 433
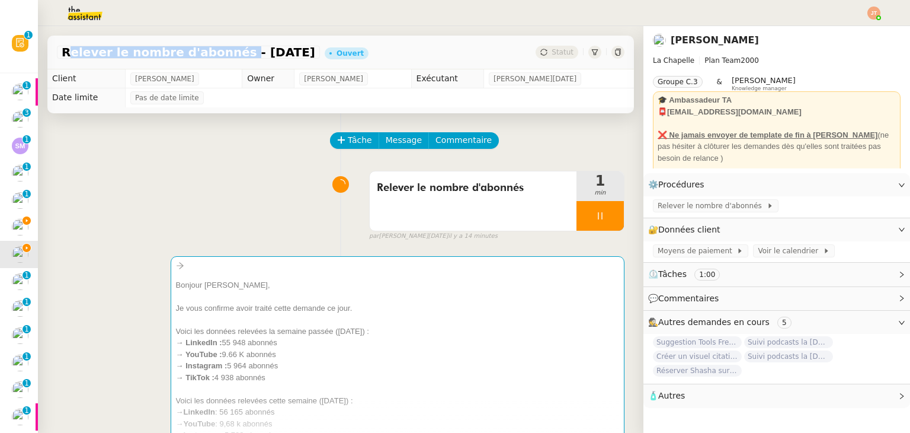
drag, startPoint x: 63, startPoint y: 50, endPoint x: 217, endPoint y: 53, distance: 154.7
click at [217, 53] on span "Relever le nombre d'abonnés - [DATE]" at bounding box center [189, 52] width 254 height 12
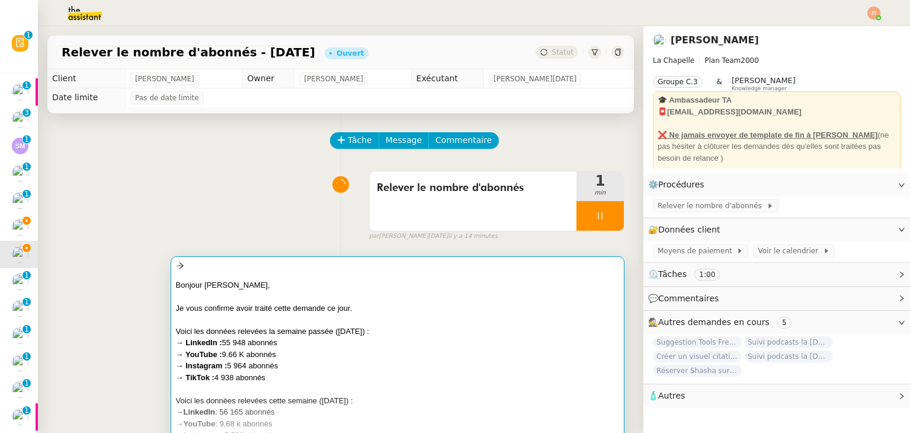
click at [292, 277] on div "Bonjour [PERSON_NAME], Je vous confirme avoir traité cette demande ce jour. Voi…" at bounding box center [397, 362] width 443 height 178
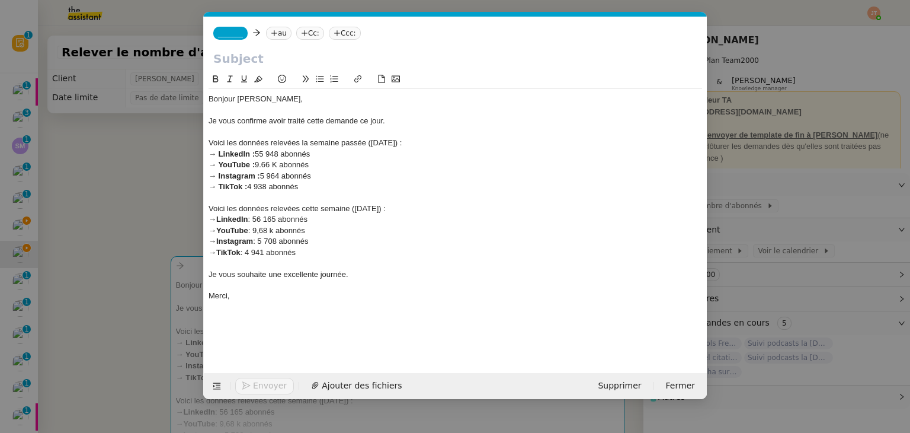
scroll to position [0, 25]
click at [248, 56] on input "text" at bounding box center [455, 59] width 484 height 18
paste input "Relever le nombre d'abonnés"
type input "Relever le nombre d'abonnés"
click at [235, 31] on span "_______" at bounding box center [230, 33] width 25 height 8
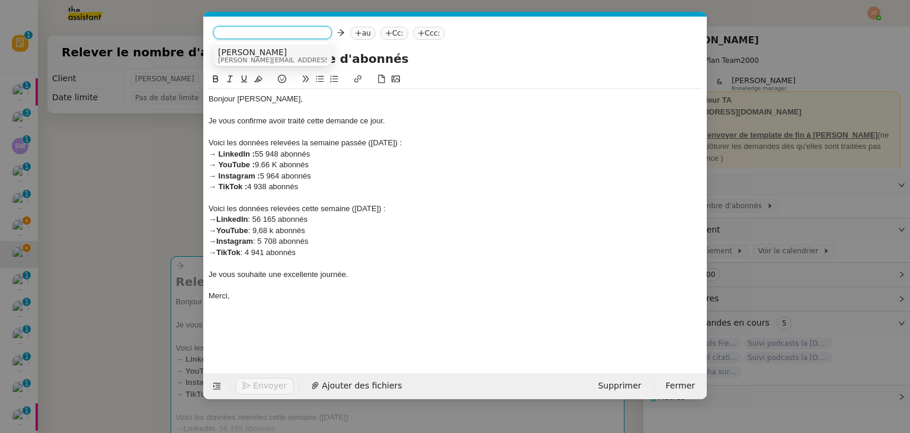
click at [234, 60] on span "[PERSON_NAME][EMAIL_ADDRESS][DOMAIN_NAME]" at bounding box center [302, 60] width 168 height 7
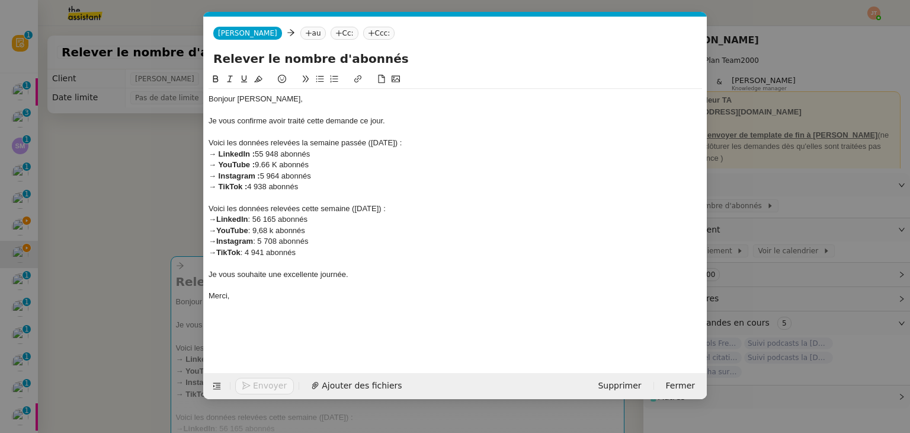
click at [305, 36] on icon at bounding box center [308, 33] width 7 height 7
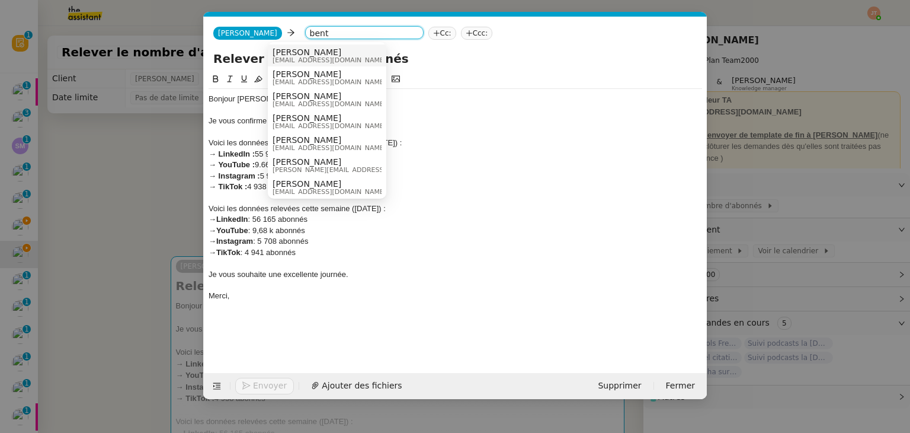
type input "bent"
click at [311, 58] on span "[EMAIL_ADDRESS][DOMAIN_NAME]" at bounding box center [330, 60] width 114 height 7
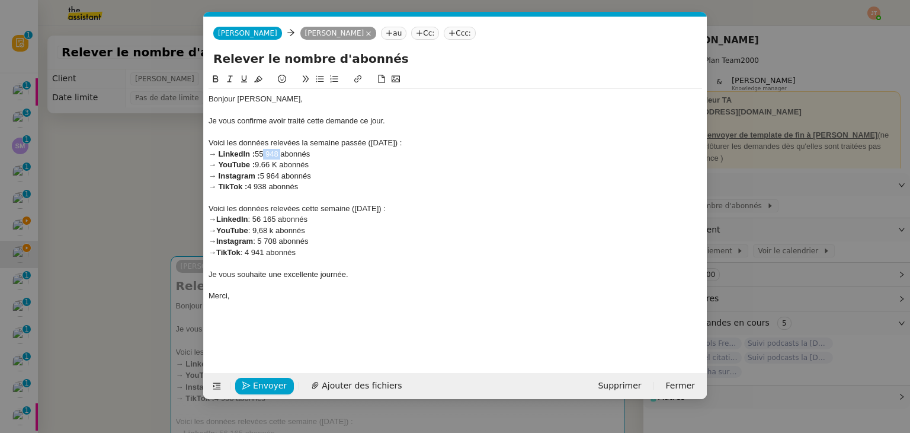
drag, startPoint x: 280, startPoint y: 152, endPoint x: 262, endPoint y: 155, distance: 18.0
click at [262, 155] on div "→ LinkedIn : 55 948 abonnés" at bounding box center [456, 154] width 494 height 11
click at [270, 162] on div "→ YouTube : 9.66 K abonnés" at bounding box center [456, 164] width 494 height 11
drag, startPoint x: 281, startPoint y: 172, endPoint x: 270, endPoint y: 173, distance: 11.9
click at [270, 173] on div "→ Instagram : 5 964 abonnés" at bounding box center [456, 176] width 494 height 11
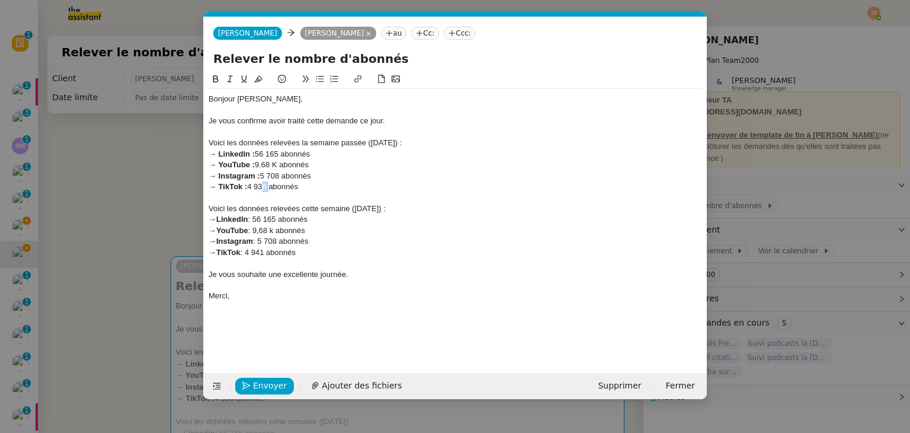
drag, startPoint x: 268, startPoint y: 187, endPoint x: 261, endPoint y: 187, distance: 7.1
click at [261, 187] on div "→ TikTok : 4 938 abonnés" at bounding box center [456, 186] width 494 height 11
drag, startPoint x: 279, startPoint y: 219, endPoint x: 268, endPoint y: 219, distance: 10.7
click at [268, 219] on div "→ LinkedIn : 56 165 abonnés" at bounding box center [456, 219] width 494 height 11
click at [379, 140] on div "Voici les données relevées la semaine passée ([DATE]) :" at bounding box center [456, 142] width 494 height 11
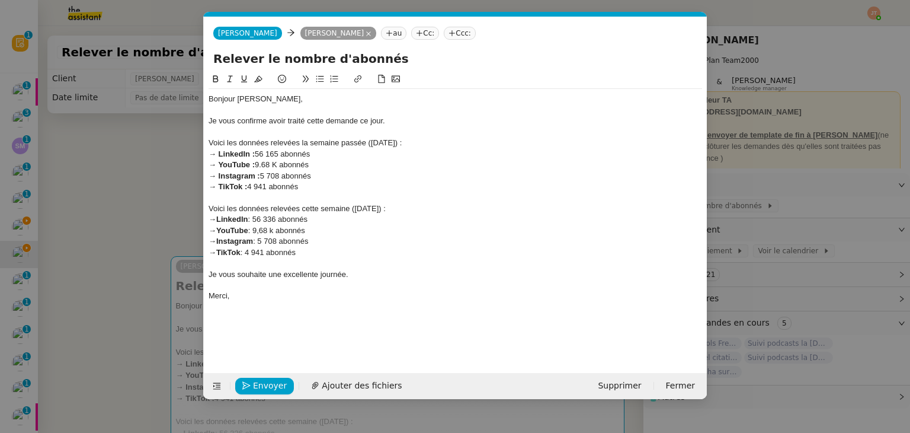
click at [361, 209] on div "Voici les données relevées cette semaine ([DATE]) :" at bounding box center [456, 208] width 494 height 11
click at [271, 231] on div "→ YouTube : 9,68 k abonnés" at bounding box center [456, 230] width 494 height 11
drag, startPoint x: 280, startPoint y: 239, endPoint x: 271, endPoint y: 239, distance: 8.9
click at [271, 239] on div "→ Instagram : 5 708 abonnés" at bounding box center [456, 241] width 494 height 11
click at [85, 164] on nz-modal-container "Service TA - VOYAGE - PROPOSITION GLOBALE A utiliser dans le cadre de propositi…" at bounding box center [455, 216] width 910 height 433
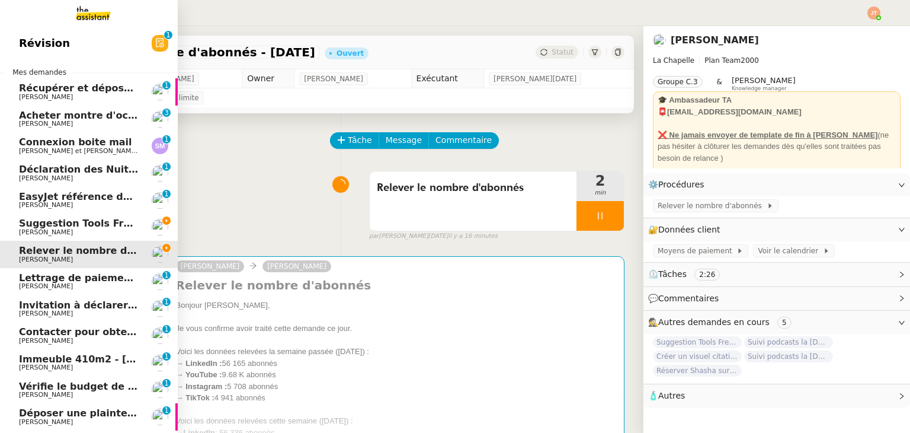
click at [69, 227] on span "Suggestion Tools Freezbee - [DATE]" at bounding box center [113, 222] width 189 height 11
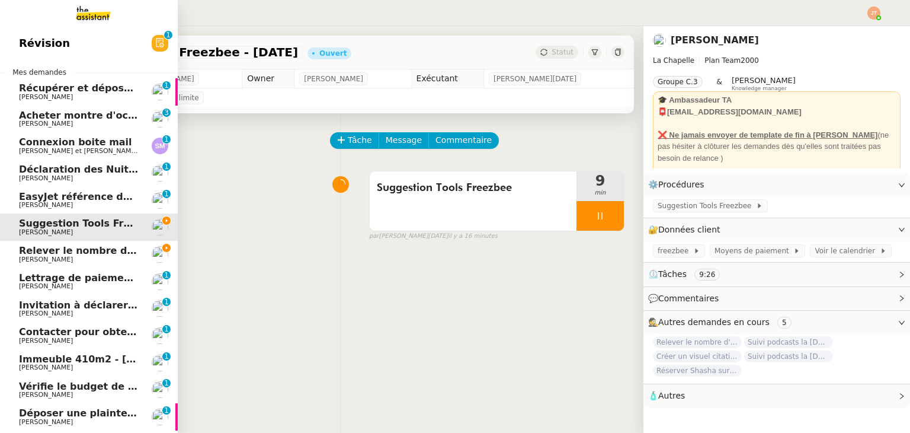
click at [27, 254] on span "Relever le nombre d'abonnés - [DATE]" at bounding box center [120, 250] width 203 height 11
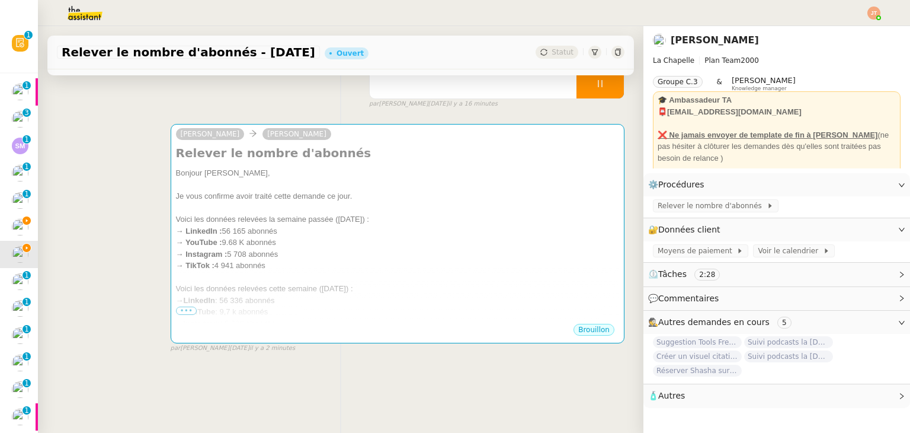
scroll to position [40, 0]
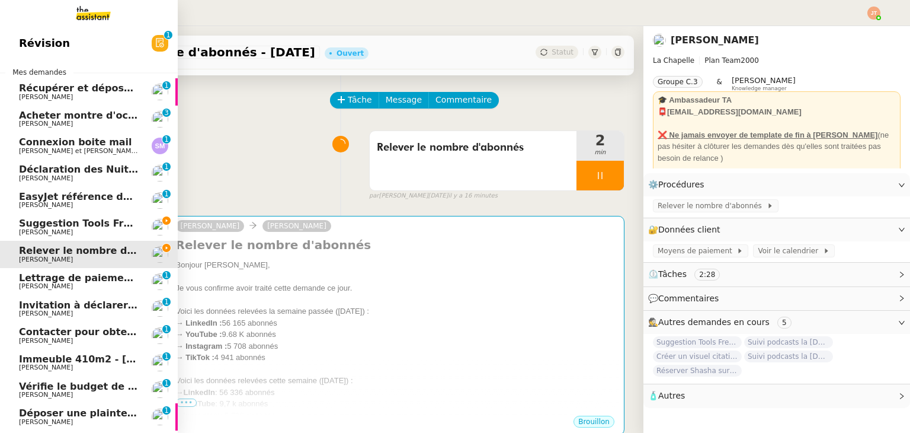
click at [77, 217] on link "Suggestion Tools Freezbee - [DATE] [PERSON_NAME]" at bounding box center [89, 226] width 178 height 27
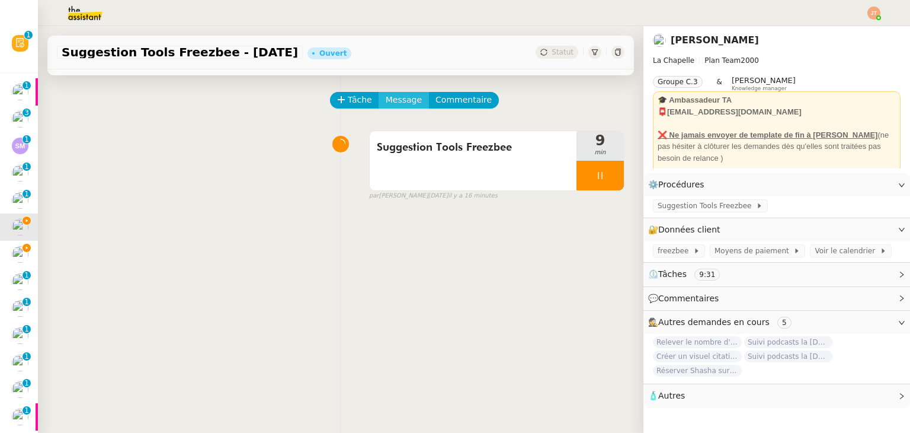
click at [388, 102] on span "Message" at bounding box center [404, 100] width 36 height 14
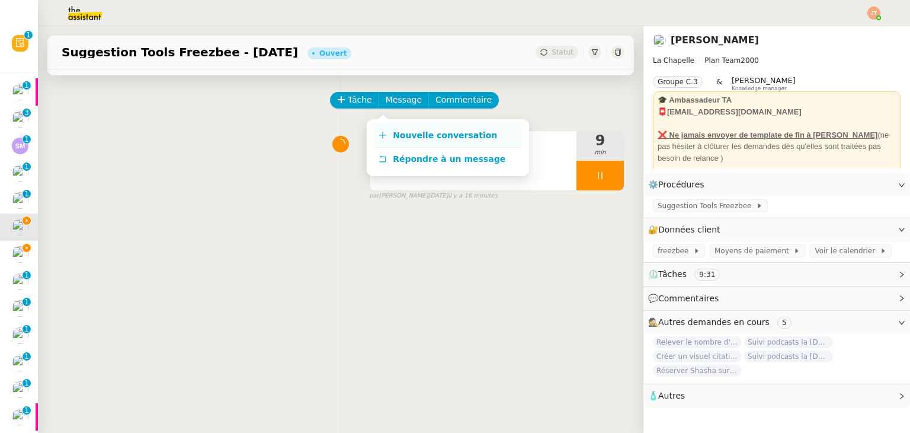
click at [401, 135] on span "Nouvelle conversation" at bounding box center [445, 134] width 104 height 9
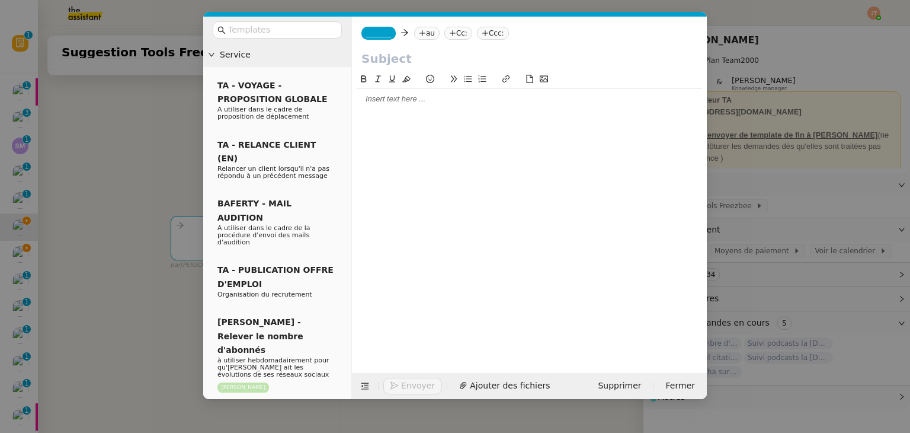
click at [398, 98] on div at bounding box center [529, 99] width 345 height 11
click at [92, 95] on nz-modal-container "Service TA - VOYAGE - PROPOSITION GLOBALE A utiliser dans le cadre de propositi…" at bounding box center [455, 216] width 910 height 433
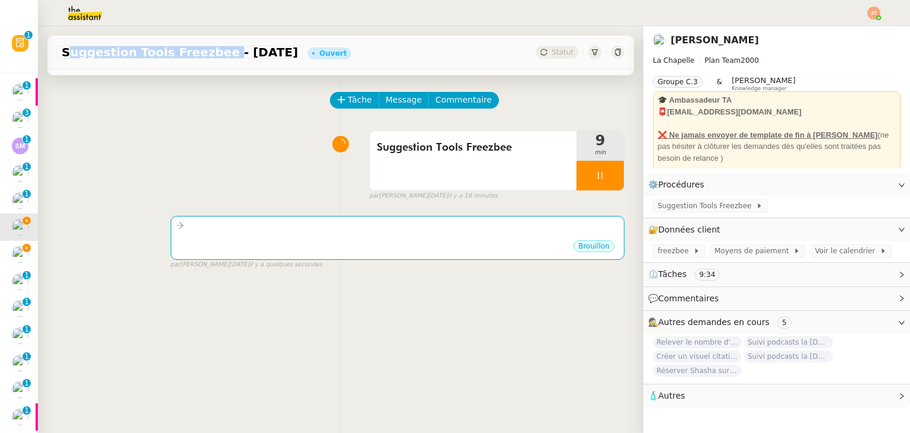
drag, startPoint x: 62, startPoint y: 51, endPoint x: 204, endPoint y: 51, distance: 142.2
click at [204, 51] on span "Suggestion Tools Freezbee - [DATE]" at bounding box center [180, 52] width 236 height 12
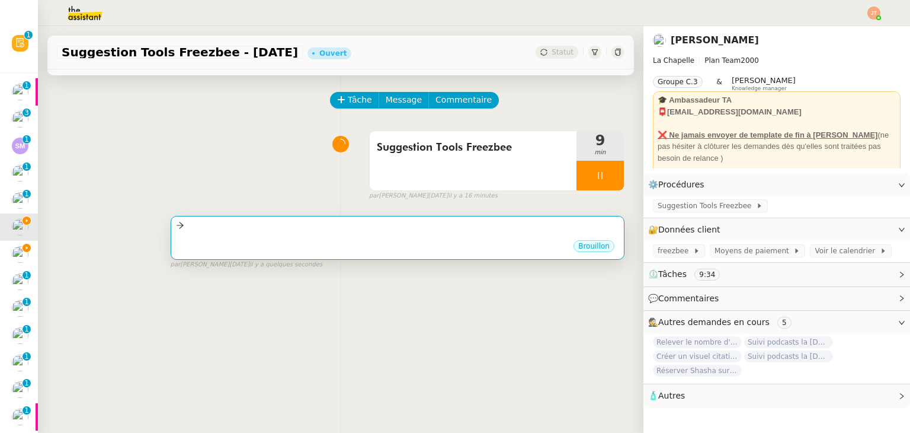
click at [337, 230] on div at bounding box center [397, 226] width 443 height 14
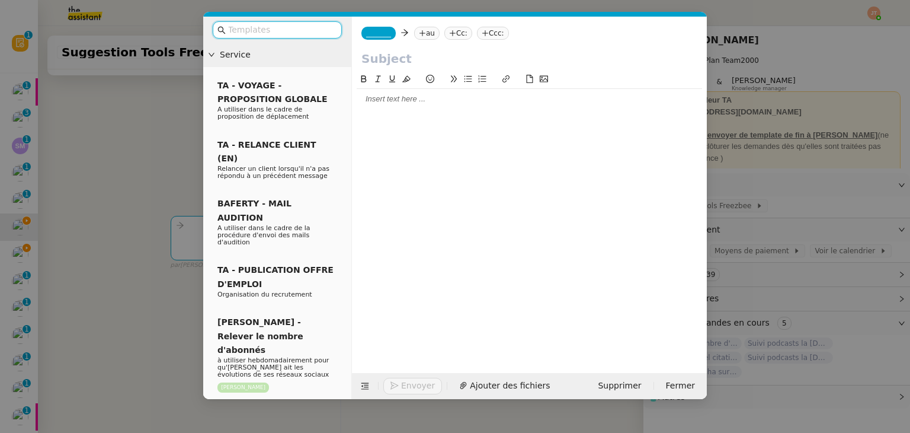
click at [381, 65] on input "text" at bounding box center [529, 59] width 336 height 18
paste input "Suggestion Tools Freezbee"
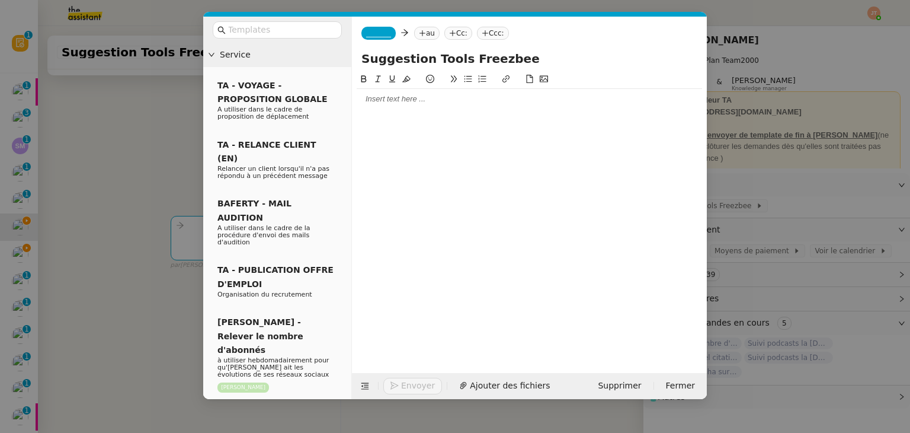
type input "Suggestion Tools Freezbee"
click at [428, 32] on nz-tag "au" at bounding box center [426, 33] width 25 height 13
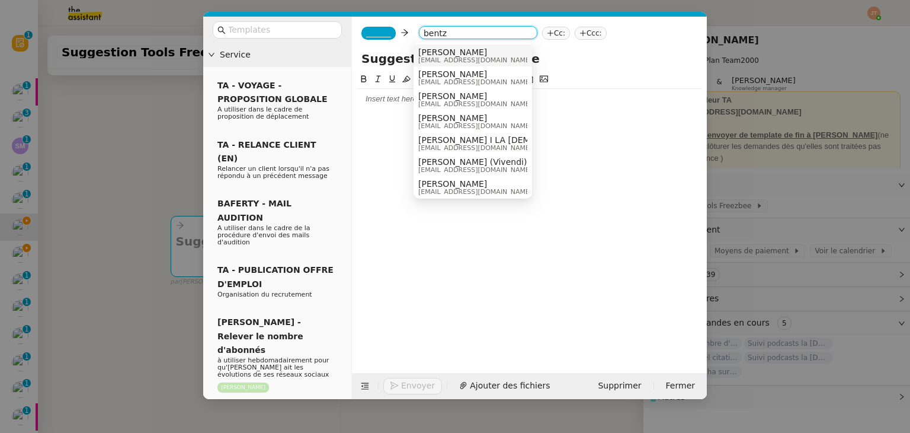
type input "bentz"
click at [443, 61] on span "[EMAIL_ADDRESS][DOMAIN_NAME]" at bounding box center [475, 60] width 114 height 7
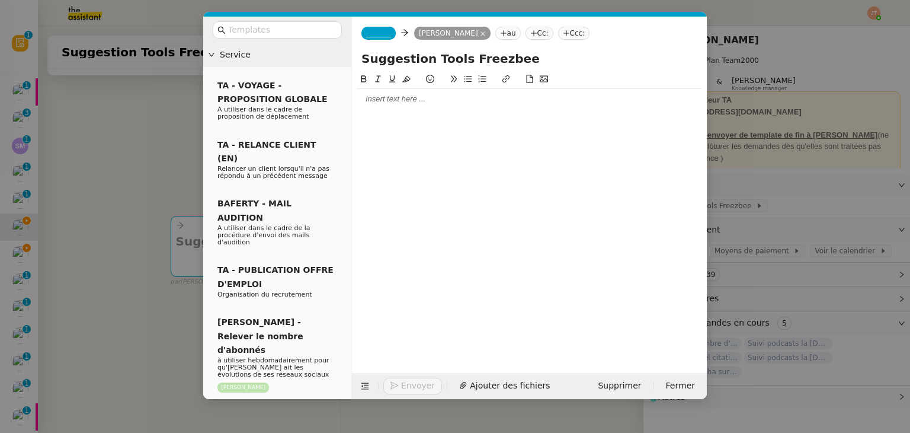
click at [376, 31] on span "_______" at bounding box center [378, 33] width 25 height 8
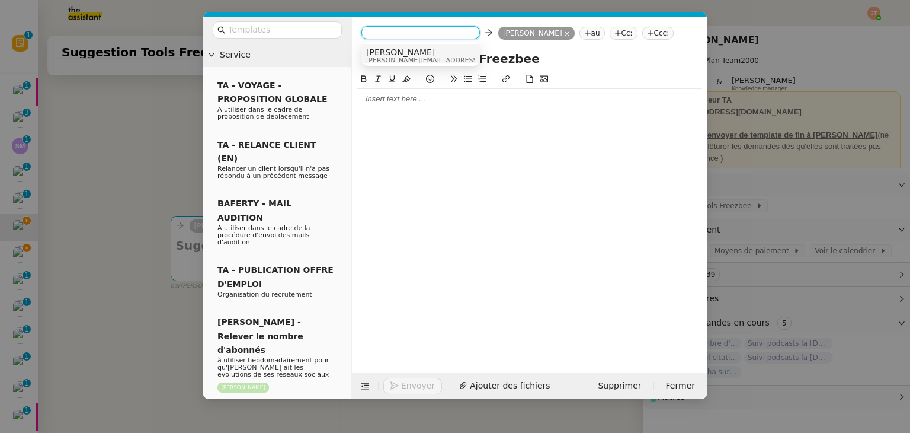
click at [384, 57] on span "[PERSON_NAME][EMAIL_ADDRESS][DOMAIN_NAME]" at bounding box center [450, 60] width 168 height 7
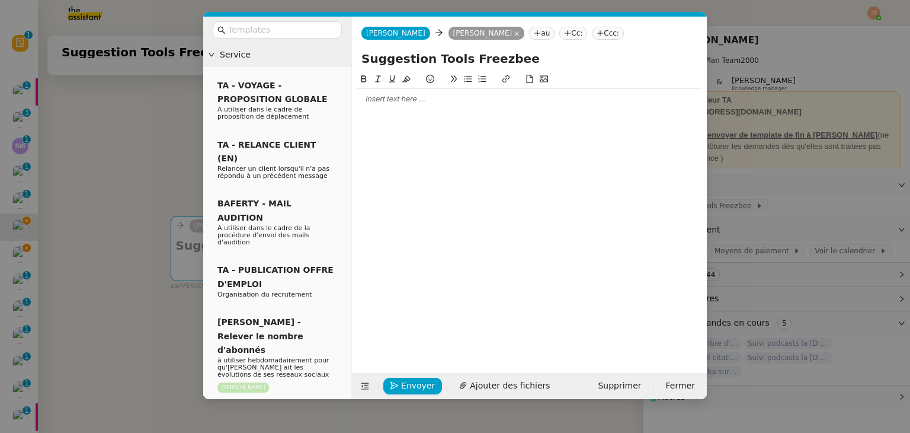
click at [387, 104] on div at bounding box center [529, 99] width 345 height 11
click at [173, 143] on nz-modal-container "Service TA - VOYAGE - PROPOSITION GLOBALE A utiliser dans le cadre de propositi…" at bounding box center [455, 216] width 910 height 433
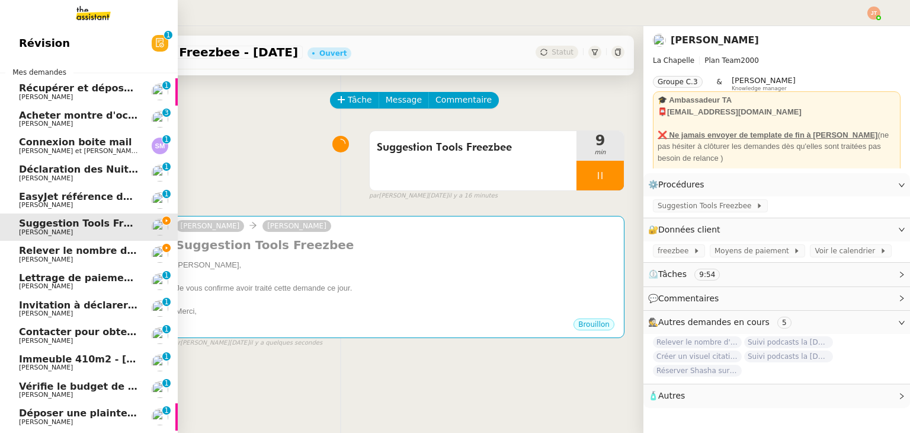
click at [38, 250] on span "Relever le nombre d'abonnés - [DATE]" at bounding box center [120, 250] width 203 height 11
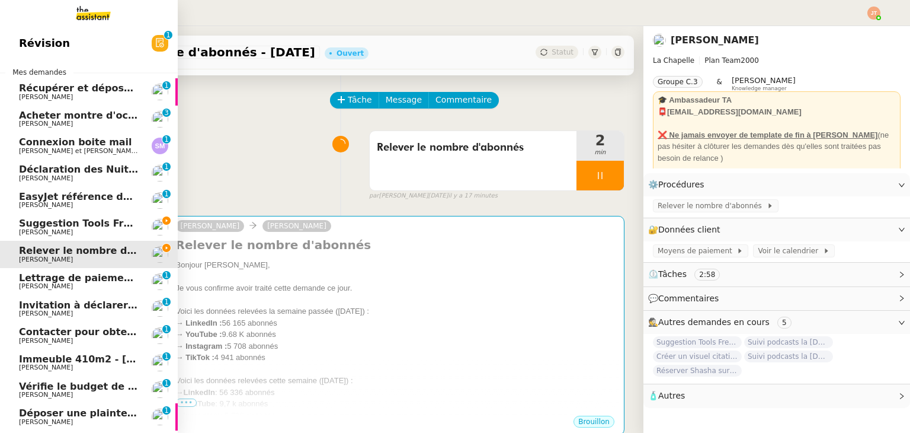
click at [90, 229] on span "[PERSON_NAME]" at bounding box center [79, 232] width 120 height 7
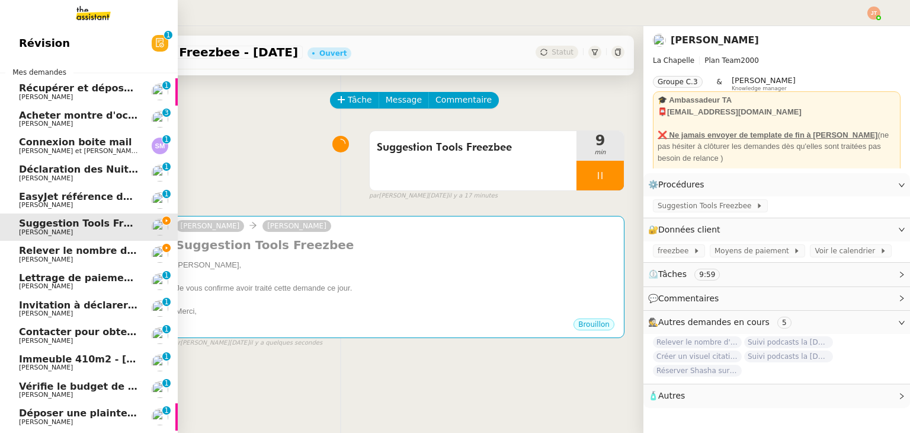
click at [89, 260] on span "[PERSON_NAME]" at bounding box center [79, 259] width 120 height 7
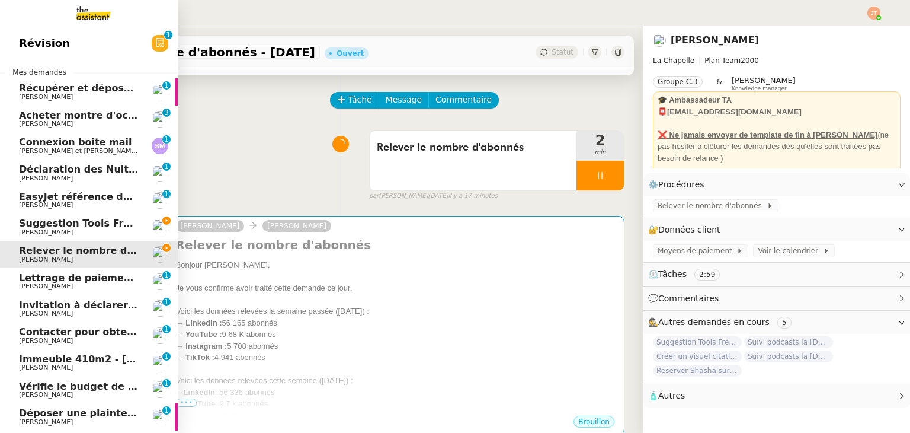
click at [93, 228] on span "Suggestion Tools Freezbee - [DATE]" at bounding box center [113, 222] width 189 height 11
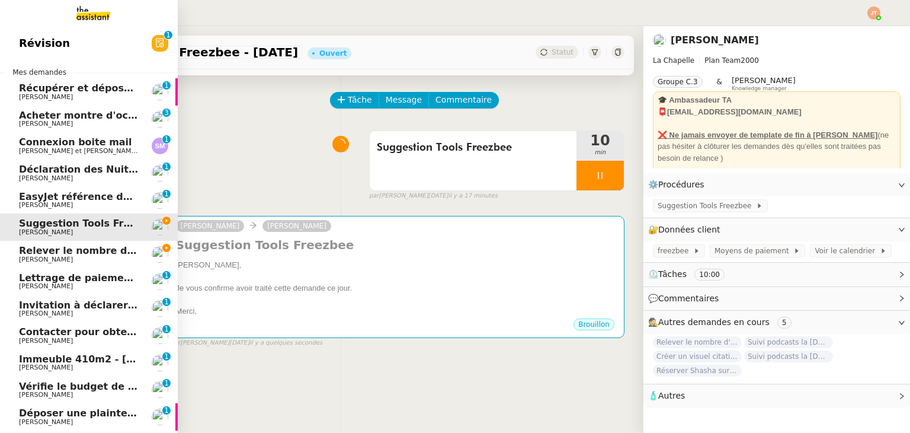
click at [44, 253] on span "Relever le nombre d'abonnés - [DATE]" at bounding box center [120, 250] width 203 height 11
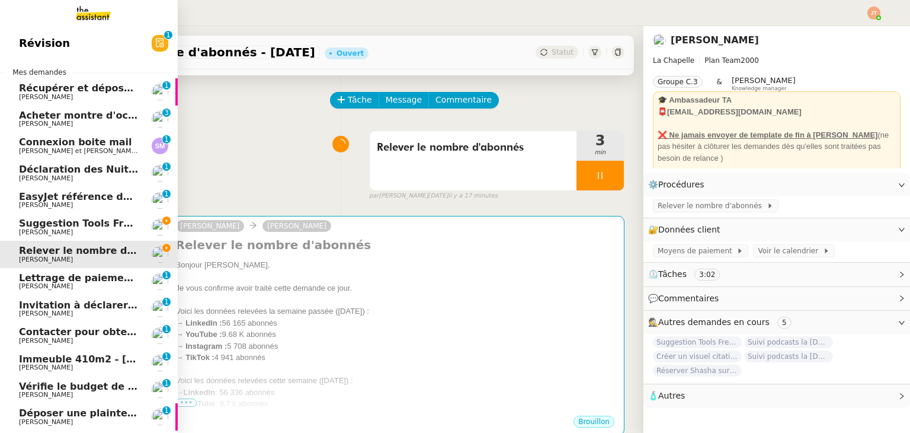
click at [79, 223] on span "Suggestion Tools Freezbee - [DATE]" at bounding box center [113, 222] width 189 height 11
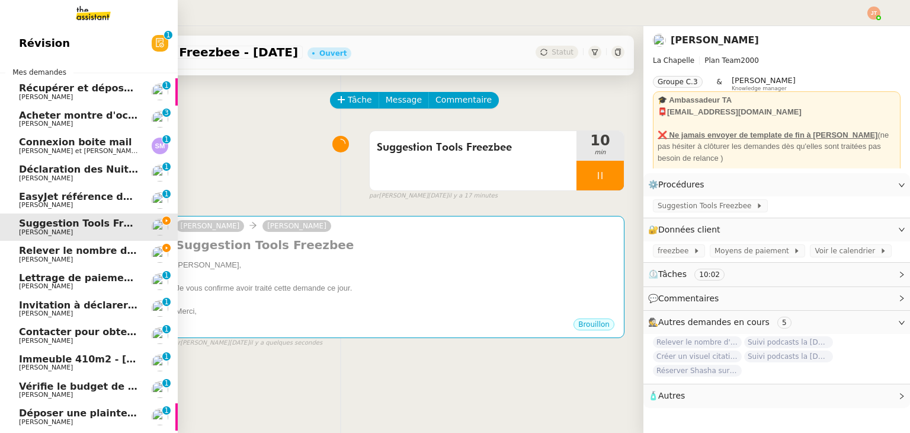
click at [84, 249] on span "Relever le nombre d'abonnés - [DATE]" at bounding box center [120, 250] width 203 height 11
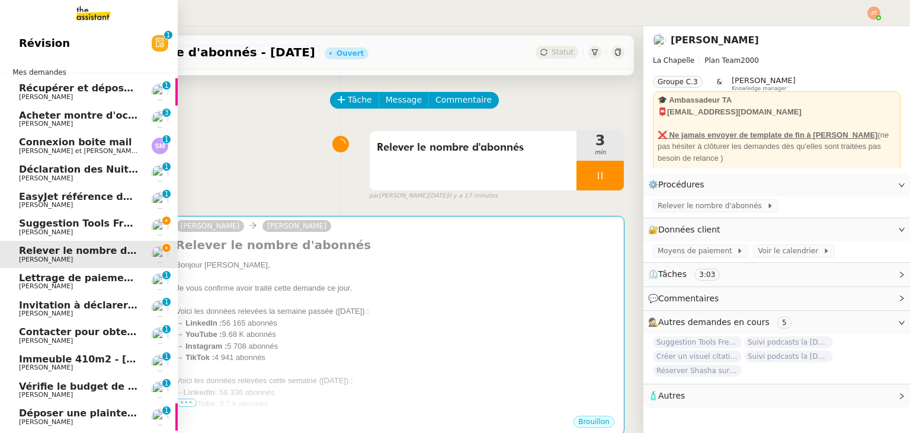
click at [89, 231] on span "[PERSON_NAME]" at bounding box center [79, 232] width 120 height 7
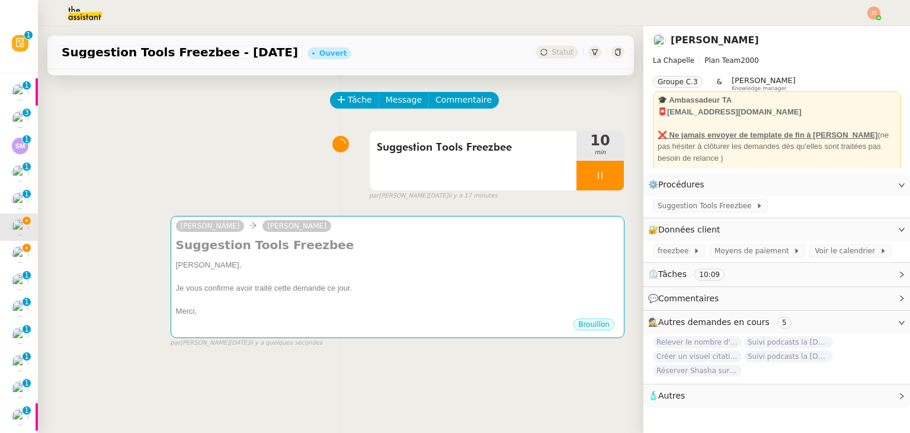
click at [171, 140] on div "Suggestion Tools Freezbee 10 min false par [PERSON_NAME][DATE] il y a 17 minutes" at bounding box center [341, 163] width 568 height 76
